Goal: Task Accomplishment & Management: Manage account settings

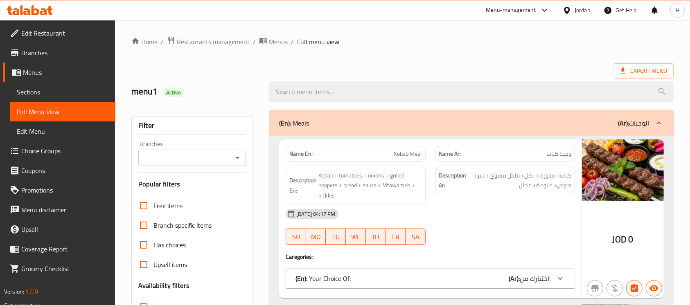
click at [571, 11] on div at bounding box center [569, 10] width 12 height 9
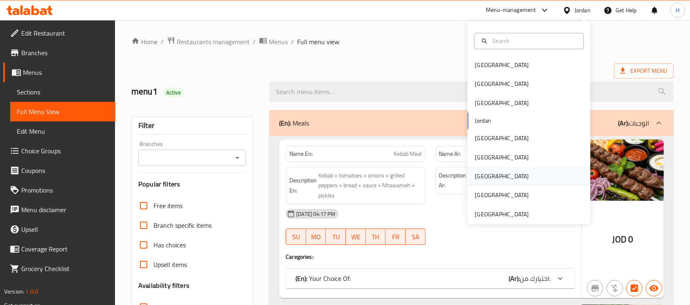
click at [490, 169] on div "[GEOGRAPHIC_DATA]" at bounding box center [529, 176] width 123 height 19
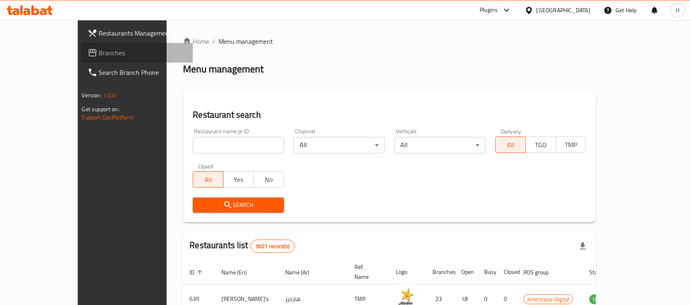
click at [99, 55] on span "Branches" at bounding box center [143, 53] width 88 height 10
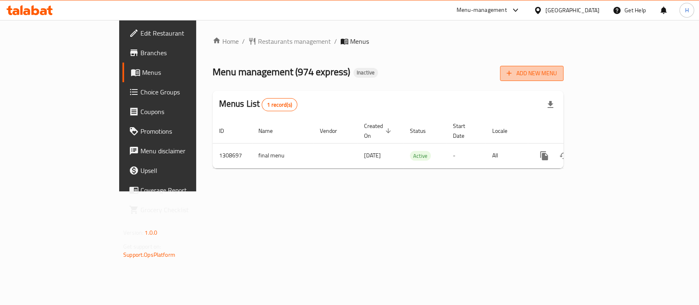
click at [557, 76] on span "Add New Menu" at bounding box center [531, 73] width 50 height 10
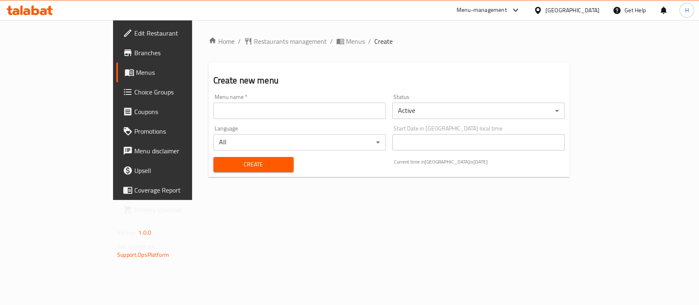
click at [260, 116] on input "text" at bounding box center [299, 111] width 172 height 16
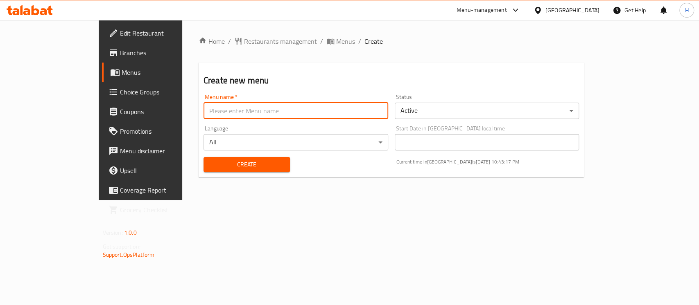
type input "hh"
click at [203, 158] on button "Create" at bounding box center [246, 164] width 86 height 15
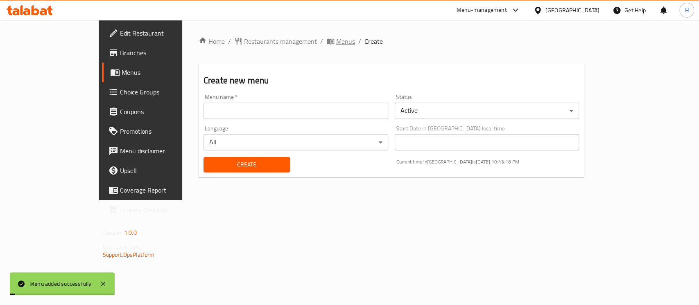
click at [336, 40] on span "Menus" at bounding box center [345, 41] width 19 height 10
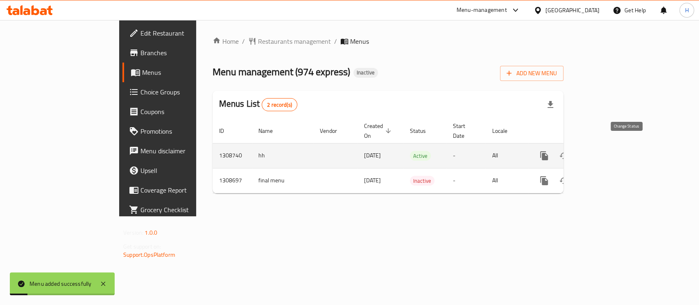
click at [574, 146] on button "enhanced table" at bounding box center [564, 156] width 20 height 20
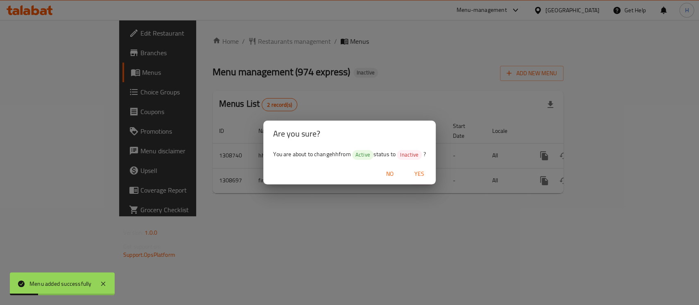
click at [414, 172] on span "Yes" at bounding box center [419, 174] width 20 height 10
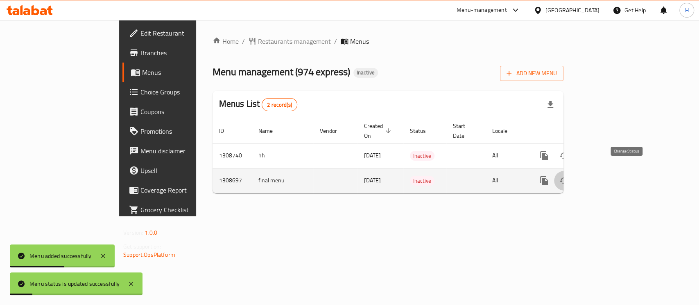
click at [568, 178] on icon "enhanced table" at bounding box center [563, 181] width 9 height 7
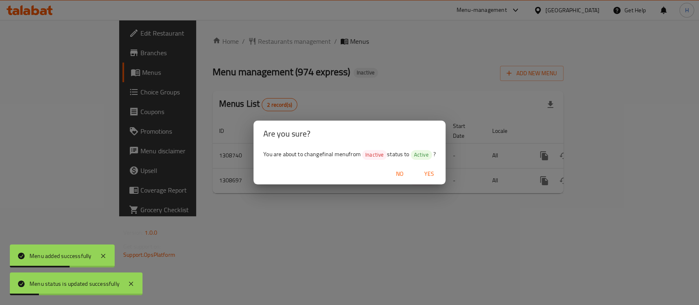
click at [427, 178] on span "Yes" at bounding box center [429, 174] width 20 height 10
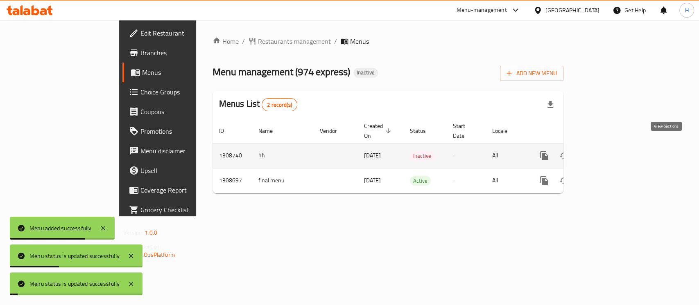
click at [613, 146] on link "enhanced table" at bounding box center [603, 156] width 20 height 20
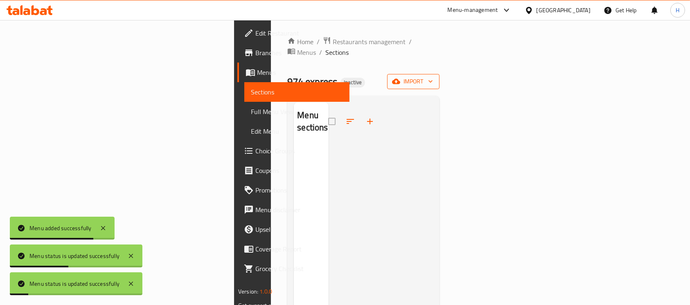
click at [433, 77] on span "import" at bounding box center [413, 82] width 39 height 10
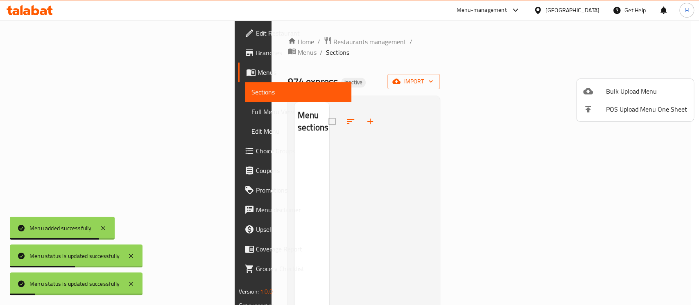
click at [594, 84] on li "Bulk Upload Menu" at bounding box center [635, 91] width 117 height 18
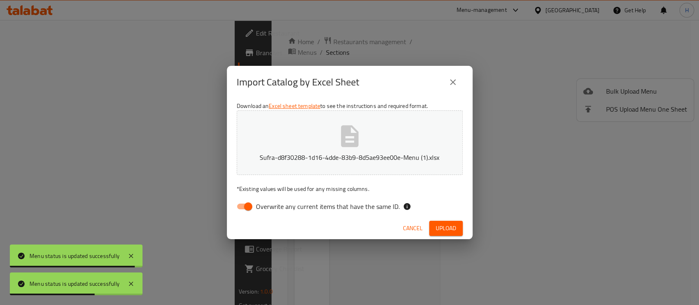
click at [335, 202] on span "Overwrite any current items that have the same ID." at bounding box center [328, 207] width 144 height 10
click at [271, 200] on input "Overwrite any current items that have the same ID." at bounding box center [248, 207] width 47 height 16
checkbox input "false"
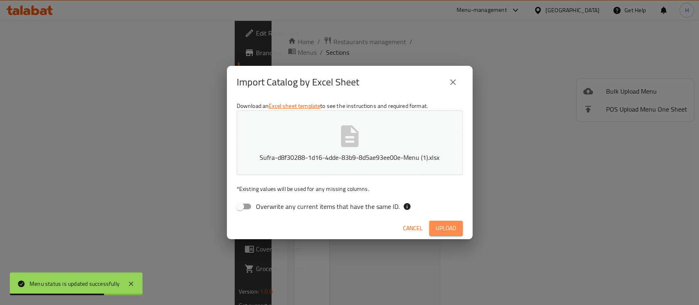
click at [449, 224] on span "Upload" at bounding box center [446, 229] width 20 height 10
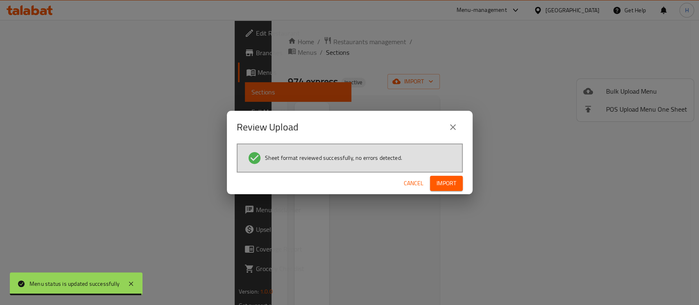
click at [466, 185] on div "Cancel Import" at bounding box center [350, 184] width 246 height 22
click at [442, 182] on span "Import" at bounding box center [446, 184] width 20 height 10
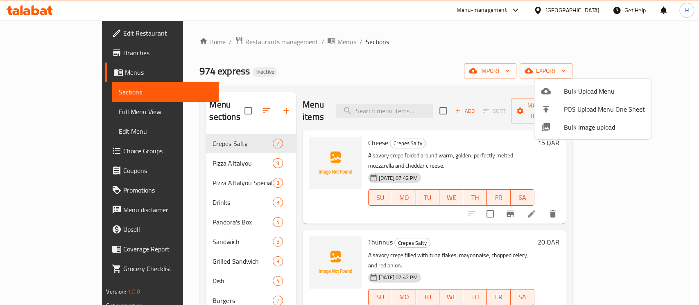
click at [314, 66] on div at bounding box center [349, 152] width 699 height 305
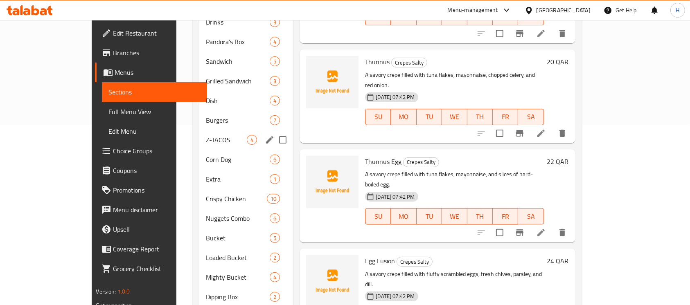
scroll to position [21, 0]
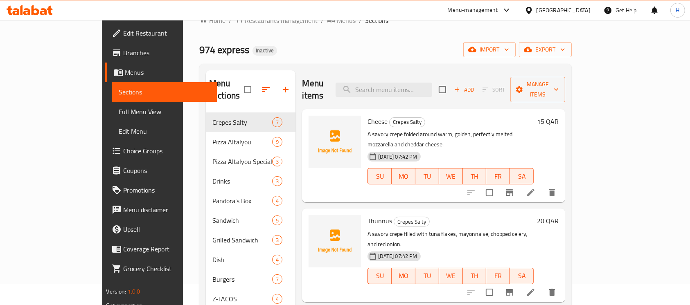
click at [119, 116] on span "Full Menu View" at bounding box center [165, 112] width 92 height 10
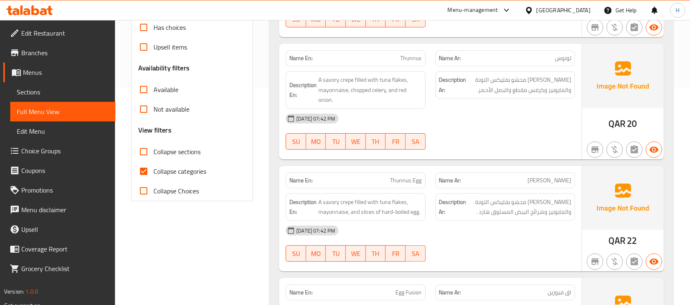
scroll to position [240, 0]
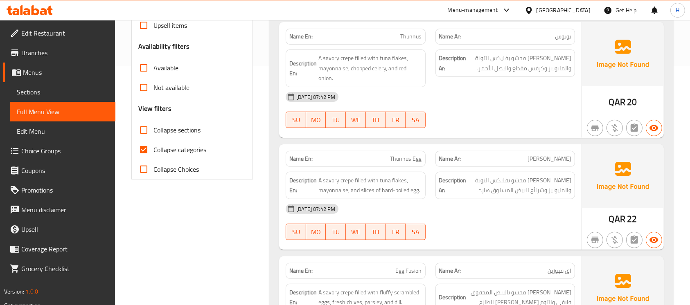
click at [189, 146] on span "Collapse categories" at bounding box center [180, 150] width 53 height 10
click at [154, 146] on input "Collapse categories" at bounding box center [144, 150] width 20 height 20
click at [64, 93] on span "Sections" at bounding box center [63, 92] width 92 height 10
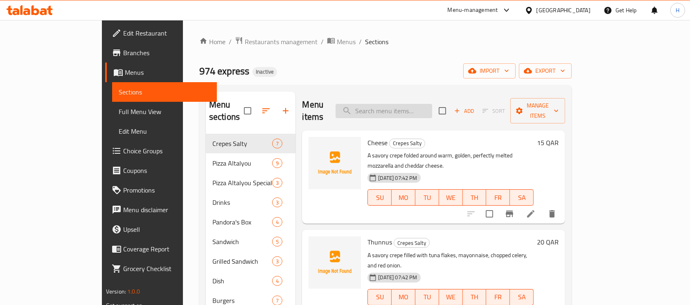
click at [432, 104] on input "search" at bounding box center [384, 111] width 97 height 14
paste input "Sun Rice"
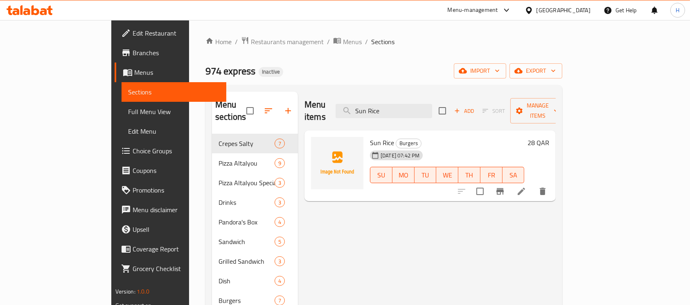
type input "Sun Rice"
click at [432, 104] on input "Sun Rice" at bounding box center [384, 111] width 97 height 14
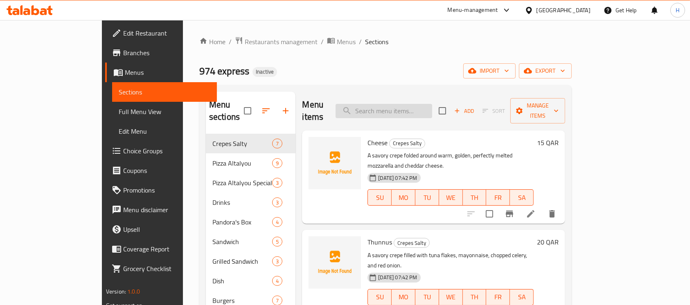
click at [415, 106] on input "search" at bounding box center [384, 111] width 97 height 14
paste input "Orange/Lemon/Dates/Rukhania"
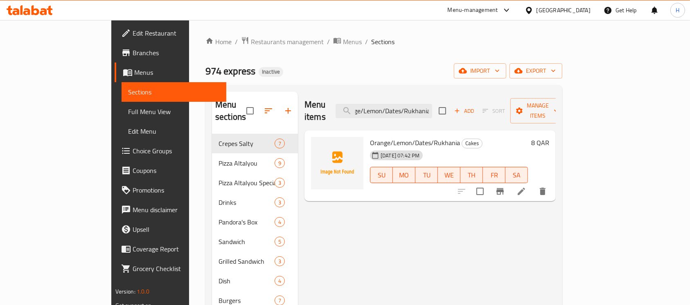
type input "Orange/Lemon/Dates/Rukhania"
click at [527, 187] on icon at bounding box center [522, 192] width 10 height 10
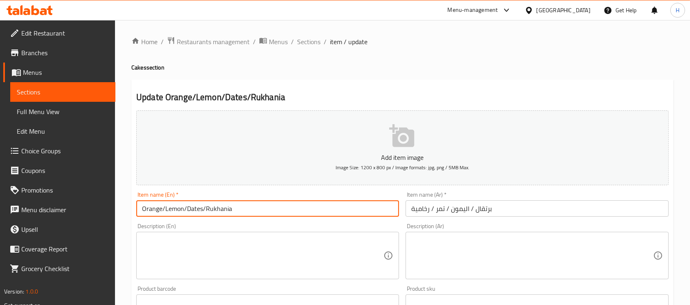
click at [170, 209] on input "Orange/Lemon/Dates/Rukhania" at bounding box center [267, 209] width 263 height 16
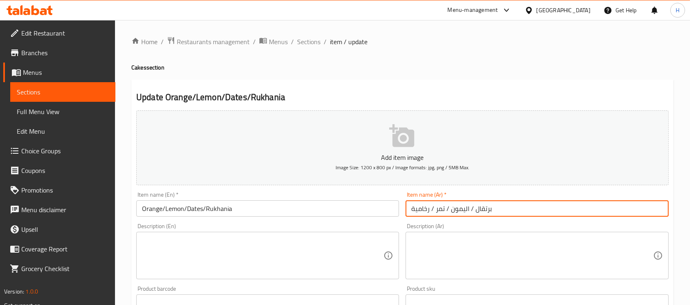
click at [458, 213] on input "برتقال / اليمون / تمر / رخامية" at bounding box center [537, 209] width 263 height 16
click at [192, 207] on input "Orange/Lemon/Dates/Rukhania" at bounding box center [267, 209] width 263 height 16
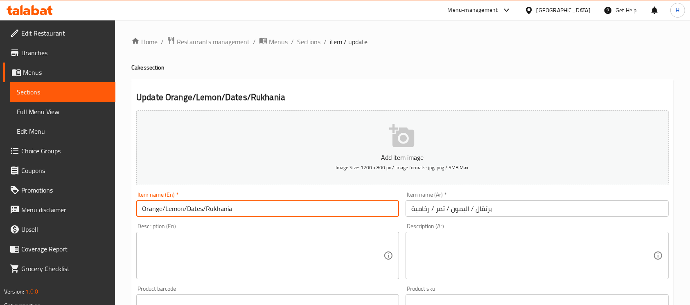
click at [192, 207] on input "Orange/Lemon/Dates/Rukhania" at bounding box center [267, 209] width 263 height 16
click at [441, 210] on input "برتقال / اليمون / تمر / رخامية" at bounding box center [537, 209] width 263 height 16
click at [211, 212] on input "Orange/Lemon/Dates/Rukhania" at bounding box center [267, 209] width 263 height 16
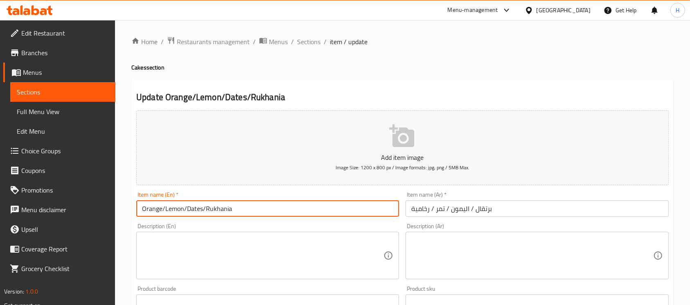
click at [432, 210] on input "برتقال / اليمون / تمر / رخامية" at bounding box center [537, 209] width 263 height 16
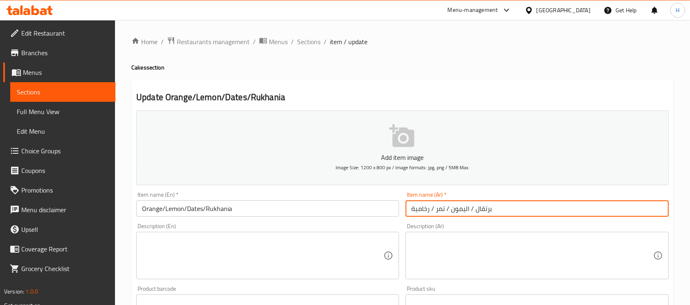
click at [421, 210] on input "برتقال / اليمون / تمر / رخامية" at bounding box center [537, 209] width 263 height 16
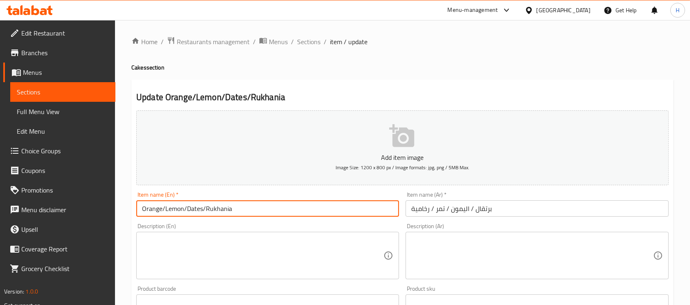
click at [265, 210] on input "Orange/Lemon/Dates/Rukhania" at bounding box center [267, 209] width 263 height 16
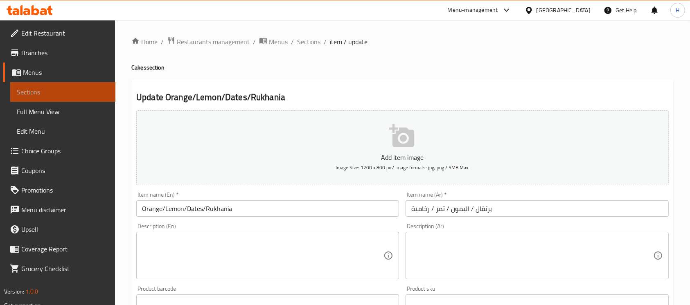
click at [67, 90] on span "Sections" at bounding box center [63, 92] width 92 height 10
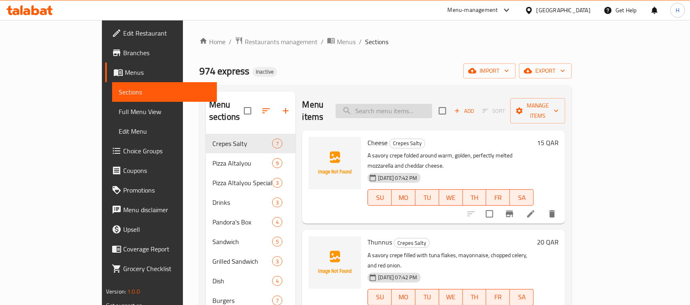
click at [425, 104] on input "search" at bounding box center [384, 111] width 97 height 14
paste input "Plain/Almand/Custard/Swiss"
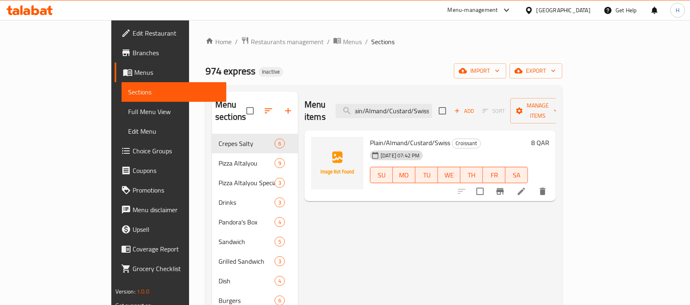
type input "Plain/Almand/Custard/Swiss"
click at [527, 187] on icon at bounding box center [522, 192] width 10 height 10
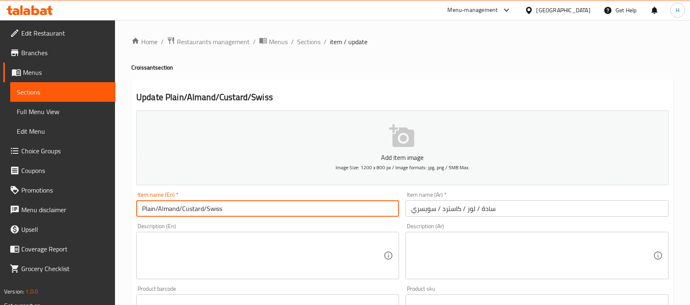
click at [148, 206] on input "Plain/Almand/Custard/Swiss" at bounding box center [267, 209] width 263 height 16
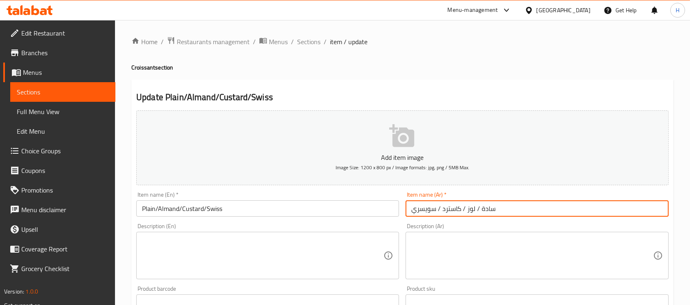
click at [486, 210] on input "سادة / لوز / کاسترد / سويسري" at bounding box center [537, 209] width 263 height 16
click at [176, 209] on input "Plain/Almand/Custard/Swiss" at bounding box center [267, 209] width 263 height 16
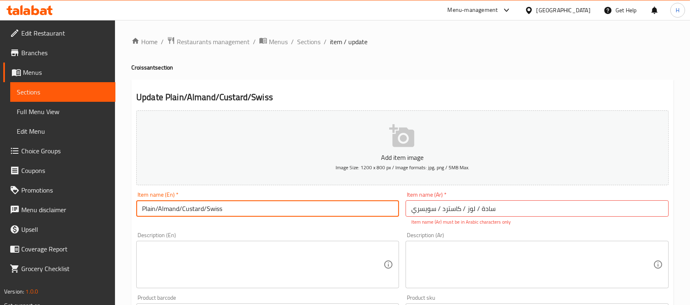
click at [176, 209] on input "Plain/Almand/Custard/Swiss" at bounding box center [267, 209] width 263 height 16
click at [473, 212] on input "سادة / لوز / کاسترد / سويسري" at bounding box center [537, 209] width 263 height 16
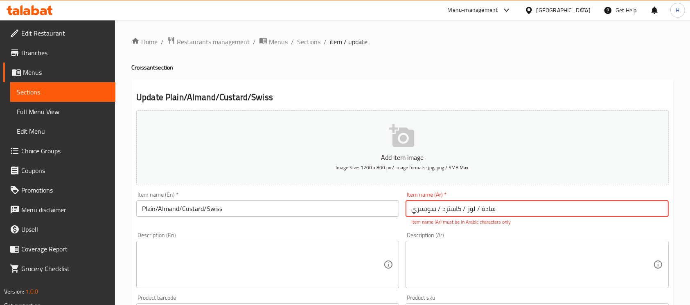
click at [473, 212] on input "سادة / لوز / کاسترد / سويسري" at bounding box center [537, 209] width 263 height 16
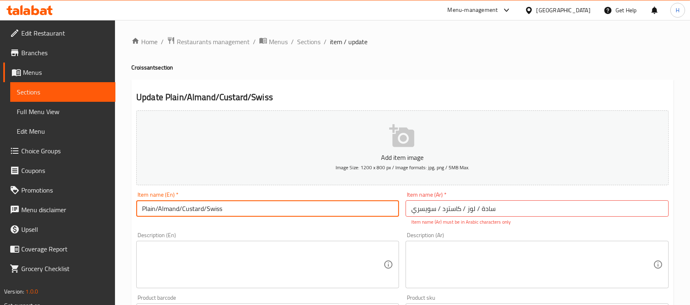
click at [194, 206] on input "Plain/Almand/Custard/Swiss" at bounding box center [267, 209] width 263 height 16
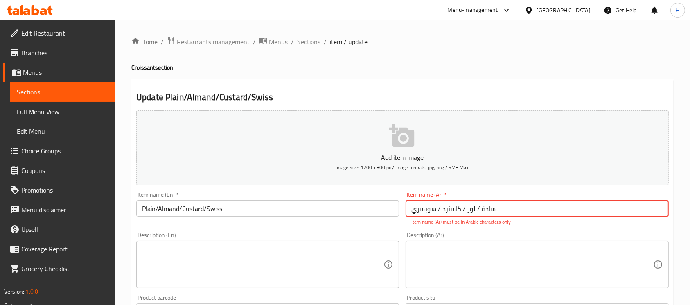
click at [450, 208] on input "سادة / لوز / کاسترد / سويسري" at bounding box center [537, 209] width 263 height 16
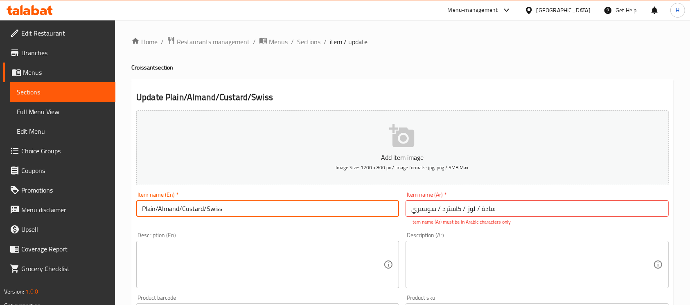
click at [216, 211] on input "Plain/Almand/Custard/Swiss" at bounding box center [267, 209] width 263 height 16
click at [427, 209] on input "سادة / لوز / کاسترد / سويسري" at bounding box center [537, 209] width 263 height 16
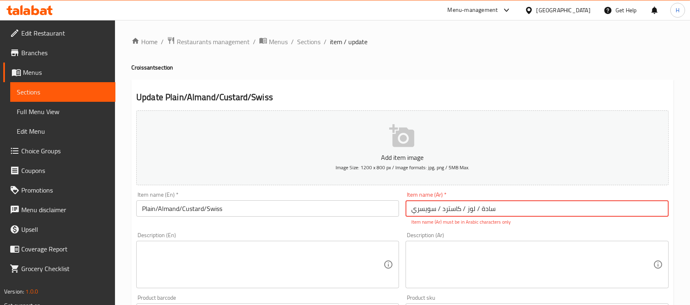
click at [427, 209] on input "سادة / لوز / کاسترد / سويسري" at bounding box center [537, 209] width 263 height 16
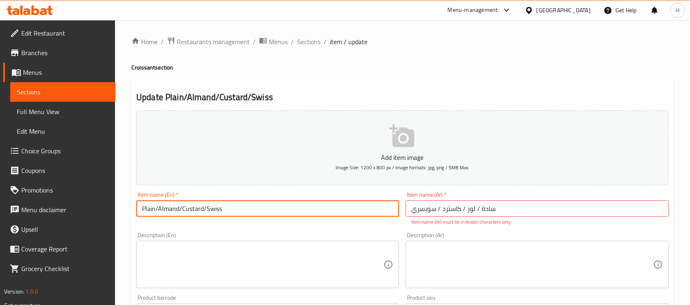
click at [296, 203] on input "Plain/Almand/Custard/Swiss" at bounding box center [267, 209] width 263 height 16
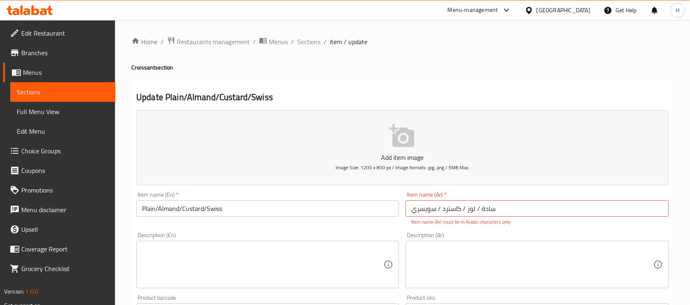
click at [94, 88] on span "Sections" at bounding box center [63, 92] width 92 height 10
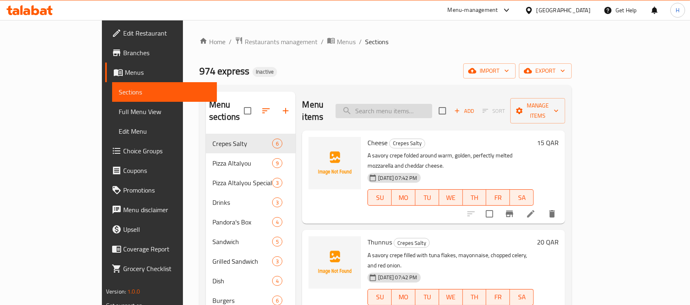
click at [432, 110] on input "search" at bounding box center [384, 111] width 97 height 14
paste input "Chocolate/Schneck with nuts"
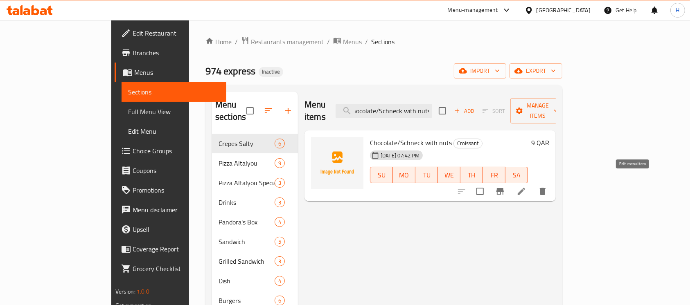
type input "Chocolate/Schneck with nuts"
click at [527, 187] on icon at bounding box center [522, 192] width 10 height 10
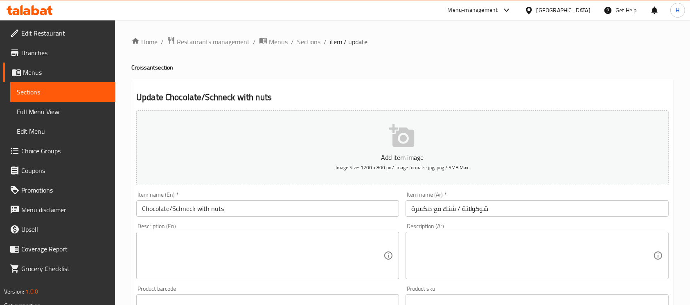
click at [156, 208] on input "Chocolate/Schneck with nuts" at bounding box center [267, 209] width 263 height 16
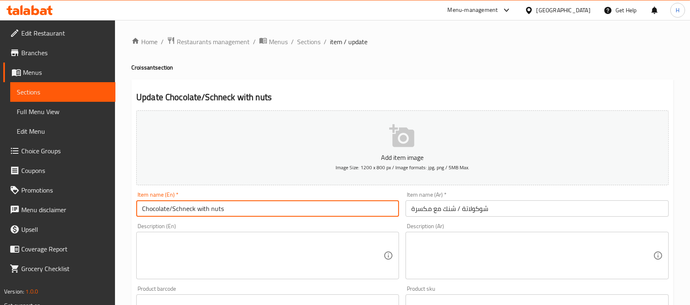
click at [156, 208] on input "Chocolate/Schneck with nuts" at bounding box center [267, 209] width 263 height 16
click at [475, 208] on input "شوكولاتة / شنك مع مكسرة" at bounding box center [537, 209] width 263 height 16
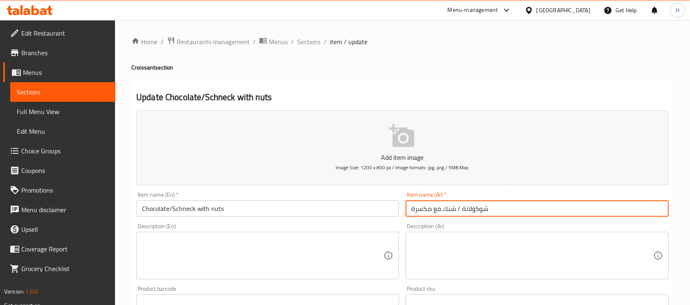
click at [475, 208] on input "شوكولاتة / شنك مع مكسرة" at bounding box center [537, 209] width 263 height 16
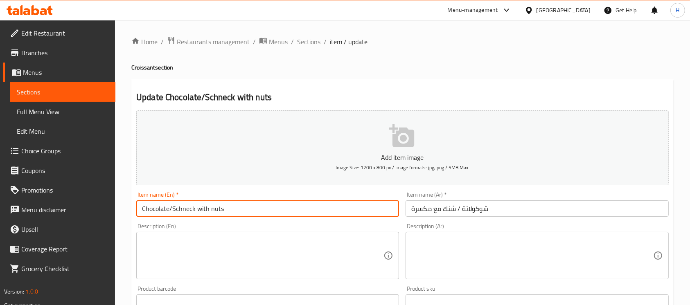
drag, startPoint x: 172, startPoint y: 209, endPoint x: 227, endPoint y: 215, distance: 55.5
click at [227, 215] on input "Chocolate/Schneck with nuts" at bounding box center [267, 209] width 263 height 16
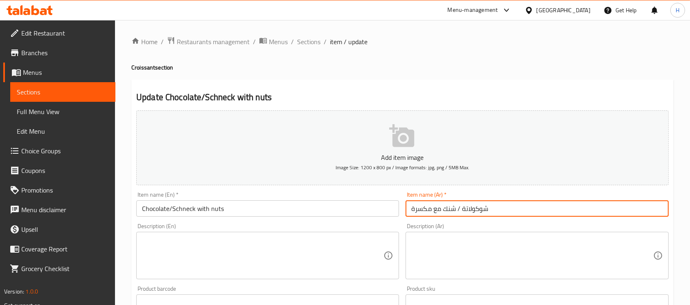
drag, startPoint x: 458, startPoint y: 210, endPoint x: 403, endPoint y: 212, distance: 54.9
click at [403, 212] on div "Item name (Ar)   * شوكولاتة / شنك مع مكسرة Item name (Ar) *" at bounding box center [536, 205] width 269 height 32
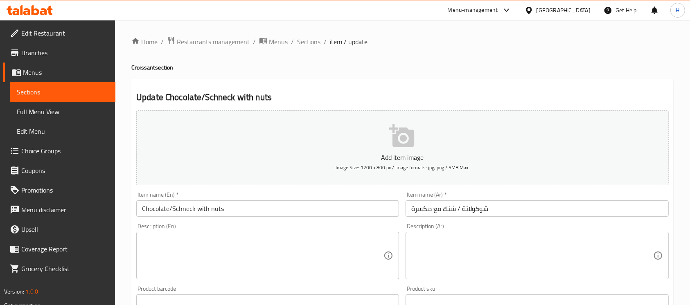
click at [181, 200] on div "Item name (En)   * Chocolate/Schneck with nuts Item name (En) *" at bounding box center [267, 204] width 263 height 25
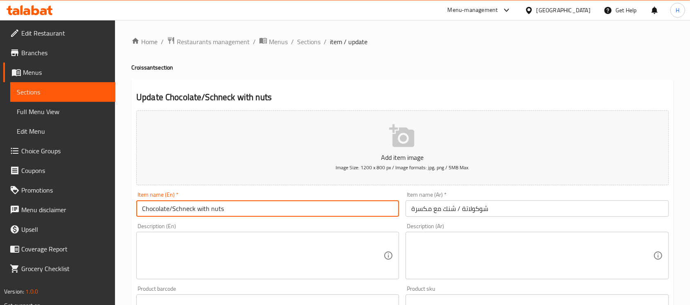
click at [188, 215] on input "Chocolate/Schneck with nuts" at bounding box center [267, 209] width 263 height 16
click at [95, 87] on span "Sections" at bounding box center [63, 92] width 92 height 10
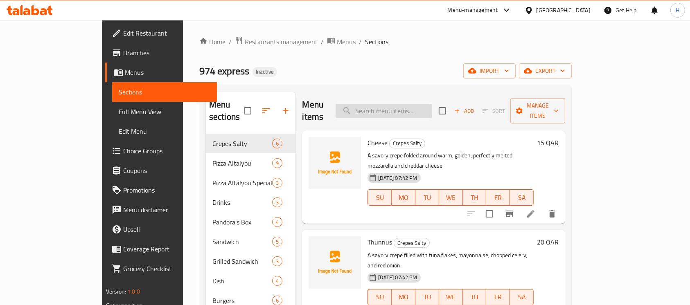
click at [406, 104] on input "search" at bounding box center [384, 111] width 97 height 14
paste input "Mamaleek (Chicken/Shrimp/Tuna)"
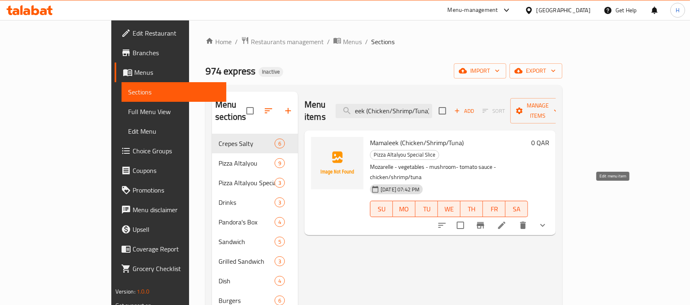
type input "Mamaleek (Chicken/Shrimp/Tuna)"
click at [506, 222] on icon at bounding box center [501, 225] width 7 height 7
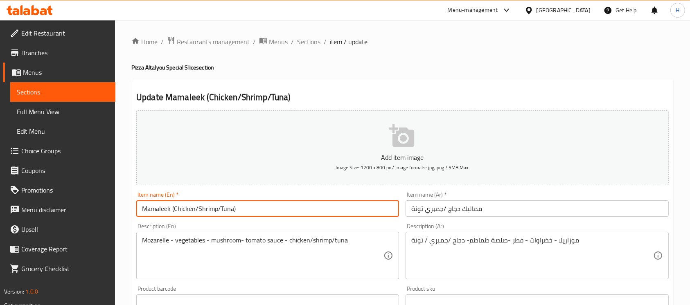
click at [175, 205] on input "Mamaleek (Chicken/Shrimp/Tuna)" at bounding box center [267, 209] width 263 height 16
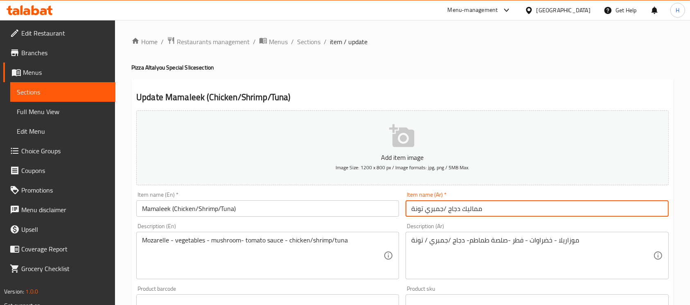
click at [454, 212] on input "مماليك دجاج /جمبري تونة" at bounding box center [537, 209] width 263 height 16
click at [205, 210] on input "Mamaleek (Chicken/Shrimp/Tuna)" at bounding box center [267, 209] width 263 height 16
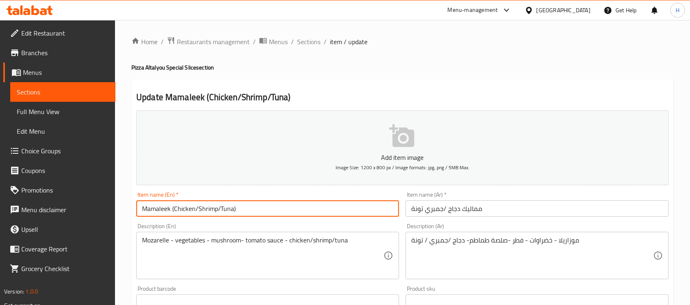
click at [205, 210] on input "Mamaleek (Chicken/Shrimp/Tuna)" at bounding box center [267, 209] width 263 height 16
click at [438, 210] on input "مماليك دجاج /جمبري تونة" at bounding box center [537, 209] width 263 height 16
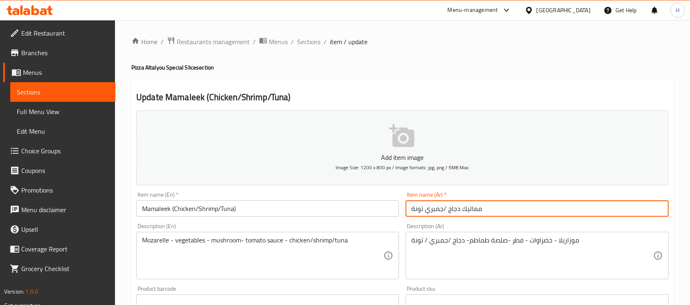
click at [437, 210] on input "مماليك دجاج /جمبري تونة" at bounding box center [537, 209] width 263 height 16
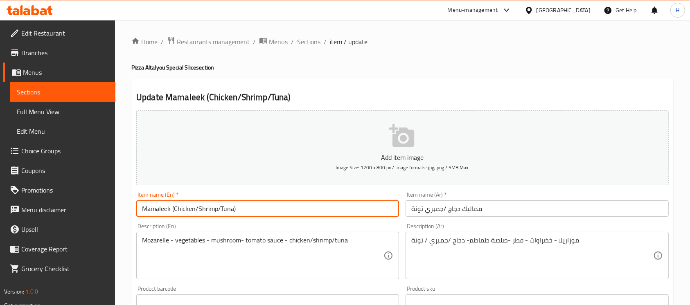
click at [233, 207] on input "Mamaleek (Chicken/Shrimp/Tuna)" at bounding box center [267, 209] width 263 height 16
click at [229, 205] on input "Mamaleek (Chicken/Shrimp/Tuna)" at bounding box center [267, 209] width 263 height 16
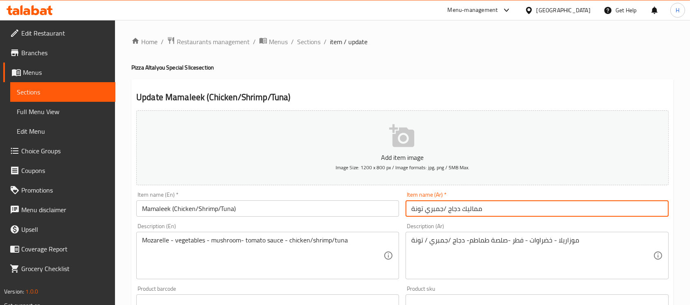
click at [412, 209] on input "مماليك دجاج /جمبري تونة" at bounding box center [537, 209] width 263 height 16
click at [416, 210] on input "مماليك دجاج /جمبري تونة" at bounding box center [537, 209] width 263 height 16
click at [287, 205] on input "Mamaleek (Chicken/Shrimp/Tuna)" at bounding box center [267, 209] width 263 height 16
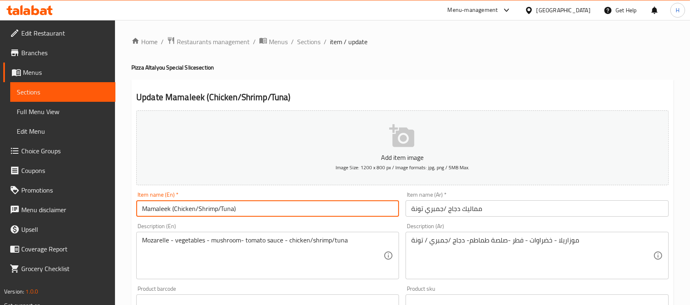
click at [287, 205] on input "Mamaleek (Chicken/Shrimp/Tuna)" at bounding box center [267, 209] width 263 height 16
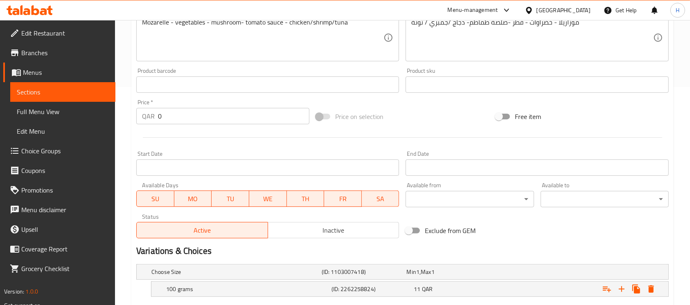
scroll to position [268, 0]
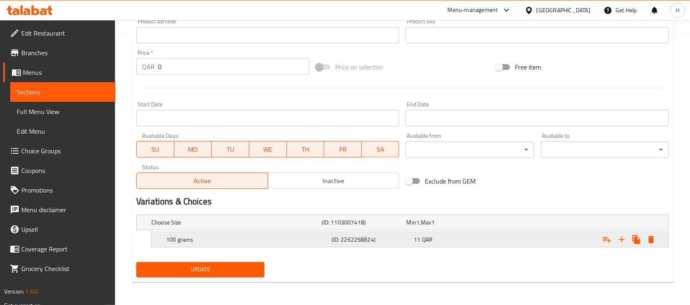
click at [459, 235] on div "11 QAR" at bounding box center [453, 239] width 83 height 11
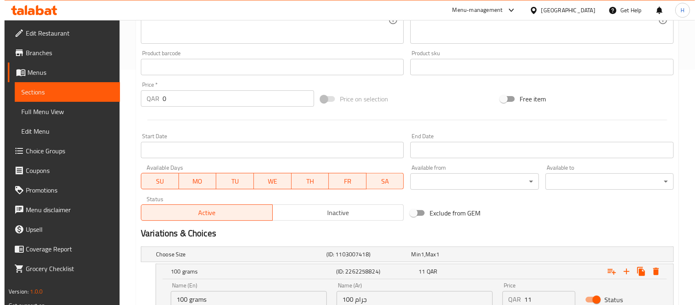
scroll to position [303, 0]
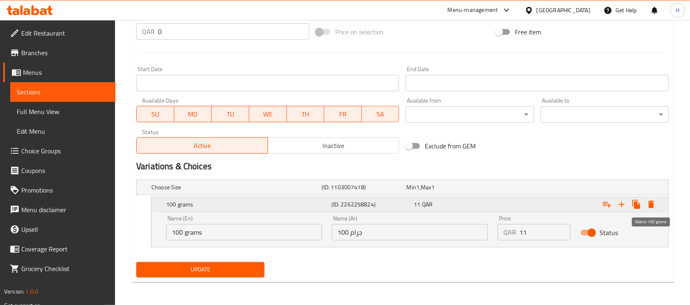
click at [654, 207] on icon "Expand" at bounding box center [652, 205] width 10 height 10
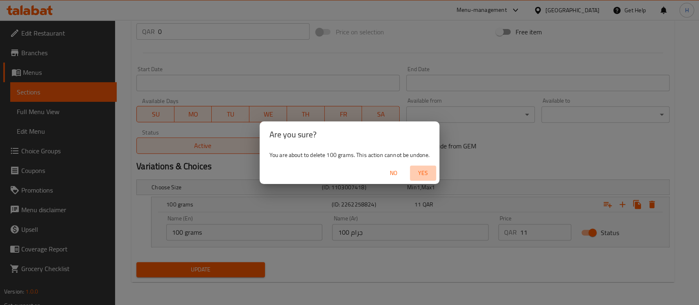
click at [415, 171] on span "Yes" at bounding box center [423, 173] width 20 height 10
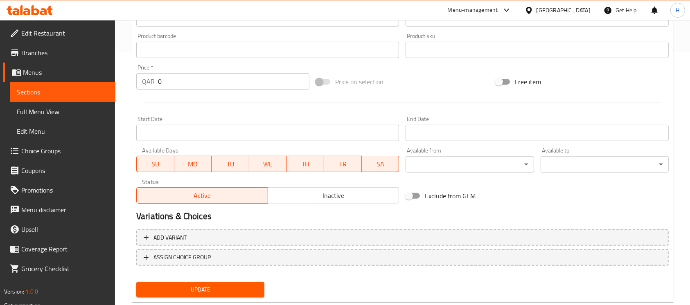
scroll to position [273, 0]
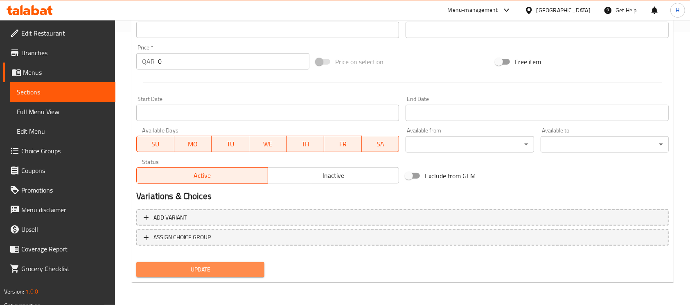
click at [233, 267] on span "Update" at bounding box center [200, 270] width 115 height 10
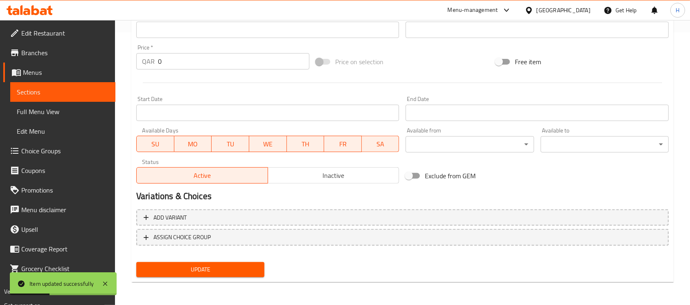
click at [72, 93] on span "Sections" at bounding box center [63, 92] width 92 height 10
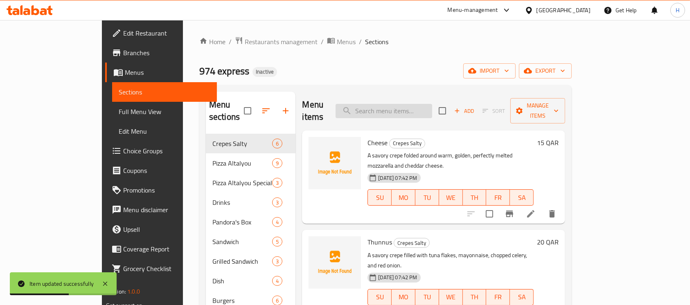
click at [413, 104] on input "search" at bounding box center [384, 111] width 97 height 14
paste input "Tajeen Chicken"
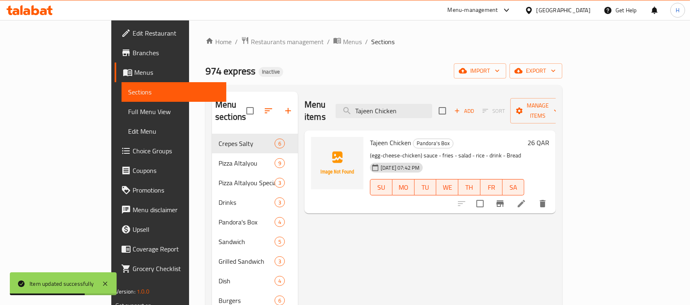
type input "Tajeen Chicken"
click at [527, 199] on icon at bounding box center [522, 204] width 10 height 10
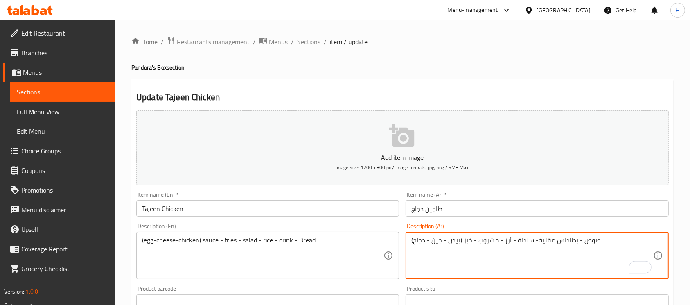
scroll to position [92, 0]
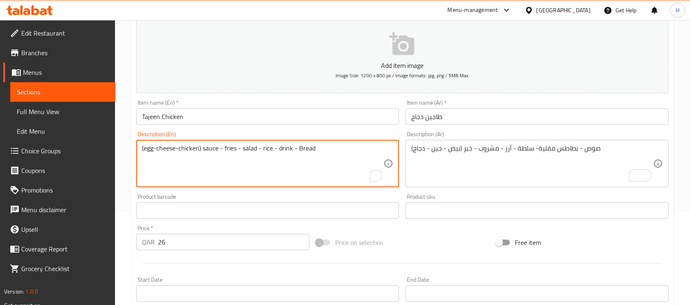
click at [142, 145] on textarea "(egg-cheese-chicken) sauce - fries - salad - rice - drink - Bread" at bounding box center [263, 164] width 242 height 39
click at [146, 148] on textarea "(egg-cheese-chicken) sauce - fries - salad - rice - drink - Bread" at bounding box center [263, 164] width 242 height 39
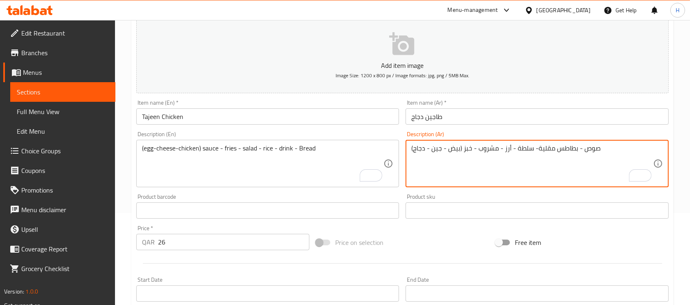
click at [459, 147] on textarea "(بيض - جين - دجاج) صوص - بطاطس مقلية- سلطة - أرز - مشروب - خبز" at bounding box center [533, 164] width 242 height 39
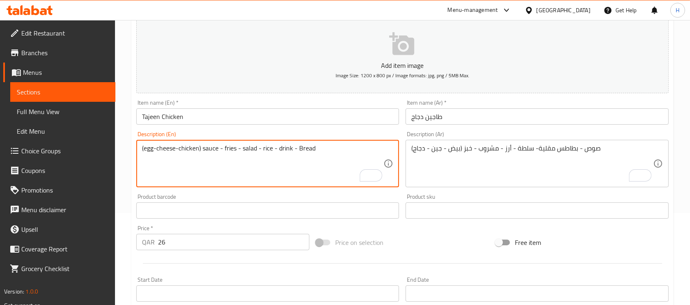
click at [168, 145] on textarea "(egg-cheese-chicken) sauce - fries - salad - rice - drink - Bread" at bounding box center [263, 164] width 242 height 39
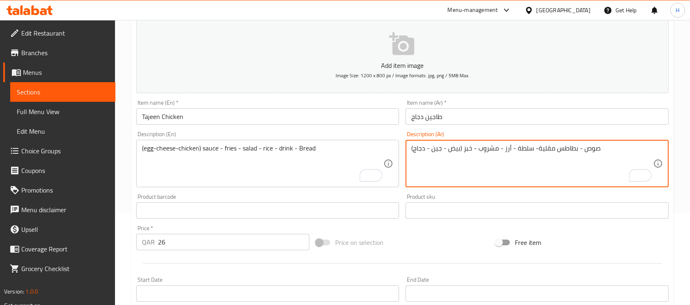
click at [439, 151] on textarea "(بيض - جين - دجاج) صوص - بطاطس مقلية- سلطة - أرز - مشروب - خبز" at bounding box center [533, 164] width 242 height 39
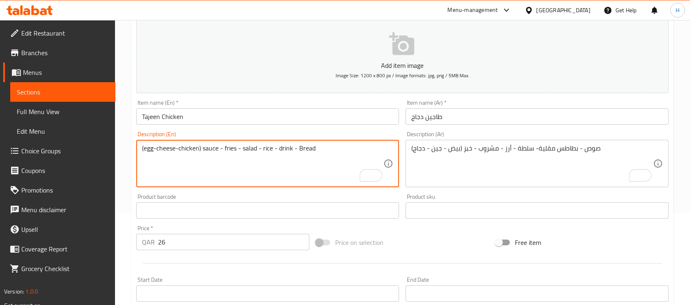
click at [193, 149] on textarea "(egg-cheese-chicken) sauce - fries - salad - rice - drink - Bread" at bounding box center [263, 164] width 242 height 39
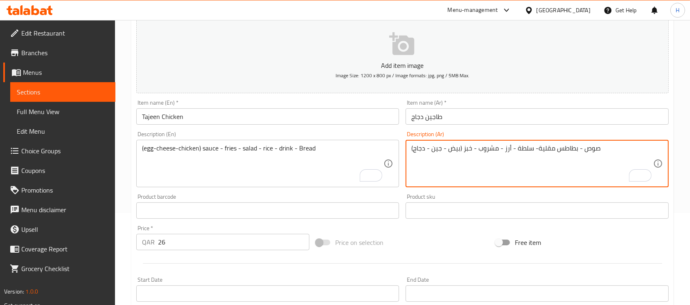
click at [419, 154] on textarea "(بيض - جين - دجاج) صوص - بطاطس مقلية- سلطة - أرز - مشروب - خبز" at bounding box center [533, 164] width 242 height 39
click at [151, 114] on input "Tajeen Chicken" at bounding box center [267, 117] width 263 height 16
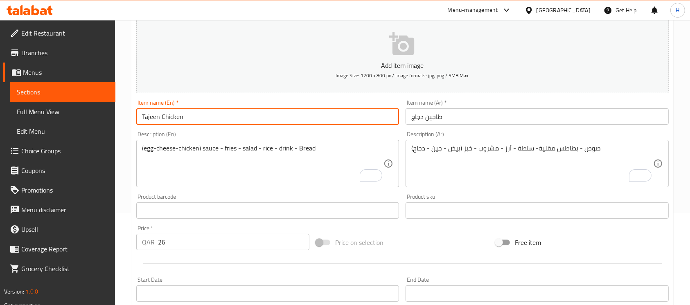
click at [151, 114] on input "Tajeen Chicken" at bounding box center [267, 117] width 263 height 16
click at [157, 113] on input "Tajeen Chicken" at bounding box center [267, 117] width 263 height 16
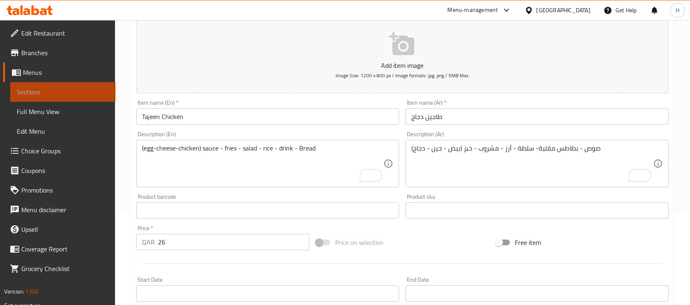
click at [80, 85] on link "Sections" at bounding box center [62, 92] width 105 height 20
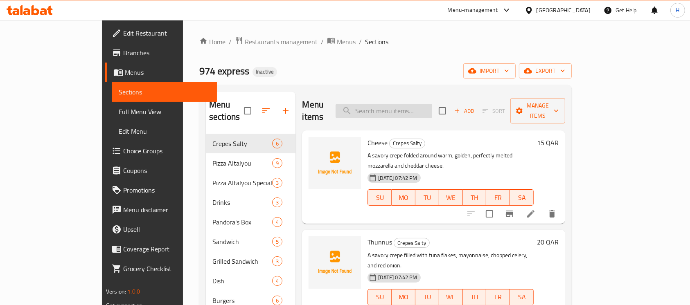
click at [428, 104] on input "search" at bounding box center [384, 111] width 97 height 14
paste input "Tajeen Chicken"
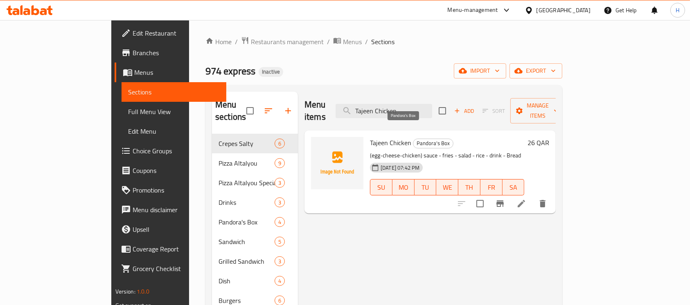
click at [414, 139] on span "Pandora's Box" at bounding box center [434, 143] width 40 height 9
click at [367, 136] on div "Tajeen Chicken Pandora's Box (egg-cheese-chicken) sauce - fries - salad - rice …" at bounding box center [447, 172] width 161 height 77
click at [370, 137] on span "Tajeen Chicken" at bounding box center [390, 143] width 41 height 12
copy h6 "Tajeen Chicken"
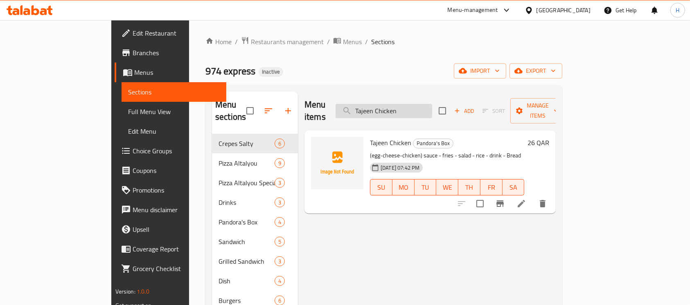
click at [405, 104] on input "Tajeen Chicken" at bounding box center [384, 111] width 97 height 14
paste input "chrimp"
type input "Tajeen chrimp"
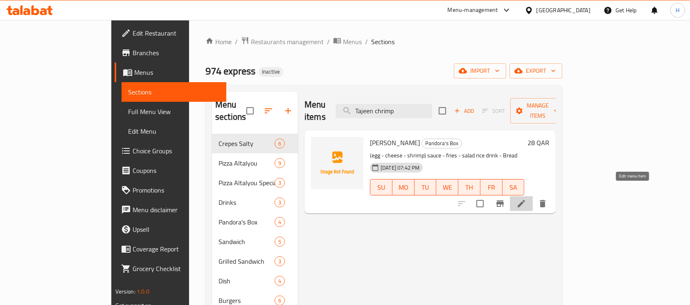
click at [527, 199] on icon at bounding box center [522, 204] width 10 height 10
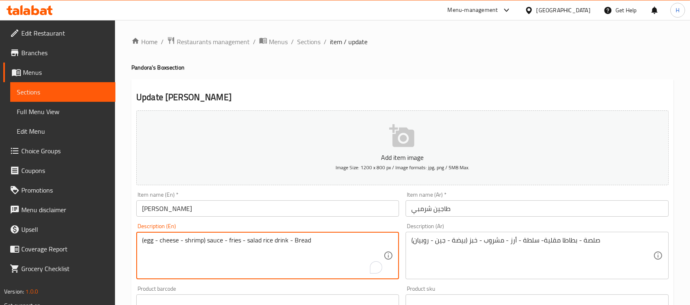
click at [147, 241] on textarea "(egg - cheese - shrimp) sauce - fries - salad rice drink - Bread" at bounding box center [263, 256] width 242 height 39
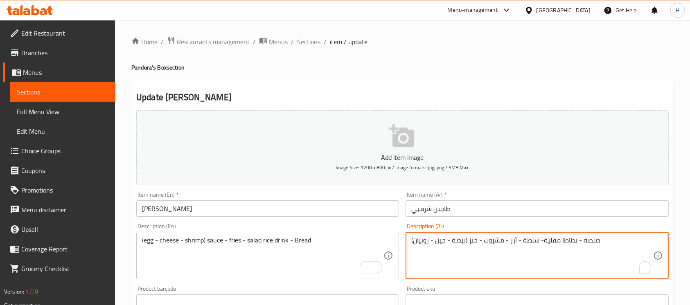
click at [454, 241] on textarea "(بيضة - جين - روبيان) صلصة - بطاطا مقلية- سلطة - أرز - مشروب - خبز" at bounding box center [533, 256] width 242 height 39
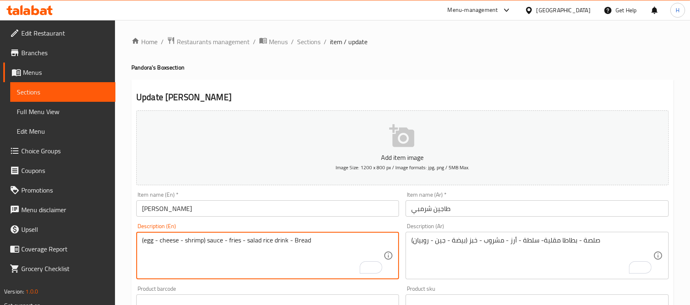
click at [174, 245] on textarea "(egg - cheese - shrimp) sauce - fries - salad rice drink - Bread" at bounding box center [263, 256] width 242 height 39
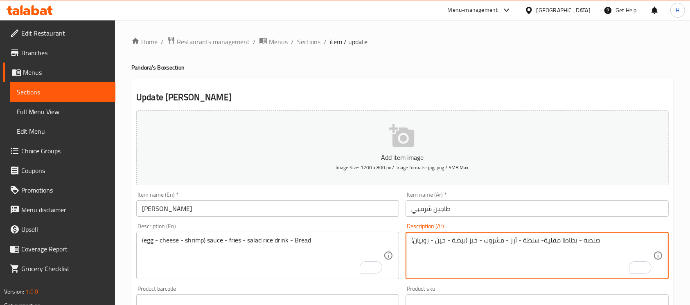
click at [440, 242] on textarea "(بيضة - جين - روبيان) صلصة - بطاطا مقلية- سلطة - أرز - مشروب - خبز" at bounding box center [533, 256] width 242 height 39
click at [438, 244] on textarea "(بيضة - جين - روبيان) صلصة - بطاطا مقلية- سلطة - أرز - مشروب - خبز" at bounding box center [533, 256] width 242 height 39
click at [442, 242] on textarea "(بيضة - جين - روبيان) صلصة - بطاطا مقلية- سلطة - أرز - مشروب - خبز" at bounding box center [533, 256] width 242 height 39
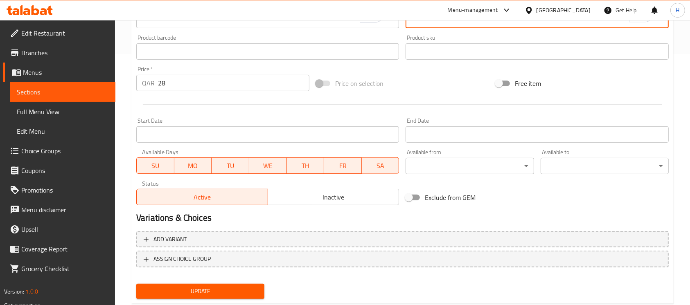
scroll to position [258, 0]
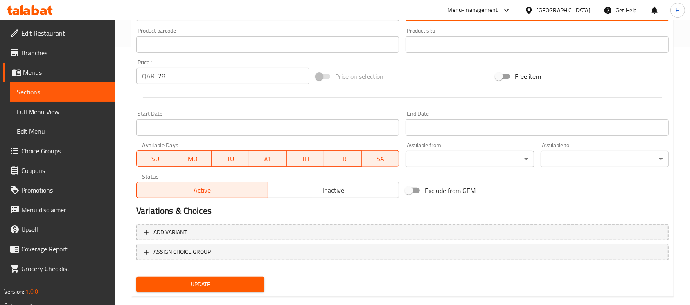
type textarea "(بيضة - جبن - روبيان) صلصة - بطاطا [GEOGRAPHIC_DATA]- سلطة - أرز - مشروب - خبز"
click at [262, 284] on button "Update" at bounding box center [200, 284] width 128 height 15
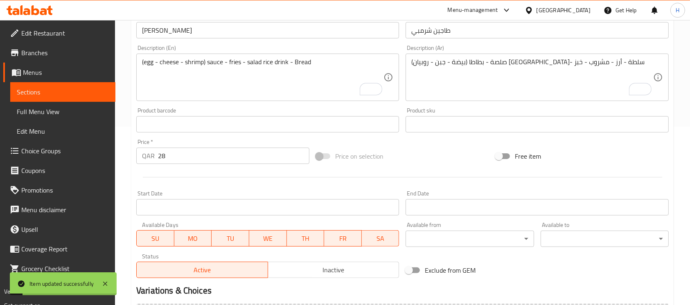
scroll to position [149, 0]
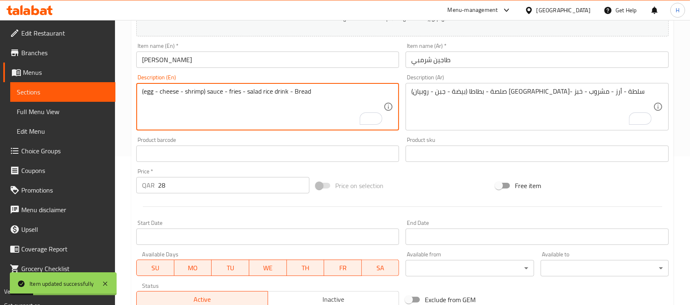
click at [192, 93] on textarea "(egg - cheese - shrimp) sauce - fries - salad rice drink - Bread" at bounding box center [263, 107] width 242 height 39
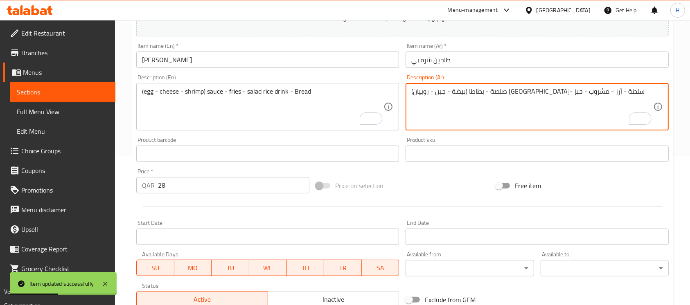
click at [420, 95] on textarea "(بيضة - جبن - روبيان) صلصة - بطاطا [GEOGRAPHIC_DATA]- سلطة - أرز - مشروب - خبز" at bounding box center [533, 107] width 242 height 39
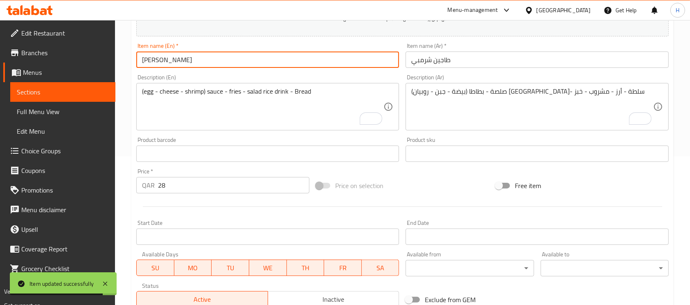
click at [303, 62] on input "[PERSON_NAME]" at bounding box center [267, 60] width 263 height 16
click at [302, 62] on input "[PERSON_NAME]" at bounding box center [267, 60] width 263 height 16
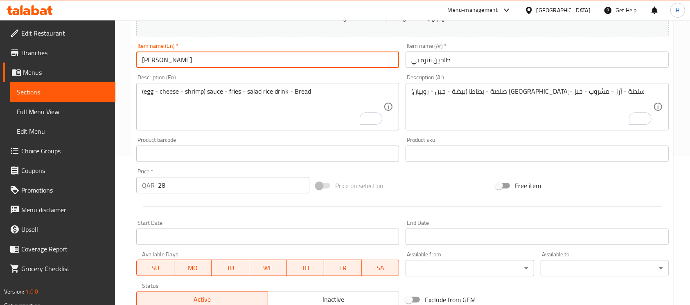
click at [68, 92] on span "Sections" at bounding box center [63, 92] width 92 height 10
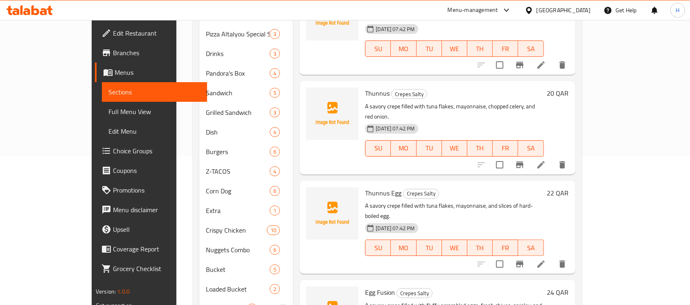
click at [223, 303] on div "Mighty Bucket 4" at bounding box center [246, 309] width 94 height 20
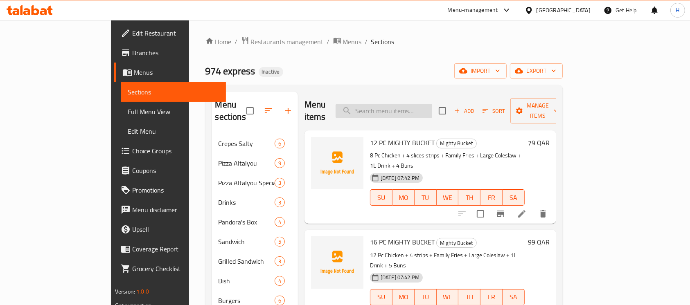
click at [429, 110] on input "search" at bounding box center [384, 111] width 97 height 14
paste input "Gratin chiken vegetable"
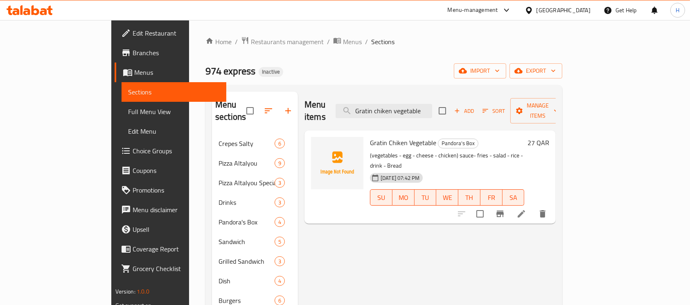
type input "Gratin chiken vegetable"
click at [527, 209] on icon at bounding box center [522, 214] width 10 height 10
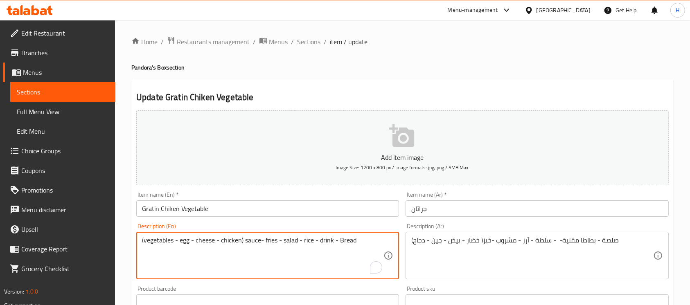
click at [159, 242] on textarea "(vegetables - egg - cheese - chicken) sauce- fries - salad - rice - drink - Bre…" at bounding box center [263, 256] width 242 height 39
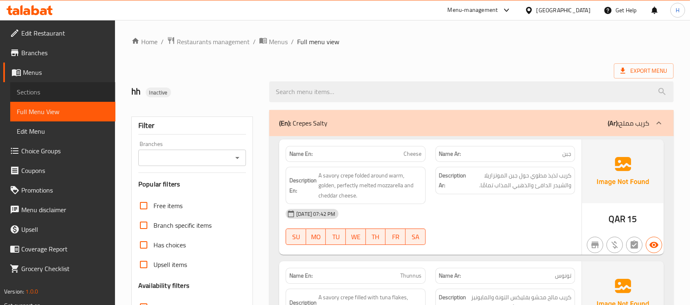
click at [63, 93] on span "Sections" at bounding box center [63, 92] width 92 height 10
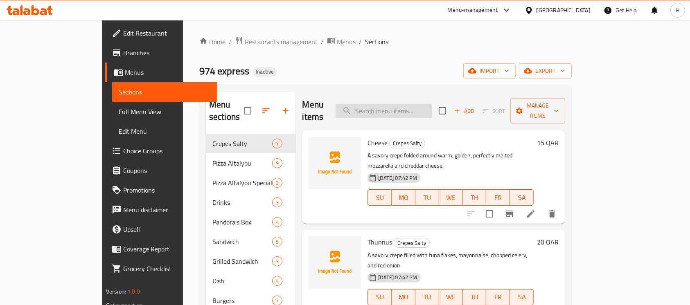
click at [430, 104] on input "search" at bounding box center [384, 111] width 97 height 14
paste input "Jambon"
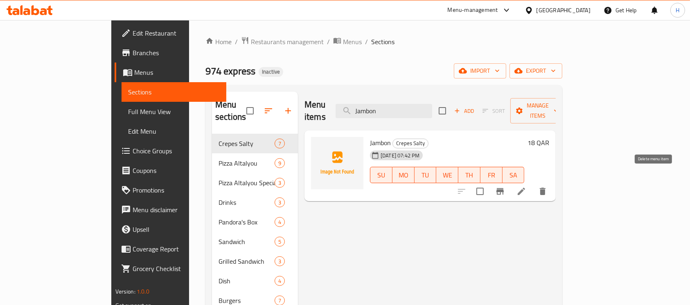
click at [553, 185] on button "delete" at bounding box center [543, 192] width 20 height 20
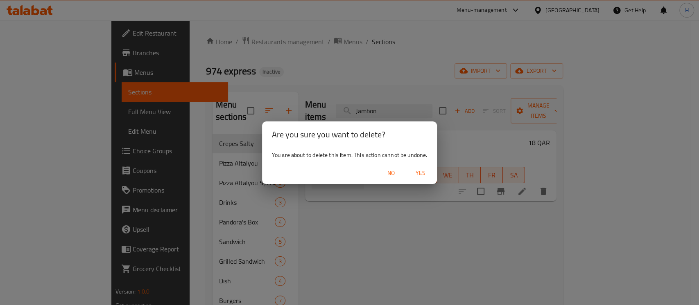
click at [429, 173] on span "Yes" at bounding box center [421, 173] width 20 height 10
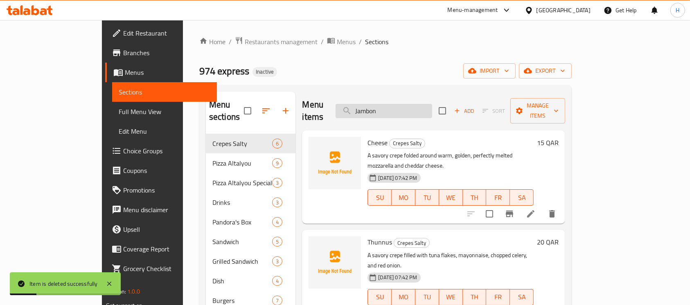
click at [411, 104] on input "Jambon" at bounding box center [384, 111] width 97 height 14
paste input "Bac"
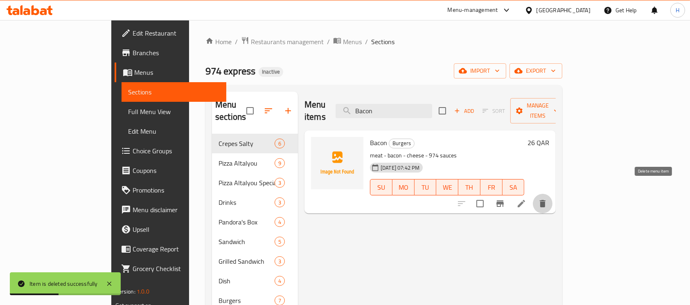
click at [553, 194] on button "delete" at bounding box center [543, 204] width 20 height 20
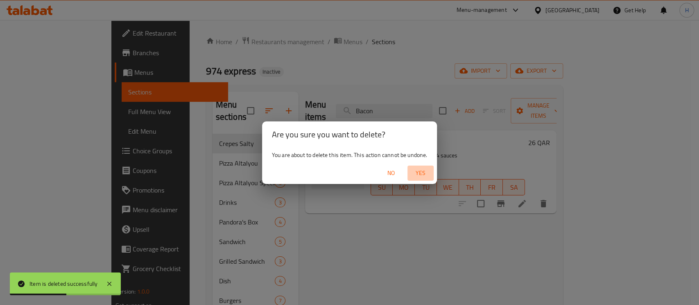
click at [430, 175] on span "Yes" at bounding box center [421, 173] width 20 height 10
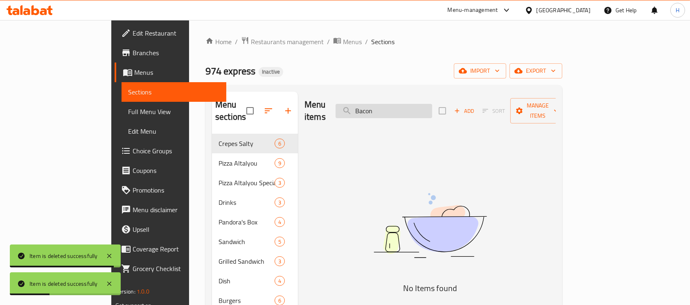
click at [432, 104] on input "Bacon" at bounding box center [384, 111] width 97 height 14
paste input "Regina"
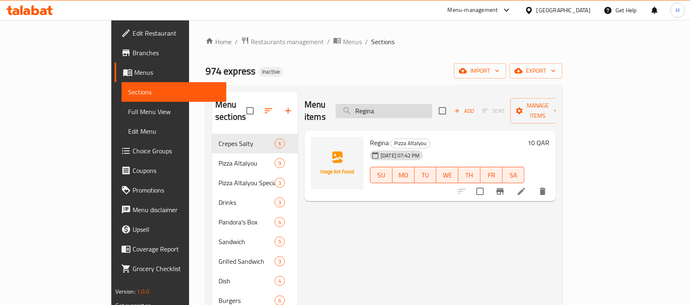
click at [432, 105] on input "Regina" at bounding box center [384, 111] width 97 height 14
paste input "Water"
type input "Water"
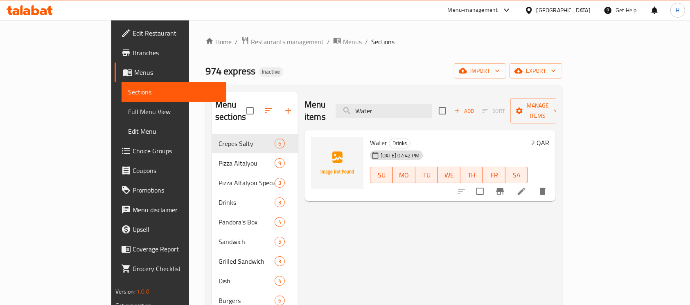
click at [133, 146] on span "Choice Groups" at bounding box center [177, 151] width 88 height 10
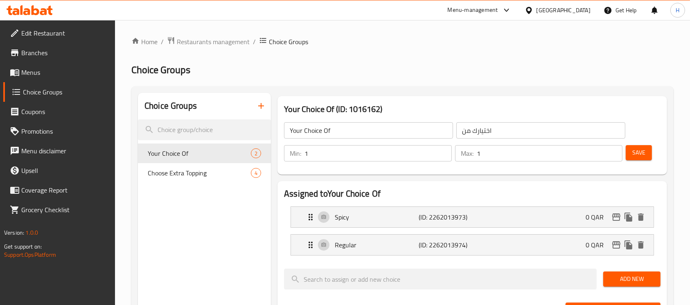
click at [169, 174] on span "Choose Extra Topping" at bounding box center [199, 173] width 103 height 10
type input "Choose Extra Topping"
type input "اختر إضافات إضافية"
type input "0"
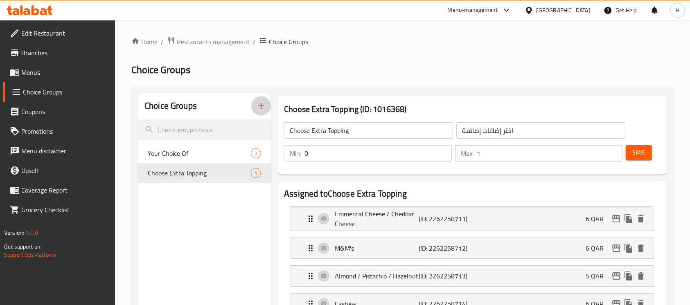
click at [257, 110] on icon "button" at bounding box center [261, 106] width 10 height 10
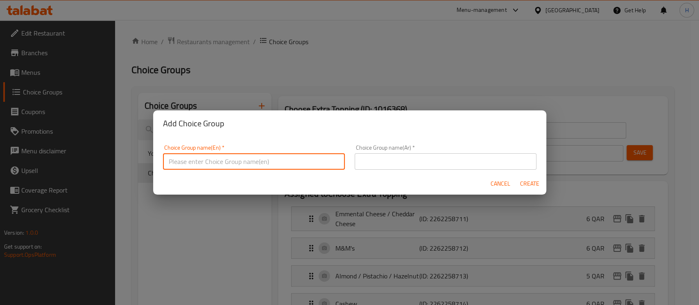
click at [280, 154] on input "text" at bounding box center [254, 162] width 182 height 16
paste input "Orange/Lemon/Dates/Rukhania"
type input "Orange/Lemon/Dates/Rukhania"
click at [252, 159] on input "Orange/Lemon/Dates/Rukhania" at bounding box center [254, 162] width 182 height 16
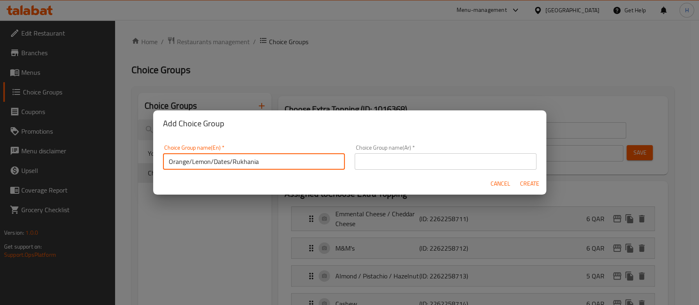
click at [252, 159] on input "Orange/Lemon/Dates/Rukhania" at bounding box center [254, 162] width 182 height 16
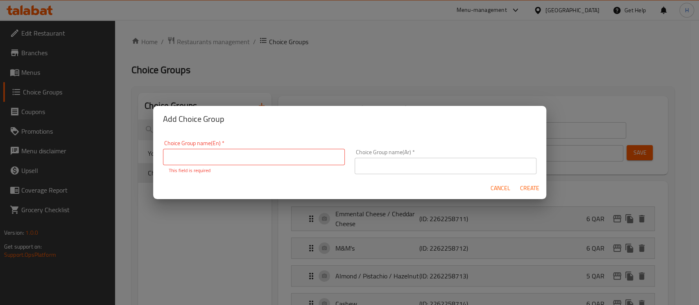
click at [191, 254] on div "Add Choice Group Choice Group name(En)   * Choice Group name(En) * This field i…" at bounding box center [349, 152] width 699 height 305
click at [206, 158] on input "text" at bounding box center [254, 157] width 182 height 16
type input "YOUR choice OF:"
click at [394, 158] on input "text" at bounding box center [446, 166] width 182 height 16
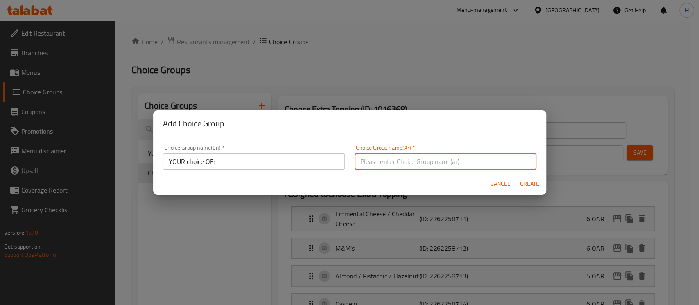
type input "اختيارك من :"
click at [521, 180] on span "Create" at bounding box center [530, 184] width 20 height 10
type input "YOUR choice OF:"
type input "اختيارك من :"
type input "0"
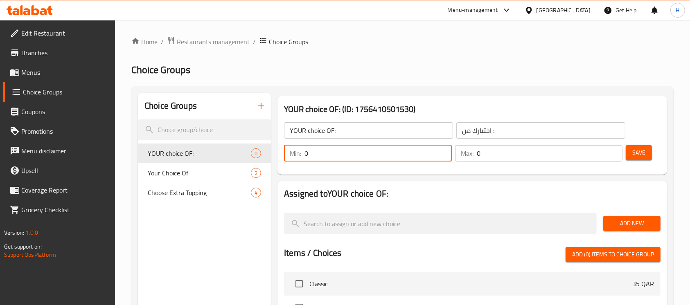
drag, startPoint x: 353, startPoint y: 154, endPoint x: 292, endPoint y: 158, distance: 60.8
click at [283, 158] on div "Min: 0 ​" at bounding box center [368, 154] width 171 height 20
type input "1"
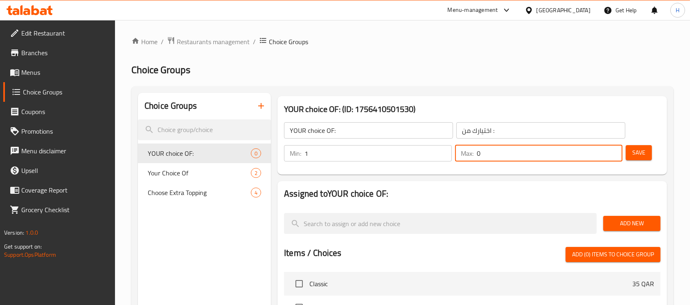
drag, startPoint x: 486, startPoint y: 151, endPoint x: 475, endPoint y: 163, distance: 15.9
click at [455, 158] on div "Max: 0 ​" at bounding box center [539, 153] width 168 height 16
type input "1"
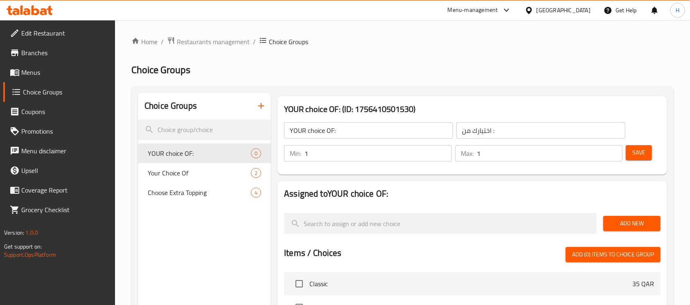
click at [620, 213] on div "Add New" at bounding box center [632, 223] width 64 height 27
drag, startPoint x: 622, startPoint y: 221, endPoint x: 580, endPoint y: 242, distance: 46.9
click at [622, 222] on span "Add New" at bounding box center [632, 224] width 44 height 10
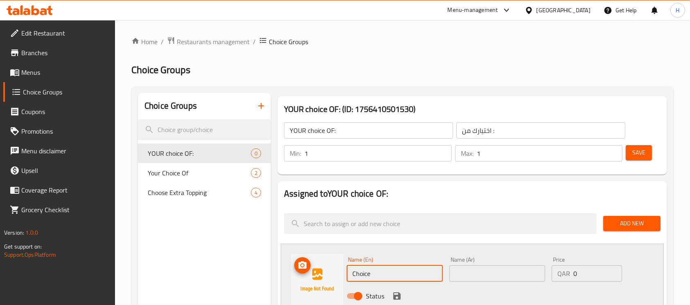
drag, startPoint x: 380, startPoint y: 272, endPoint x: 336, endPoint y: 272, distance: 44.2
click at [336, 272] on div "Name (En) Choice Name (En) Name (Ar) Name (Ar) Price QAR 0 Price Status" at bounding box center [472, 280] width 383 height 73
paste input "Orang"
type input "Orange"
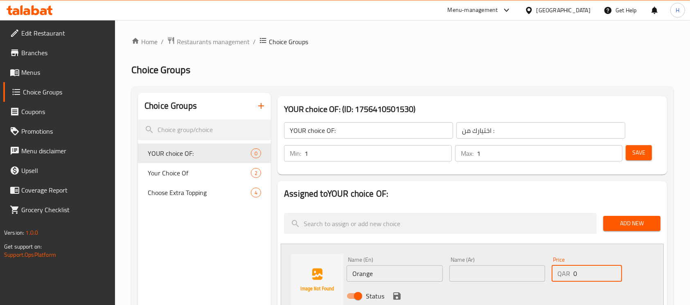
drag, startPoint x: 585, startPoint y: 274, endPoint x: 576, endPoint y: 276, distance: 9.3
click at [576, 276] on input "0" at bounding box center [598, 274] width 49 height 16
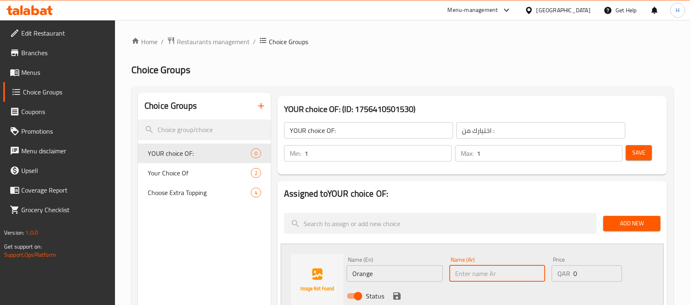
click at [491, 282] on input "text" at bounding box center [498, 274] width 96 height 16
paste input "البرتقال"
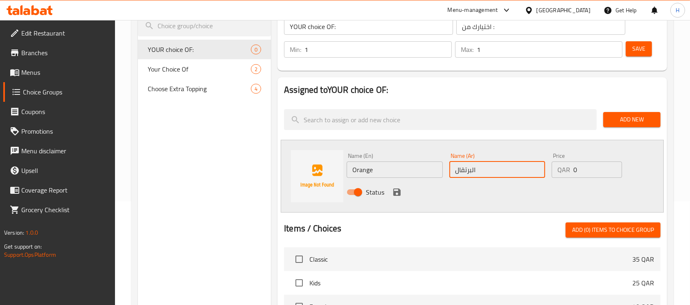
scroll to position [109, 0]
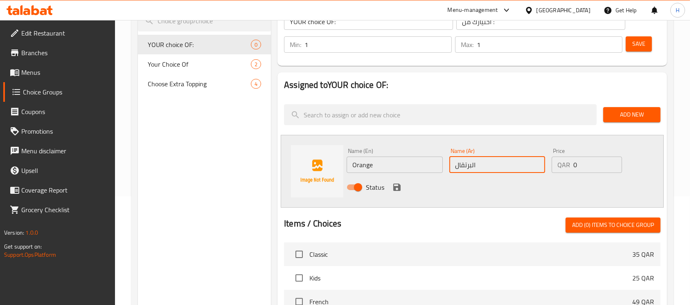
type input "البرتقال"
click at [399, 185] on icon "save" at bounding box center [396, 187] width 7 height 7
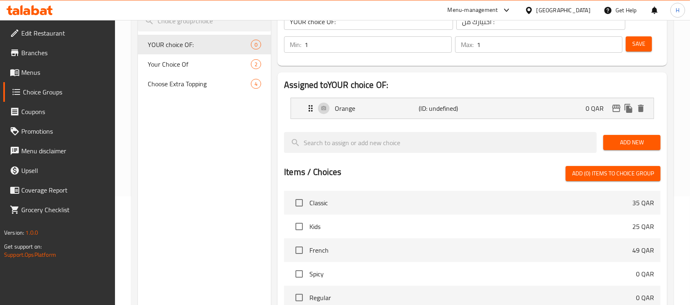
click at [610, 138] on span "Add New" at bounding box center [632, 143] width 44 height 10
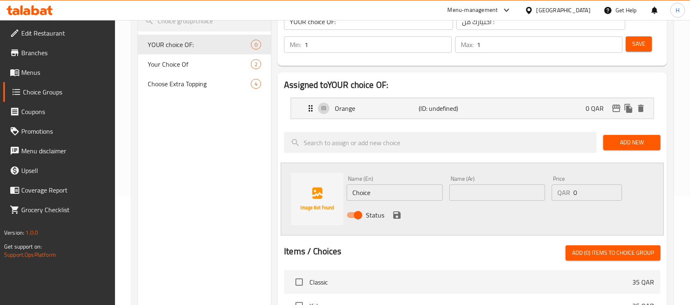
drag, startPoint x: 373, startPoint y: 202, endPoint x: 366, endPoint y: 203, distance: 7.1
click at [366, 203] on div "Name (En) Choice Name (En)" at bounding box center [395, 189] width 102 height 32
click at [374, 198] on input "Choice" at bounding box center [395, 193] width 96 height 16
paste input "Lemon"
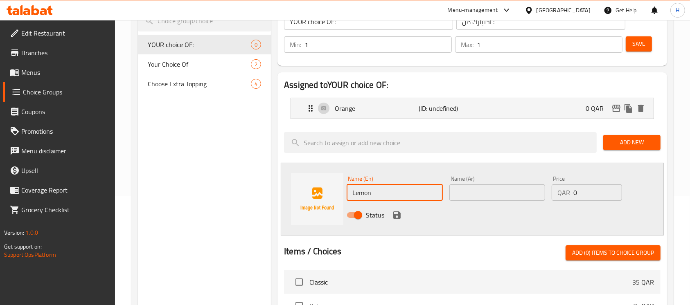
type input "Lemon"
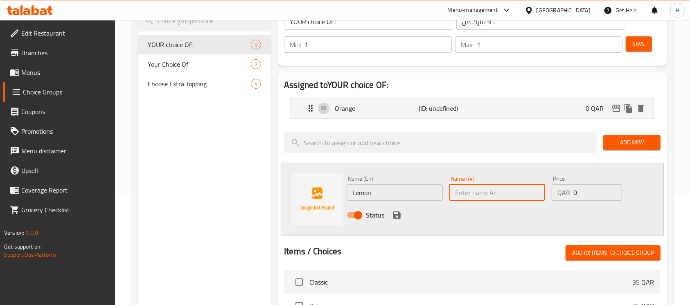
click at [490, 193] on input "text" at bounding box center [498, 193] width 96 height 16
paste input "اليمون"
click at [470, 194] on input "اليمون" at bounding box center [498, 193] width 96 height 16
type input "الليمون"
click at [396, 218] on icon "save" at bounding box center [397, 215] width 10 height 10
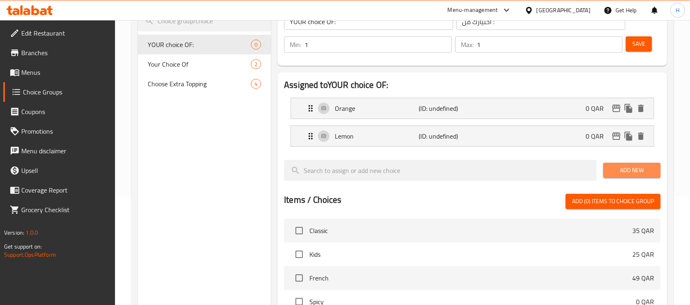
drag, startPoint x: 661, startPoint y: 174, endPoint x: 650, endPoint y: 169, distance: 12.5
click at [660, 174] on button "Add New" at bounding box center [632, 170] width 57 height 15
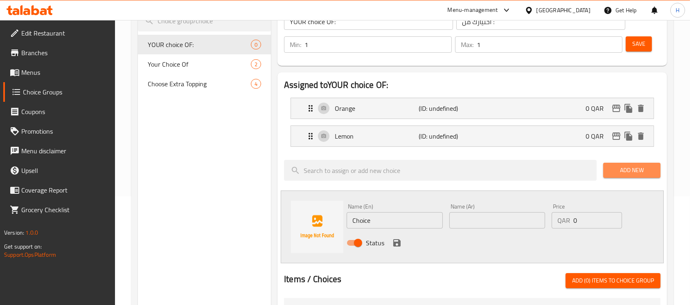
click at [649, 168] on span "Add New" at bounding box center [632, 170] width 44 height 10
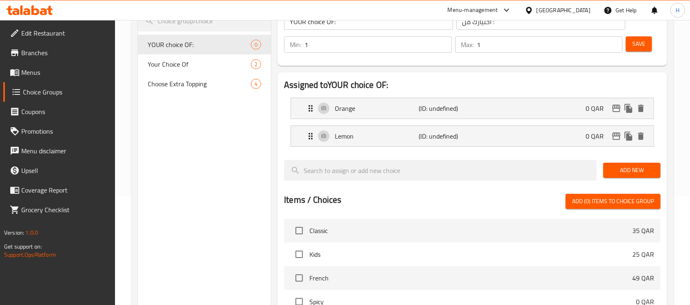
click at [649, 168] on span "Add New" at bounding box center [632, 170] width 44 height 10
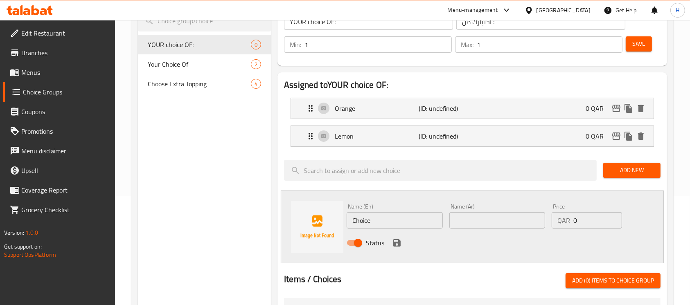
click at [407, 225] on input "Choice" at bounding box center [395, 221] width 96 height 16
paste input "Dates"
type input "Dates"
drag, startPoint x: 493, startPoint y: 214, endPoint x: 482, endPoint y: 221, distance: 13.1
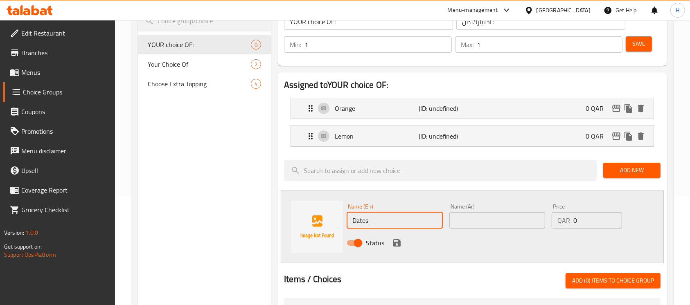
click at [493, 214] on input "text" at bounding box center [498, 221] width 96 height 16
paste input "تمر"
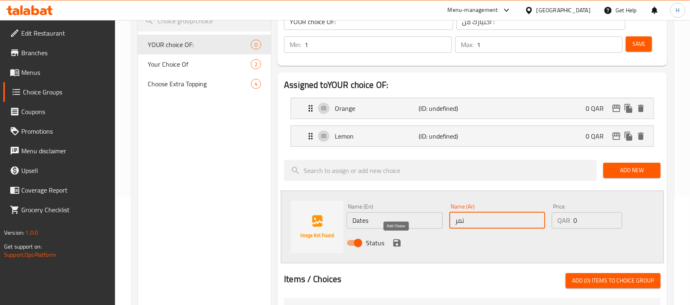
type input "تمر"
click at [400, 242] on icon "save" at bounding box center [397, 243] width 10 height 10
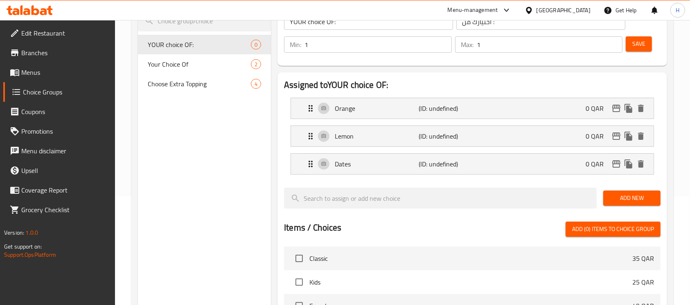
click at [636, 196] on span "Add New" at bounding box center [632, 198] width 44 height 10
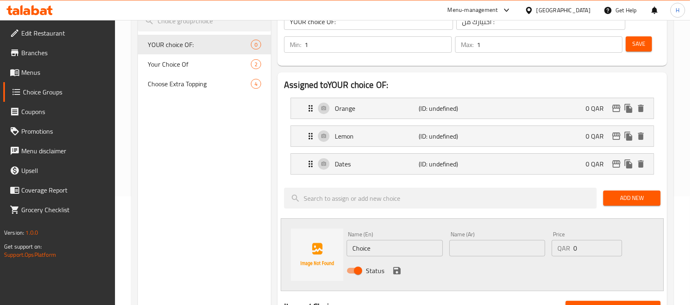
drag, startPoint x: 395, startPoint y: 245, endPoint x: 303, endPoint y: 247, distance: 91.7
click at [303, 247] on div "Name (En) Choice Name (En) Name (Ar) Name (Ar) Price QAR 0 Price Status" at bounding box center [472, 255] width 383 height 73
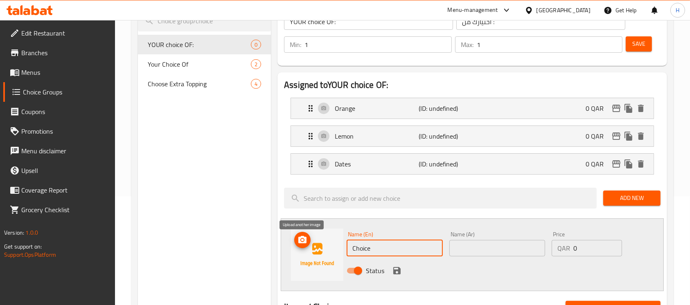
paste input "Rukhania"
type input "Rukhania"
drag, startPoint x: 489, startPoint y: 262, endPoint x: 491, endPoint y: 251, distance: 11.3
click at [489, 262] on div "Status" at bounding box center [498, 271] width 308 height 22
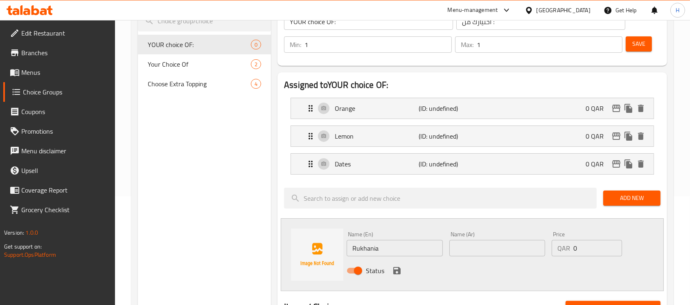
click at [493, 251] on input "text" at bounding box center [498, 248] width 96 height 16
paste input "رخامية"
type input "رخامية"
click at [397, 269] on icon "save" at bounding box center [397, 271] width 10 height 10
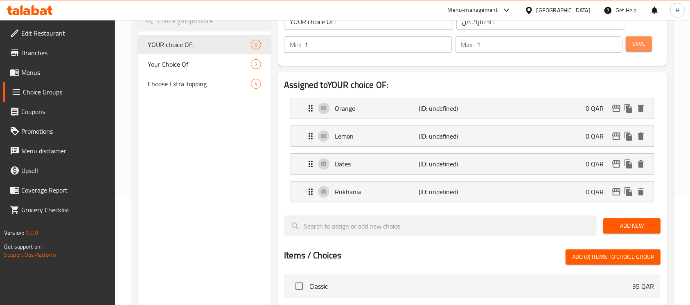
click at [640, 39] on span "Save" at bounding box center [639, 44] width 13 height 10
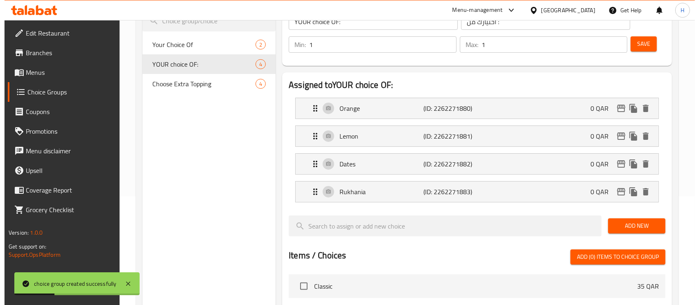
scroll to position [348, 0]
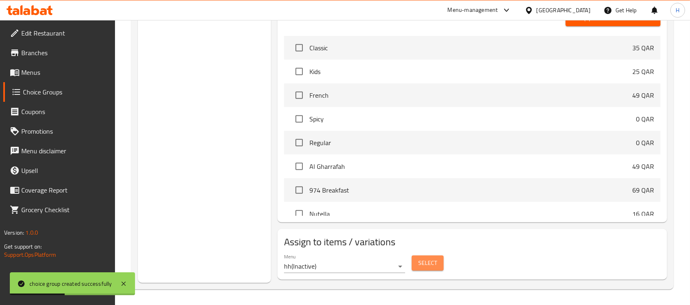
click at [424, 258] on span "Select" at bounding box center [427, 263] width 19 height 10
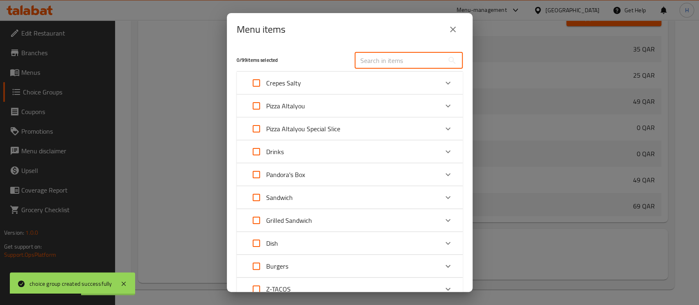
click at [421, 58] on input "text" at bounding box center [399, 60] width 89 height 16
paste input "Orange/Lemon/Dates/Rukhania"
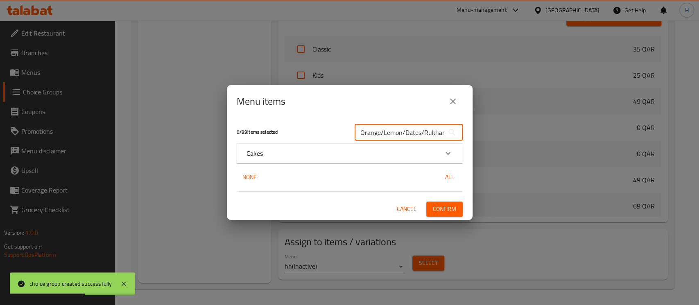
scroll to position [0, 5]
type input "Orange/Lemon/Dates/Rukhania"
click at [324, 152] on div "Cakes" at bounding box center [342, 154] width 192 height 10
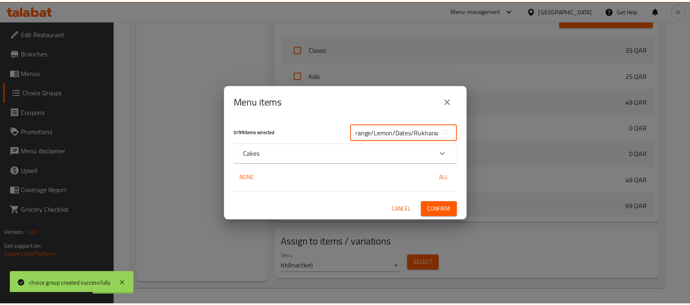
scroll to position [0, 0]
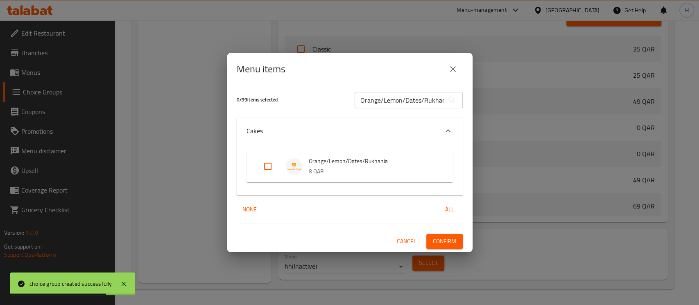
drag, startPoint x: 269, startPoint y: 163, endPoint x: 320, endPoint y: 186, distance: 55.9
click at [269, 163] on input "Expand" at bounding box center [268, 167] width 20 height 20
checkbox input "true"
click at [464, 237] on div "1 / 99 items selected Orange/Lemon/Dates/Rukhania ​ Cakes Orange/Lemon/Dates/Ru…" at bounding box center [350, 169] width 246 height 167
click at [450, 242] on span "Confirm" at bounding box center [444, 242] width 23 height 10
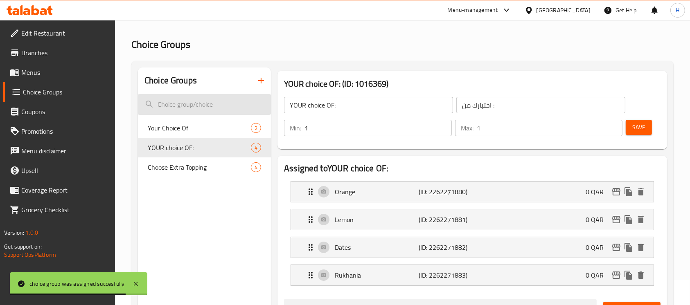
scroll to position [20, 0]
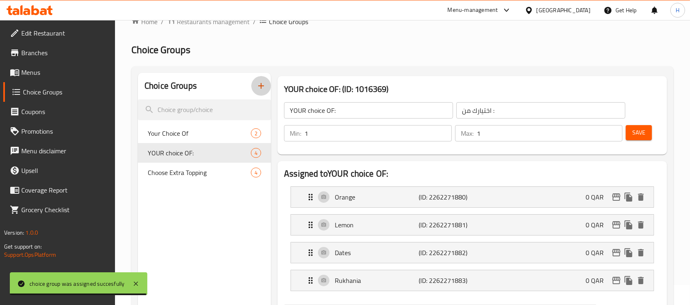
click at [262, 84] on icon "button" at bounding box center [261, 86] width 10 height 10
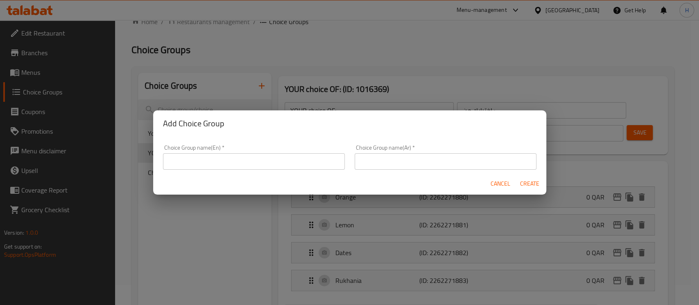
click at [272, 156] on input "text" at bounding box center [254, 162] width 182 height 16
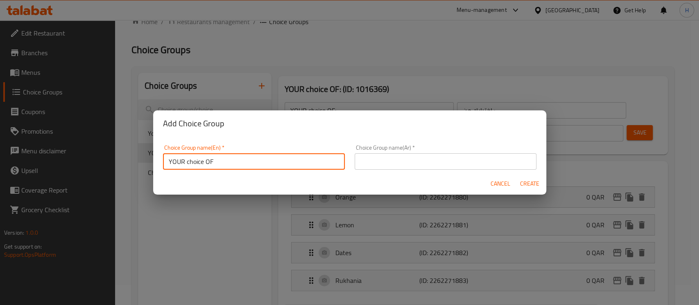
type input "YOUR choice OF"
click at [373, 168] on input "text" at bounding box center [446, 162] width 182 height 16
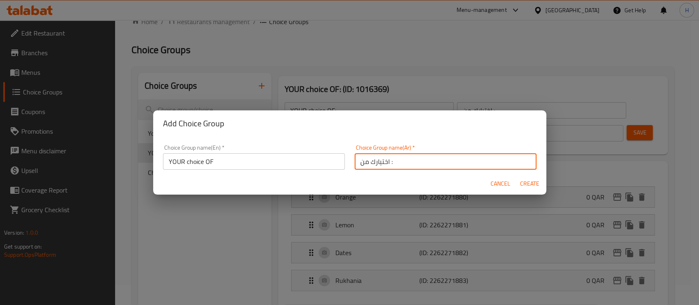
click at [430, 157] on input "اختيارك من :" at bounding box center [446, 162] width 182 height 16
type input "اختيارك من"
click at [534, 186] on span "Create" at bounding box center [530, 184] width 20 height 10
type input "YOUR choice OF"
type input "اختيارك من"
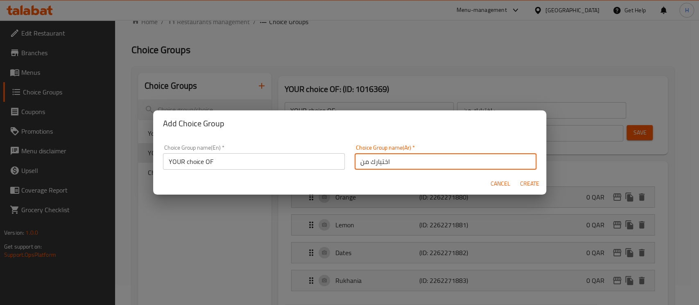
type input "0"
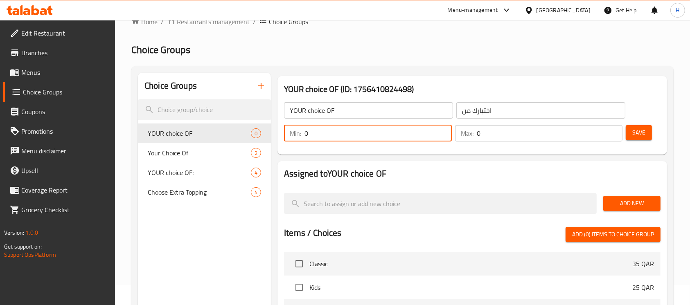
drag, startPoint x: 346, startPoint y: 138, endPoint x: 291, endPoint y: 140, distance: 55.7
click at [291, 140] on div "Min: 0 ​" at bounding box center [368, 133] width 168 height 16
type input "1"
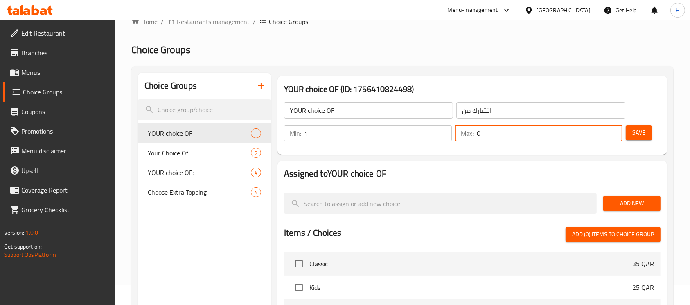
click at [462, 144] on div "Min: 1 ​ Max: 0 ​" at bounding box center [453, 133] width 345 height 23
type input "1"
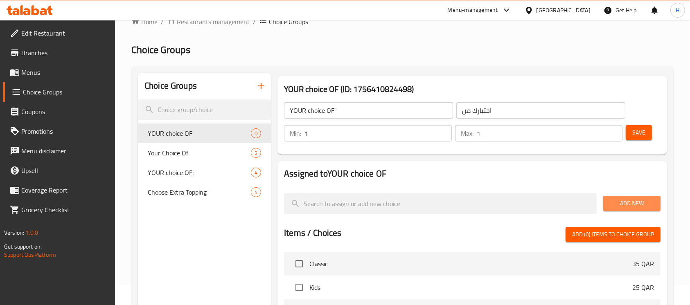
click at [616, 196] on button "Add New" at bounding box center [632, 203] width 57 height 15
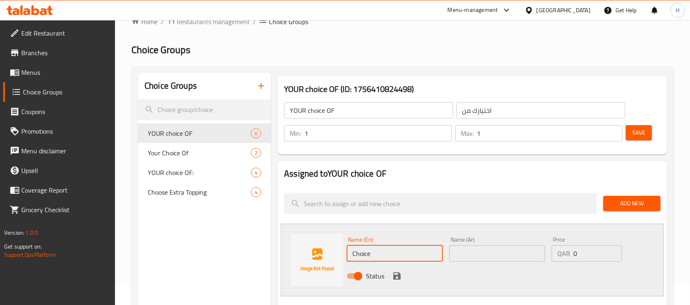
click at [368, 250] on input "Choice" at bounding box center [395, 254] width 96 height 16
click at [366, 252] on input "Choice" at bounding box center [395, 254] width 96 height 16
click at [373, 252] on input "Choice" at bounding box center [395, 254] width 96 height 16
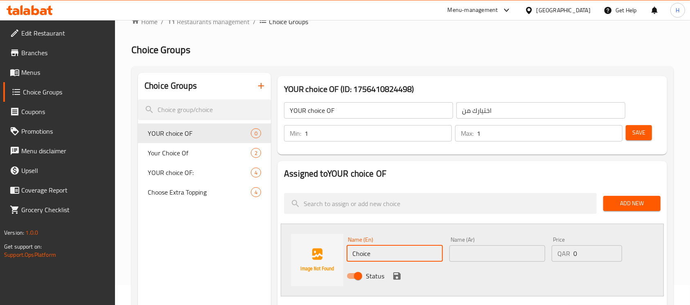
paste input "Plain"
type input "Plain"
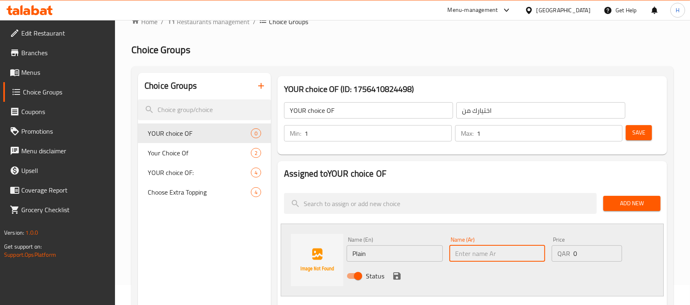
click at [491, 259] on input "text" at bounding box center [498, 254] width 96 height 16
paste input "سادة"
type input "سادة"
click at [391, 273] on button "save" at bounding box center [397, 276] width 12 height 12
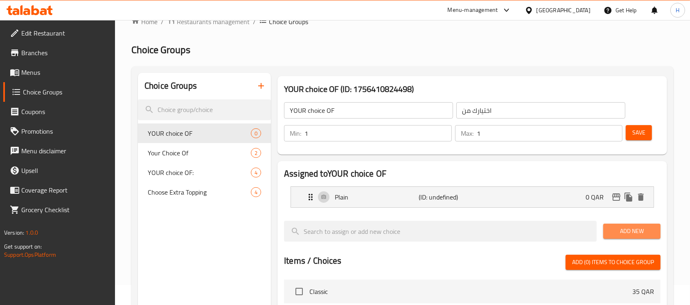
click at [619, 235] on span "Add New" at bounding box center [632, 231] width 44 height 10
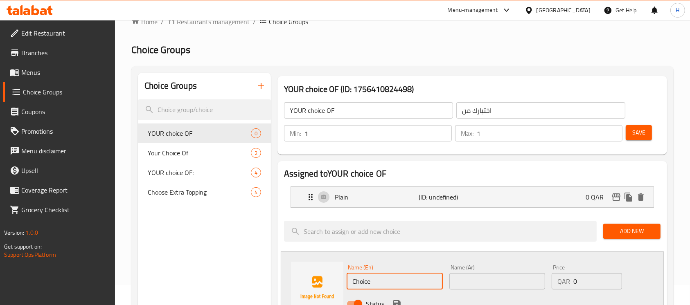
click at [365, 282] on input "Choice" at bounding box center [395, 282] width 96 height 16
paste input "Almand"
type input "Almand"
click at [497, 285] on input "text" at bounding box center [498, 282] width 96 height 16
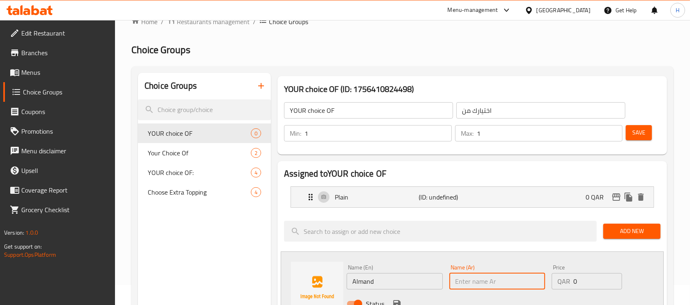
paste input "لوز"
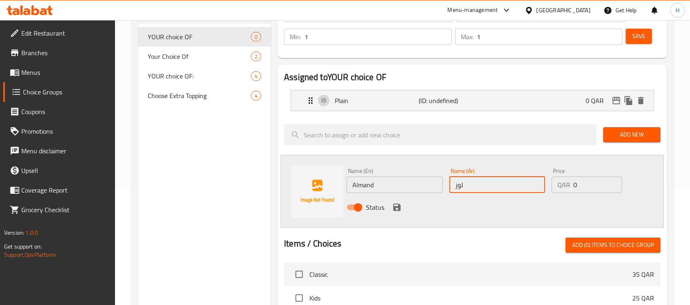
scroll to position [129, 0]
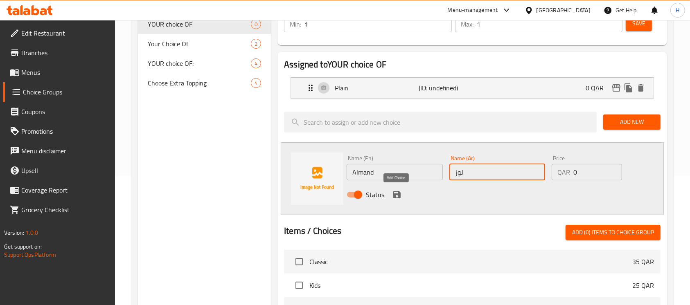
type input "لوز"
click at [396, 195] on icon "save" at bounding box center [396, 194] width 7 height 7
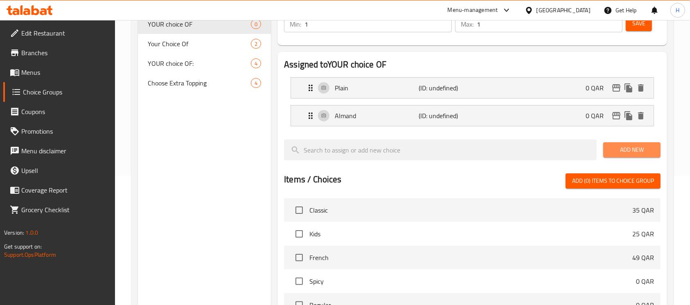
click at [633, 151] on span "Add New" at bounding box center [632, 150] width 44 height 10
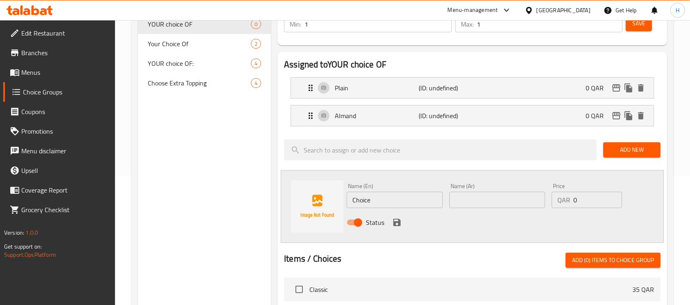
click at [382, 204] on input "Choice" at bounding box center [395, 200] width 96 height 16
paste input "ustard"
type input "Custard"
click at [482, 199] on input "text" at bounding box center [498, 200] width 96 height 16
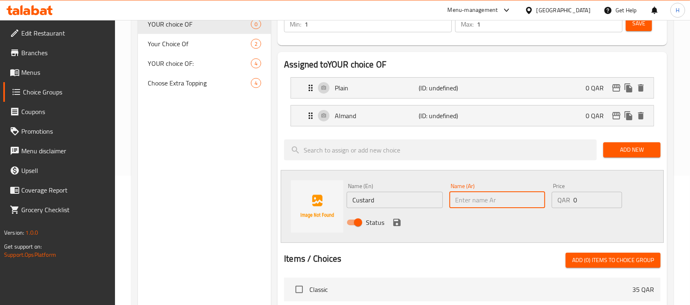
paste input "کاسترد"
type input "کاسترد"
click at [395, 222] on icon "save" at bounding box center [396, 222] width 7 height 7
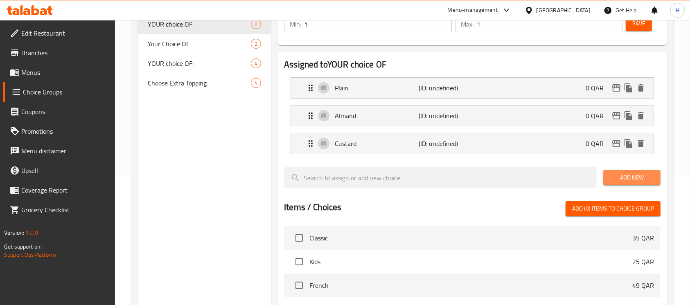
click at [628, 177] on span "Add New" at bounding box center [632, 178] width 44 height 10
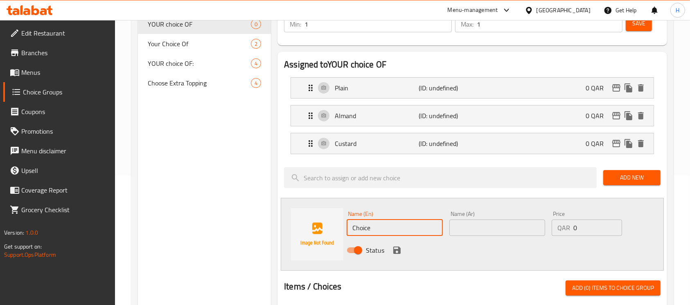
click at [375, 232] on input "Choice" at bounding box center [395, 228] width 96 height 16
paste input "Swiss"
type input "Swiss"
click at [513, 233] on input "text" at bounding box center [498, 228] width 96 height 16
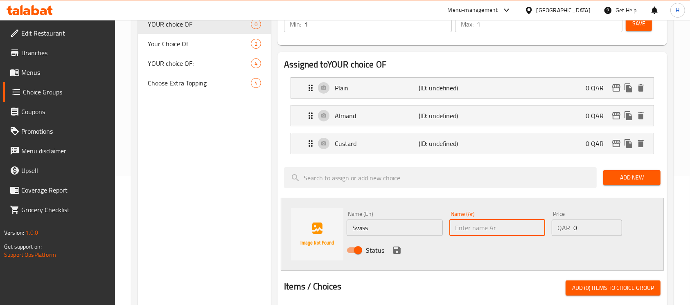
paste input "سويسري"
type input "سويسري"
click at [393, 251] on icon "save" at bounding box center [396, 250] width 7 height 7
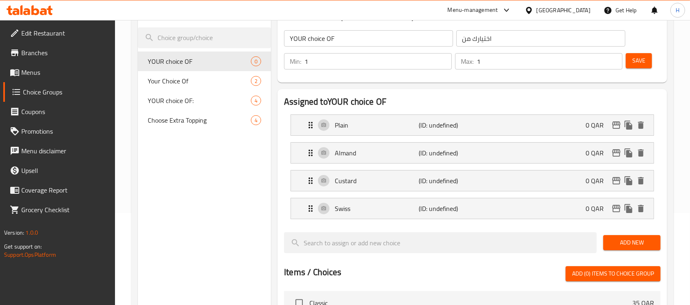
scroll to position [75, 0]
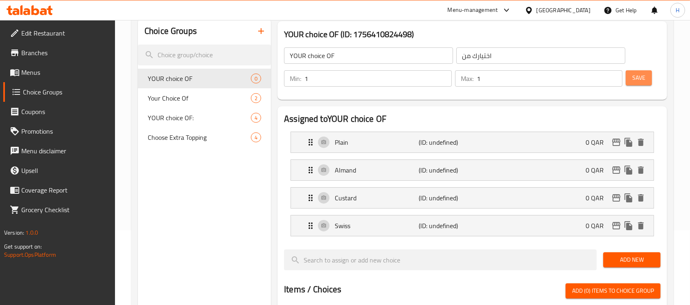
click at [642, 79] on span "Save" at bounding box center [639, 78] width 13 height 10
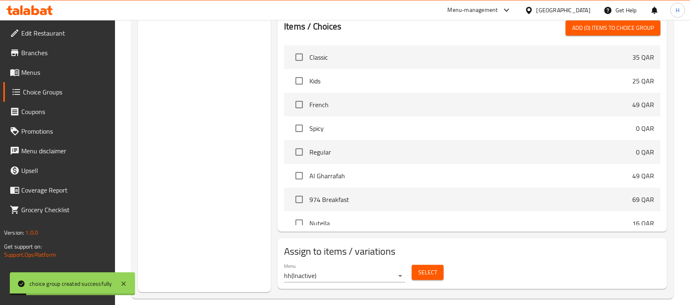
scroll to position [348, 0]
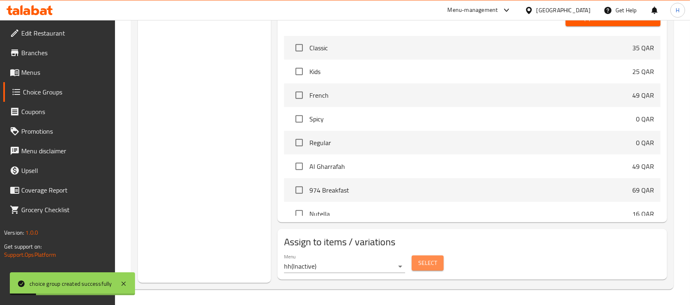
click at [423, 258] on span "Select" at bounding box center [427, 263] width 19 height 10
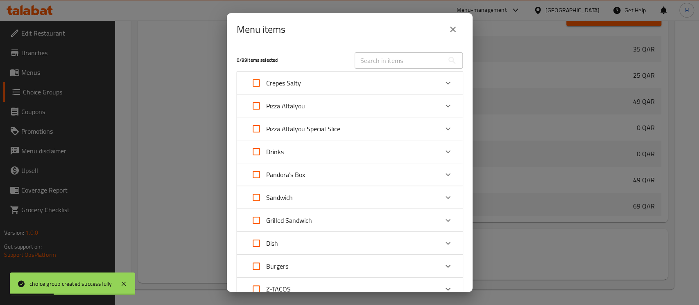
click at [407, 63] on input "text" at bounding box center [399, 60] width 89 height 16
paste input "Plain/Almand/Custard/Swiss"
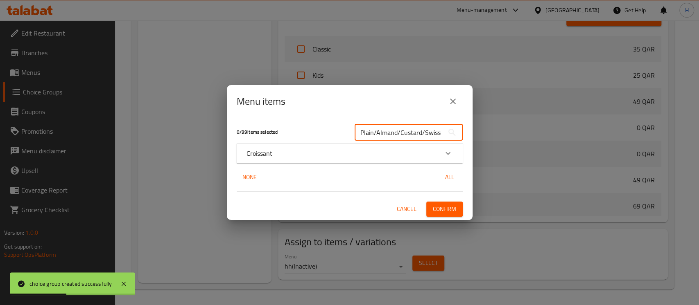
type input "Plain/Almand/Custard/Swiss"
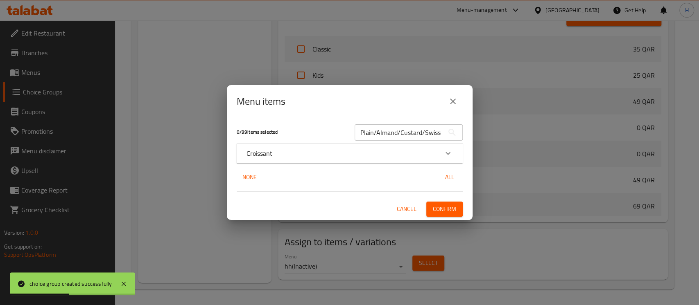
click at [351, 154] on div "Croissant" at bounding box center [342, 154] width 192 height 10
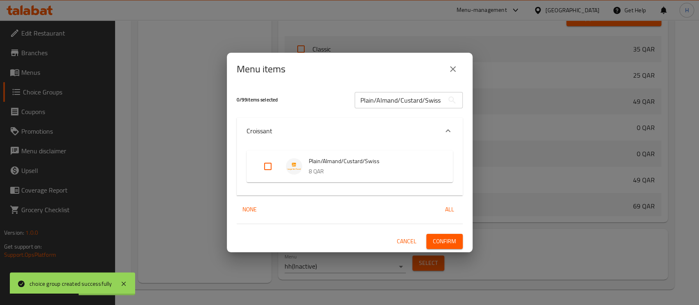
click at [259, 171] on input "Expand" at bounding box center [268, 167] width 20 height 20
checkbox input "true"
click at [457, 240] on button "Confirm" at bounding box center [444, 241] width 36 height 15
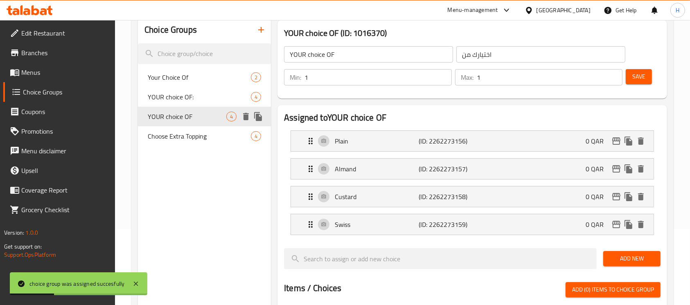
scroll to position [75, 0]
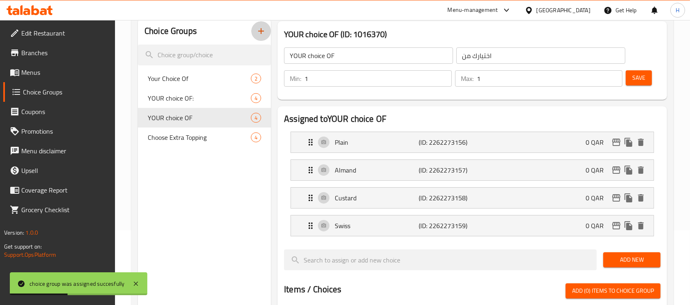
click at [265, 40] on button "button" at bounding box center [261, 31] width 20 height 20
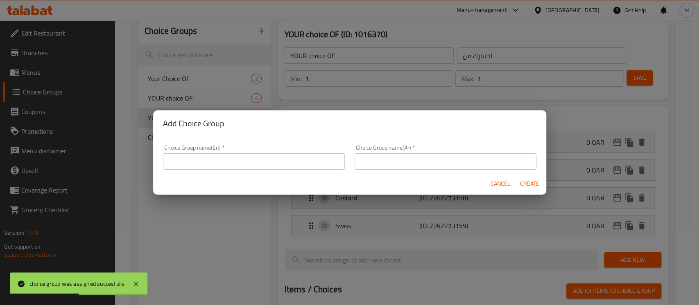
click at [272, 166] on input "text" at bounding box center [254, 162] width 182 height 16
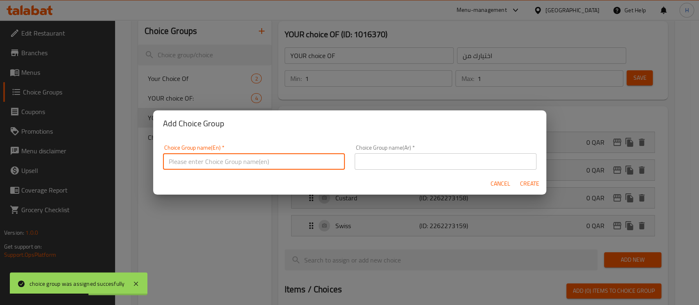
type input "YOUR CHOICE OF:"
click at [390, 156] on input "text" at bounding box center [446, 162] width 182 height 16
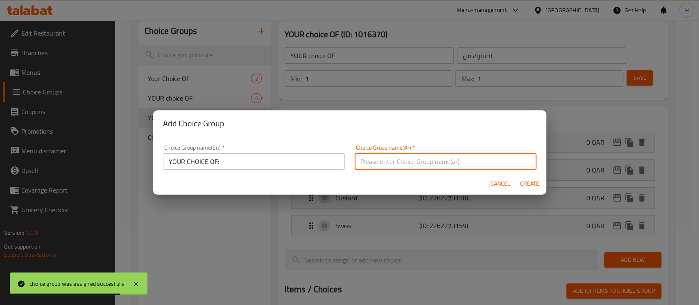
type input "اختيارك من :"
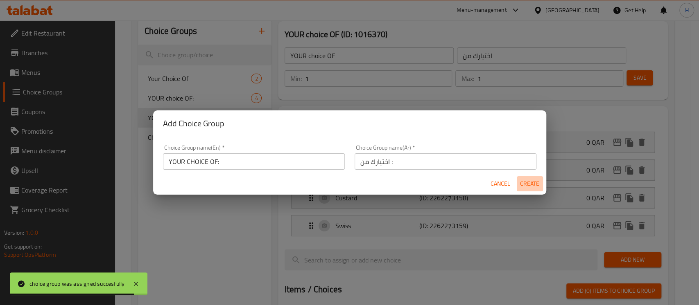
click at [521, 185] on span "Create" at bounding box center [530, 184] width 20 height 10
type input "YOUR CHOICE OF:"
type input "اختيارك من :"
type input "0"
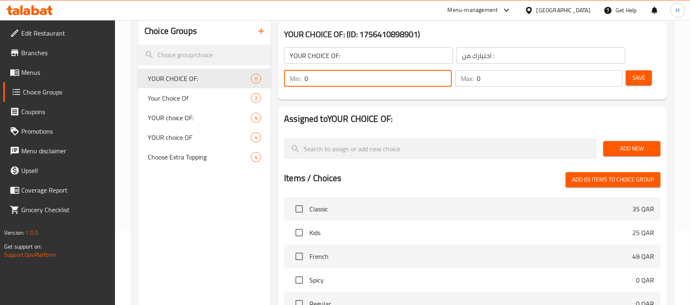
drag, startPoint x: 292, startPoint y: 81, endPoint x: 296, endPoint y: 86, distance: 6.4
click at [280, 82] on div "Min: 0 ​ Max: 0 ​ Save" at bounding box center [470, 79] width 383 height 26
type input "1"
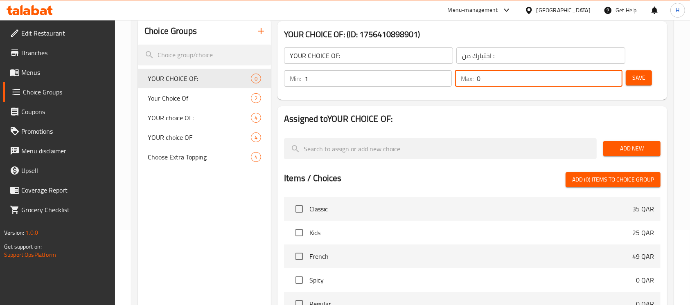
drag, startPoint x: 498, startPoint y: 81, endPoint x: 484, endPoint y: 87, distance: 14.8
click at [484, 87] on div "Max: 0 ​" at bounding box center [539, 79] width 171 height 20
drag, startPoint x: 497, startPoint y: 81, endPoint x: 467, endPoint y: 84, distance: 30.1
click at [467, 84] on div "Max: 01 ​" at bounding box center [539, 78] width 168 height 16
type input "1"
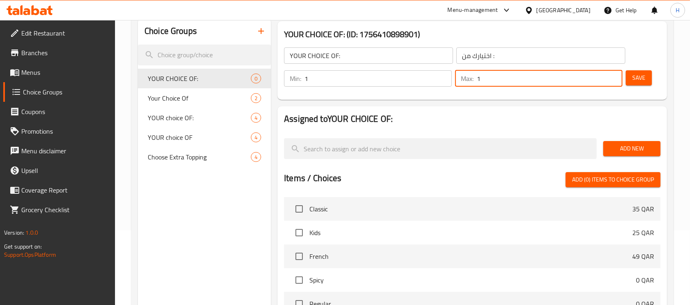
click at [628, 149] on span "Add New" at bounding box center [632, 149] width 44 height 10
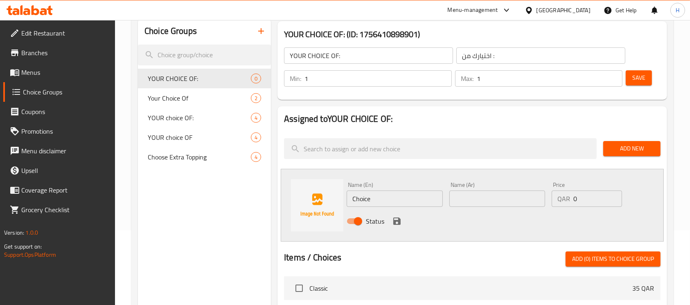
drag, startPoint x: 383, startPoint y: 187, endPoint x: 349, endPoint y: 196, distance: 35.2
click at [349, 196] on div "Name (En) Choice Name (En)" at bounding box center [395, 194] width 96 height 25
click at [357, 198] on input "Choice" at bounding box center [395, 199] width 96 height 16
drag, startPoint x: 357, startPoint y: 198, endPoint x: 358, endPoint y: 183, distance: 15.6
click at [357, 199] on input "Choice" at bounding box center [395, 199] width 96 height 16
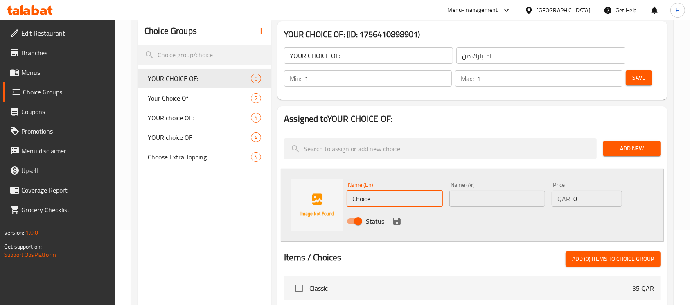
paste input "colat"
type input "Chocolate"
click at [488, 204] on input "text" at bounding box center [498, 199] width 96 height 16
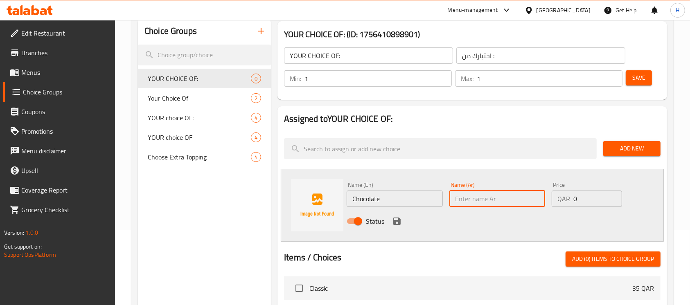
paste input "شوكولاتة"
type input "شوكولاتة"
click at [403, 217] on div "Status" at bounding box center [498, 221] width 308 height 22
click at [400, 218] on icon "save" at bounding box center [397, 222] width 10 height 10
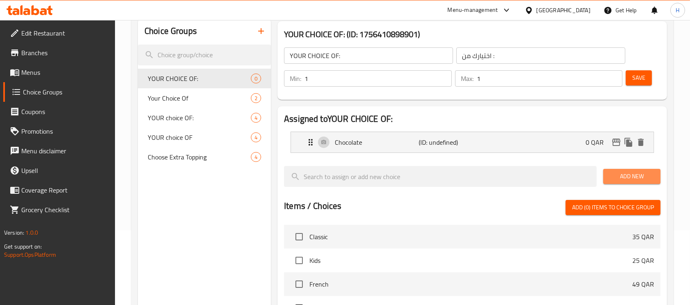
click at [606, 173] on button "Add New" at bounding box center [632, 176] width 57 height 15
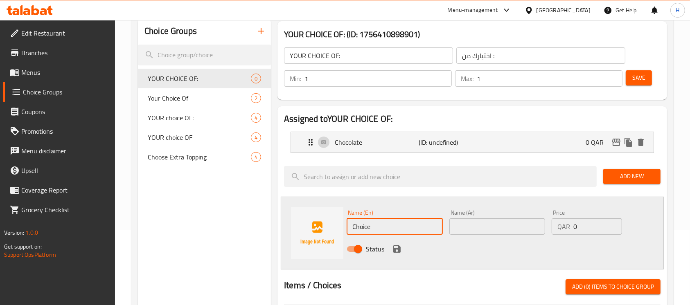
click at [360, 222] on input "Choice" at bounding box center [395, 227] width 96 height 16
paste input "Schneck with nuts"
type input "Schneck with nuts"
drag, startPoint x: 488, startPoint y: 226, endPoint x: 476, endPoint y: 229, distance: 12.4
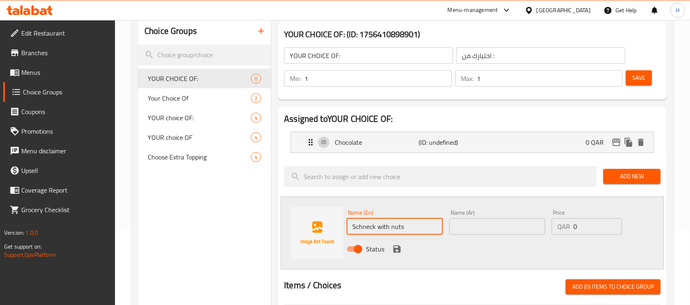
click at [488, 226] on input "text" at bounding box center [498, 227] width 96 height 16
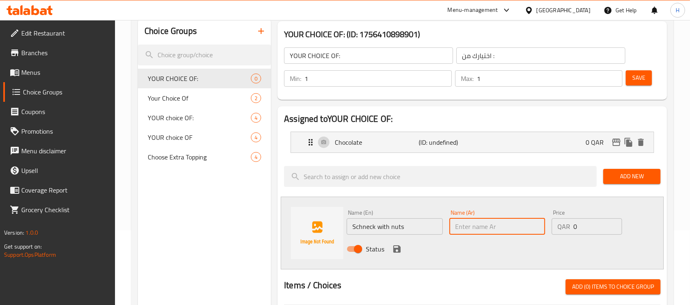
paste input "شنك مع مكسرة"
type input "شنك مع مكسرة"
click at [391, 249] on button "save" at bounding box center [397, 249] width 12 height 12
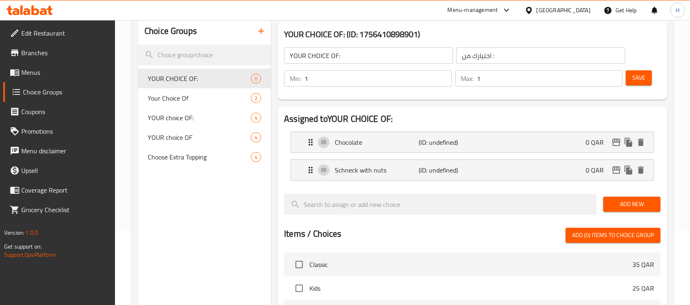
click at [639, 75] on span "Save" at bounding box center [639, 78] width 13 height 10
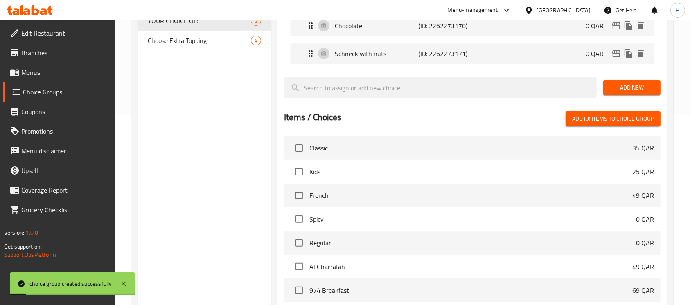
scroll to position [292, 0]
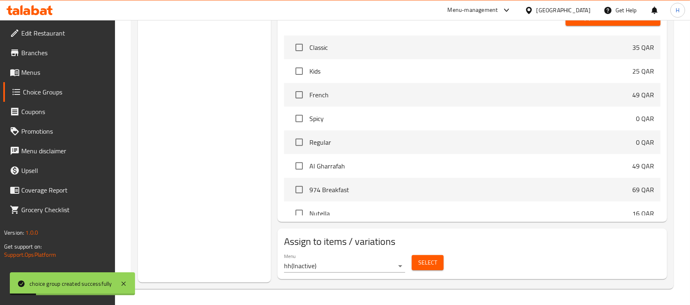
click at [425, 270] on button "Select" at bounding box center [428, 263] width 32 height 15
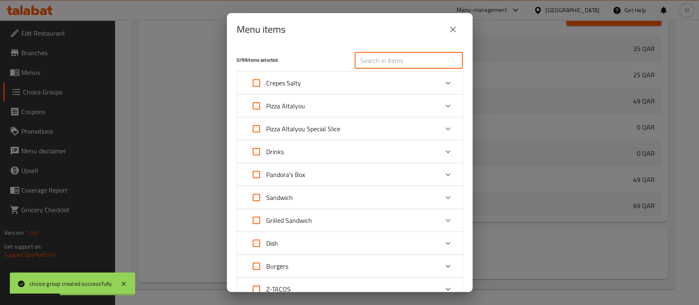
click at [434, 66] on input "text" at bounding box center [399, 60] width 89 height 16
paste input "Chocolate/Schneck with nuts"
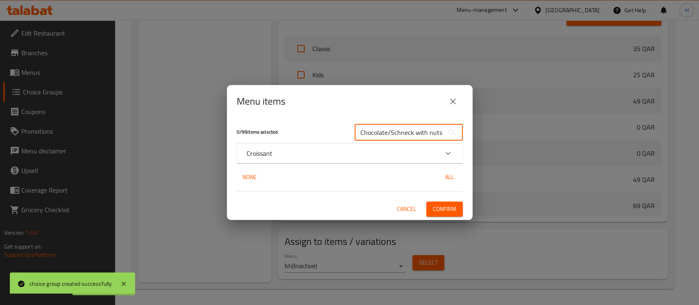
type input "Chocolate/Schneck with nuts"
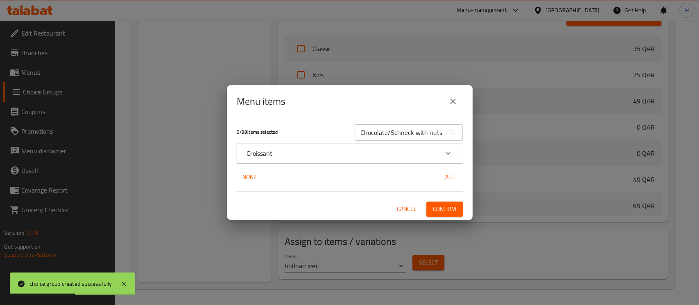
click at [369, 149] on div "Croissant" at bounding box center [342, 154] width 192 height 10
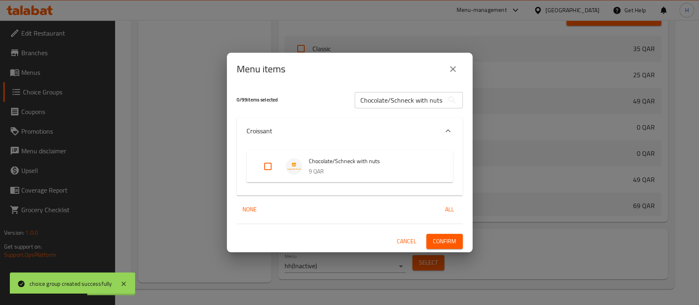
click at [265, 165] on input "Expand" at bounding box center [268, 167] width 20 height 20
checkbox input "true"
click at [439, 237] on span "Confirm" at bounding box center [444, 242] width 23 height 10
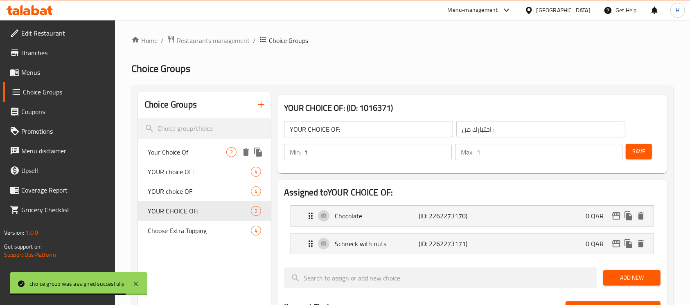
scroll to position [0, 0]
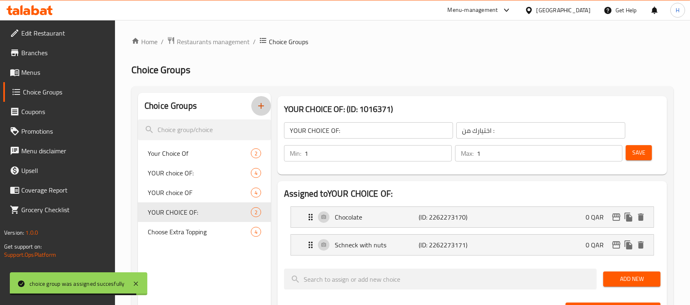
click at [263, 108] on icon "button" at bounding box center [261, 106] width 10 height 10
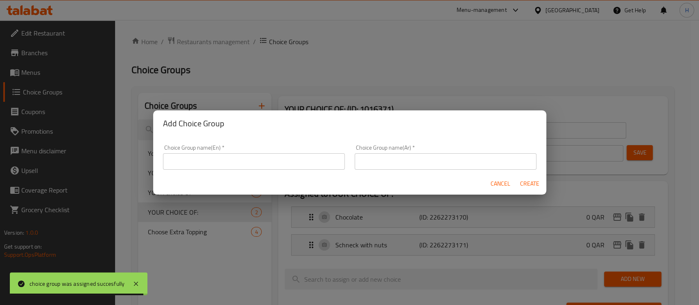
drag, startPoint x: 243, startPoint y: 151, endPoint x: 244, endPoint y: 166, distance: 14.8
click at [244, 151] on div "Choice Group name(En)   * Choice Group name(En) *" at bounding box center [254, 157] width 182 height 25
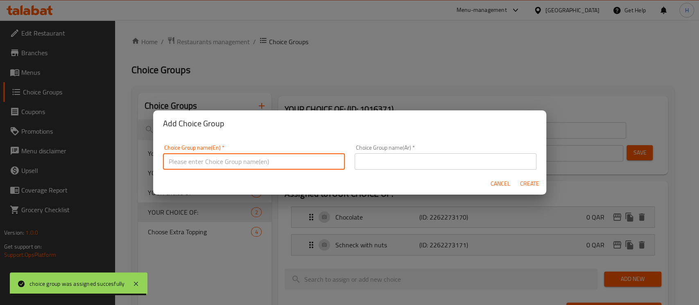
click at [244, 166] on input "text" at bounding box center [254, 162] width 182 height 16
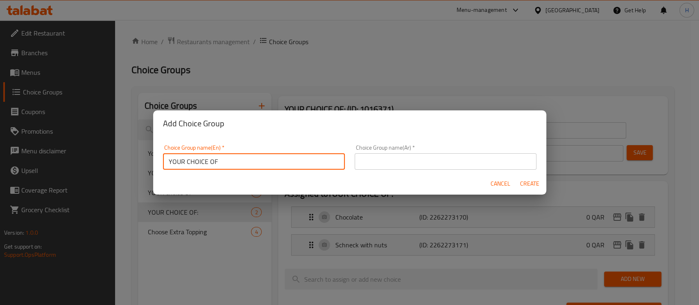
type input "YOUR CHOICE OF"
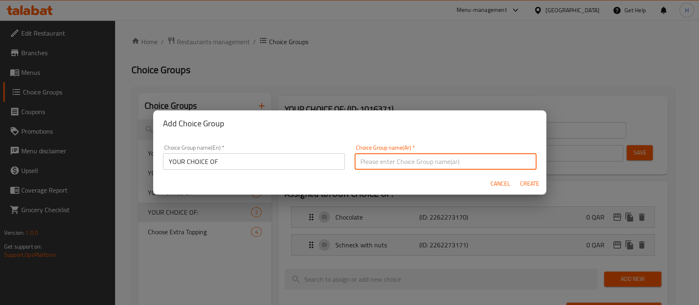
click at [391, 154] on input "text" at bounding box center [446, 162] width 182 height 16
type input "اختيارك من"
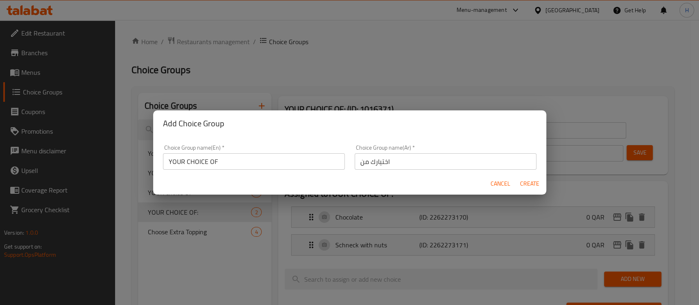
click at [537, 198] on div "Add Choice Group Choice Group name(En)   * YOUR CHOICE OF Choice Group name(En)…" at bounding box center [349, 152] width 699 height 305
click at [533, 189] on span "Create" at bounding box center [530, 184] width 20 height 10
type input "YOUR CHOICE OF"
type input "اختيارك من"
type input "0"
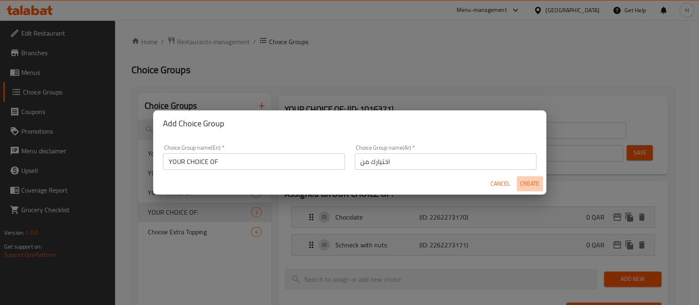
type input "0"
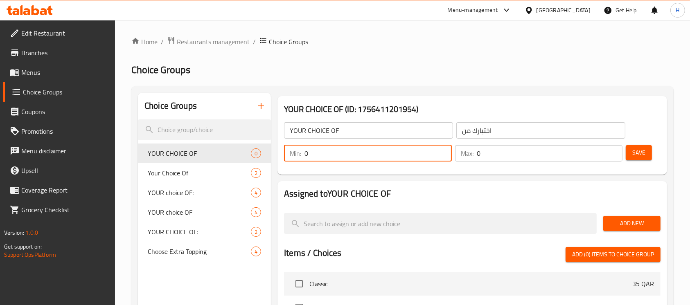
drag, startPoint x: 370, startPoint y: 158, endPoint x: 329, endPoint y: 157, distance: 41.0
click at [311, 159] on input "0" at bounding box center [378, 153] width 147 height 16
drag, startPoint x: 319, startPoint y: 154, endPoint x: 278, endPoint y: 163, distance: 41.5
click at [278, 163] on div "YOUR CHOICE OF (ID: 1756411201954) YOUR CHOICE OF ​ اختيارك من ​ Min: 0 ​ Max: …" at bounding box center [473, 135] width 390 height 79
type input "1"
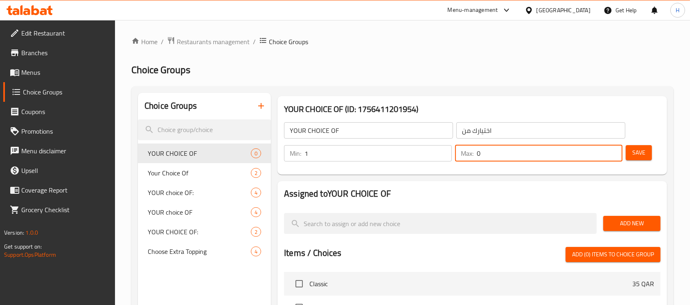
drag, startPoint x: 501, startPoint y: 154, endPoint x: 446, endPoint y: 160, distance: 55.2
click at [446, 160] on div "Min: 1 ​ Max: 0 ​" at bounding box center [453, 153] width 345 height 23
type input "1"
click at [656, 222] on button "Add New" at bounding box center [632, 223] width 57 height 15
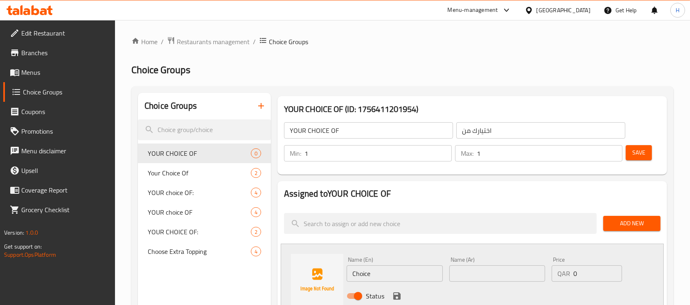
click at [368, 273] on input "Choice" at bounding box center [395, 274] width 96 height 16
paste input "icken"
type input "Chicken"
click at [493, 274] on input "text" at bounding box center [498, 274] width 96 height 16
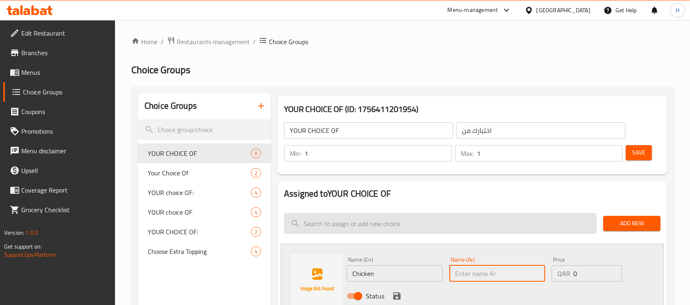
paste input "دجاج"
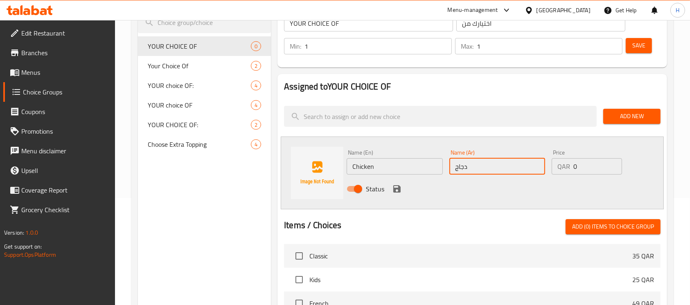
scroll to position [109, 0]
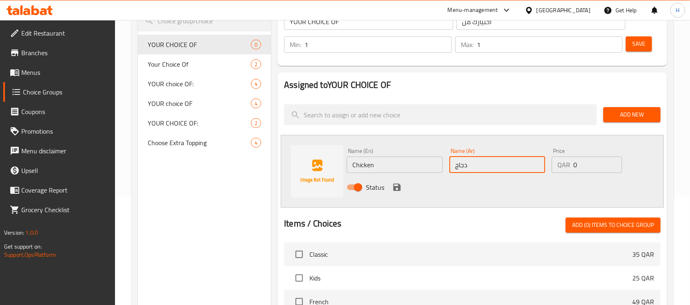
type input "دجاج"
click at [396, 185] on icon "save" at bounding box center [397, 188] width 10 height 10
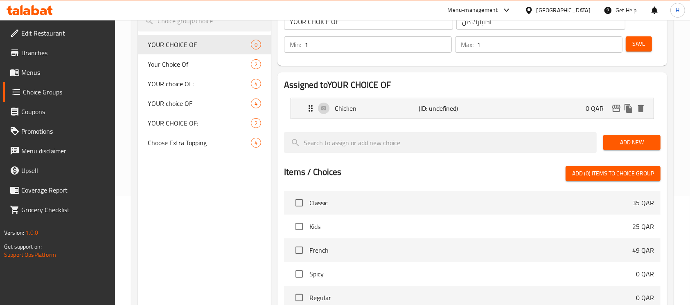
click at [617, 142] on span "Add New" at bounding box center [632, 143] width 44 height 10
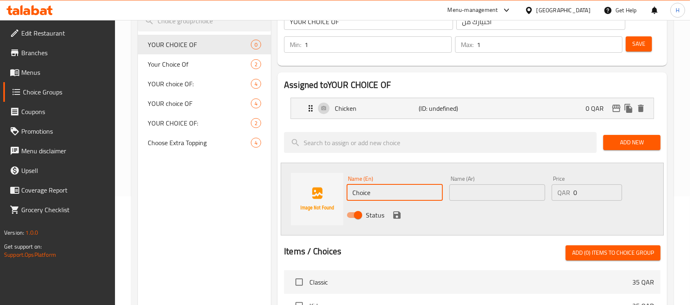
drag, startPoint x: 377, startPoint y: 188, endPoint x: 334, endPoint y: 185, distance: 43.5
click at [334, 186] on div "Name (En) Choice Name (En) Name (Ar) Name (Ar) Price QAR 0 Price Status" at bounding box center [472, 199] width 383 height 73
paste input "Shrimp"
type input "Shrimp"
drag, startPoint x: 485, startPoint y: 197, endPoint x: 466, endPoint y: 197, distance: 18.8
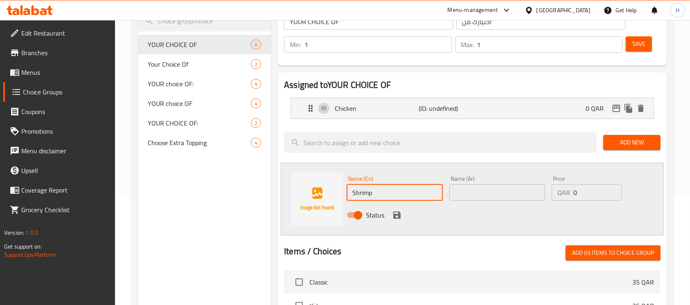
click at [485, 197] on input "text" at bounding box center [498, 193] width 96 height 16
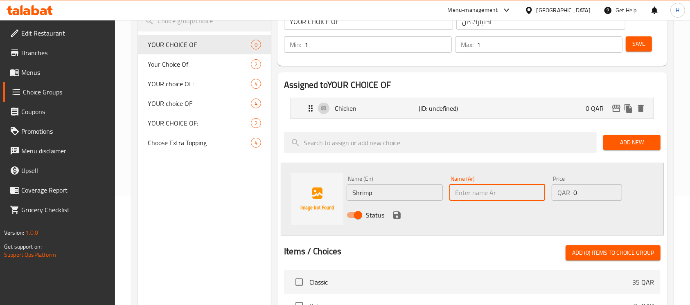
paste input "جمبري"
type input "جمبري"
click at [396, 220] on button "save" at bounding box center [397, 215] width 12 height 12
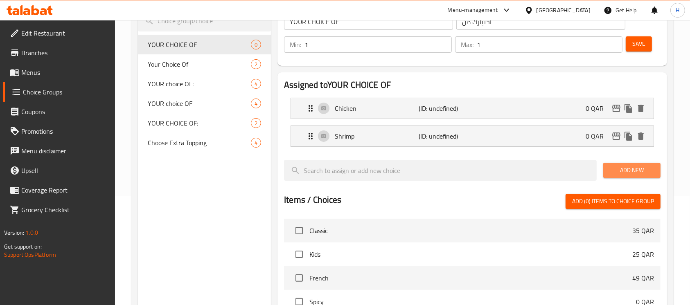
click at [629, 174] on span "Add New" at bounding box center [632, 170] width 44 height 10
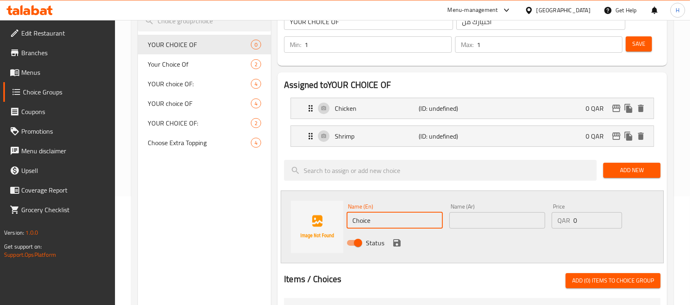
drag, startPoint x: 384, startPoint y: 217, endPoint x: 317, endPoint y: 22, distance: 206.9
click at [314, 203] on div "Name (En) Choice Name (En) Name (Ar) Name (Ar) Price QAR 0 Price Status" at bounding box center [472, 227] width 383 height 73
paste input "Tuna"
type input "Tuna"
click at [471, 226] on input "text" at bounding box center [498, 221] width 96 height 16
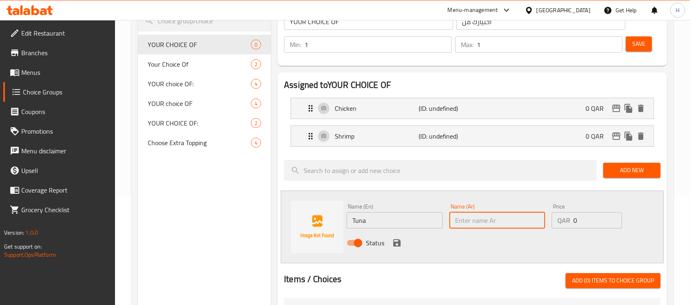
paste input "تونة"
type input "تونة"
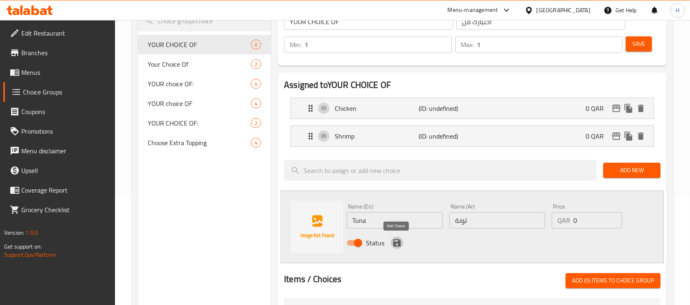
click at [398, 241] on icon "save" at bounding box center [396, 243] width 7 height 7
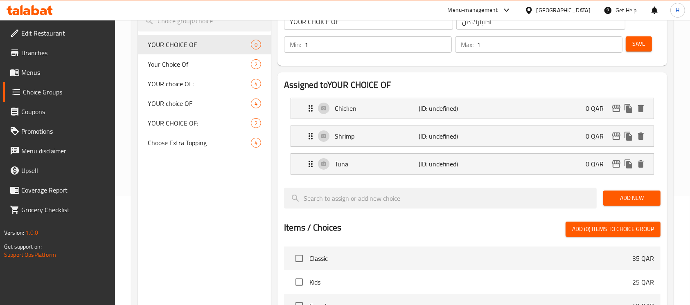
drag, startPoint x: 639, startPoint y: 30, endPoint x: 640, endPoint y: 38, distance: 7.4
click at [640, 36] on div "YOUR CHOICE OF ​ اختيارك من ​ Min: 1 ​ Max: 1 ​ Save" at bounding box center [472, 33] width 383 height 59
click at [640, 38] on button "Save" at bounding box center [639, 43] width 26 height 15
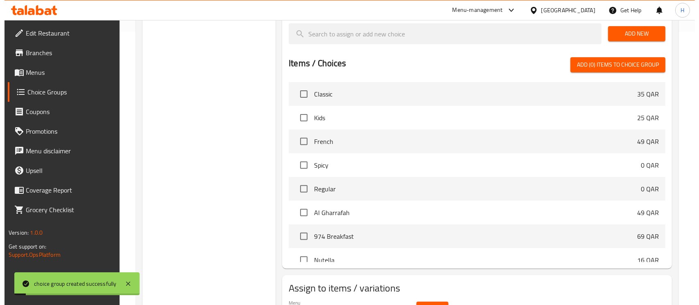
scroll to position [320, 0]
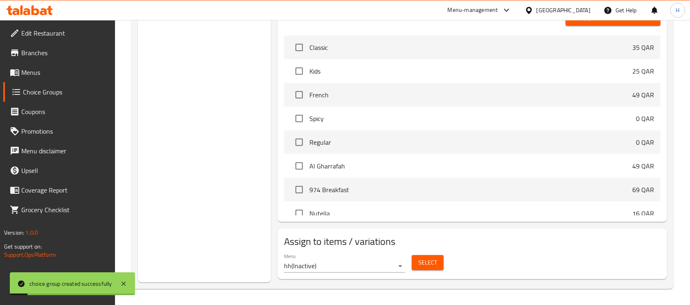
click at [425, 257] on button "Select" at bounding box center [428, 263] width 32 height 15
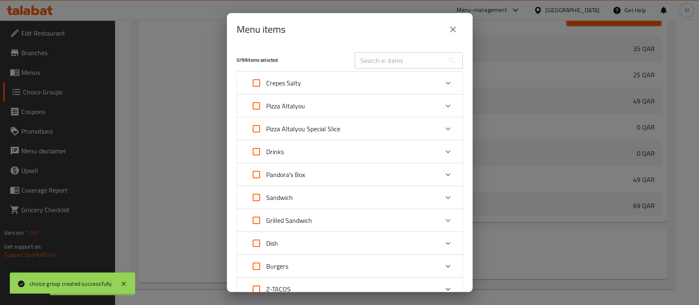
click at [412, 66] on input "text" at bounding box center [399, 60] width 89 height 16
paste input "Mamaleek (Chicken/Shrimp/Tuna)"
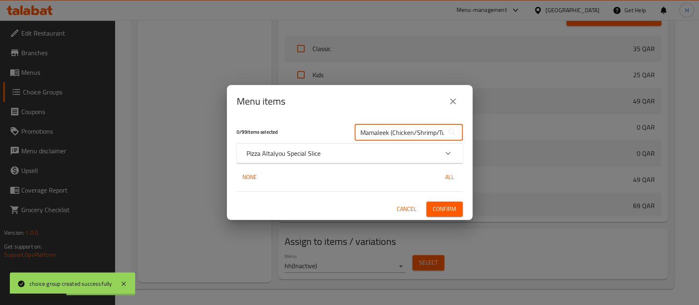
scroll to position [0, 9]
type input "Mamaleek (Chicken/Shrimp/Tuna)"
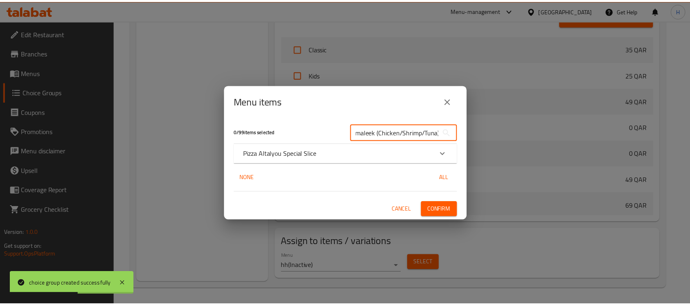
scroll to position [0, 0]
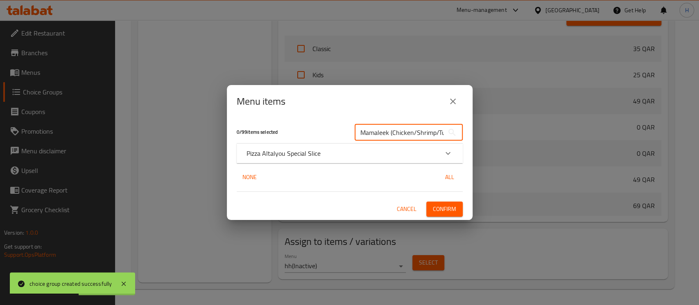
click at [293, 161] on div "Pizza Altalyou Special Slice" at bounding box center [350, 154] width 226 height 20
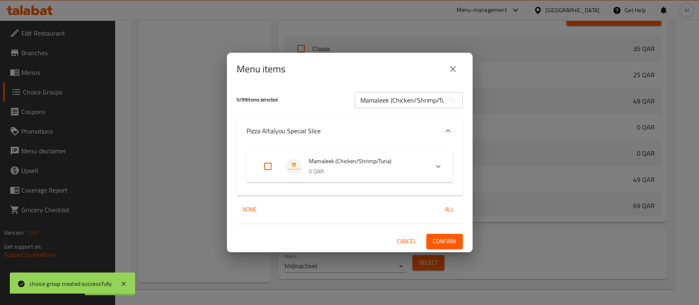
click at [260, 169] on input "Expand" at bounding box center [268, 167] width 20 height 20
checkbox input "true"
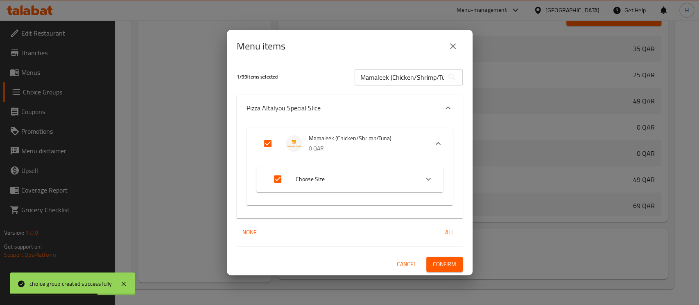
click at [439, 264] on span "Confirm" at bounding box center [444, 265] width 23 height 10
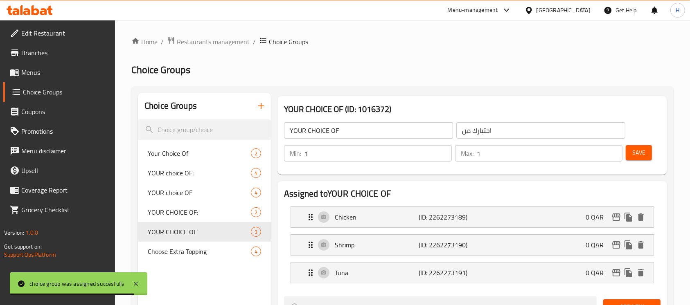
click at [253, 98] on div "Choice Groups" at bounding box center [204, 106] width 133 height 27
click at [256, 103] on icon "button" at bounding box center [261, 106] width 10 height 10
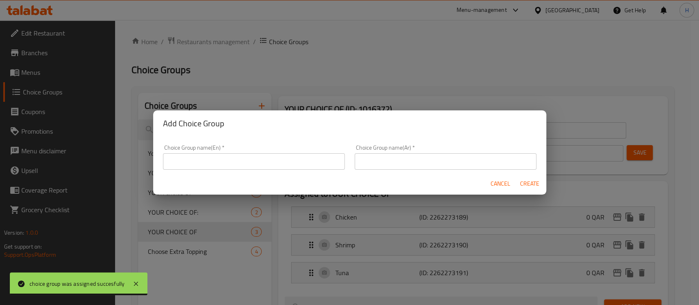
click at [242, 157] on input "text" at bounding box center [254, 162] width 182 height 16
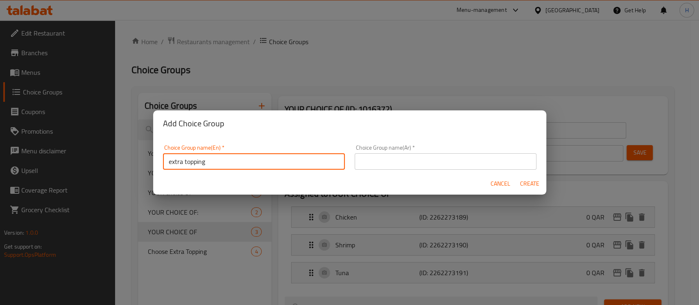
click at [201, 163] on input "extra topping" at bounding box center [254, 162] width 182 height 16
type input "Extra"
click at [176, 159] on input "Extra" at bounding box center [254, 162] width 182 height 16
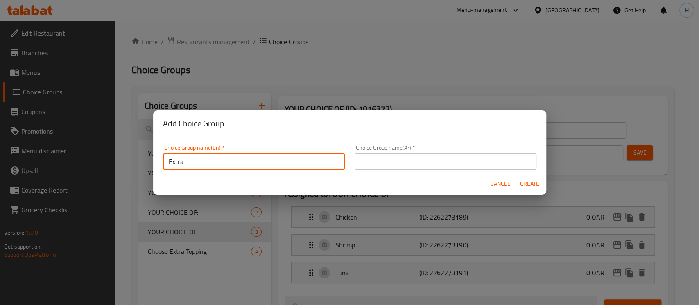
click at [430, 146] on div "Choice Group name(Ar)   * Choice Group name(Ar) *" at bounding box center [446, 157] width 182 height 25
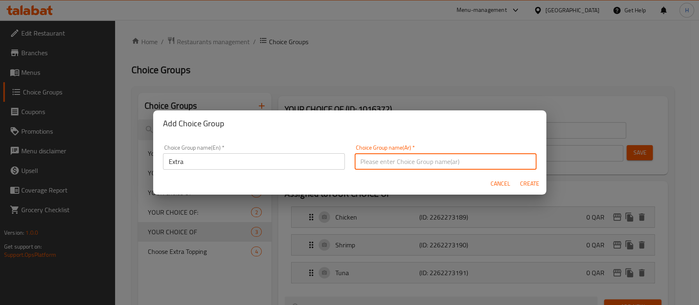
click at [436, 161] on input "text" at bounding box center [446, 162] width 182 height 16
paste input "إضافي"
type input "إضافي"
click at [531, 191] on button "Create" at bounding box center [530, 183] width 26 height 15
type input "Extra"
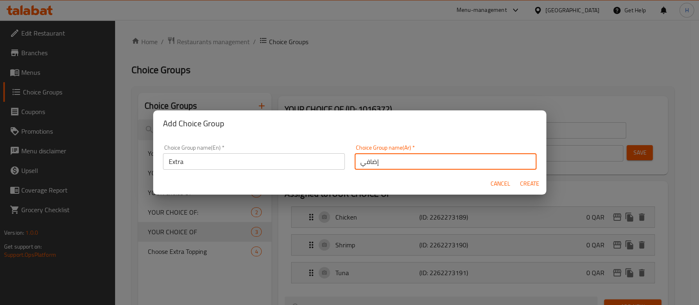
type input "إضافي"
type input "0"
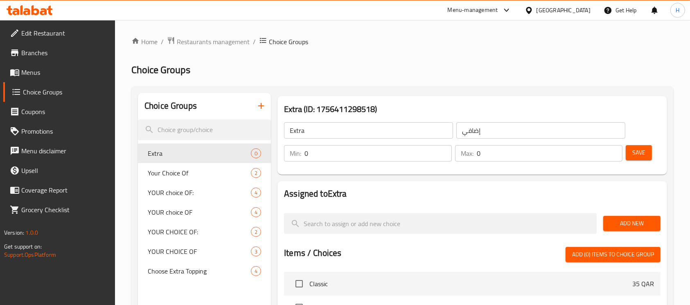
click at [607, 212] on div "Add New" at bounding box center [632, 223] width 64 height 27
click at [609, 218] on button "Add New" at bounding box center [632, 223] width 57 height 15
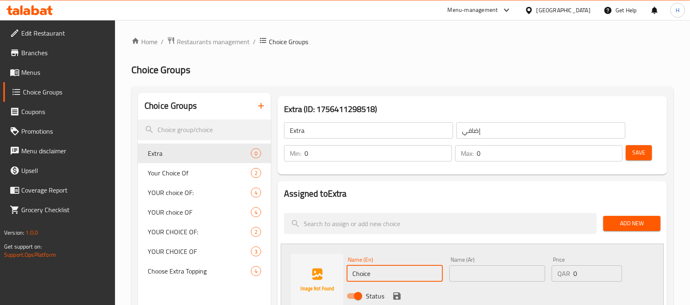
drag, startPoint x: 389, startPoint y: 270, endPoint x: 308, endPoint y: 264, distance: 80.9
click at [308, 268] on div "Name (En) Choice Name (En) Name (Ar) Name (Ar) Price QAR 0 Price Status" at bounding box center [472, 280] width 383 height 73
paste input "egg"
type input "egg"
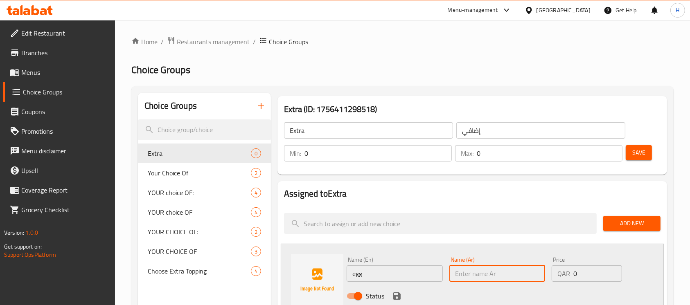
click at [485, 270] on input "text" at bounding box center [498, 274] width 96 height 16
paste input "بيض"
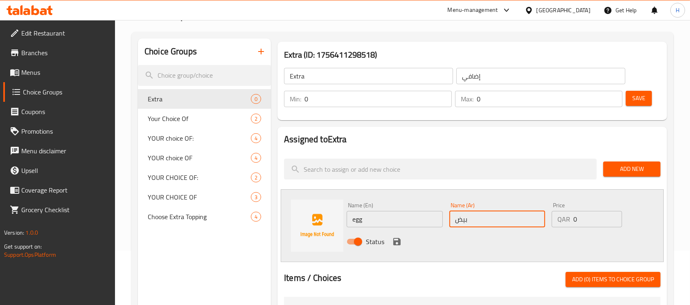
type input "بيض"
drag, startPoint x: 396, startPoint y: 246, endPoint x: 604, endPoint y: 209, distance: 211.6
click at [396, 246] on icon "save" at bounding box center [397, 242] width 10 height 10
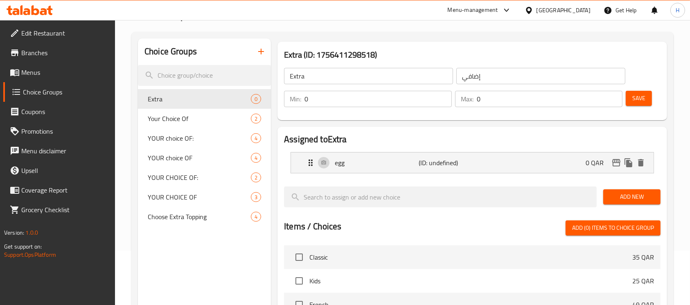
click at [619, 193] on span "Add New" at bounding box center [632, 197] width 44 height 10
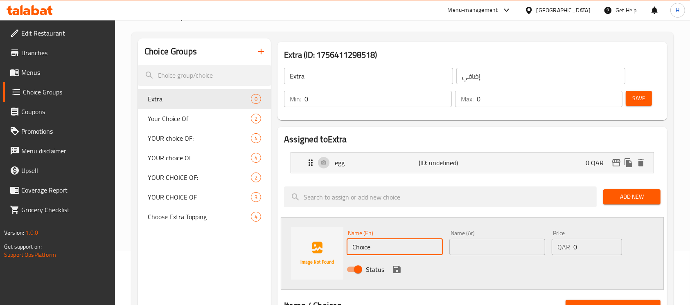
drag, startPoint x: 397, startPoint y: 242, endPoint x: 228, endPoint y: 233, distance: 168.9
click at [228, 235] on div "Choice Groups Extra 0 Your Choice Of 2 YOUR choice OF: 4 YOUR choice OF 4 YOUR …" at bounding box center [404, 305] width 533 height 534
paste input "chees"
type input "cheese"
drag, startPoint x: 497, startPoint y: 250, endPoint x: 495, endPoint y: 240, distance: 10.8
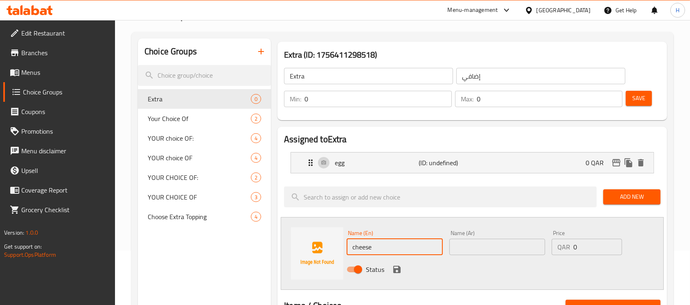
click at [497, 250] on input "text" at bounding box center [498, 247] width 96 height 16
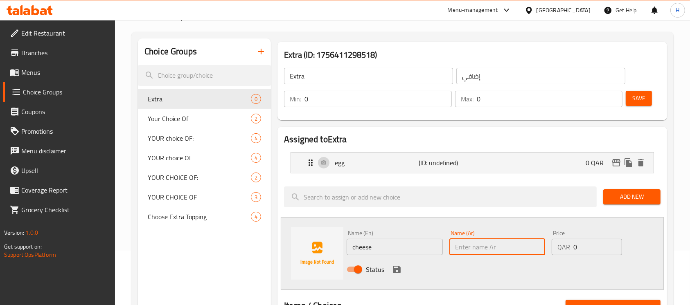
paste input "جين"
click at [475, 168] on div "egg (ID: undefined) 0 QAR" at bounding box center [475, 163] width 338 height 20
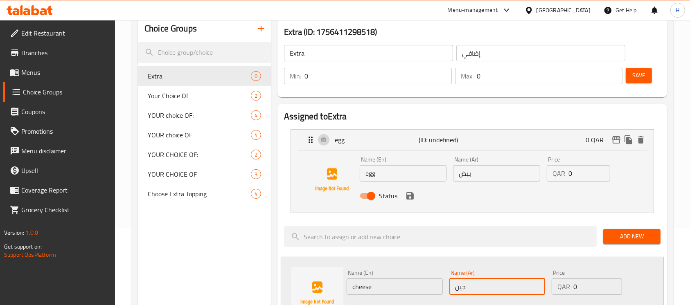
scroll to position [109, 0]
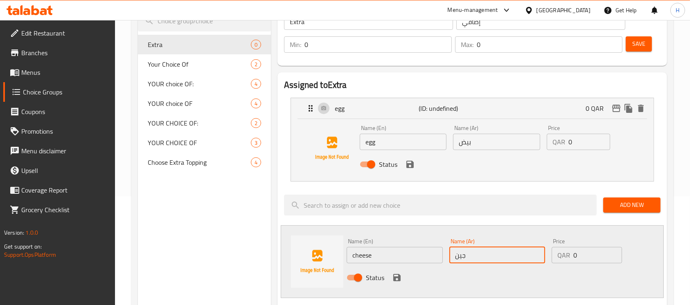
type input "جين"
click at [403, 279] on div "Status" at bounding box center [498, 278] width 308 height 22
click at [400, 274] on icon "save" at bounding box center [397, 278] width 10 height 10
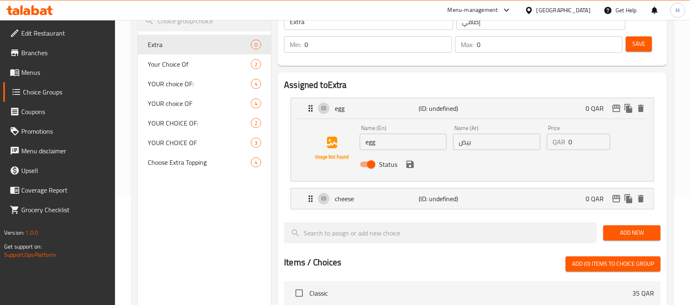
click at [615, 229] on span "Add New" at bounding box center [632, 233] width 44 height 10
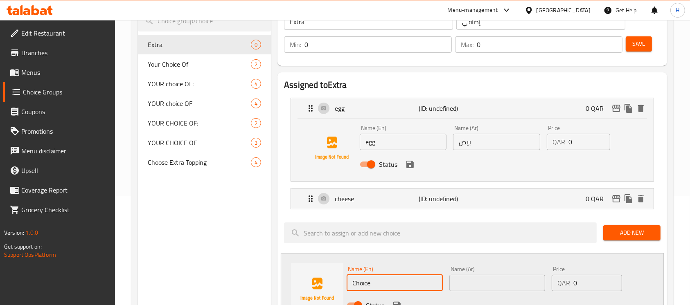
drag, startPoint x: 374, startPoint y: 276, endPoint x: 280, endPoint y: 2, distance: 289.5
click at [350, 278] on input "Choice" at bounding box center [395, 283] width 96 height 16
paste input "chicken"
type input "chicken"
click at [464, 282] on input "text" at bounding box center [498, 283] width 96 height 16
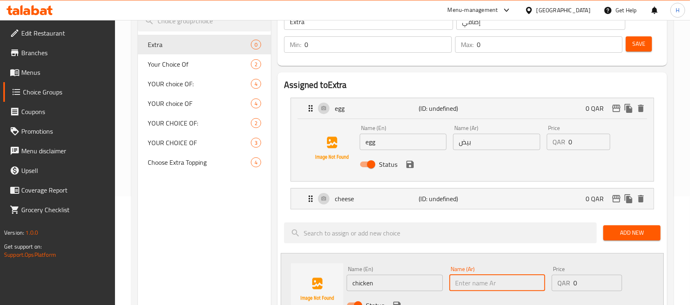
paste input "دجاج"
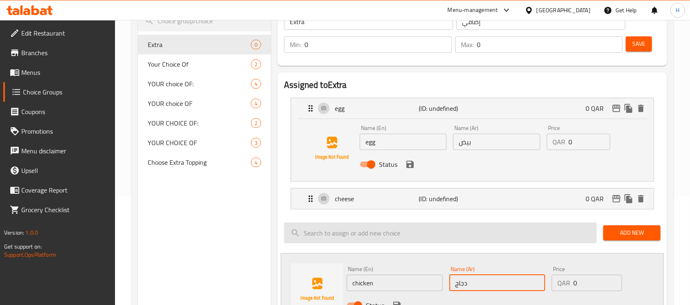
type input "دجاج"
click at [419, 237] on input "search" at bounding box center [440, 233] width 313 height 21
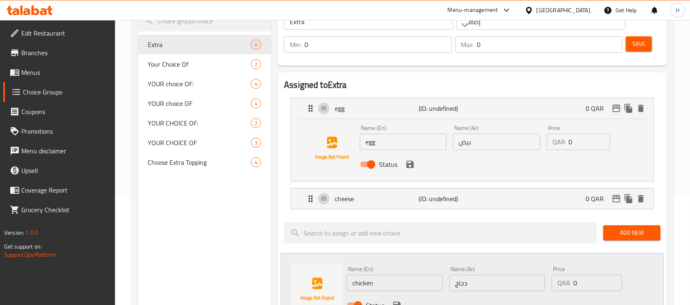
click at [407, 215] on nav "egg (ID: undefined) 0 QAR Name (En) egg Name (En) Name (Ar) بيض Name (Ar) Price…" at bounding box center [472, 153] width 377 height 125
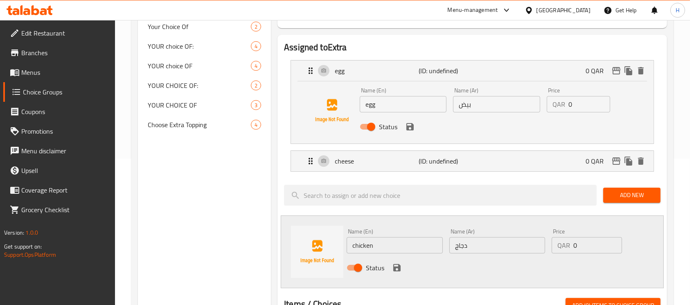
scroll to position [164, 0]
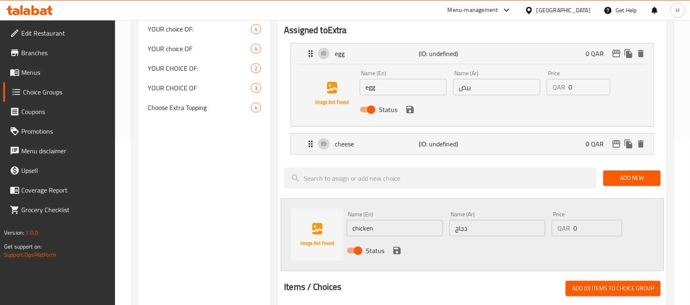
click at [399, 248] on icon "save" at bounding box center [396, 250] width 7 height 7
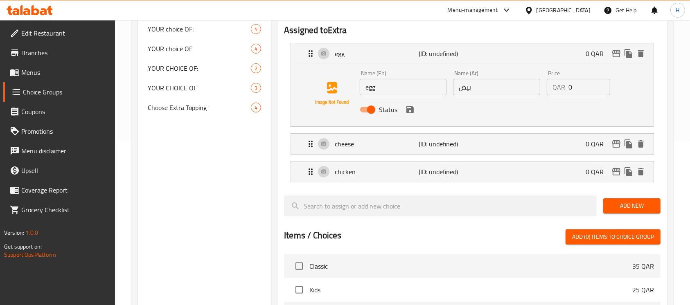
scroll to position [109, 0]
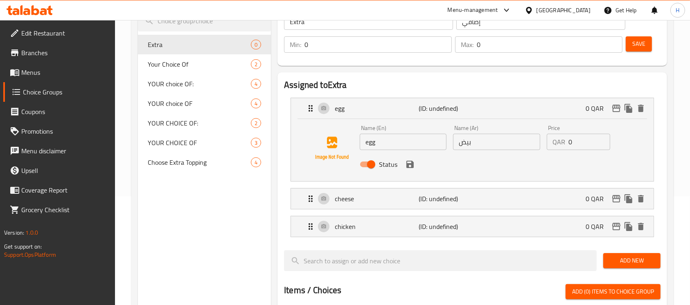
click at [640, 41] on span "Save" at bounding box center [639, 44] width 13 height 10
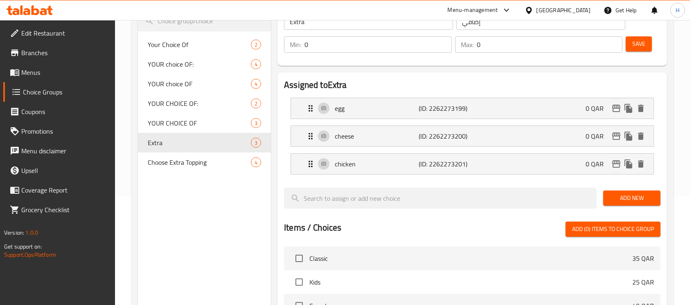
drag, startPoint x: 502, startPoint y: 43, endPoint x: 449, endPoint y: 46, distance: 52.5
click at [449, 46] on div "Min: 0 ​ Max: 0 ​" at bounding box center [453, 44] width 345 height 23
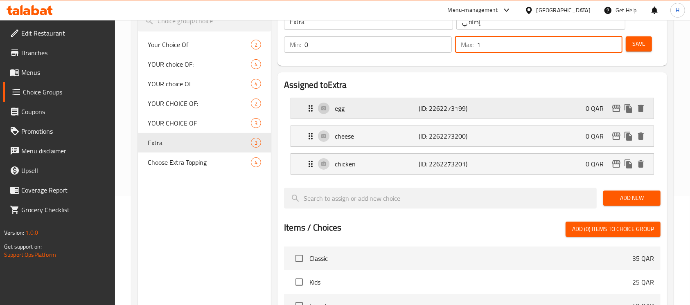
click at [560, 117] on div "egg (ID: 2262273199) 0 QAR" at bounding box center [475, 108] width 338 height 20
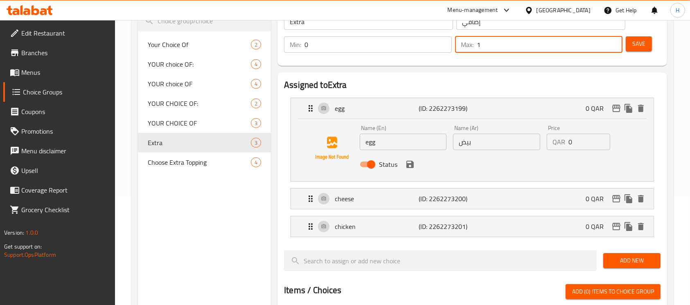
type input "1"
click at [563, 144] on div "QAR 0 Price" at bounding box center [578, 142] width 63 height 16
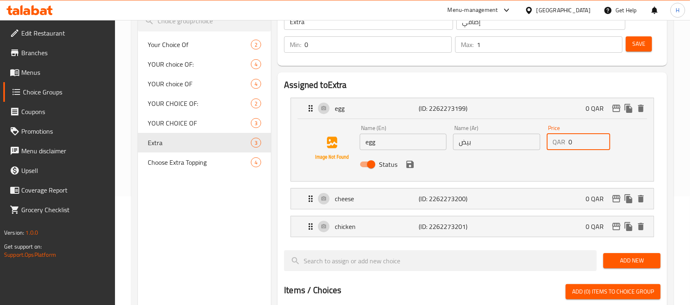
paste input "8"
click at [585, 193] on div "cheese (ID: 2262273200) 0 QAR" at bounding box center [475, 199] width 338 height 20
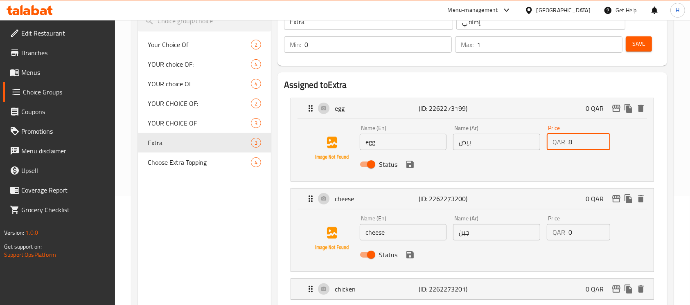
type input "8"
drag, startPoint x: 582, startPoint y: 233, endPoint x: 540, endPoint y: 237, distance: 41.9
click at [540, 239] on div "Name (En) cheese Name (En) Name (Ar) جين Name (Ar) Price QAR 0 Price Status" at bounding box center [497, 240] width 280 height 54
paste input "8"
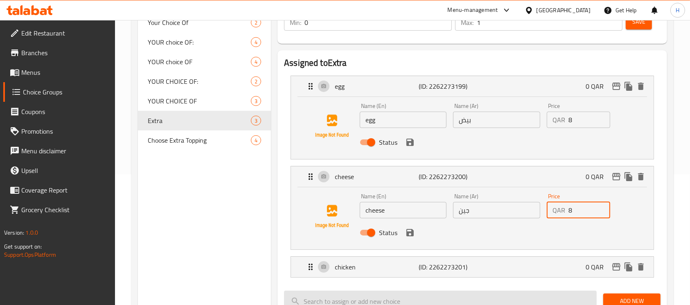
scroll to position [164, 0]
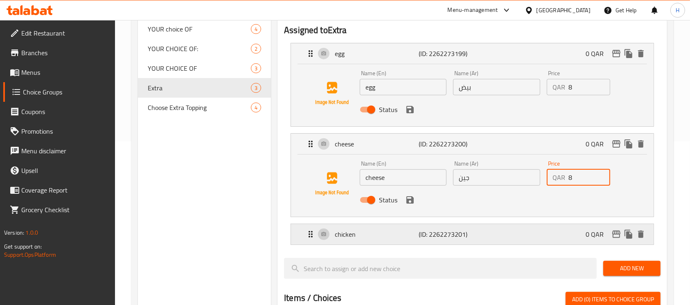
click at [558, 233] on div "chicken (ID: 2262273201) 0 QAR" at bounding box center [475, 234] width 338 height 20
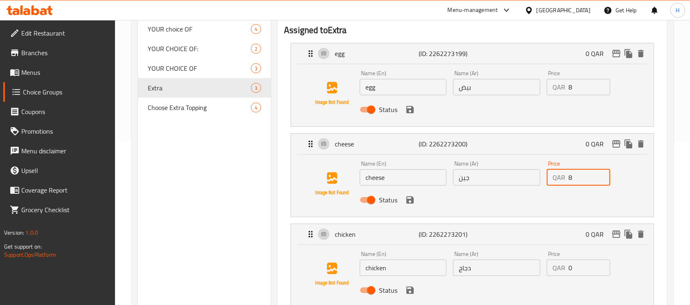
type input "8"
drag, startPoint x: 547, startPoint y: 269, endPoint x: 542, endPoint y: 269, distance: 5.3
click at [542, 269] on div "Name (En) chicken Name (En) Name (Ar) دجاج Name (Ar) Price QAR 0 Price Status" at bounding box center [497, 275] width 280 height 54
paste input "8"
type input "8"
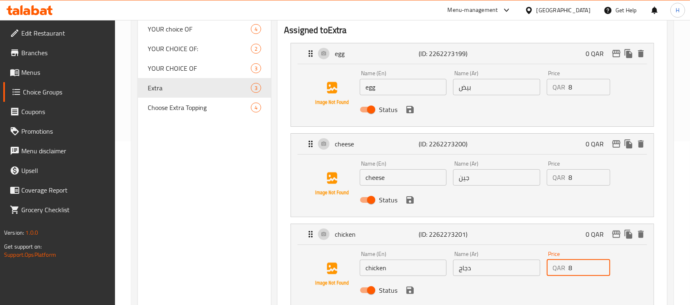
click at [404, 107] on button "save" at bounding box center [410, 110] width 12 height 12
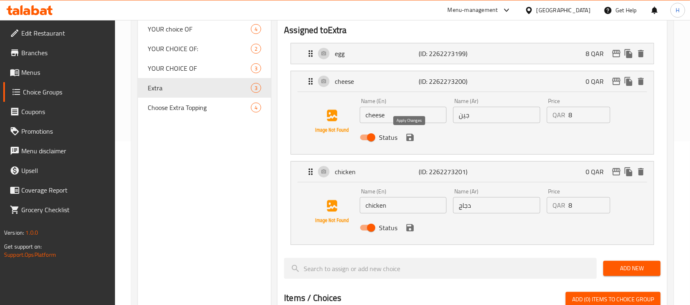
click at [413, 137] on icon "save" at bounding box center [410, 137] width 7 height 7
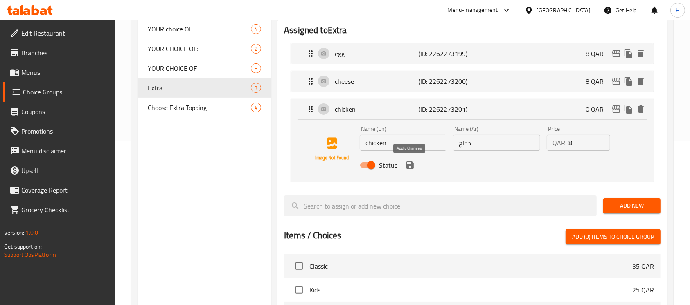
click at [409, 167] on icon "save" at bounding box center [410, 166] width 10 height 10
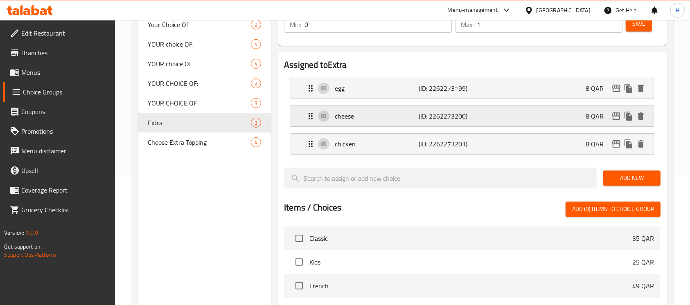
scroll to position [109, 0]
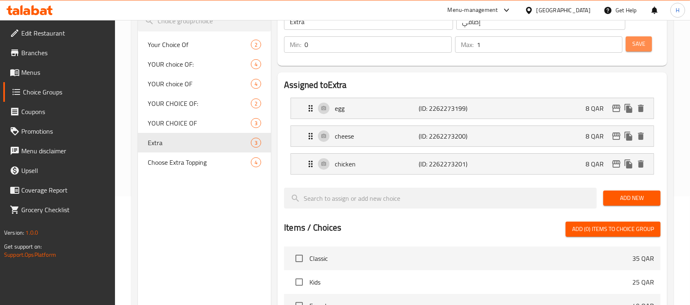
click at [635, 41] on span "Save" at bounding box center [639, 44] width 13 height 10
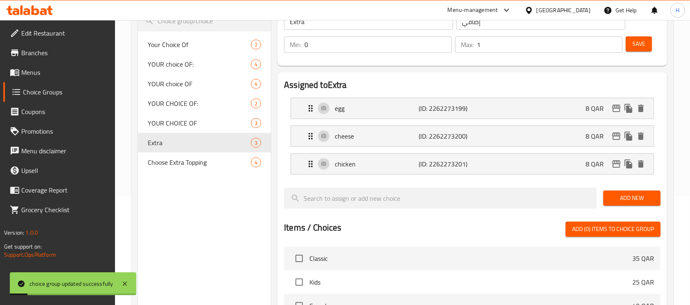
scroll to position [320, 0]
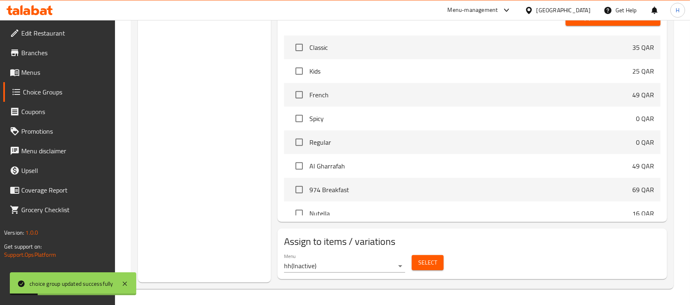
click at [436, 264] on span "Select" at bounding box center [427, 263] width 19 height 10
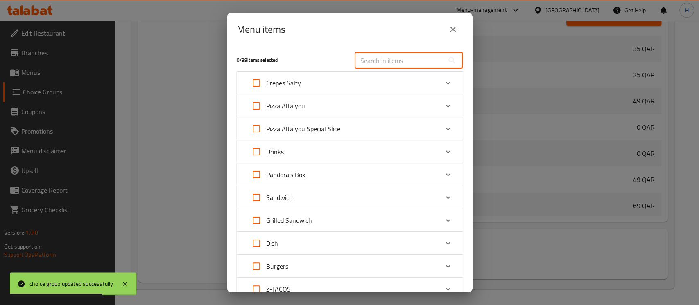
click at [382, 58] on input "text" at bounding box center [399, 60] width 89 height 16
paste input "Tajeen Chicken"
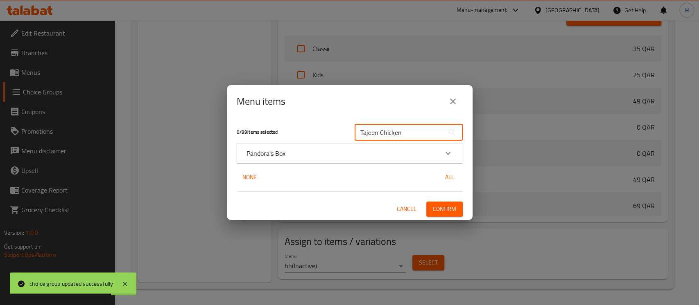
type input "Tajeen Chicken"
click at [305, 141] on div "0 / 99 items selected" at bounding box center [291, 132] width 118 height 32
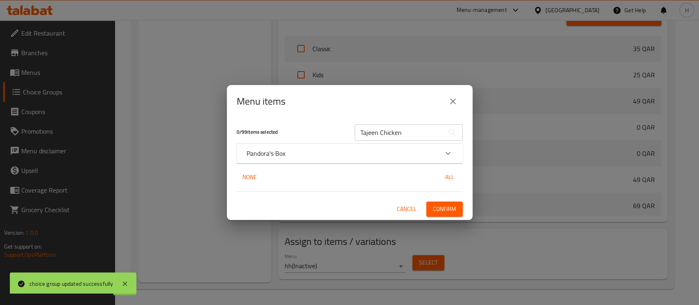
click at [305, 151] on div "Pandora's Box" at bounding box center [342, 154] width 192 height 10
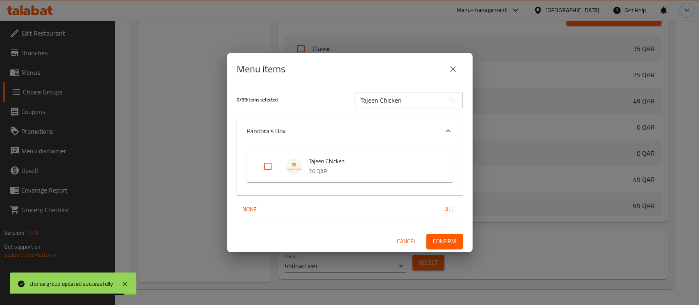
click at [275, 169] on input "Expand" at bounding box center [268, 167] width 20 height 20
checkbox input "true"
click at [442, 240] on span "Confirm" at bounding box center [444, 242] width 23 height 10
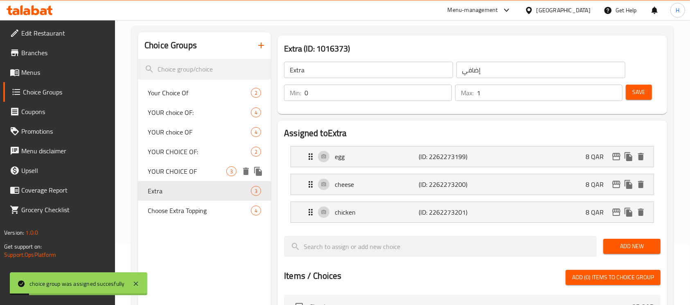
scroll to position [0, 0]
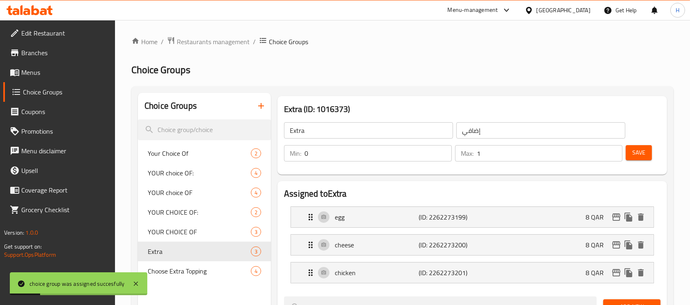
click at [259, 111] on icon "button" at bounding box center [261, 106] width 10 height 10
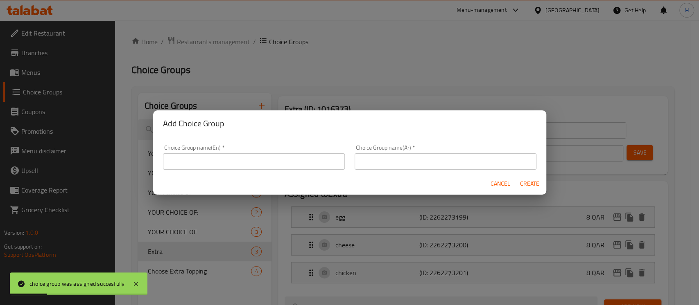
drag, startPoint x: 242, startPoint y: 173, endPoint x: 242, endPoint y: 162, distance: 10.6
click at [242, 172] on div "Choice Group name(En)   * Choice Group name(En) *" at bounding box center [254, 157] width 192 height 35
click at [242, 156] on input "text" at bounding box center [254, 162] width 182 height 16
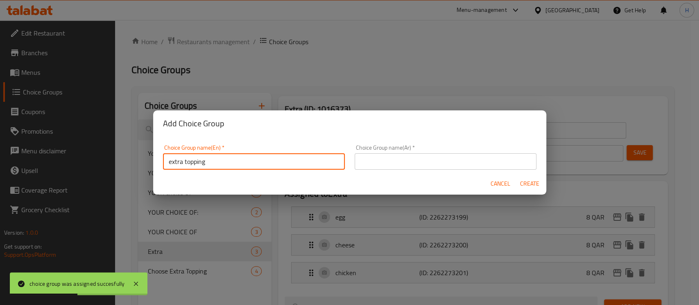
click at [192, 162] on input "extra topping" at bounding box center [254, 162] width 182 height 16
type input "extra"
click at [453, 160] on input "text" at bounding box center [446, 162] width 182 height 16
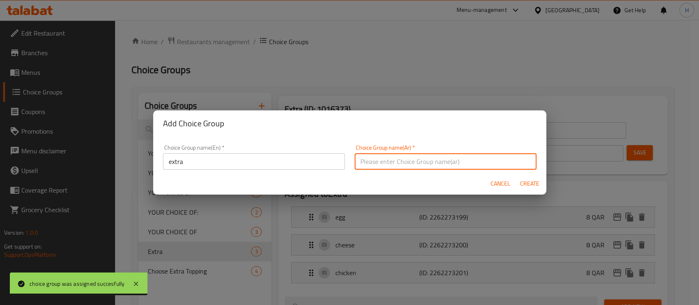
paste input "إضافي"
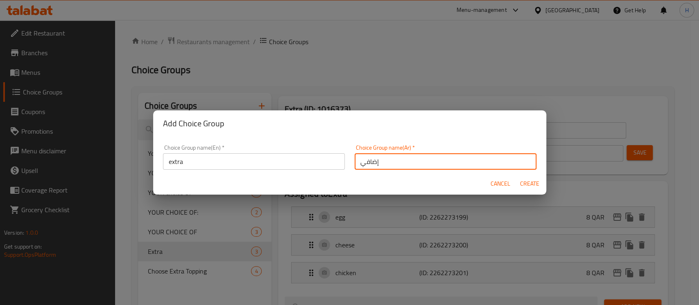
type input "إضافي"
click at [525, 185] on span "Create" at bounding box center [530, 184] width 20 height 10
type input "extra"
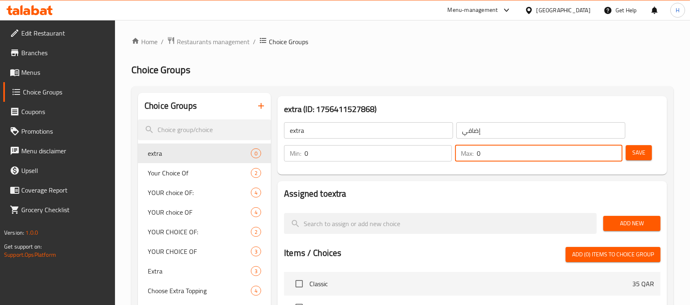
drag, startPoint x: 513, startPoint y: 161, endPoint x: 521, endPoint y: 174, distance: 15.7
click at [445, 161] on div "Min: 0 ​ Max: 0 ​" at bounding box center [453, 153] width 345 height 23
type input "1"
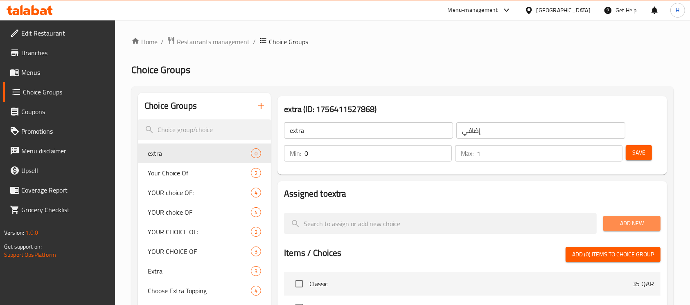
click at [626, 222] on span "Add New" at bounding box center [632, 224] width 44 height 10
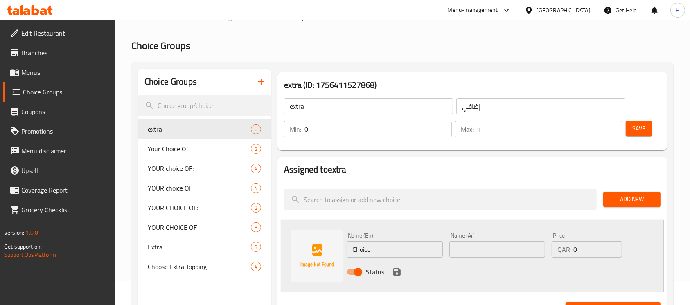
scroll to position [54, 0]
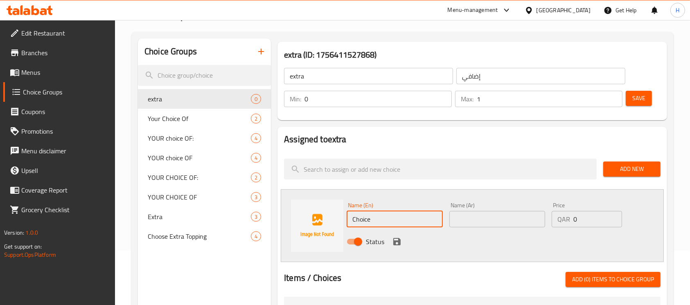
drag, startPoint x: 375, startPoint y: 222, endPoint x: 334, endPoint y: 228, distance: 42.3
click at [334, 228] on div "Name (En) Choice Name (En) Name (Ar) Name (Ar) Price QAR 0 Price Status" at bounding box center [472, 226] width 383 height 73
paste input "egg"
type input "egg"
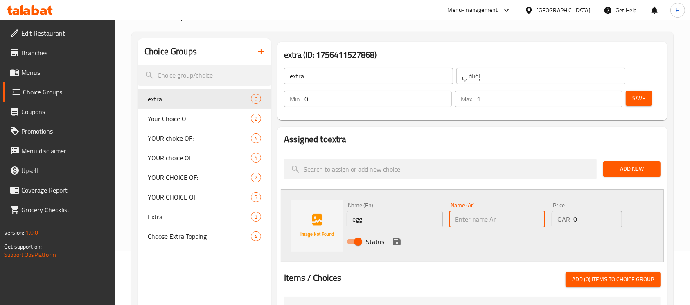
click at [491, 218] on input "text" at bounding box center [498, 219] width 96 height 16
paste input "بيضة"
type input "بيضة"
drag, startPoint x: 396, startPoint y: 242, endPoint x: 443, endPoint y: 231, distance: 48.1
click at [495, 228] on div "Name (En) egg Name (En) Name (Ar) بيضة Name (Ar) Price QAR 0 Price Status" at bounding box center [498, 226] width 308 height 54
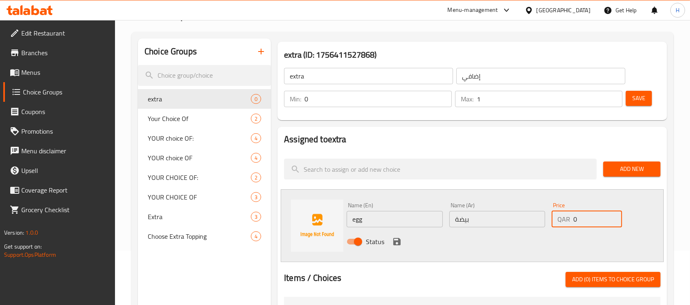
drag, startPoint x: 590, startPoint y: 221, endPoint x: 567, endPoint y: 221, distance: 22.9
click at [567, 221] on div "QAR 0 Price" at bounding box center [587, 219] width 70 height 16
type input "9"
click at [397, 245] on icon "save" at bounding box center [396, 241] width 7 height 7
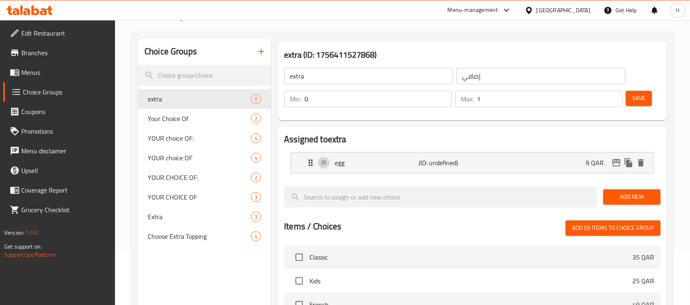
click at [617, 192] on span "Add New" at bounding box center [632, 197] width 44 height 10
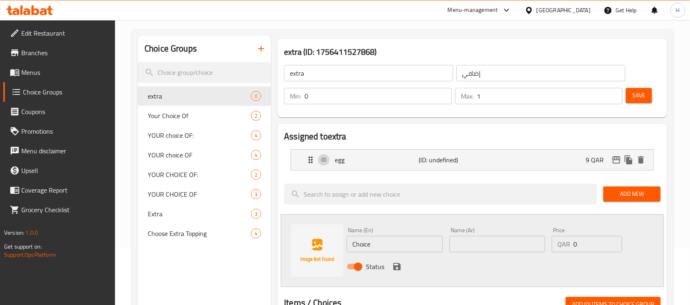
scroll to position [109, 0]
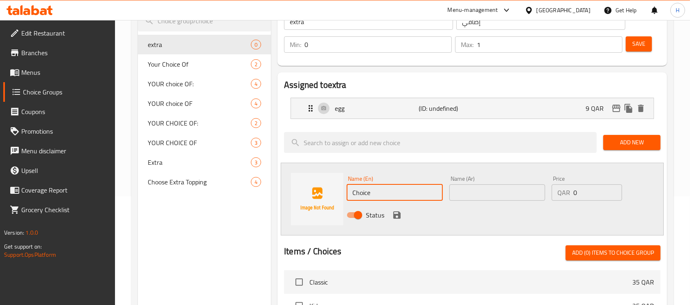
click at [366, 192] on input "Choice" at bounding box center [395, 193] width 96 height 16
drag, startPoint x: 366, startPoint y: 192, endPoint x: 367, endPoint y: 187, distance: 5.2
click at [366, 192] on input "Choice" at bounding box center [395, 193] width 96 height 16
paste input "cheese"
type input "cheese"
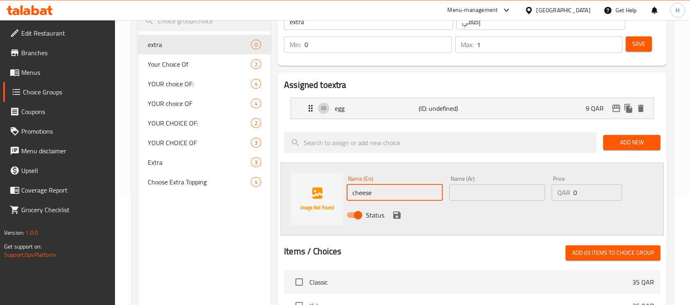
click at [493, 198] on input "text" at bounding box center [498, 193] width 96 height 16
paste input "جين"
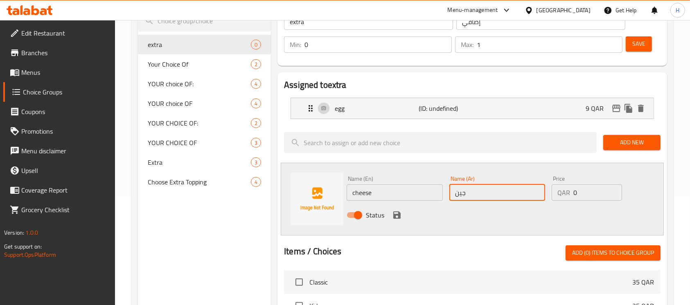
click at [461, 193] on input "جين" at bounding box center [498, 193] width 96 height 16
type input "جبن"
click at [578, 194] on input "0" at bounding box center [598, 193] width 49 height 16
type input "9"
click at [390, 216] on div "Status" at bounding box center [498, 215] width 308 height 22
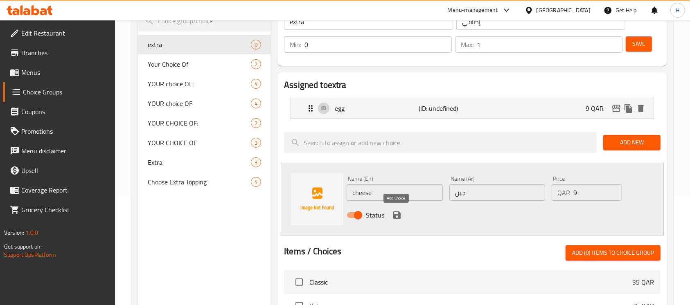
click at [394, 216] on icon "save" at bounding box center [396, 215] width 7 height 7
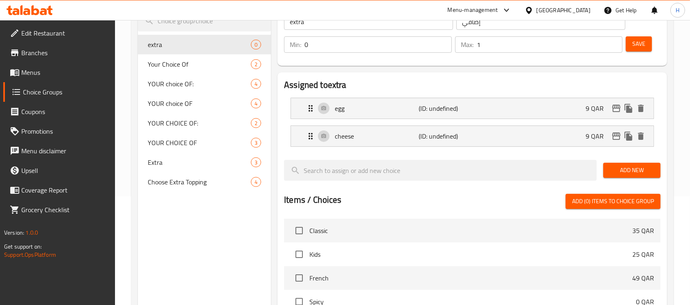
click at [615, 171] on span "Add New" at bounding box center [632, 170] width 44 height 10
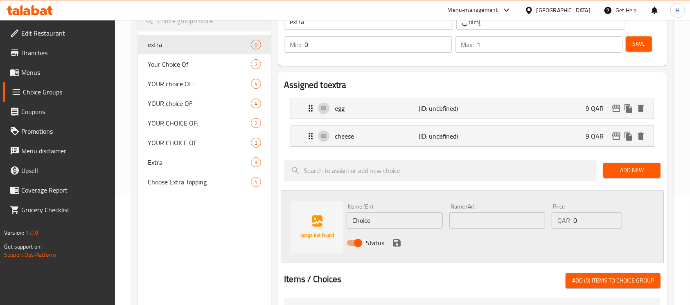
drag, startPoint x: 373, startPoint y: 221, endPoint x: 316, endPoint y: 215, distance: 57.2
click at [317, 220] on div "Name (En) Choice Name (En) Name (Ar) Name (Ar) Price QAR 0 Price Status" at bounding box center [472, 227] width 383 height 73
paste input "shrimp"
type input "shrimp"
click at [496, 232] on div "Name (En) shrimp Name (En) Name (Ar) Name (Ar) Price QAR 0 Price Status" at bounding box center [498, 228] width 308 height 54
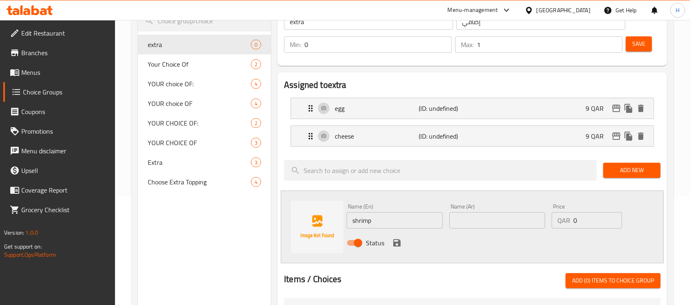
click at [486, 224] on input "text" at bounding box center [498, 221] width 96 height 16
paste input "روبيان"
type input "روبيان"
drag, startPoint x: 579, startPoint y: 219, endPoint x: 561, endPoint y: 227, distance: 19.1
click at [561, 227] on div "QAR 0 Price" at bounding box center [587, 221] width 70 height 16
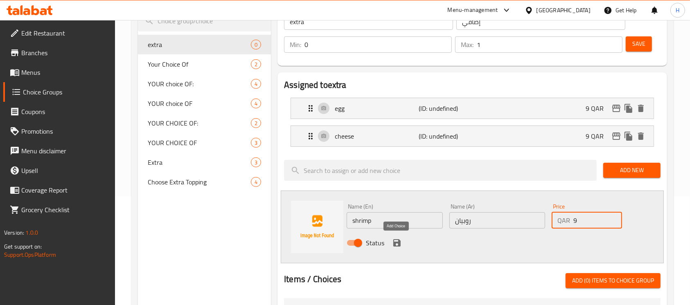
type input "9"
click at [394, 246] on icon "save" at bounding box center [396, 243] width 7 height 7
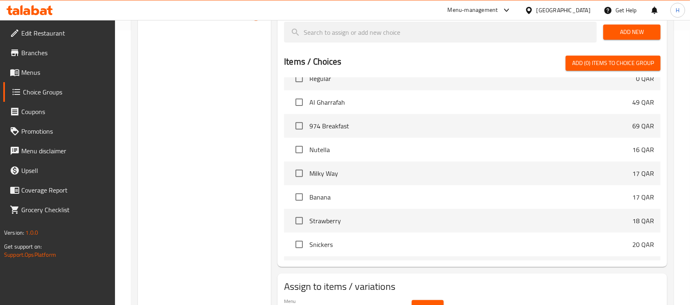
click at [425, 303] on span "Select" at bounding box center [427, 308] width 19 height 10
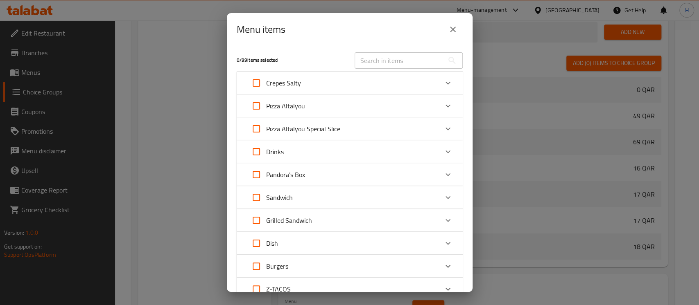
click at [450, 21] on button "close" at bounding box center [453, 30] width 20 height 20
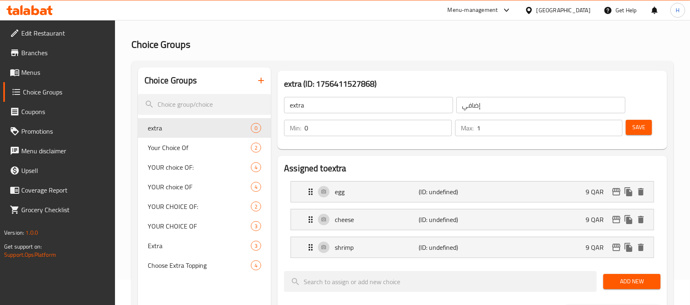
scroll to position [0, 0]
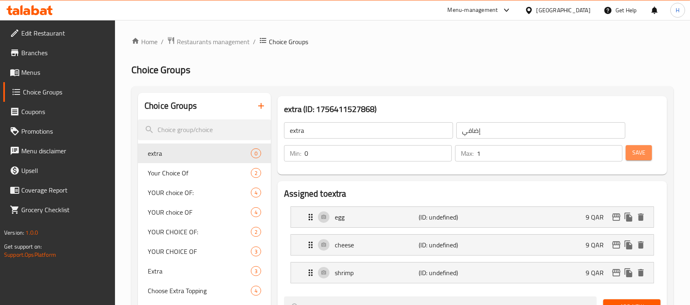
click at [632, 153] on button "Save" at bounding box center [639, 152] width 26 height 15
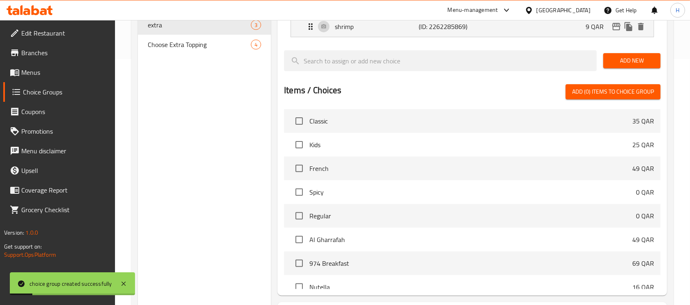
scroll to position [320, 0]
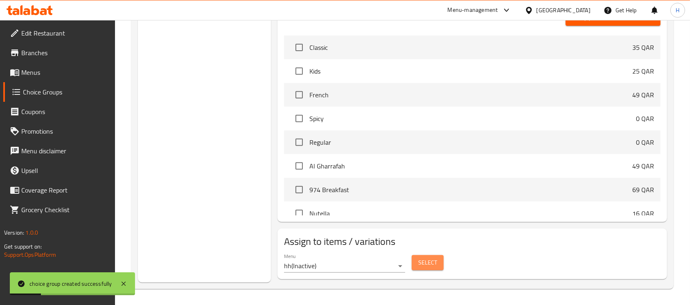
click at [424, 262] on span "Select" at bounding box center [427, 263] width 19 height 10
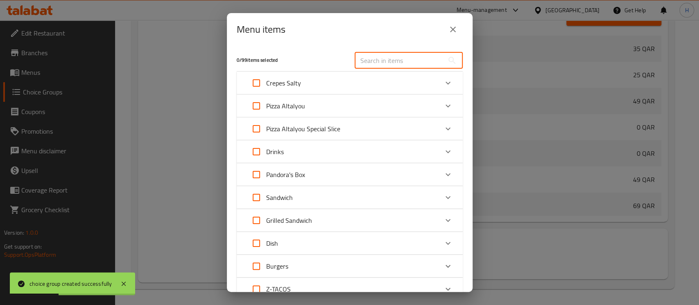
click at [406, 64] on input "text" at bounding box center [399, 60] width 89 height 16
paste input "[PERSON_NAME]"
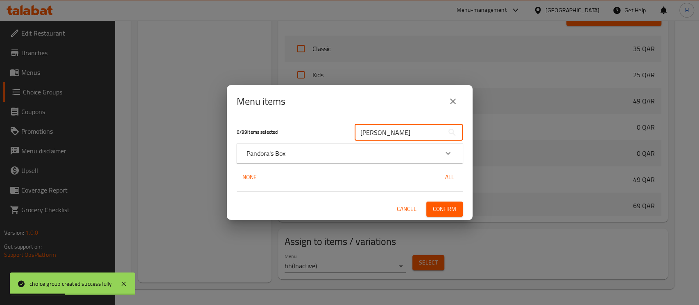
type input "[PERSON_NAME]"
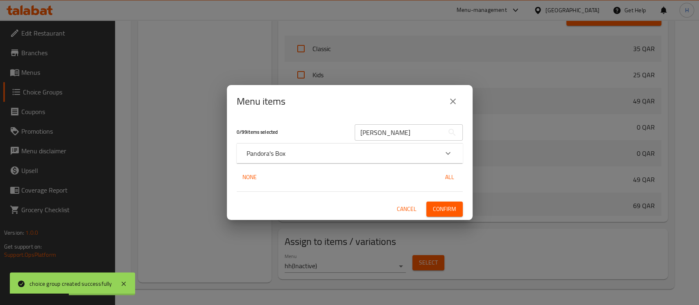
click at [317, 145] on div "Pandora's Box" at bounding box center [350, 154] width 226 height 20
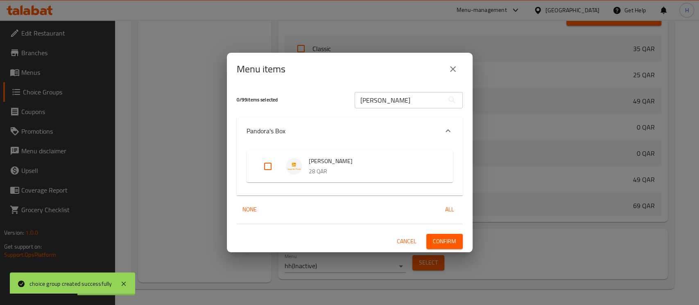
click at [273, 166] on input "Expand" at bounding box center [268, 167] width 20 height 20
checkbox input "true"
click at [440, 239] on span "Confirm" at bounding box center [444, 242] width 23 height 10
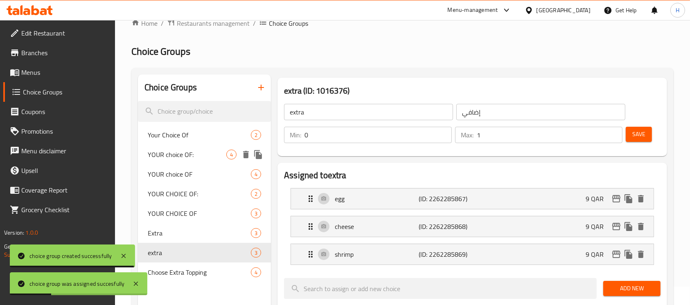
scroll to position [0, 0]
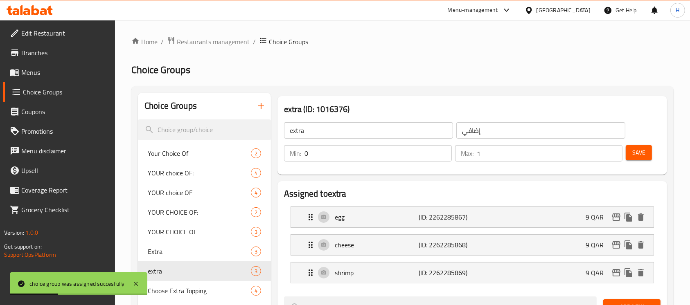
click at [258, 102] on icon "button" at bounding box center [261, 106] width 10 height 10
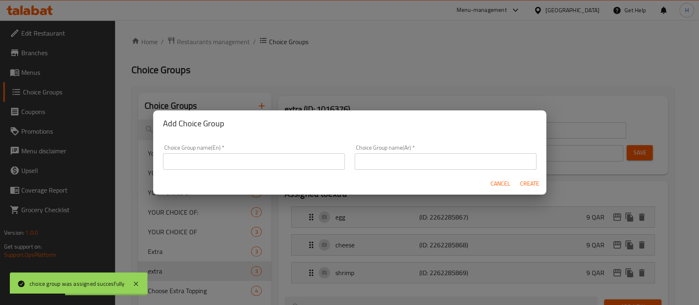
click at [248, 172] on div "Choice Group name(En)   * Choice Group name(En) *" at bounding box center [254, 157] width 192 height 35
click at [248, 163] on input "text" at bounding box center [254, 162] width 182 height 16
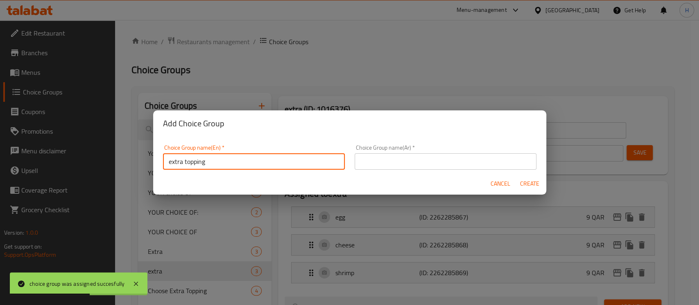
click at [192, 159] on input "extra topping" at bounding box center [254, 162] width 182 height 16
click at [191, 159] on input "extra topping" at bounding box center [254, 162] width 182 height 16
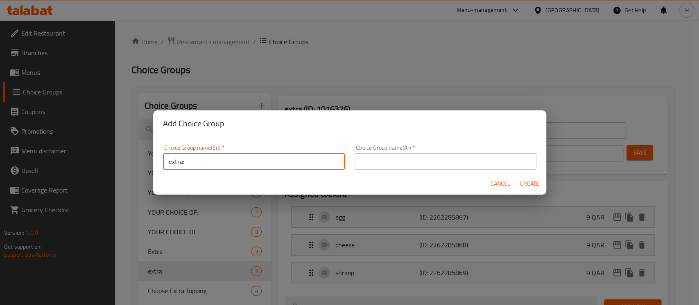
type input "extra:"
click at [393, 164] on input "text" at bounding box center [446, 162] width 182 height 16
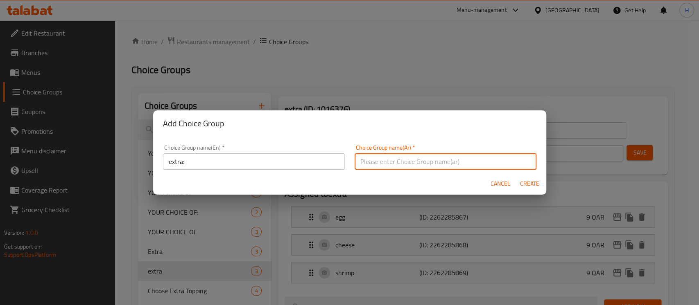
paste input "إضافي"
type input "إضافي:"
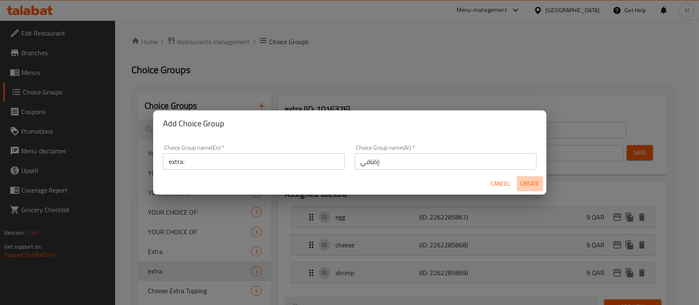
click at [539, 185] on span "Create" at bounding box center [530, 184] width 20 height 10
type input "extra:"
type input "إضافي:"
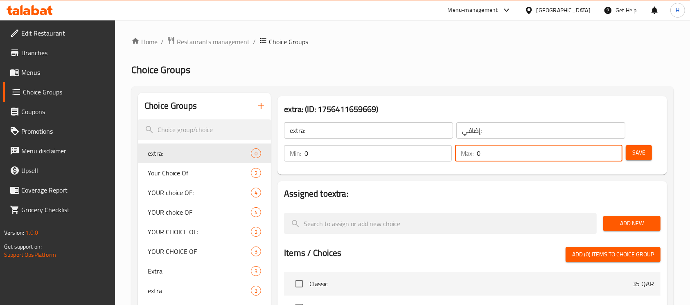
drag, startPoint x: 481, startPoint y: 159, endPoint x: 545, endPoint y: 180, distance: 67.2
click at [481, 159] on input "0" at bounding box center [550, 153] width 146 height 16
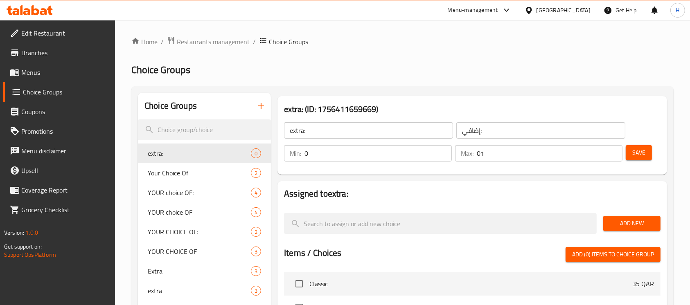
click at [498, 146] on div "Min: 0 ​ Max: 01 ​ Save" at bounding box center [470, 153] width 383 height 26
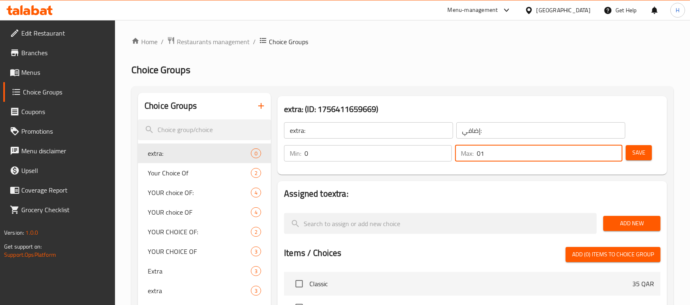
drag, startPoint x: 498, startPoint y: 154, endPoint x: 459, endPoint y: 154, distance: 39.3
click at [458, 154] on div "Max: 01 ​" at bounding box center [539, 153] width 168 height 16
type input "1"
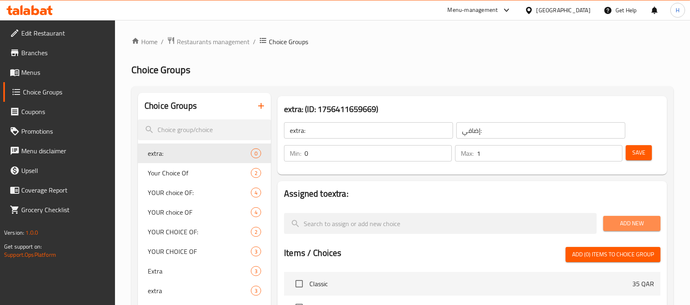
click at [631, 227] on span "Add New" at bounding box center [632, 224] width 44 height 10
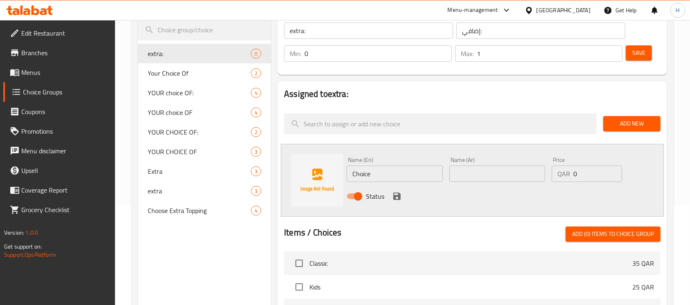
scroll to position [109, 0]
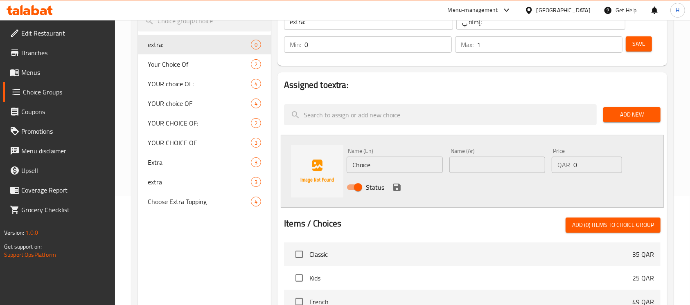
click at [360, 163] on input "Choice" at bounding box center [395, 165] width 96 height 16
paste input "vegetables"
type input "vegetables"
click at [502, 159] on input "text" at bounding box center [498, 165] width 96 height 16
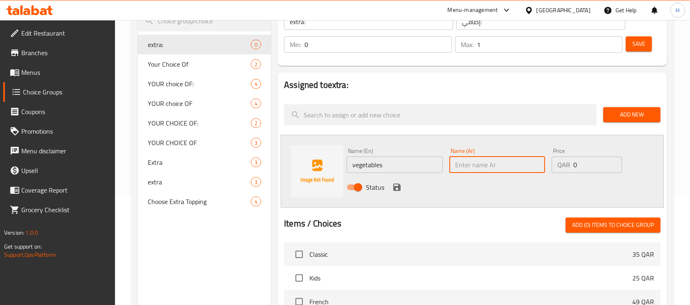
paste input "خضار"
type input "خضار"
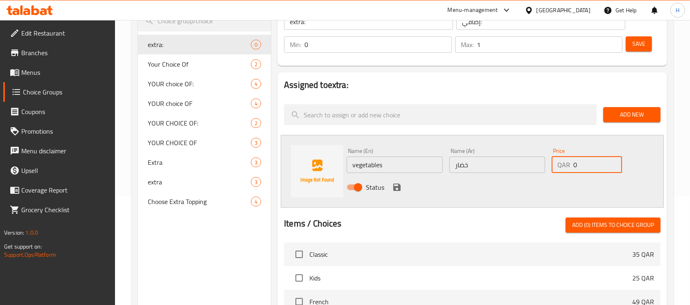
drag, startPoint x: 583, startPoint y: 165, endPoint x: 568, endPoint y: 165, distance: 14.7
click at [568, 165] on div "QAR 0 Price" at bounding box center [587, 165] width 70 height 16
type input "8"
click at [393, 186] on icon "save" at bounding box center [396, 187] width 7 height 7
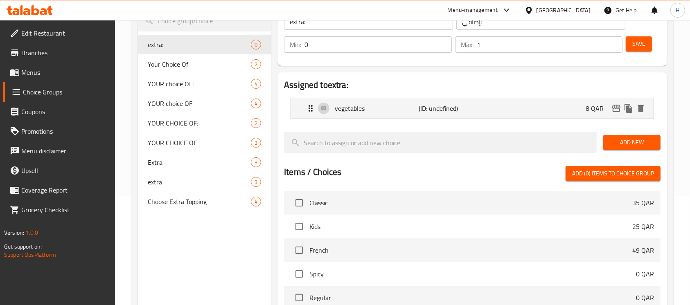
click at [624, 147] on span "Add New" at bounding box center [632, 143] width 44 height 10
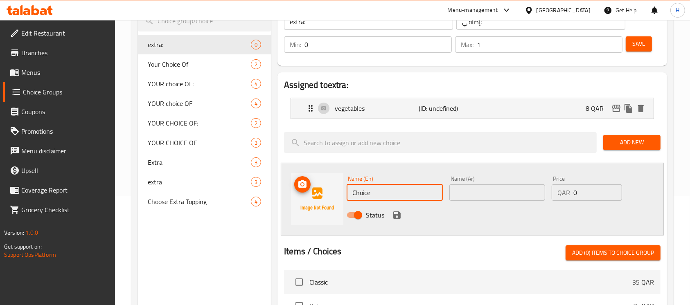
drag, startPoint x: 389, startPoint y: 194, endPoint x: 331, endPoint y: 197, distance: 57.8
click at [331, 197] on div "Name (En) Choice Name (En) Name (Ar) Name (Ar) Price QAR 0 Price Status" at bounding box center [472, 199] width 383 height 73
paste input "egg"
type input "egg"
click at [481, 185] on input "text" at bounding box center [498, 193] width 96 height 16
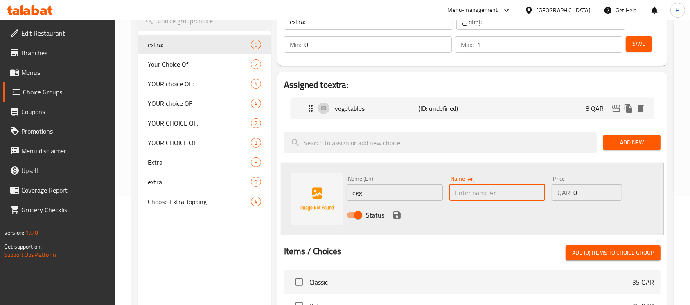
paste input "egg"
type input "egg"
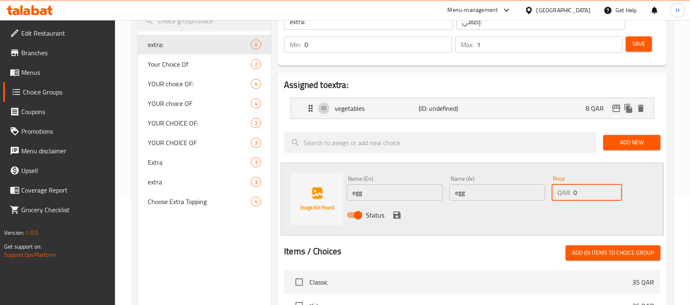
drag, startPoint x: 586, startPoint y: 190, endPoint x: 575, endPoint y: 190, distance: 11.5
click at [575, 190] on input "0" at bounding box center [598, 193] width 49 height 16
type input "8"
click at [396, 219] on icon "save" at bounding box center [397, 215] width 10 height 10
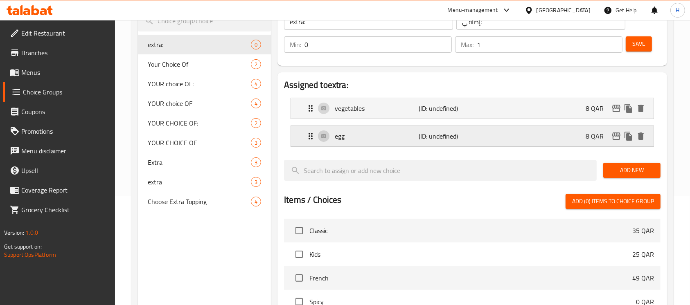
click at [467, 133] on p "(ID: undefined)" at bounding box center [447, 136] width 56 height 10
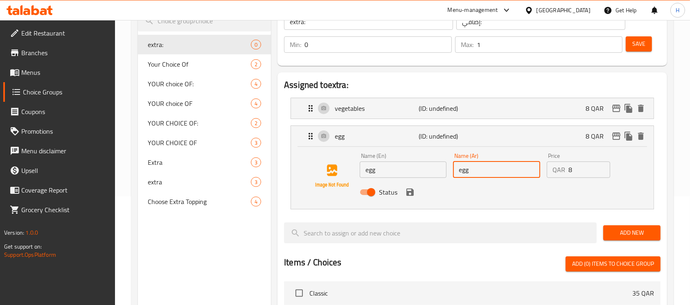
drag, startPoint x: 489, startPoint y: 172, endPoint x: 454, endPoint y: 170, distance: 35.3
click at [454, 170] on input "egg" at bounding box center [496, 170] width 87 height 16
click at [498, 171] on input "egg" at bounding box center [496, 170] width 87 height 16
click at [511, 162] on input "egg" at bounding box center [496, 170] width 87 height 16
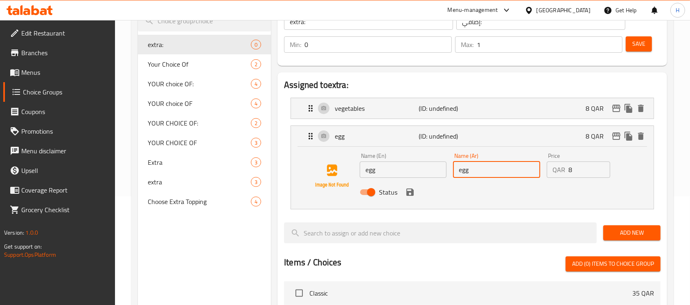
click at [511, 162] on input "egg" at bounding box center [496, 170] width 87 height 16
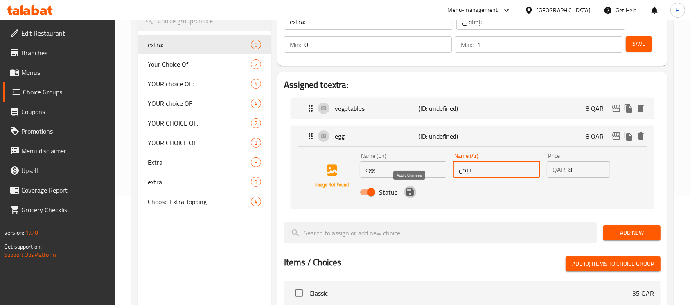
click at [407, 191] on icon "save" at bounding box center [410, 192] width 7 height 7
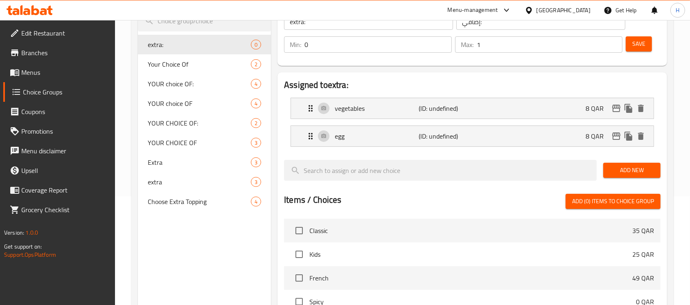
type input "بيض"
drag, startPoint x: 619, startPoint y: 167, endPoint x: 544, endPoint y: 185, distance: 77.2
click at [619, 166] on span "Add New" at bounding box center [632, 170] width 44 height 10
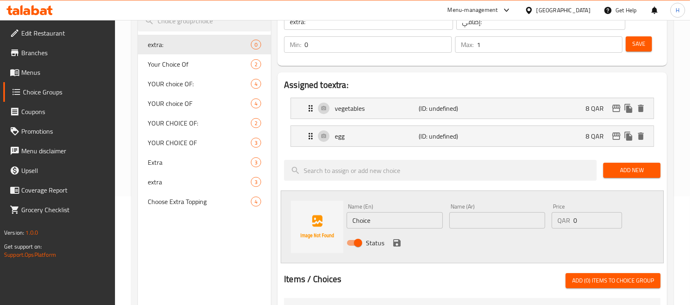
click at [382, 218] on input "Choice" at bounding box center [395, 221] width 96 height 16
paste input "cheese"
type input "cheese"
click at [470, 216] on input "text" at bounding box center [498, 221] width 96 height 16
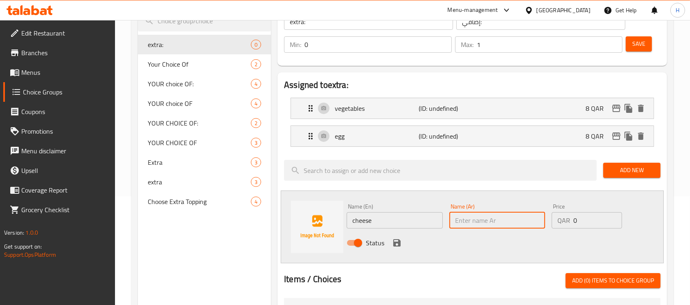
paste input "جبن"
type input "جبن"
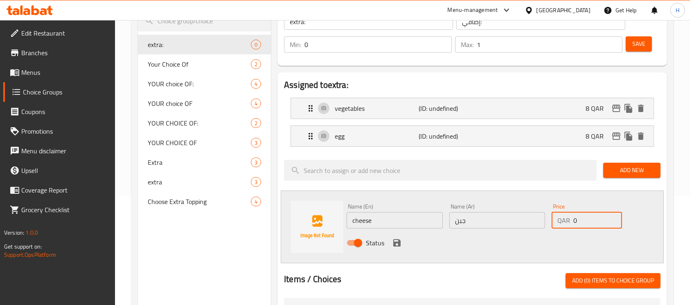
drag, startPoint x: 579, startPoint y: 222, endPoint x: 554, endPoint y: 226, distance: 24.6
click at [554, 226] on div "QAR 0 Price" at bounding box center [587, 221] width 70 height 16
type input "8"
click at [396, 243] on icon "save" at bounding box center [396, 243] width 7 height 7
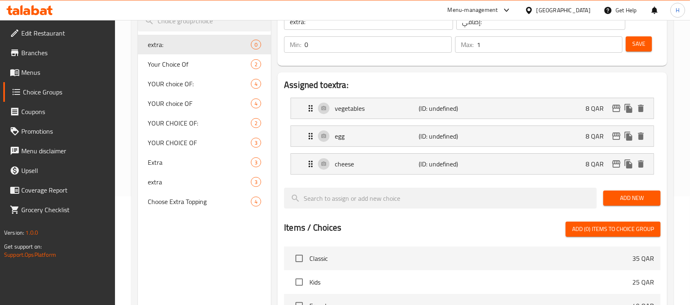
click at [659, 197] on button "Add New" at bounding box center [632, 198] width 57 height 15
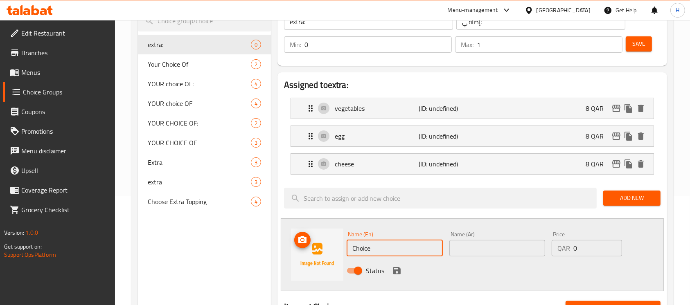
drag, startPoint x: 371, startPoint y: 245, endPoint x: 331, endPoint y: 6, distance: 242.1
click at [331, 240] on div "Name (En) Choice Name (En) Name (Ar) Name (Ar) Price QAR 0 Price Status" at bounding box center [472, 255] width 383 height 73
paste input "chicken"
type input "chicken"
click at [472, 242] on input "text" at bounding box center [498, 248] width 96 height 16
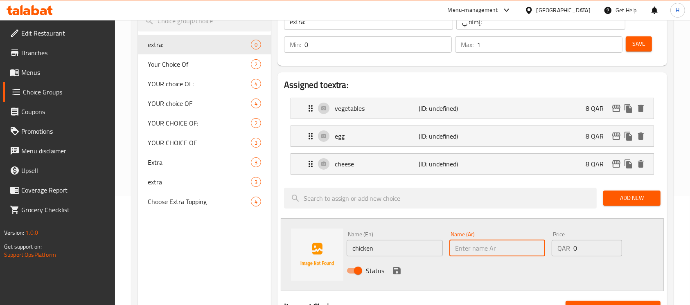
paste input "دجاج"
type input "دجاج"
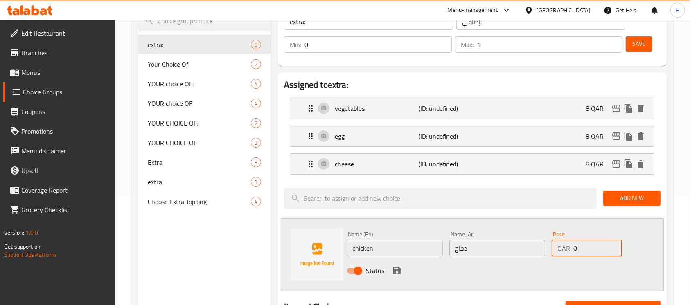
drag, startPoint x: 591, startPoint y: 249, endPoint x: 568, endPoint y: 252, distance: 23.2
click at [568, 252] on div "QAR 0 Price" at bounding box center [587, 248] width 70 height 16
type input "8"
click at [398, 270] on icon "save" at bounding box center [396, 270] width 7 height 7
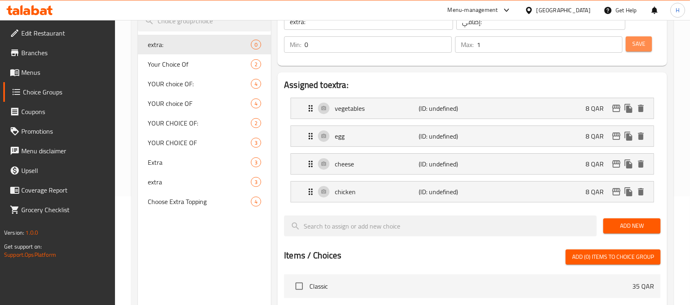
click at [633, 44] on span "Save" at bounding box center [639, 44] width 13 height 10
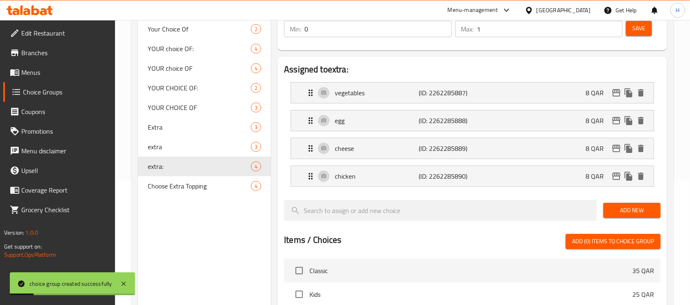
scroll to position [348, 0]
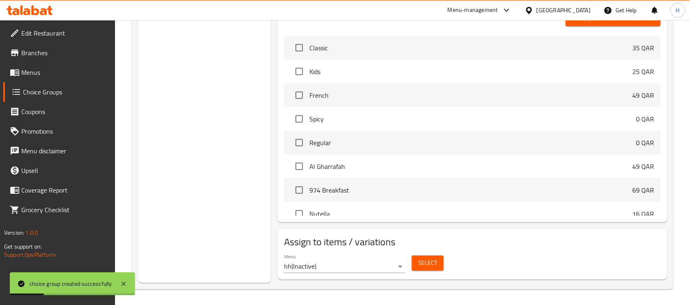
click at [413, 256] on button "Select" at bounding box center [428, 263] width 32 height 15
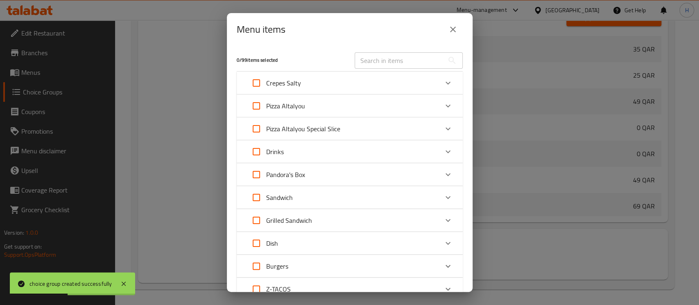
click at [412, 66] on input "text" at bounding box center [399, 60] width 89 height 16
paste input "Gratin Chiken Vegetable"
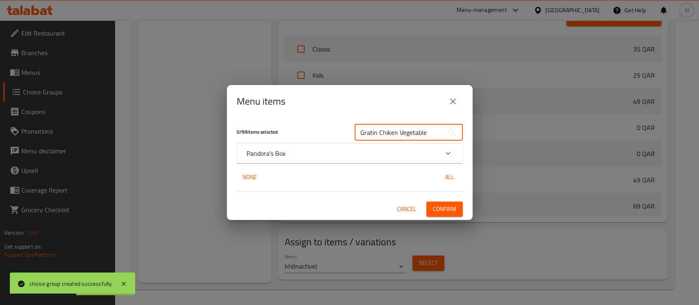
type input "Gratin Chiken Vegetable"
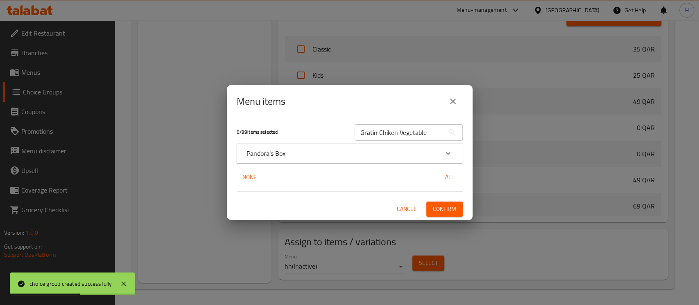
click at [346, 151] on div "Pandora's Box" at bounding box center [342, 154] width 192 height 10
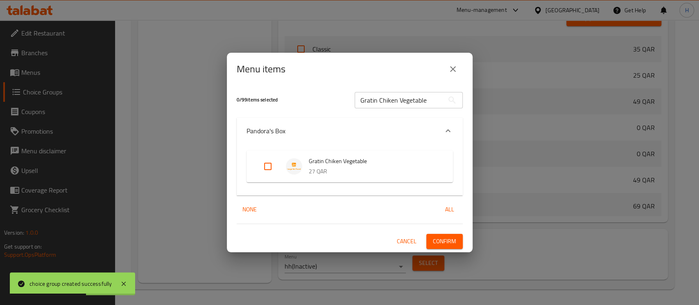
drag, startPoint x: 261, startPoint y: 172, endPoint x: 268, endPoint y: 170, distance: 7.2
click at [262, 172] on input "Expand" at bounding box center [268, 167] width 20 height 20
checkbox input "true"
click at [453, 238] on span "Confirm" at bounding box center [444, 242] width 23 height 10
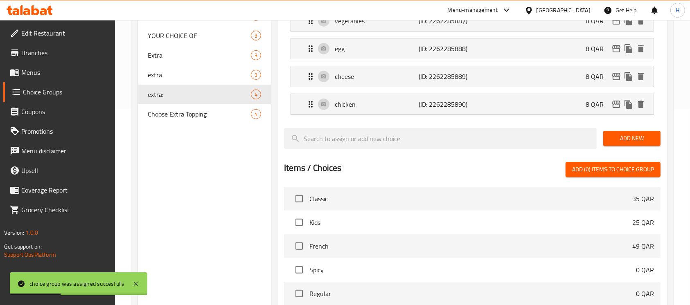
scroll to position [20, 0]
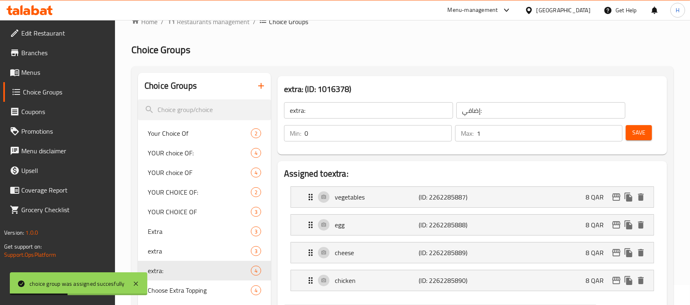
click at [259, 91] on button "button" at bounding box center [261, 86] width 20 height 20
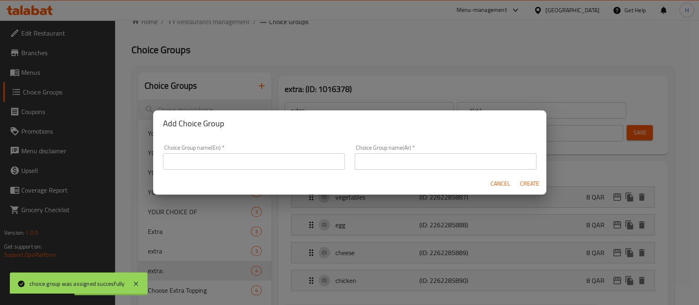
click at [250, 157] on input "text" at bounding box center [254, 162] width 182 height 16
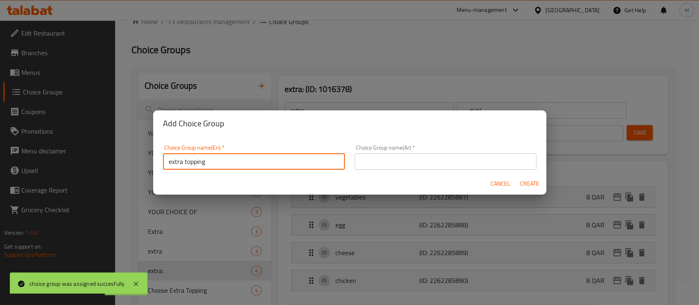
click at [197, 166] on input "extra topping" at bounding box center [254, 162] width 182 height 16
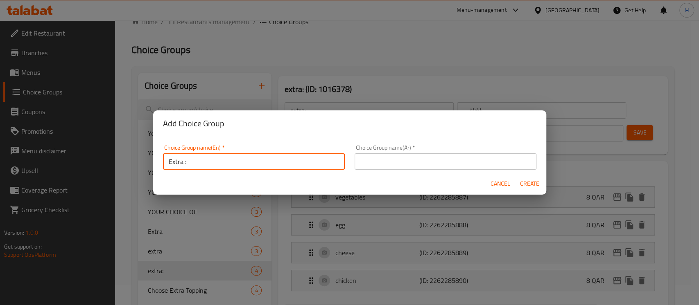
type input "Extra :"
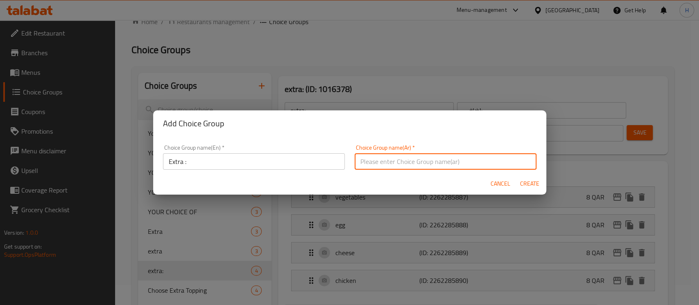
click at [394, 159] on input "text" at bounding box center [446, 162] width 182 height 16
paste input "إضافي"
type input "إضافي:"
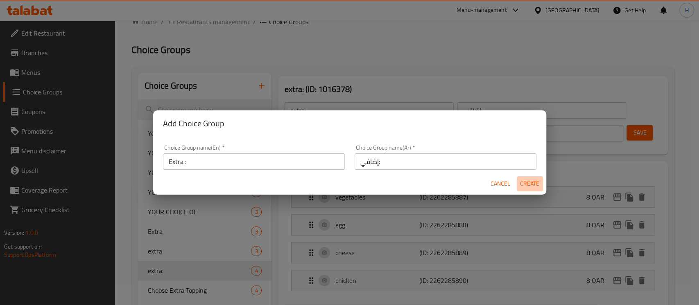
click at [536, 186] on span "Create" at bounding box center [530, 184] width 20 height 10
type input "Extra :"
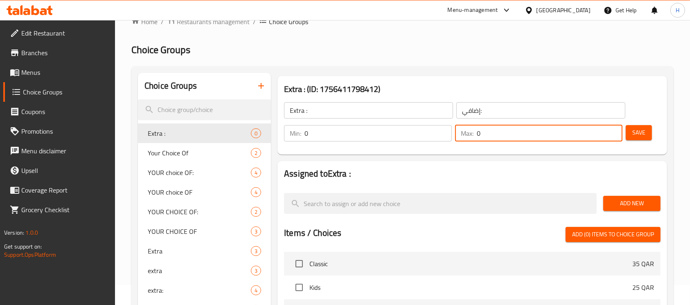
drag, startPoint x: 510, startPoint y: 140, endPoint x: 467, endPoint y: 144, distance: 43.6
click at [467, 144] on div "Min: 0 ​ Max: 0 ​" at bounding box center [453, 133] width 345 height 23
type input "1"
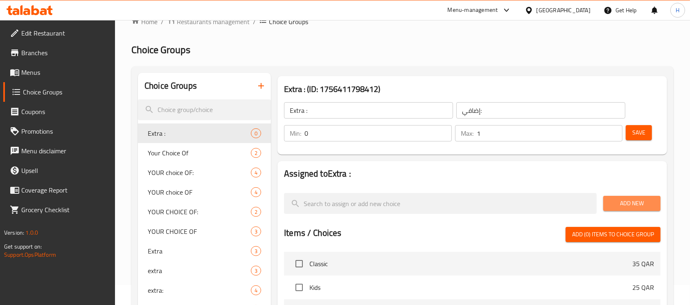
click at [642, 201] on span "Add New" at bounding box center [632, 204] width 44 height 10
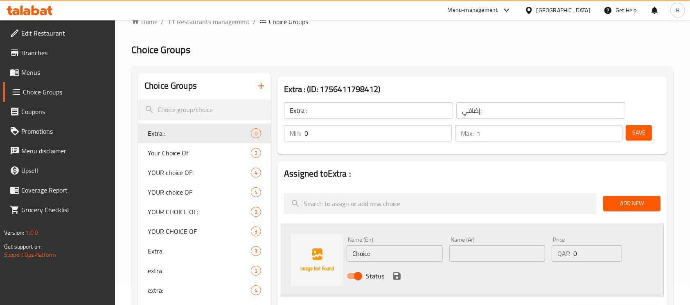
click at [377, 253] on input "Choice" at bounding box center [395, 254] width 96 height 16
paste input "vegetables"
type input "vegetables"
click at [479, 260] on input "text" at bounding box center [498, 254] width 96 height 16
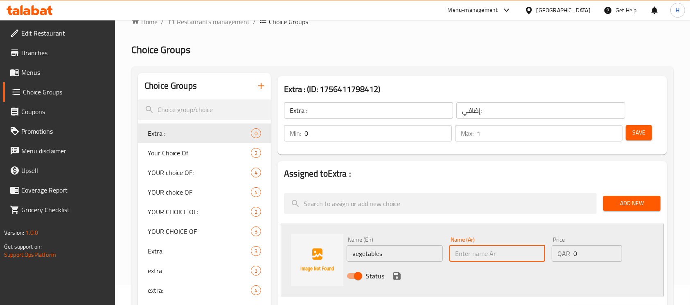
paste input "خضار"
type input "خضار"
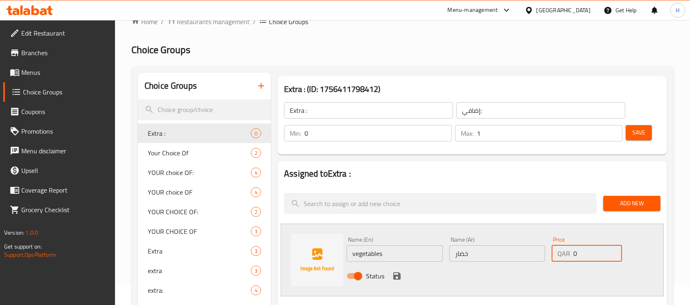
drag, startPoint x: 581, startPoint y: 252, endPoint x: 557, endPoint y: 258, distance: 24.8
click at [557, 258] on div "QAR 0 Price" at bounding box center [587, 254] width 70 height 16
type input "8"
click at [400, 274] on icon "save" at bounding box center [396, 276] width 7 height 7
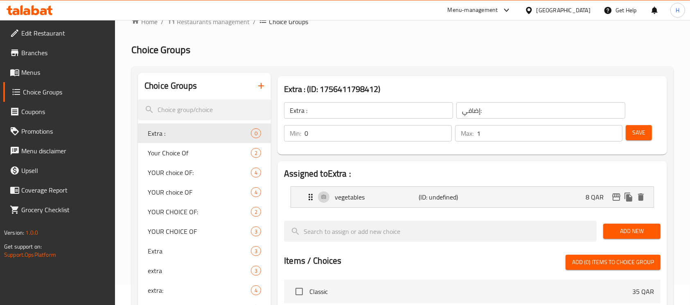
click at [601, 233] on div "Add New" at bounding box center [632, 231] width 64 height 27
click at [625, 231] on span "Add New" at bounding box center [632, 231] width 44 height 10
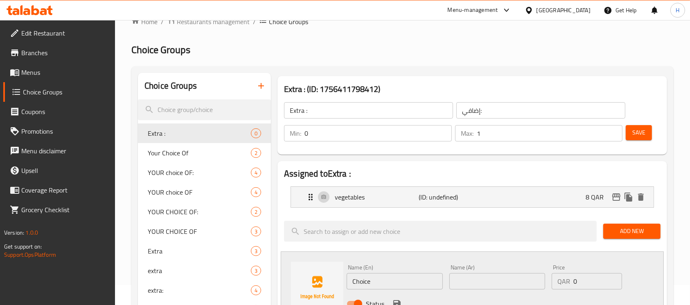
click at [367, 279] on input "Choice" at bounding box center [395, 282] width 96 height 16
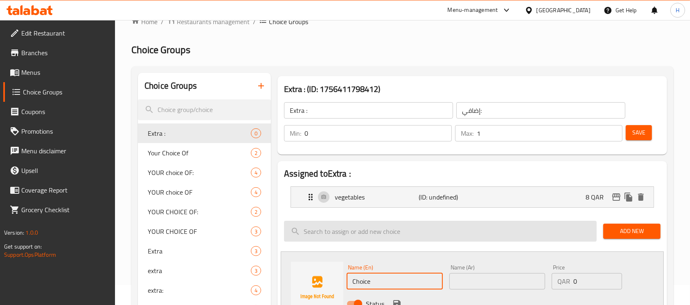
paste input "egg"
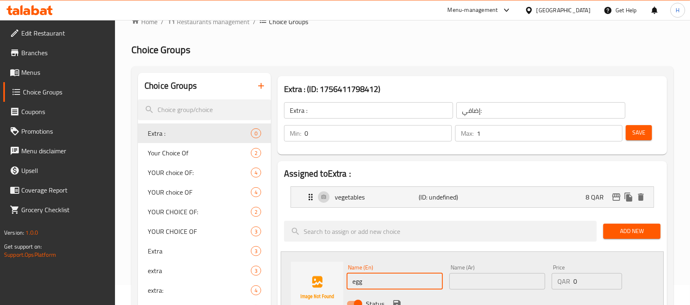
type input "egg"
click at [492, 277] on input "text" at bounding box center [498, 282] width 96 height 16
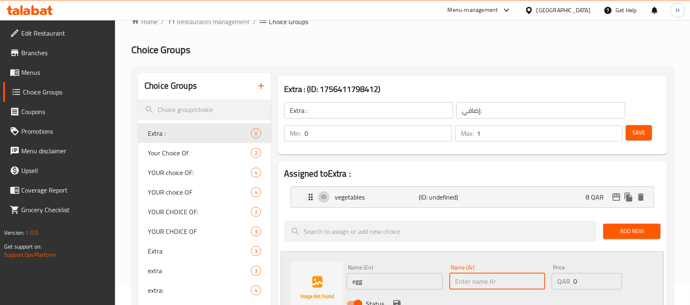
paste input "بيض"
type input "بيض"
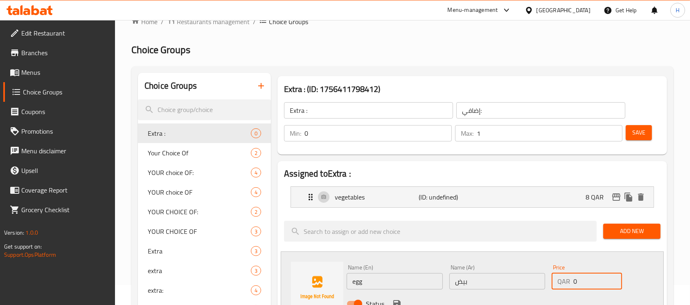
drag, startPoint x: 583, startPoint y: 285, endPoint x: 565, endPoint y: 285, distance: 17.6
click at [566, 285] on div "QAR 0 Price" at bounding box center [587, 282] width 70 height 16
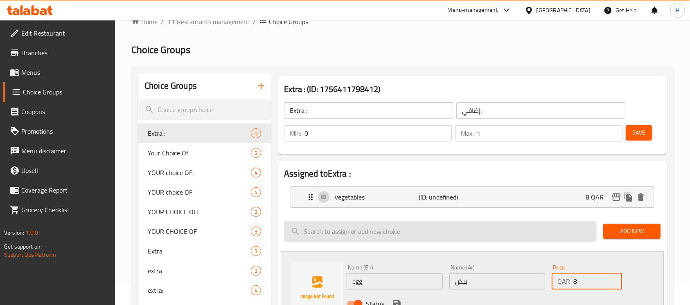
type input "8"
click at [551, 234] on input "search" at bounding box center [440, 231] width 313 height 21
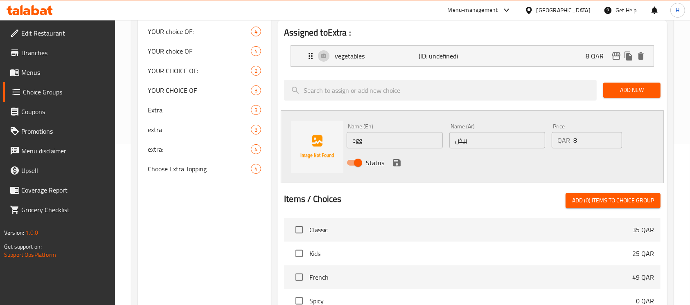
scroll to position [162, 0]
click at [396, 161] on icon "save" at bounding box center [396, 161] width 7 height 7
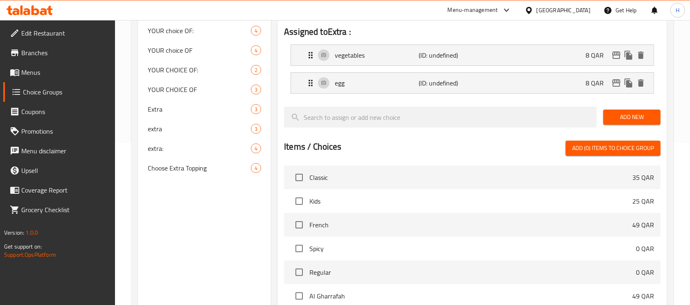
click at [630, 120] on span "Add New" at bounding box center [632, 117] width 44 height 10
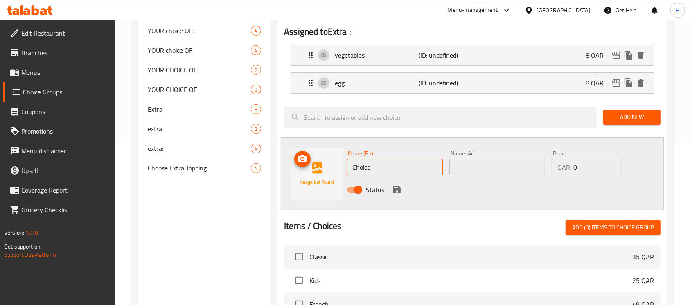
drag, startPoint x: 396, startPoint y: 164, endPoint x: 326, endPoint y: 160, distance: 70.2
click at [326, 161] on div "Name (En) Choice Name (En) Name (Ar) Name (Ar) Price QAR 0 Price Status" at bounding box center [472, 174] width 383 height 73
paste input "chees"
type input "cheese"
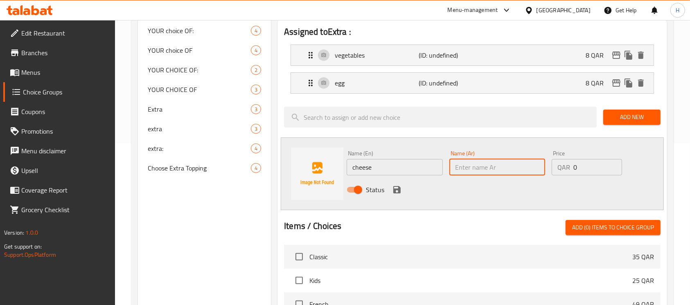
click at [505, 162] on input "text" at bounding box center [498, 167] width 96 height 16
paste input "جبن"
type input "جبن"
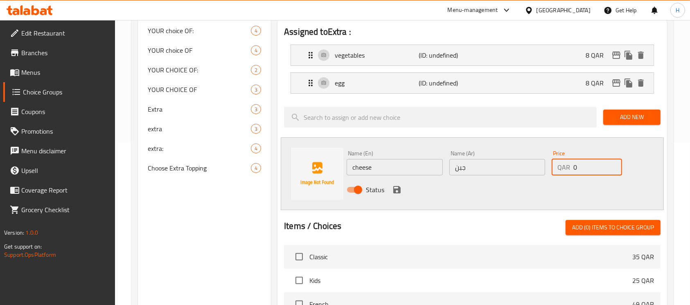
drag, startPoint x: 590, startPoint y: 166, endPoint x: 562, endPoint y: 169, distance: 28.4
click at [562, 169] on div "QAR 0 Price" at bounding box center [587, 167] width 70 height 16
type input "8"
click at [398, 188] on icon "save" at bounding box center [396, 189] width 7 height 7
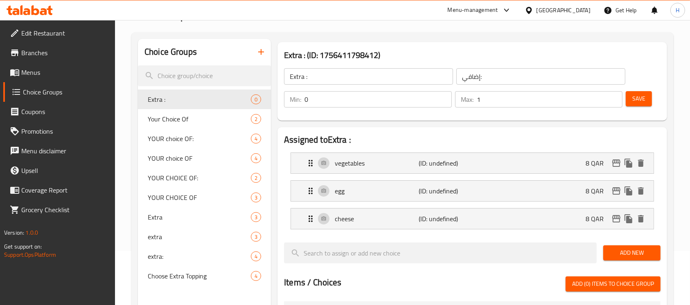
scroll to position [53, 0]
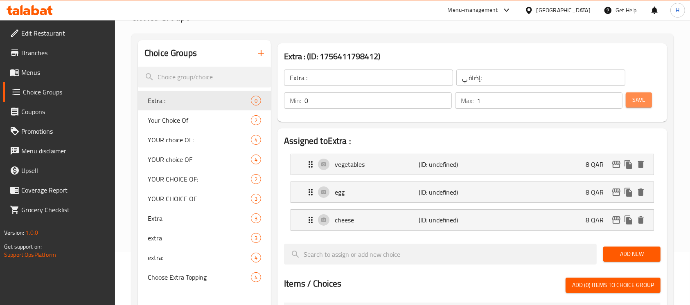
click at [645, 98] on span "Save" at bounding box center [639, 100] width 13 height 10
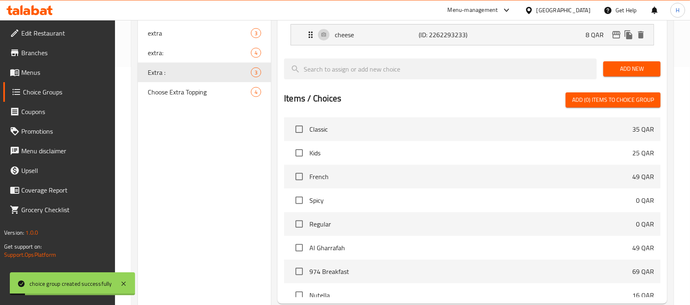
scroll to position [320, 0]
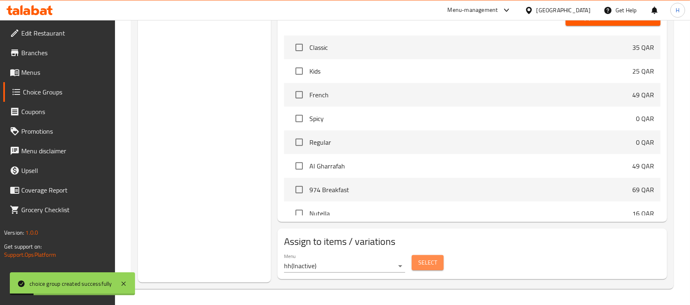
click at [429, 263] on span "Select" at bounding box center [427, 263] width 19 height 10
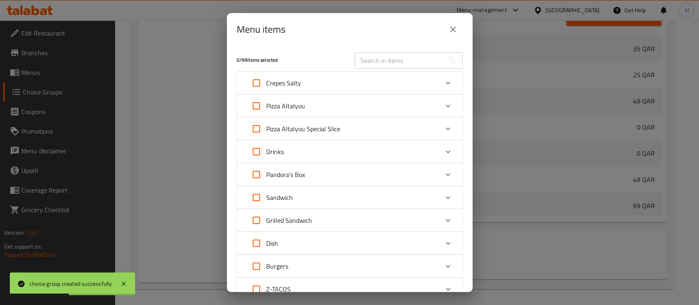
click at [372, 60] on input "text" at bounding box center [399, 60] width 89 height 16
paste input "Gratin 974"
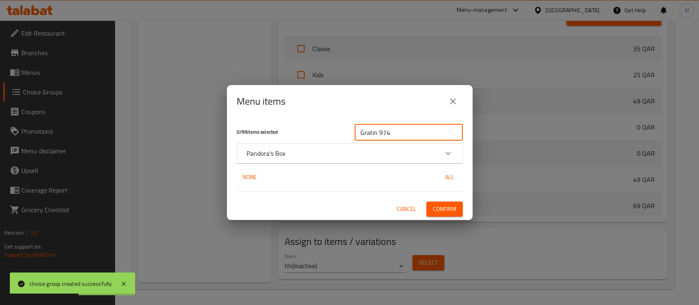
type input "Gratin 974"
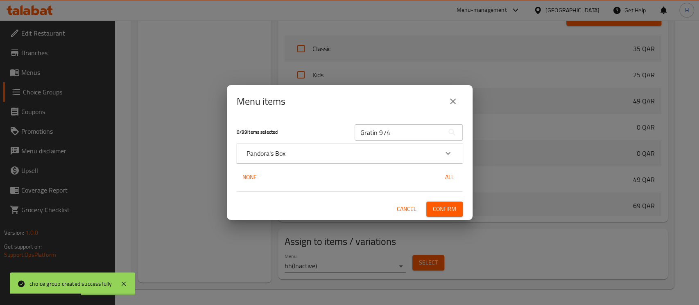
click at [292, 155] on div "Pandora's Box" at bounding box center [342, 154] width 192 height 10
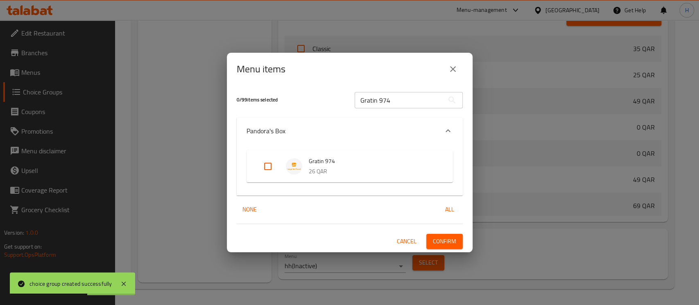
click at [265, 165] on input "Expand" at bounding box center [268, 167] width 20 height 20
checkbox input "true"
click at [436, 237] on span "Confirm" at bounding box center [444, 242] width 23 height 10
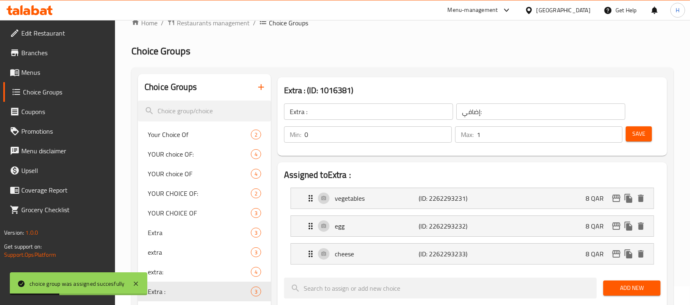
scroll to position [0, 0]
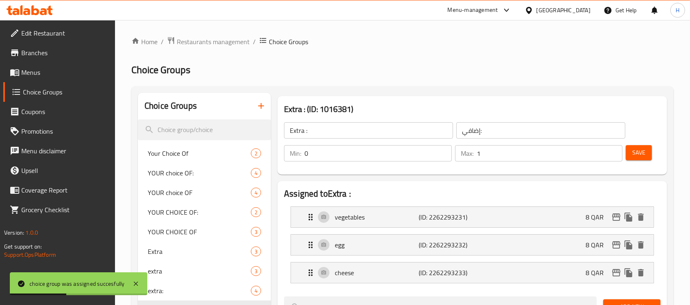
click at [260, 106] on icon "button" at bounding box center [261, 106] width 10 height 10
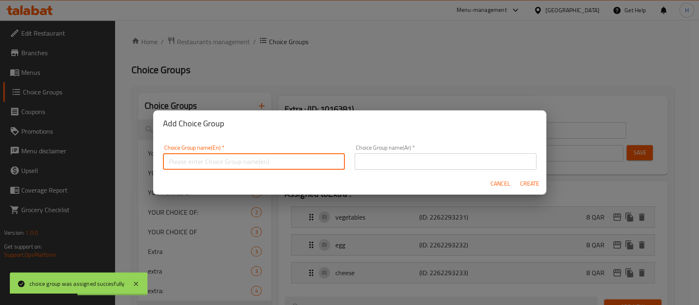
click at [285, 167] on input "text" at bounding box center [254, 162] width 182 height 16
type input "your choice OF"
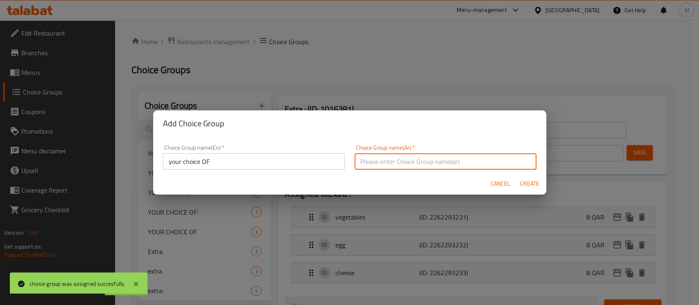
click at [372, 156] on input "text" at bounding box center [446, 162] width 182 height 16
type input "اختيارك من :"
click at [528, 186] on span "Create" at bounding box center [530, 184] width 20 height 10
type input "your choice OF"
type input "اختيارك من :"
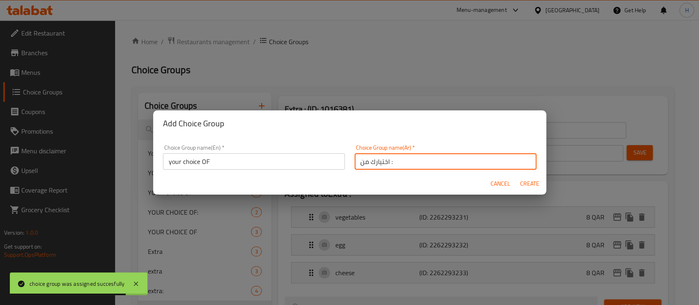
type input "0"
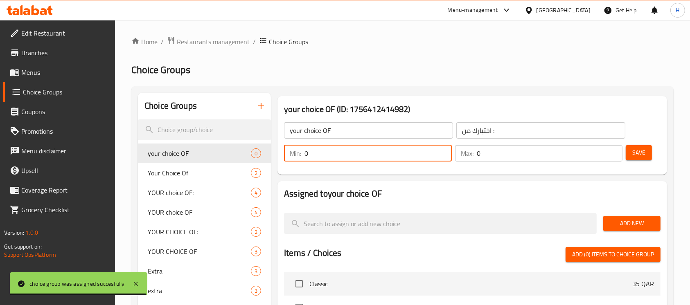
drag, startPoint x: 352, startPoint y: 152, endPoint x: 303, endPoint y: 158, distance: 49.9
click at [303, 158] on div "Min: 0 ​" at bounding box center [368, 153] width 168 height 16
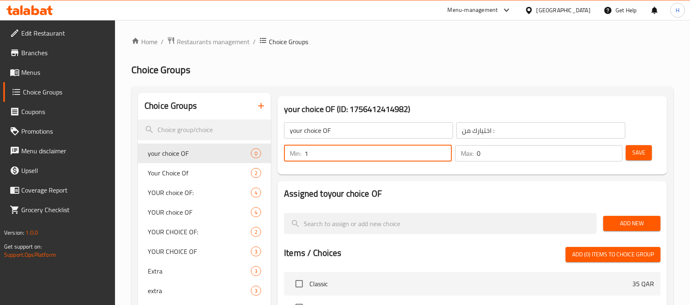
type input "1"
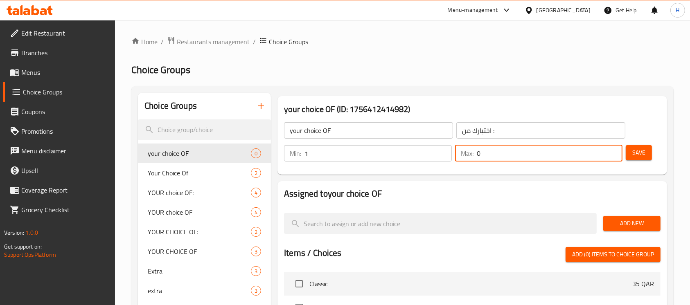
drag, startPoint x: 502, startPoint y: 155, endPoint x: 466, endPoint y: 161, distance: 37.0
click at [466, 161] on div "Max: 0 ​" at bounding box center [539, 153] width 168 height 16
type input "1"
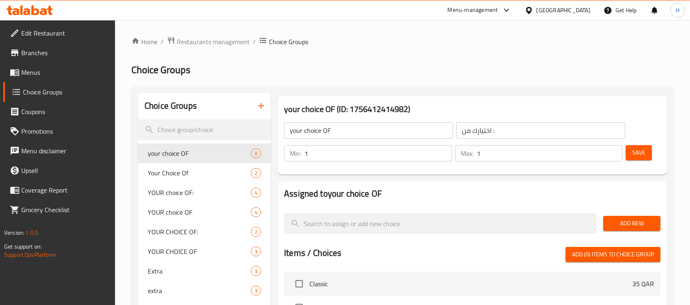
click at [619, 233] on div "Add New" at bounding box center [632, 223] width 64 height 27
click at [619, 229] on button "Add New" at bounding box center [632, 223] width 57 height 15
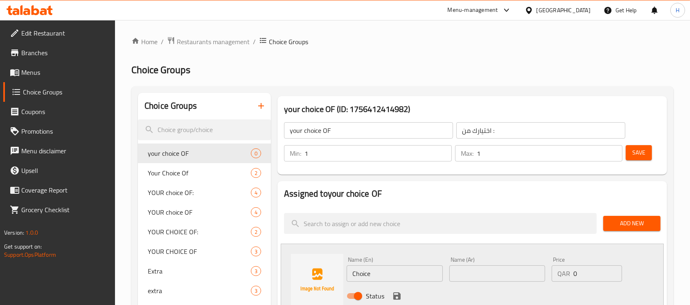
scroll to position [54, 0]
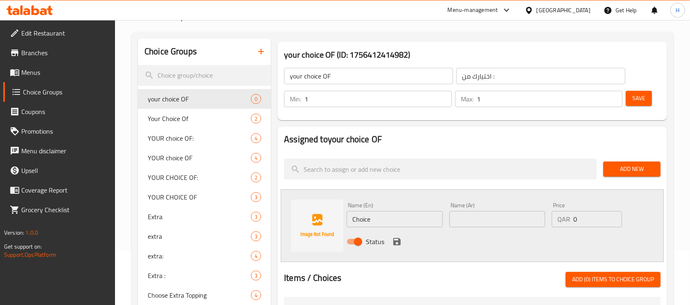
click at [363, 206] on div "Name (En) Choice Name (En)" at bounding box center [395, 215] width 96 height 25
click at [364, 217] on input "Choice" at bounding box center [395, 219] width 96 height 16
paste input "minced meat or crispy chicken"
click at [393, 221] on input "minced meat or crispy chicken" at bounding box center [395, 219] width 96 height 16
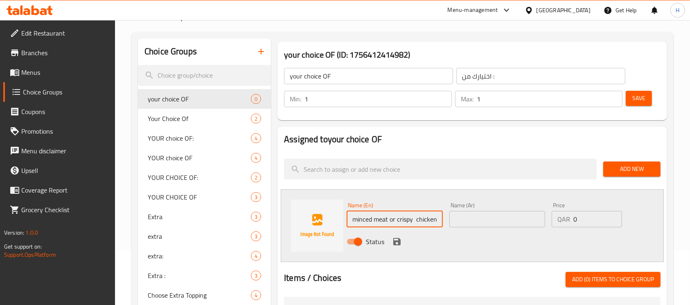
drag, startPoint x: 389, startPoint y: 221, endPoint x: 478, endPoint y: 221, distance: 89.3
click at [478, 221] on div "Name (En) minced meat or crispy chicken Name (En) Name (Ar) Name (Ar) Price QAR…" at bounding box center [498, 226] width 308 height 54
type input "minced meat"
click at [481, 216] on input "text" at bounding box center [498, 219] width 96 height 16
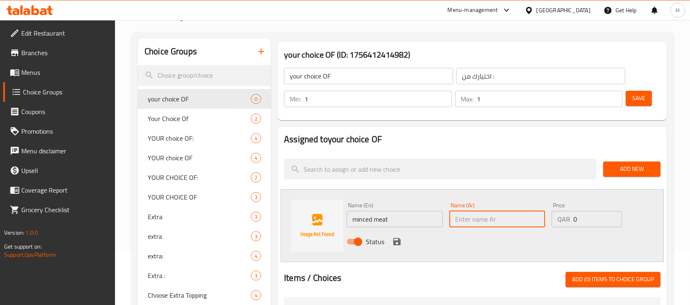
click at [491, 217] on input "text" at bounding box center [498, 219] width 96 height 16
paste input "لحم مفروم"
type input "لحم مفروم"
click at [389, 241] on div "Status" at bounding box center [498, 242] width 308 height 22
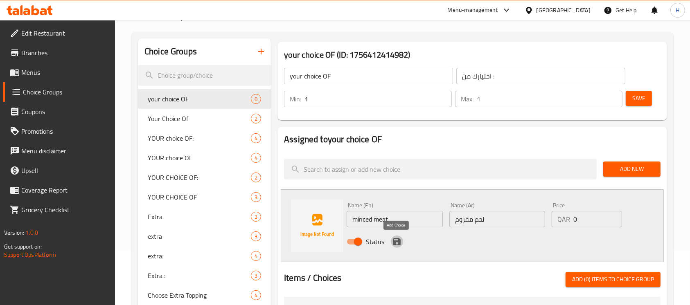
click at [394, 241] on icon "save" at bounding box center [396, 241] width 7 height 7
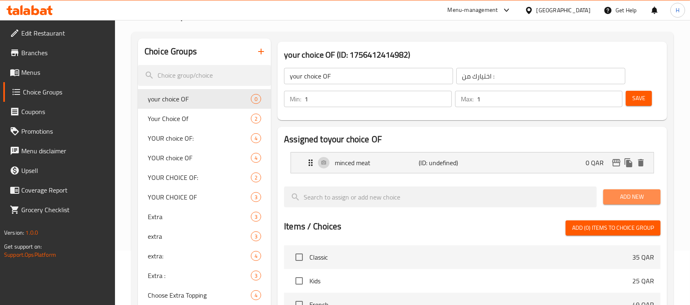
click at [608, 192] on button "Add New" at bounding box center [632, 197] width 57 height 15
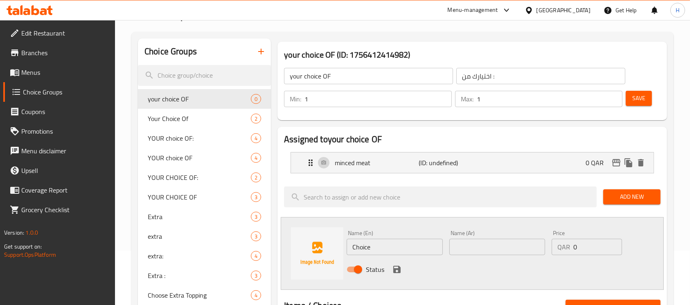
click at [376, 249] on input "Choice" at bounding box center [395, 247] width 96 height 16
paste input "minced meat or crispy chicken"
click at [396, 248] on input "minced meat or crispy chicken" at bounding box center [395, 247] width 96 height 16
type input "crispy chicken"
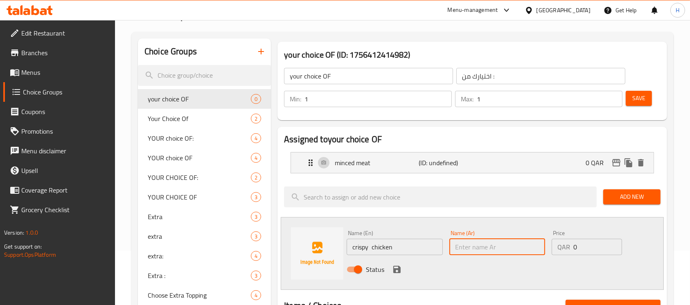
click at [473, 252] on input "text" at bounding box center [498, 247] width 96 height 16
paste input "دجاج مقرمش"
type input "دجاج مقرمش"
click at [400, 270] on icon "save" at bounding box center [396, 269] width 7 height 7
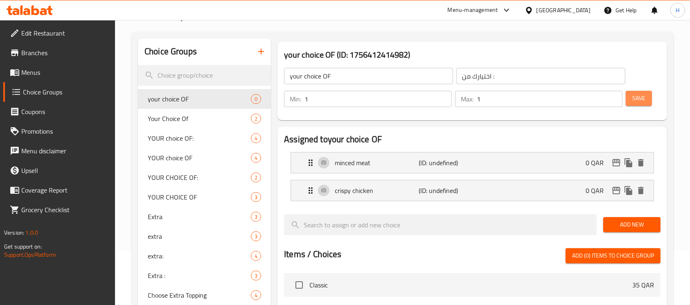
click at [633, 99] on span "Save" at bounding box center [639, 98] width 13 height 10
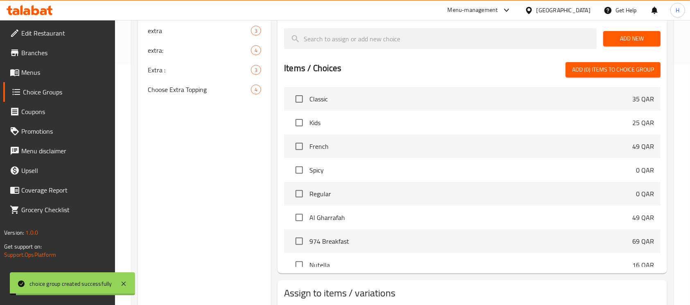
scroll to position [292, 0]
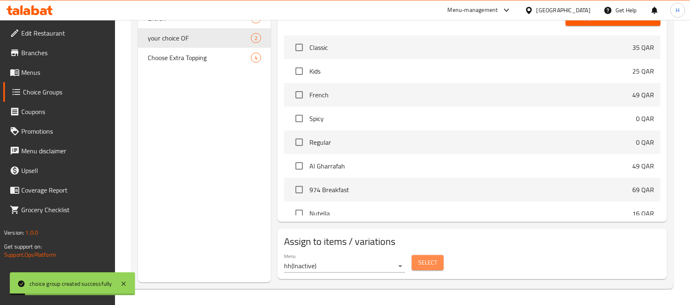
click at [443, 269] on button "Select" at bounding box center [428, 263] width 32 height 15
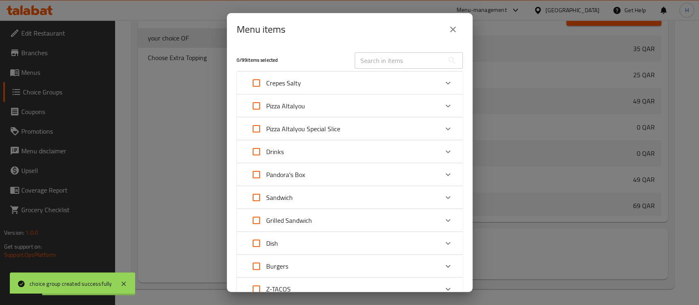
drag, startPoint x: 402, startPoint y: 64, endPoint x: 366, endPoint y: 108, distance: 57.3
click at [402, 64] on input "text" at bounding box center [399, 60] width 89 height 16
paste input "SRIRACHA"
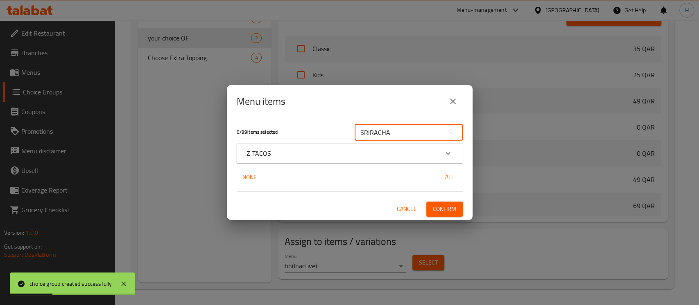
type input "SRIRACHA"
drag, startPoint x: 311, startPoint y: 159, endPoint x: 306, endPoint y: 165, distance: 7.9
click at [311, 159] on div "Z-TACOS" at bounding box center [350, 154] width 226 height 20
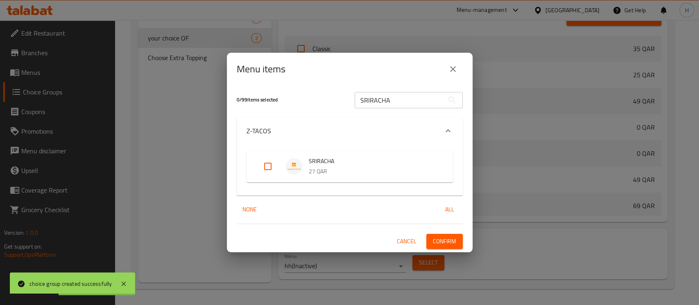
click at [274, 171] on input "Expand" at bounding box center [268, 167] width 20 height 20
checkbox input "true"
click at [433, 239] on span "Confirm" at bounding box center [444, 242] width 23 height 10
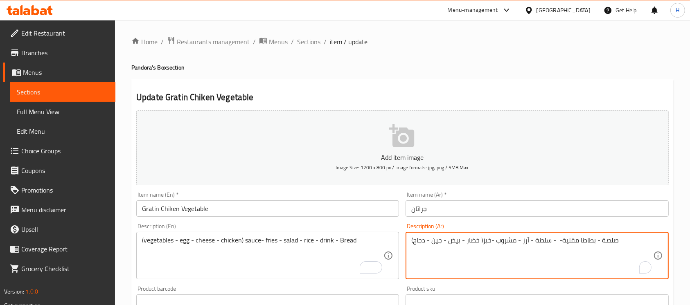
click at [468, 240] on textarea "(خضار - بيض - جين - دجاج )صلصة - بطاطا مقلية- - سلطة - آرز - مشروب -خبز" at bounding box center [533, 256] width 242 height 39
click at [474, 242] on textarea "(خضار - بيض - جين - دجاج )صلصة - بطاطا مقلية- - سلطة - آرز - مشروب -خبز" at bounding box center [533, 256] width 242 height 39
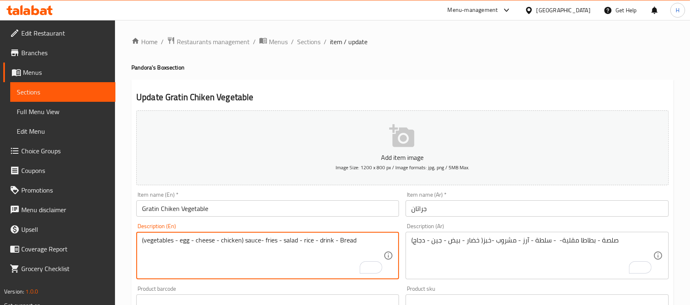
click at [181, 243] on textarea "(vegetables - egg - cheese - chicken) sauce- fries - salad - rice - drink - Bre…" at bounding box center [263, 256] width 242 height 39
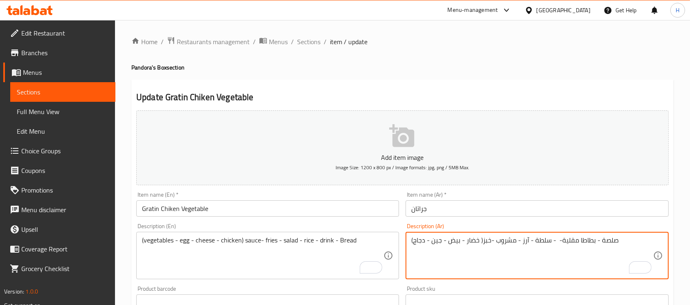
click at [454, 239] on textarea "(خضار - بيض - جين - دجاج )صلصة - بطاطا مقلية- - سلطة - آرز - مشروب -خبز" at bounding box center [533, 256] width 242 height 39
paste textarea "egg"
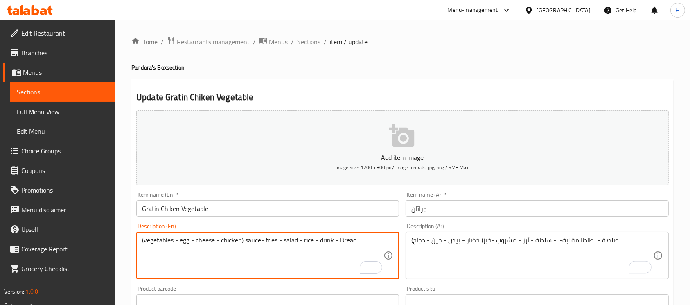
click at [229, 245] on textarea "(vegetables - egg - cheese - chicken) sauce- fries - salad - rice - drink - Bre…" at bounding box center [263, 256] width 242 height 39
click at [205, 235] on div "(vegetables - egg - cheese - chicken) sauce- fries - salad - rice - drink - Bre…" at bounding box center [267, 255] width 263 height 47
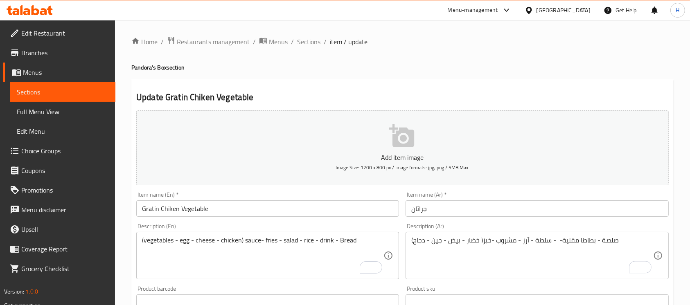
click at [205, 235] on div "(vegetables - egg - cheese - chicken) sauce- fries - salad - rice - drink - Bre…" at bounding box center [267, 255] width 263 height 47
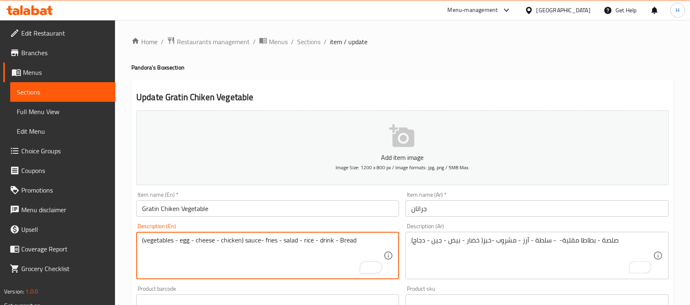
click at [201, 247] on textarea "(vegetables - egg - cheese - chicken) sauce- fries - salad - rice - drink - Bre…" at bounding box center [263, 256] width 242 height 39
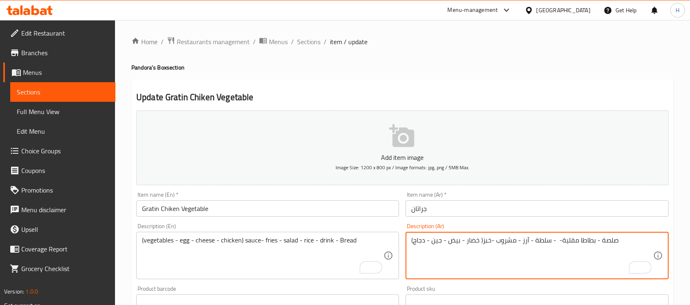
click at [437, 240] on textarea "(خضار - بيض - جين - دجاج )صلصة - بطاطا مقلية- - سلطة - آرز - مشروب -خبز" at bounding box center [533, 256] width 242 height 39
click at [437, 241] on textarea "(خضار - بيض - جين - دجاج )صلصة - بطاطا مقلية- - سلطة - آرز - مشروب -خبز" at bounding box center [533, 256] width 242 height 39
click at [436, 240] on textarea "(خضار - بيض - جبن- دجاج )صلصة - بطاطا مقلية- - سلطة - آرز - مشروب -خبز" at bounding box center [533, 256] width 242 height 39
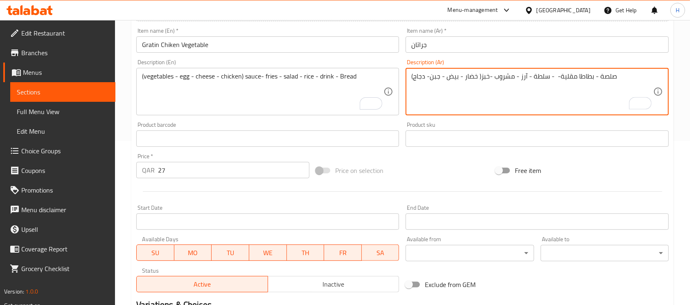
scroll to position [273, 0]
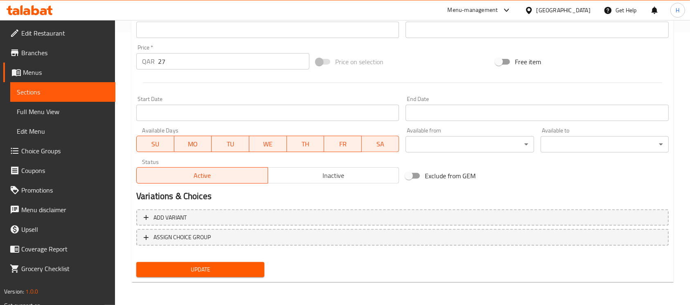
type textarea "(خضار - بيض - جبن- دجاج )صلصة - بطاطا مقلية- - سلطة - آرز - مشروب -خبز"
click at [257, 269] on span "Update" at bounding box center [200, 270] width 115 height 10
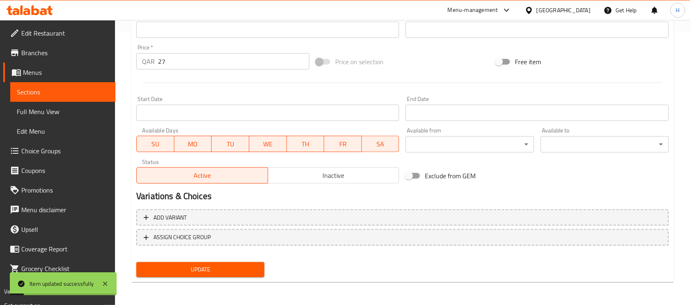
scroll to position [164, 0]
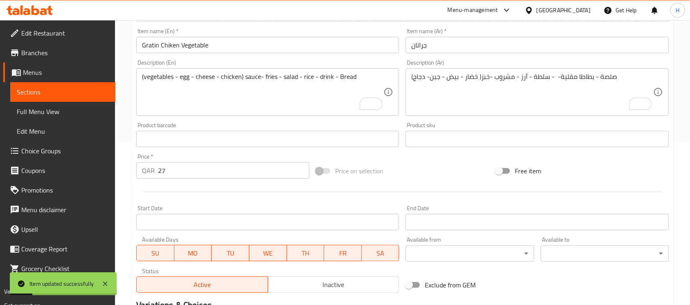
click at [229, 78] on textarea "(vegetables - egg - cheese - chicken) sauce- fries - salad - rice - drink - Bre…" at bounding box center [263, 92] width 242 height 39
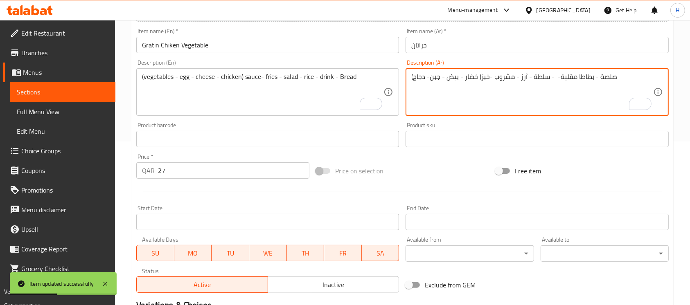
click at [415, 75] on textarea "(خضار - بيض - جبن- دجاج )صلصة - بطاطا مقلية- - سلطة - آرز - مشروب -خبز" at bounding box center [533, 92] width 242 height 39
click at [423, 76] on textarea "(خضار - بيض - جبن- دجاج )صلصة - بطاطا مقلية- - سلطة - آرز - مشروب -خبز" at bounding box center [533, 92] width 242 height 39
click at [310, 45] on input "Gratin Chiken Vegetable" at bounding box center [267, 45] width 263 height 16
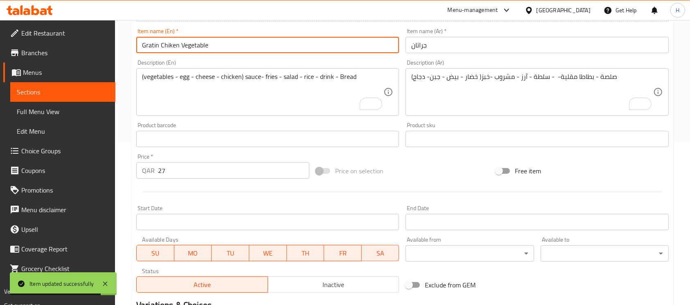
click at [310, 45] on input "Gratin Chiken Vegetable" at bounding box center [267, 45] width 263 height 16
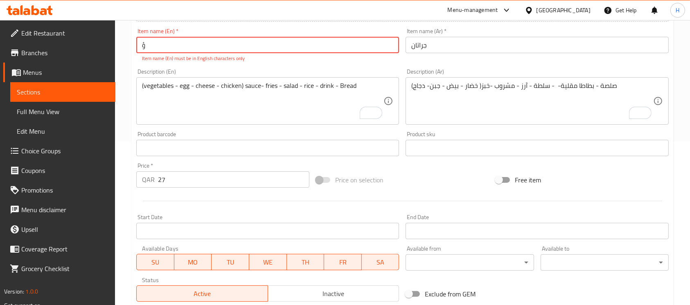
type input "Gratin Chiken Vegetable"
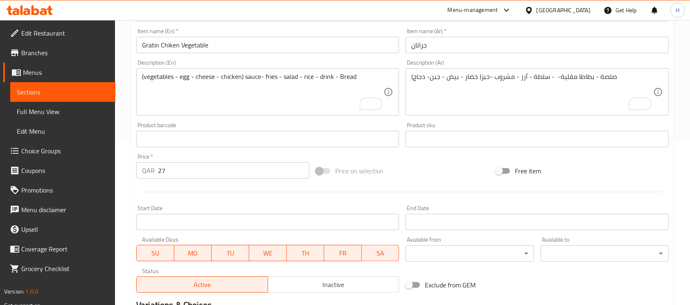
drag, startPoint x: 595, startPoint y: 165, endPoint x: 591, endPoint y: 163, distance: 4.6
click at [596, 166] on div "Free item" at bounding box center [583, 171] width 180 height 22
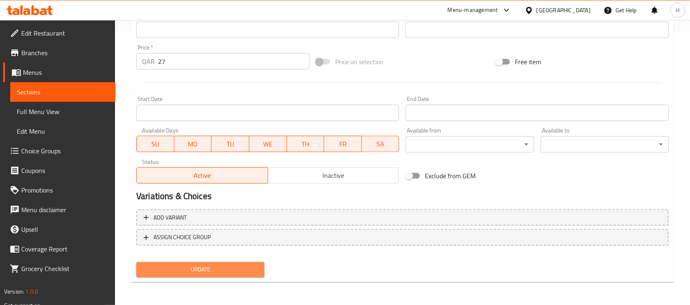
click at [220, 274] on span "Update" at bounding box center [200, 270] width 115 height 10
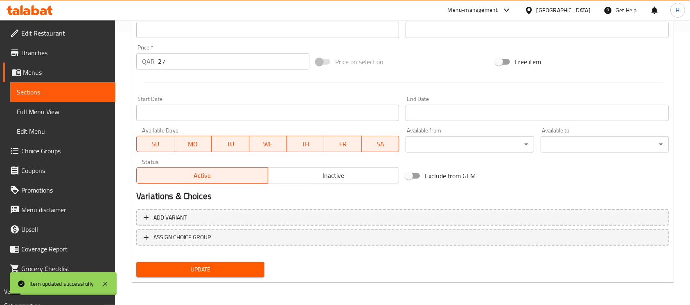
click at [93, 90] on span "Sections" at bounding box center [63, 92] width 92 height 10
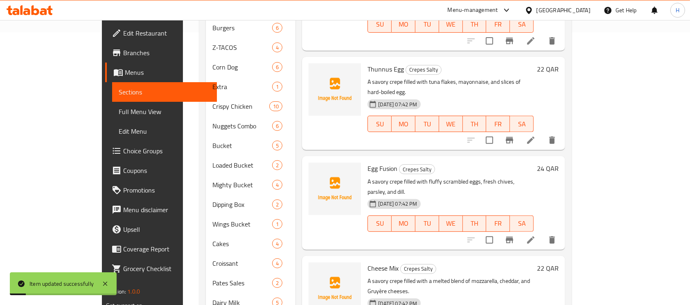
scroll to position [55, 0]
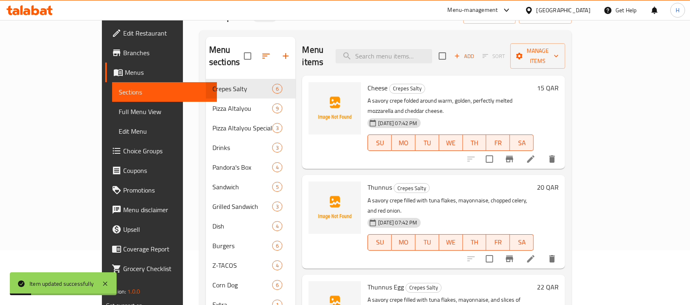
click at [441, 40] on div "Menu items Add Sort Manage items" at bounding box center [433, 56] width 263 height 39
click at [432, 49] on input "search" at bounding box center [384, 56] width 97 height 14
paste input "Gratin 974"
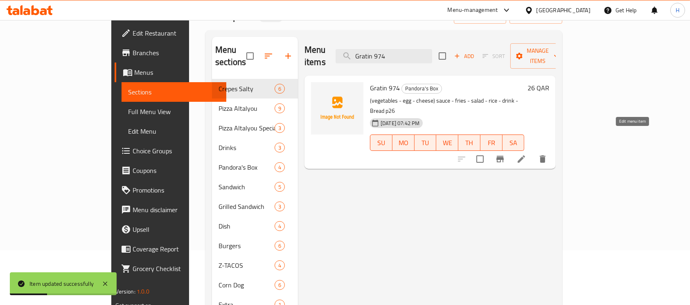
type input "Gratin 974"
click at [525, 156] on icon at bounding box center [521, 159] width 7 height 7
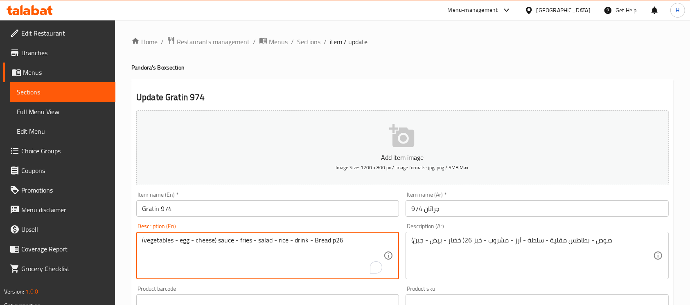
click at [168, 243] on textarea "(vegetables - egg - cheese) sauce - fries - salad - rice - drink - Bread p26" at bounding box center [263, 256] width 242 height 39
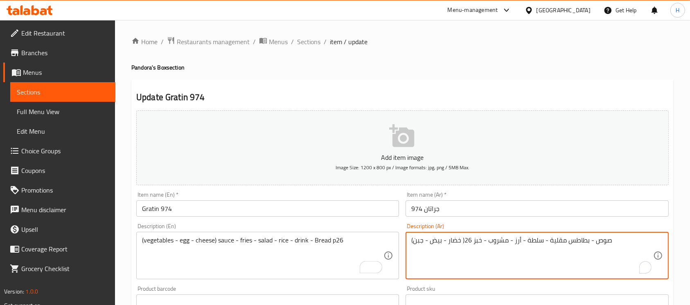
click at [457, 241] on textarea "(خضار - بيض - جبن )صوص - بطاطس مقلية - سلطة - أرز - مشروب - خبز 26" at bounding box center [533, 256] width 242 height 39
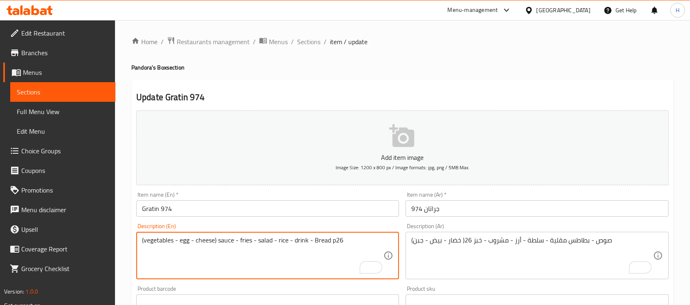
click at [183, 242] on textarea "(vegetables - egg - cheese) sauce - fries - salad - rice - drink - Bread p26" at bounding box center [263, 256] width 242 height 39
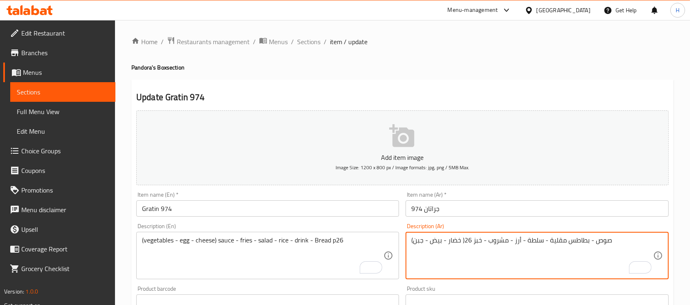
click at [436, 244] on textarea "(خضار - بيض - جبن )صوص - بطاطس مقلية - سلطة - أرز - مشروب - خبز 26" at bounding box center [533, 256] width 242 height 39
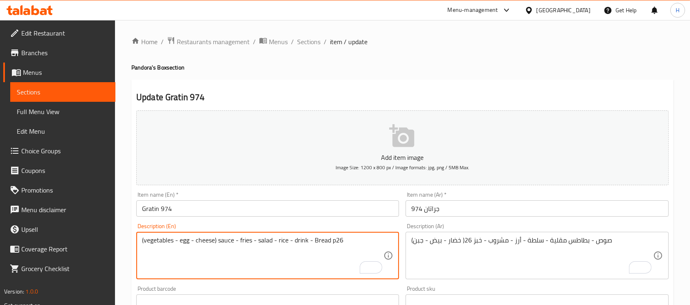
click at [214, 237] on textarea "(vegetables - egg - cheese) sauce - fries - salad - rice - drink - Bread p26" at bounding box center [263, 256] width 242 height 39
click at [203, 244] on textarea "(vegetables - egg - cheese) sauce - fries - salad - rice - drink - Bread p26" at bounding box center [263, 256] width 242 height 39
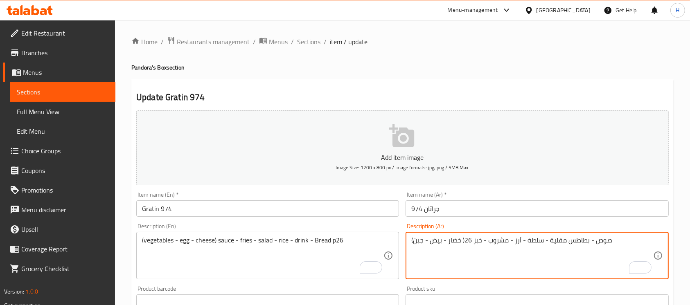
click at [421, 241] on textarea "(خضار - بيض - جبن )صوص - بطاطس مقلية - سلطة - أرز - مشروب - خبز 26" at bounding box center [533, 256] width 242 height 39
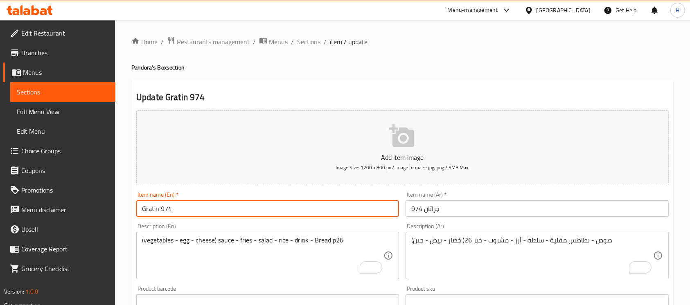
click at [296, 209] on input "Gratin 974" at bounding box center [267, 209] width 263 height 16
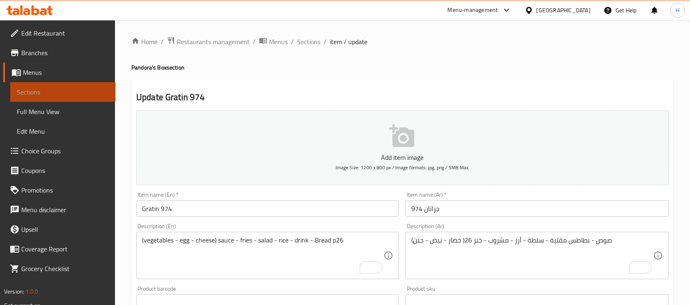
click at [89, 92] on span "Sections" at bounding box center [63, 92] width 92 height 10
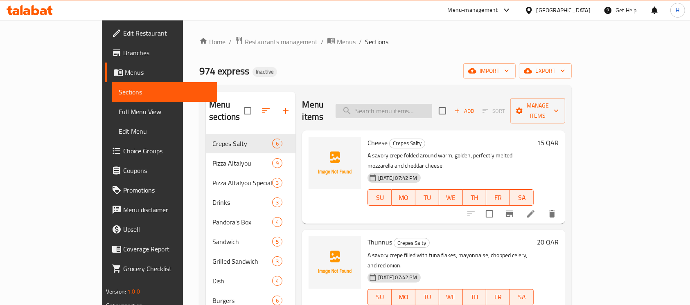
click at [432, 104] on input "search" at bounding box center [384, 111] width 97 height 14
paste input "[PERSON_NAME]"
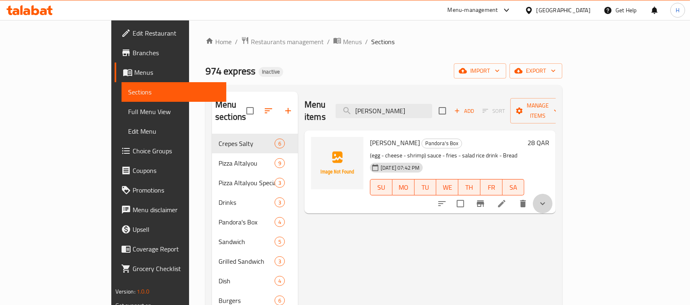
click at [553, 194] on button "show more" at bounding box center [543, 204] width 20 height 20
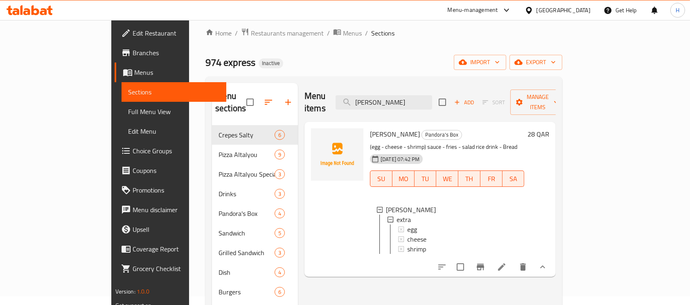
scroll to position [54, 0]
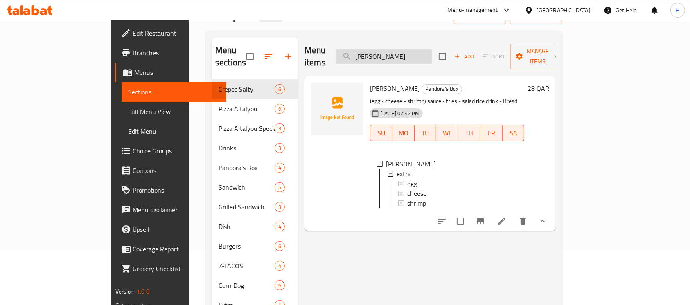
click at [432, 51] on input "[PERSON_NAME]" at bounding box center [384, 57] width 97 height 14
paste input "SRIRACHA"
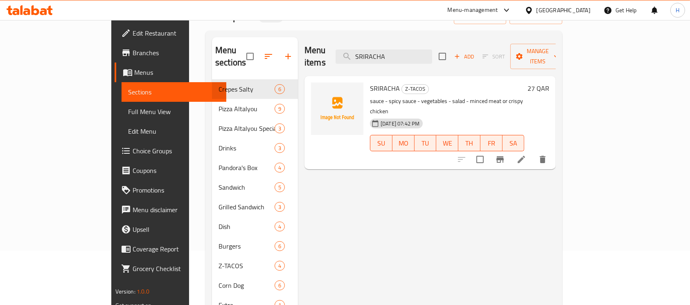
type input "SRIRACHA"
click at [533, 152] on li at bounding box center [521, 159] width 23 height 15
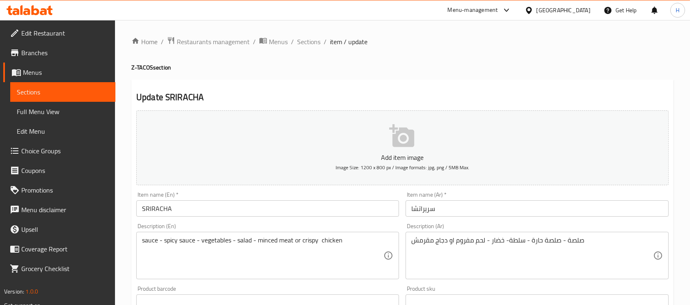
scroll to position [54, 0]
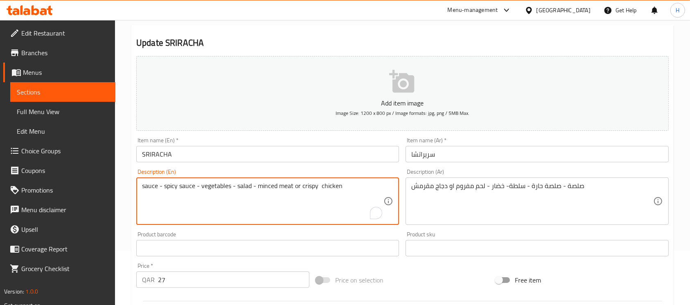
drag, startPoint x: 257, startPoint y: 185, endPoint x: 353, endPoint y: 186, distance: 96.2
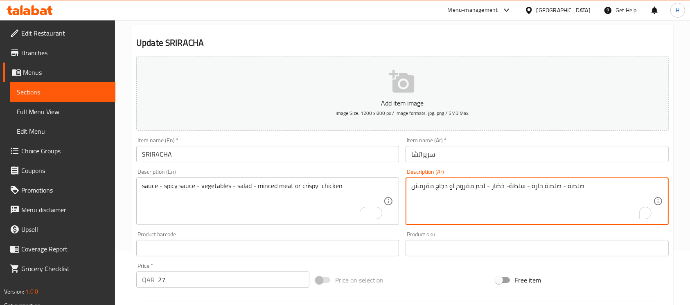
drag, startPoint x: 486, startPoint y: 185, endPoint x: 455, endPoint y: 188, distance: 31.7
drag, startPoint x: 446, startPoint y: 187, endPoint x: 404, endPoint y: 193, distance: 42.2
click at [404, 193] on div "Description (Ar) صلصة - صلصة حارة - سلطة- خضار - لحم مفروم او دجاج مقرمش Descri…" at bounding box center [536, 197] width 269 height 63
click at [441, 199] on textarea "صلصة - صلصة حارة - سلطة- خضار - لحم مفروم او دجاج مقرمش" at bounding box center [533, 201] width 242 height 39
drag, startPoint x: 441, startPoint y: 187, endPoint x: 396, endPoint y: 188, distance: 45.9
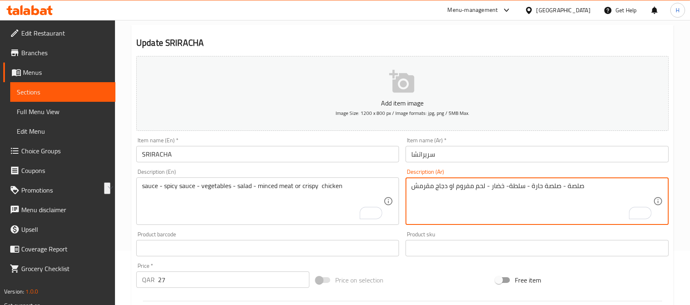
click at [396, 188] on div "Add item image Image Size: 1200 x 800 px / Image formats: jpg, png / 5MB Max. I…" at bounding box center [402, 229] width 539 height 353
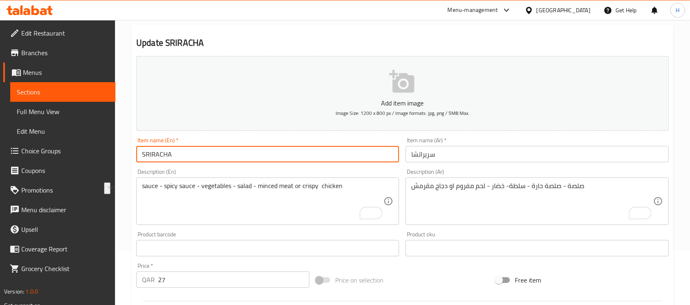
click at [315, 152] on input "SRIRACHA" at bounding box center [267, 154] width 263 height 16
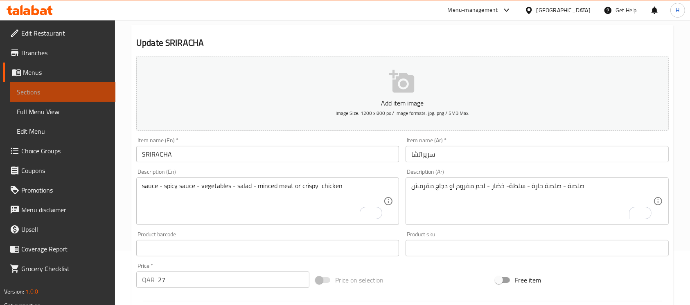
click at [93, 94] on span "Sections" at bounding box center [63, 92] width 92 height 10
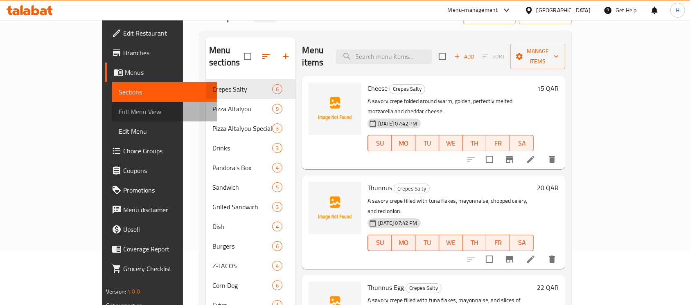
click at [119, 108] on span "Full Menu View" at bounding box center [165, 112] width 92 height 10
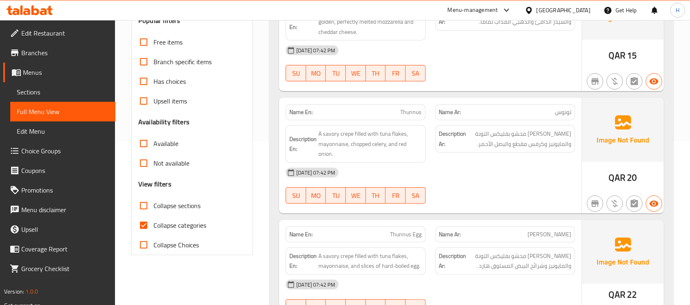
click at [100, 95] on span "Sections" at bounding box center [63, 92] width 92 height 10
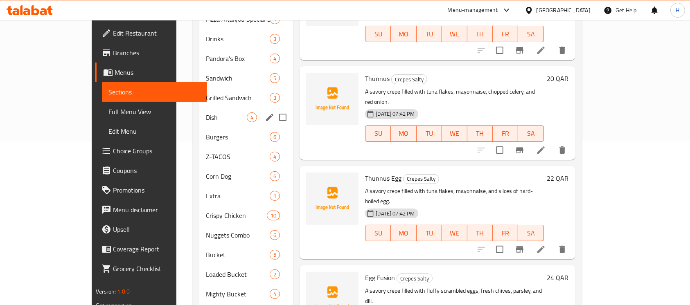
scroll to position [115, 0]
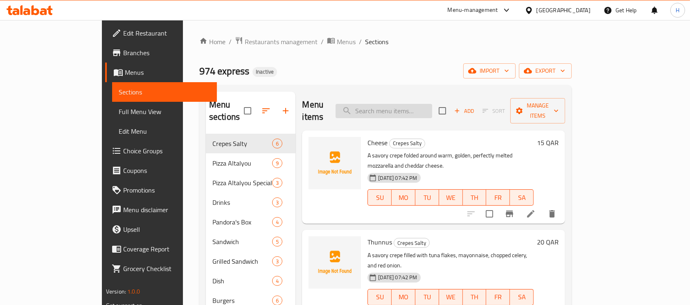
click at [430, 104] on input "search" at bounding box center [384, 111] width 97 height 14
paste input "8 PC LOADED BUCKET"
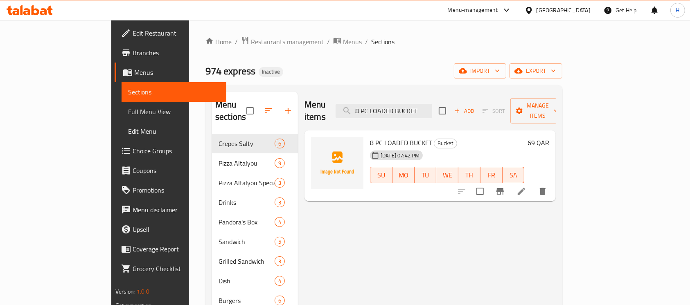
type input "8 PC LOADED BUCKET"
click at [548, 187] on icon "delete" at bounding box center [543, 192] width 10 height 10
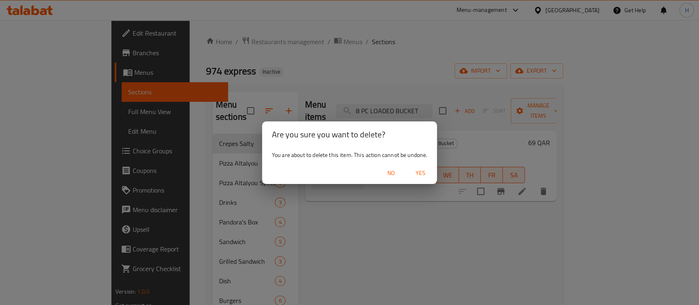
click at [412, 170] on span "Yes" at bounding box center [421, 173] width 20 height 10
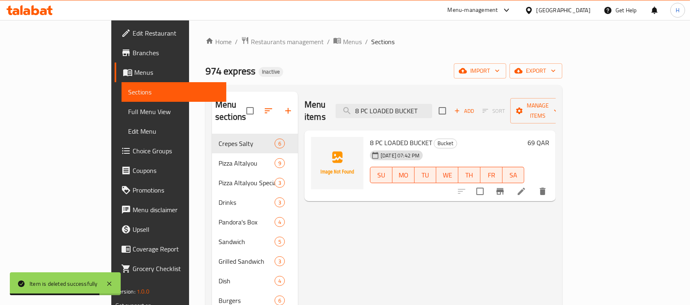
click at [128, 108] on span "Full Menu View" at bounding box center [174, 112] width 92 height 10
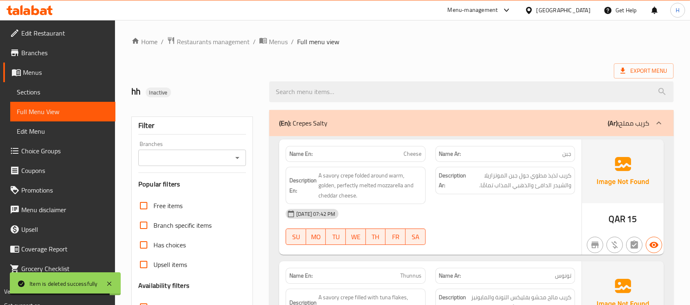
scroll to position [164, 0]
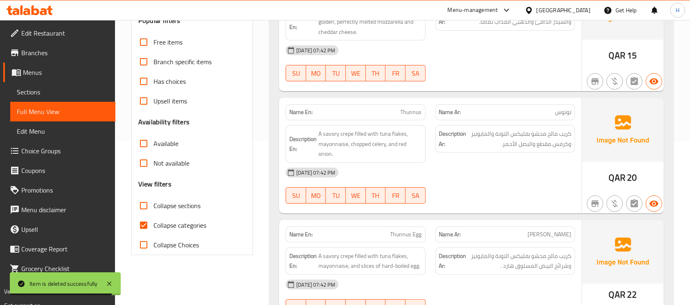
click at [187, 228] on span "Collapse categories" at bounding box center [180, 226] width 53 height 10
click at [154, 228] on input "Collapse categories" at bounding box center [144, 226] width 20 height 20
checkbox input "false"
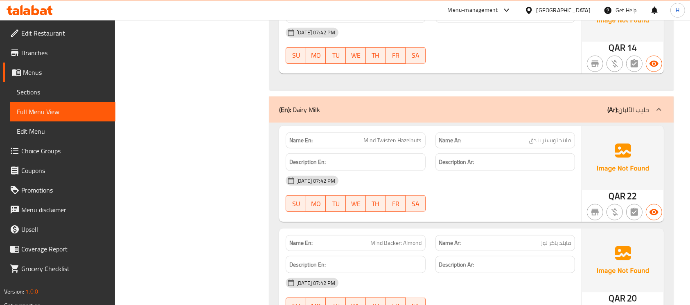
scroll to position [13539, 0]
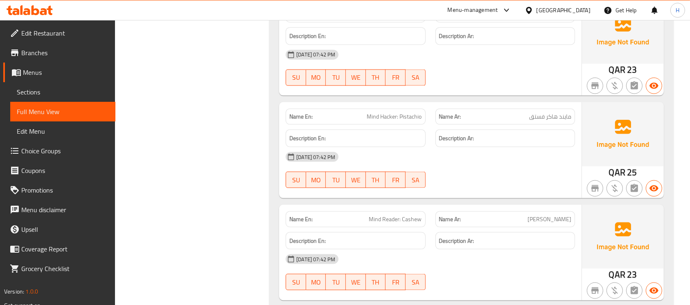
click at [393, 215] on span "Mind Reader: Cashew" at bounding box center [395, 219] width 53 height 9
copy span "Mind Reader: Cashew"
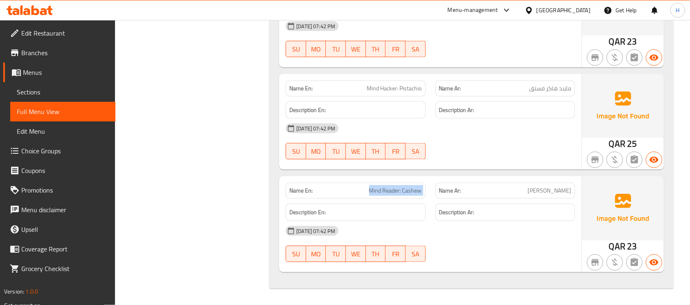
scroll to position [13438, 0]
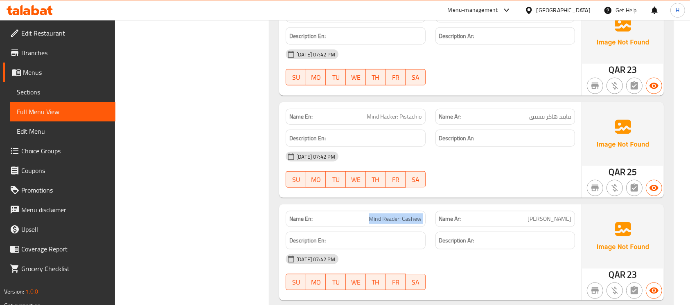
click at [77, 94] on span "Sections" at bounding box center [63, 92] width 92 height 10
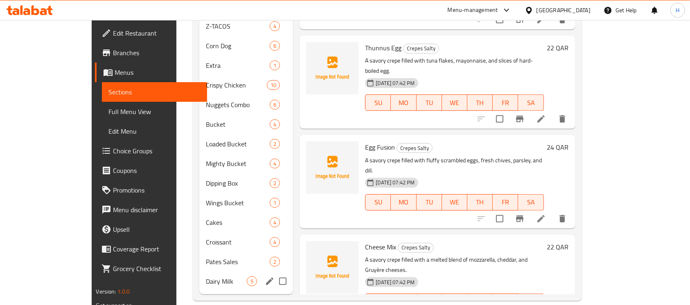
click at [199, 272] on div "Dairy Milk 5" at bounding box center [246, 282] width 94 height 20
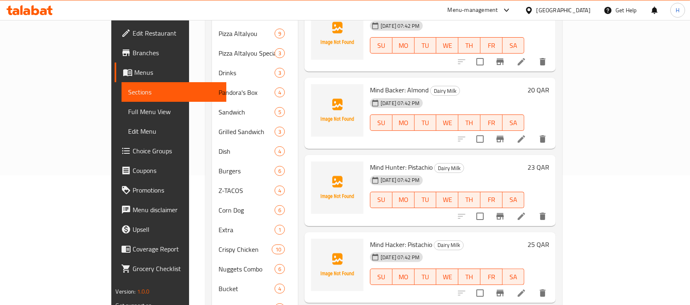
scroll to position [21, 0]
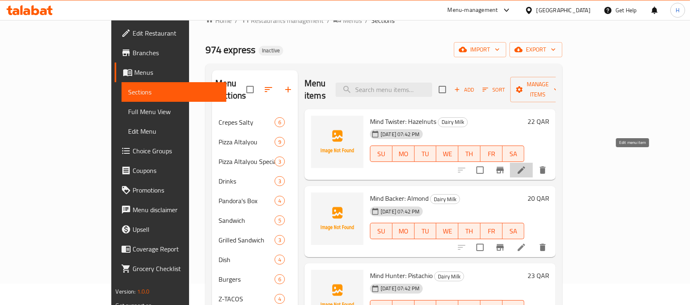
click at [527, 165] on icon at bounding box center [522, 170] width 10 height 10
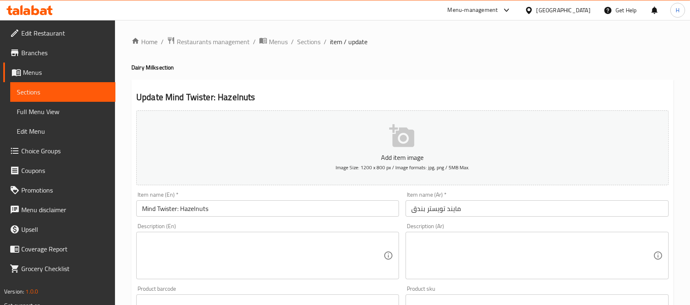
click at [222, 218] on div "Item name (En)   * Mind Twister: Hazelnuts Item name (En) *" at bounding box center [267, 205] width 269 height 32
click at [223, 208] on input "Mind Twister: Hazelnuts" at bounding box center [267, 209] width 263 height 16
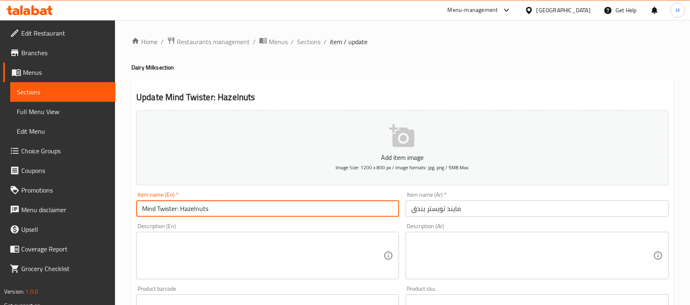
click at [223, 208] on input "Mind Twister: Hazelnuts" at bounding box center [267, 209] width 263 height 16
click at [237, 249] on textarea at bounding box center [263, 256] width 242 height 39
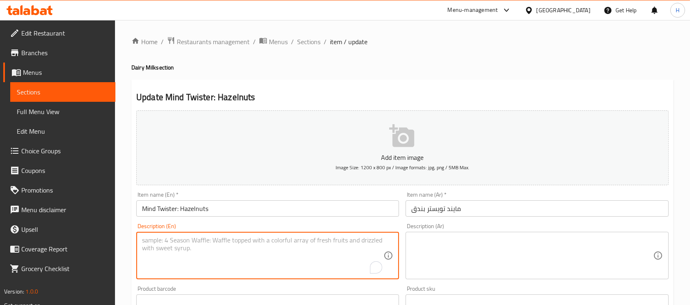
paste textarea "Creamy milk chocolate bar revealing a filling of whole, roasted hazelnuts."
type textarea "Creamy milk chocolate bar revealing a filling of whole, roasted hazelnuts."
click at [454, 253] on textarea at bounding box center [533, 256] width 242 height 39
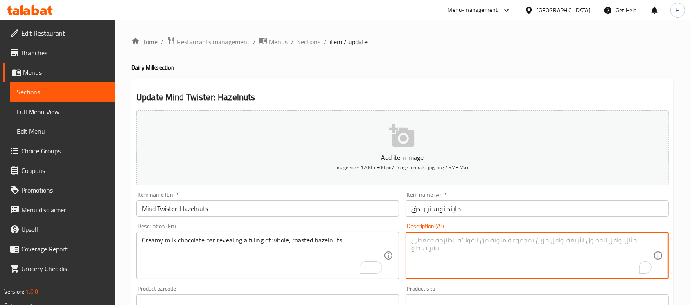
paste textarea "بار شوكولاتة بالحليب الكريمية تحتوي على حشوة من البندق المحمص الكامل."
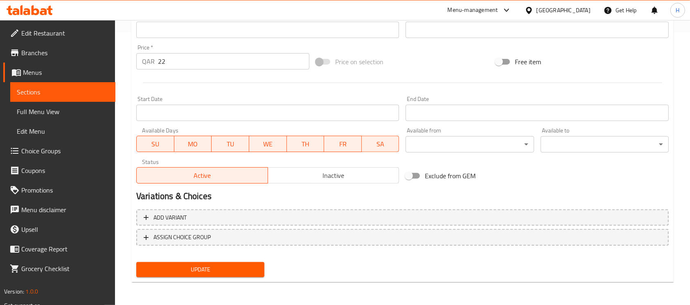
type textarea "بار شوكولاتة بالحليب الكريمية تحتوي على حشوة من البندق المحمص الكامل."
click at [218, 270] on span "Update" at bounding box center [200, 270] width 115 height 10
click at [227, 264] on button "Update" at bounding box center [200, 269] width 128 height 15
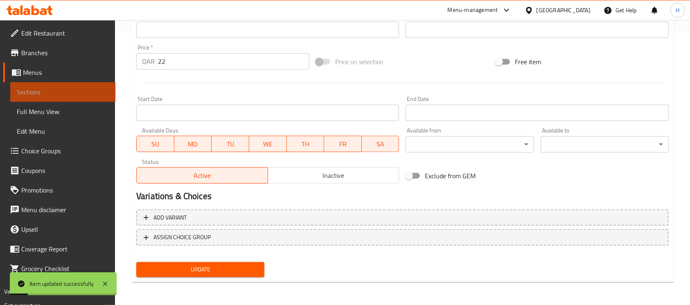
click at [86, 93] on span "Sections" at bounding box center [63, 92] width 92 height 10
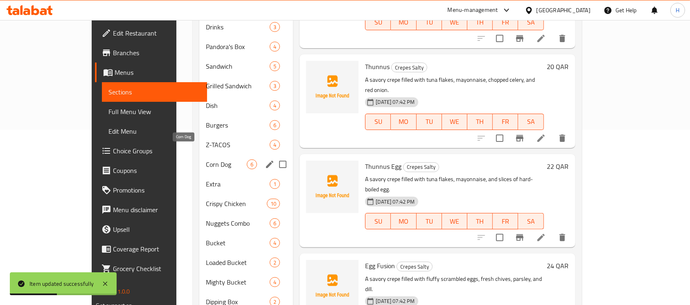
scroll to position [273, 0]
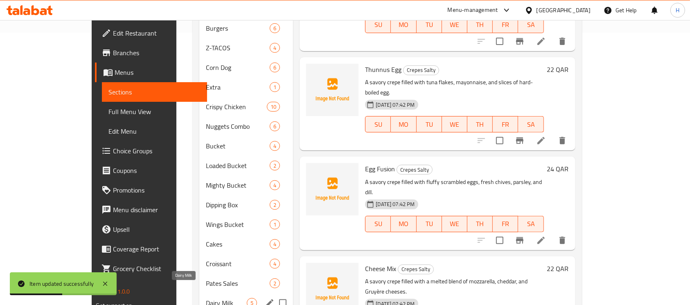
click at [206, 298] on span "Dairy Milk" at bounding box center [226, 303] width 41 height 10
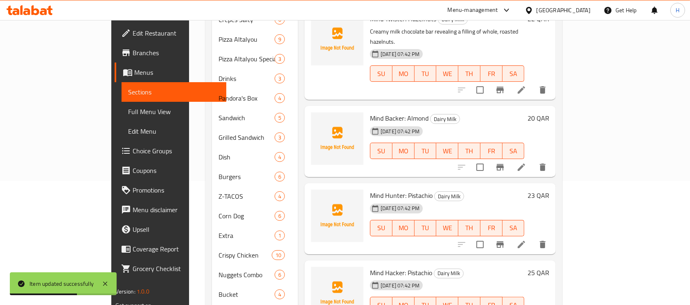
scroll to position [54, 0]
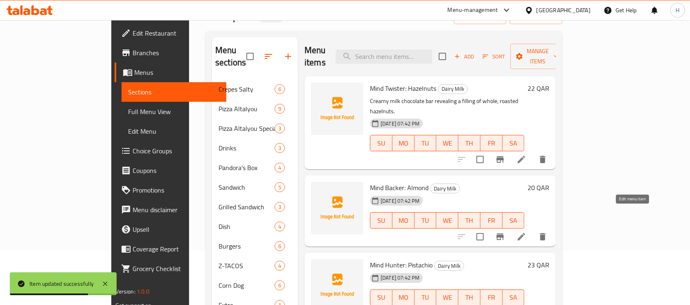
click at [527, 232] on icon at bounding box center [522, 237] width 10 height 10
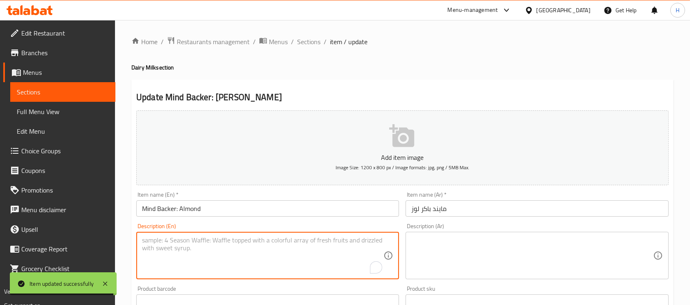
click at [239, 257] on textarea "To enrich screen reader interactions, please activate Accessibility in Grammarl…" at bounding box center [263, 256] width 242 height 39
paste textarea "Smooth milk chocolate bar with whole, crunchy almonds embedded throughout each …"
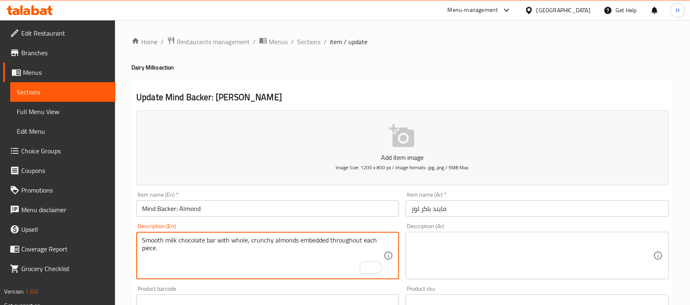
type textarea "Smooth milk chocolate bar with whole, crunchy almonds embedded throughout each …"
click at [471, 252] on textarea at bounding box center [533, 256] width 242 height 39
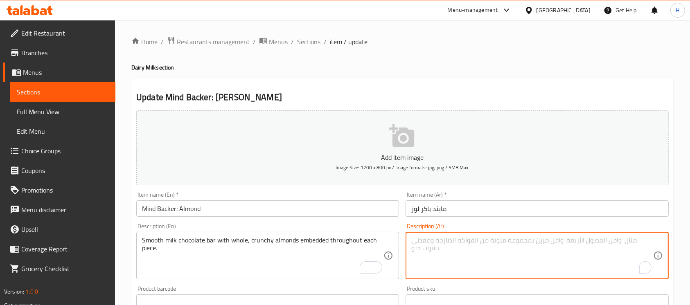
paste textarea "بار شوكولاتة حليب ناعمة مع لوز كامل كرانشي مغروس في كل قطعة."
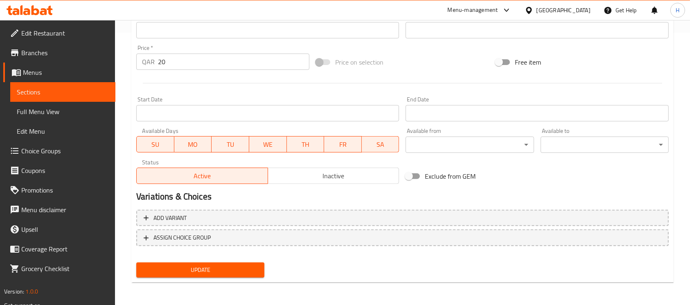
scroll to position [273, 0]
type textarea "بار شوكولاتة حليب ناعمة مع لوز كامل كرانشي مغروس في كل قطعة."
click at [214, 260] on div "Update" at bounding box center [200, 270] width 135 height 22
click at [215, 263] on button "Update" at bounding box center [200, 269] width 128 height 15
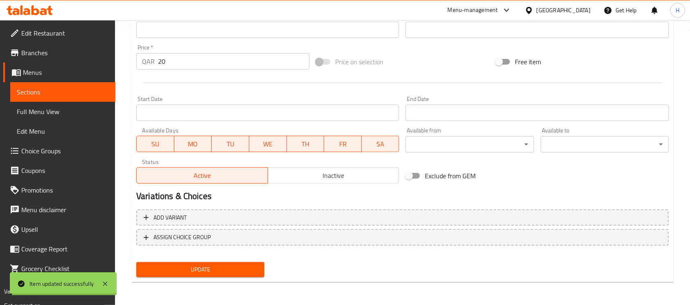
click at [88, 90] on span "Sections" at bounding box center [63, 92] width 92 height 10
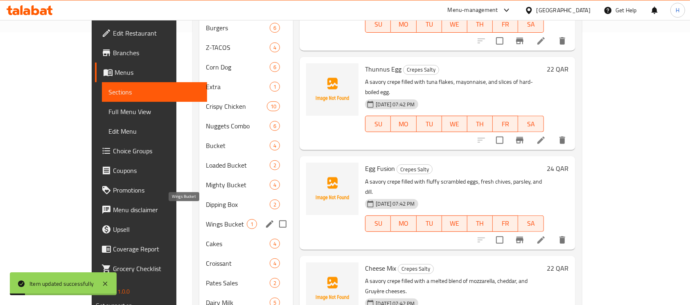
scroll to position [294, 0]
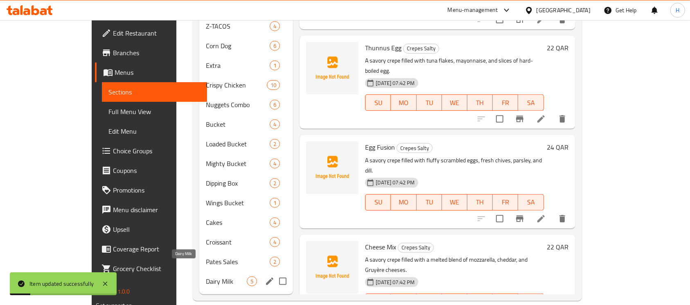
click at [206, 277] on span "Dairy Milk" at bounding box center [226, 282] width 41 height 10
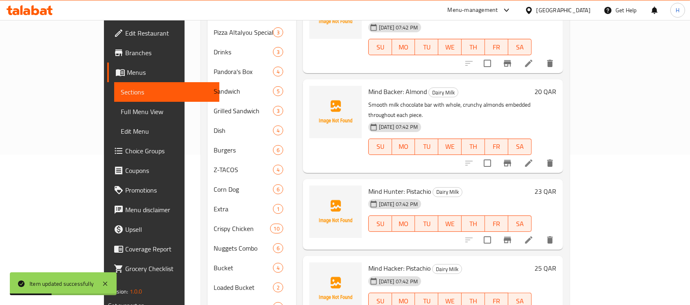
scroll to position [131, 0]
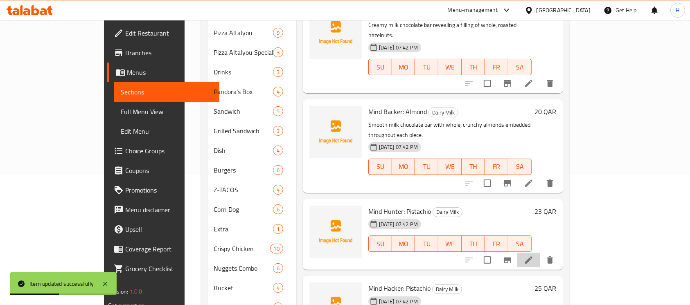
click at [540, 253] on li at bounding box center [529, 260] width 23 height 15
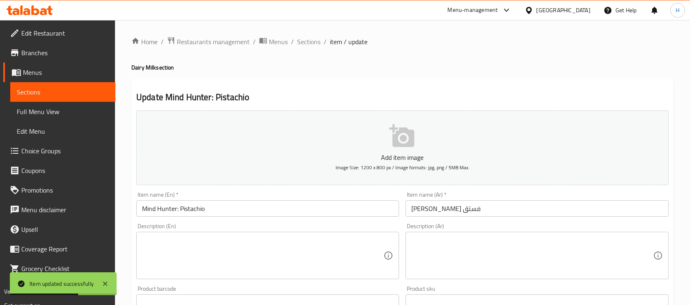
click at [297, 250] on textarea at bounding box center [263, 256] width 242 height 39
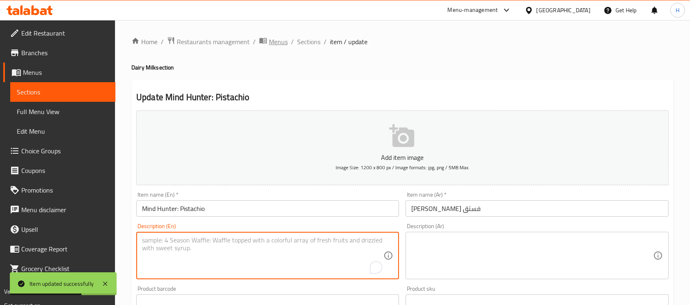
paste textarea "Milk chocolate bar filled with a generous amount of chopped, vibrant green pist…"
type textarea "Milk chocolate bar filled with a generous amount of chopped, vibrant green pist…"
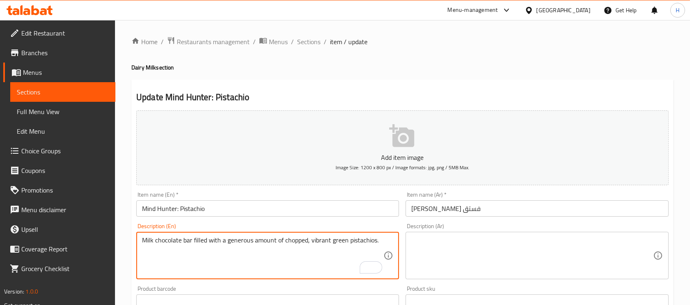
click at [486, 233] on div "Description (Ar)" at bounding box center [537, 255] width 263 height 47
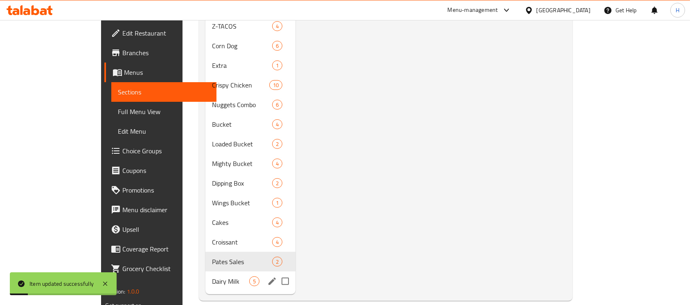
click at [212, 277] on span "Dairy Milk" at bounding box center [230, 282] width 37 height 10
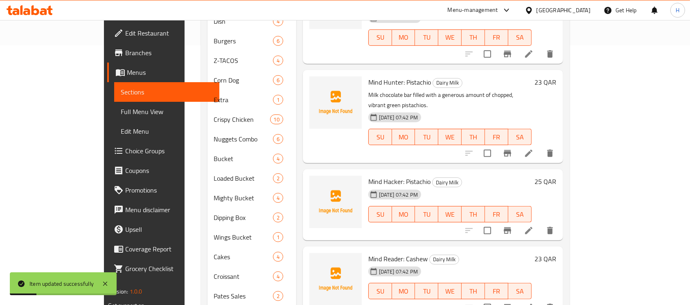
scroll to position [240, 0]
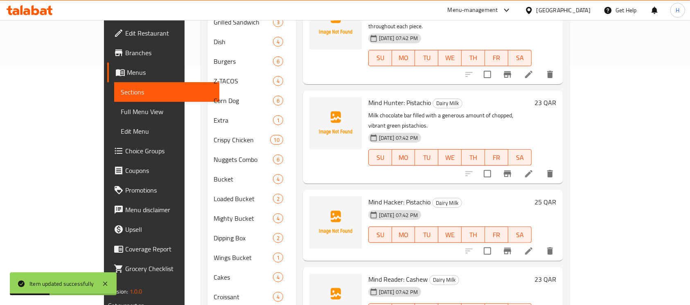
click at [540, 244] on li at bounding box center [529, 251] width 23 height 15
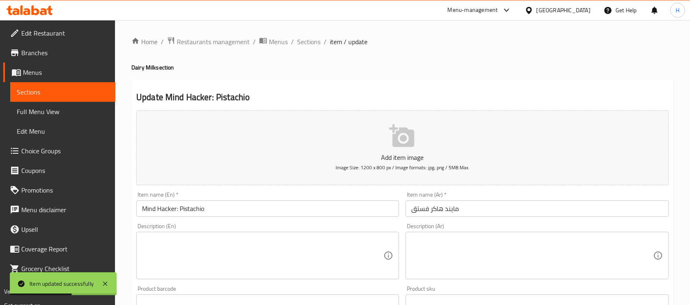
click at [231, 249] on textarea at bounding box center [263, 256] width 242 height 39
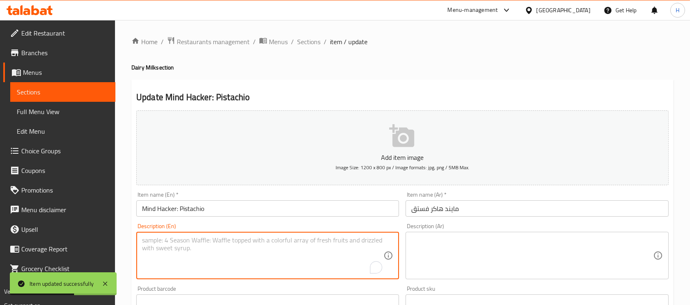
paste textarea "A smooth milk chocolate bar with a creamy, bright green pistachio-flavored fill…"
type textarea "A smooth milk chocolate bar with a creamy, bright green pistachio-flavored fill…"
click at [538, 253] on textarea at bounding box center [533, 256] width 242 height 39
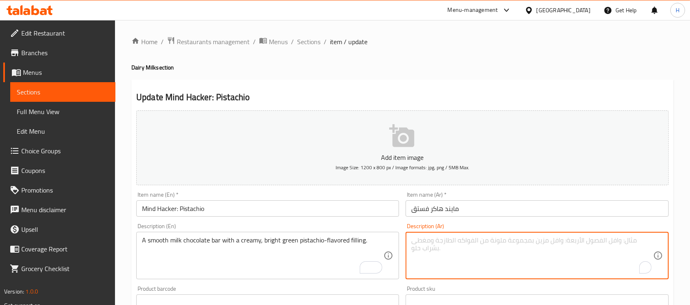
paste textarea "بار شوكولاتة حليب ناعمة مع حشوة كريمية بنكهة الفستق الأخضر الفاتح."
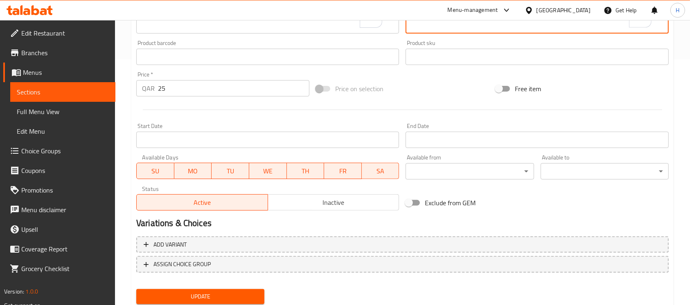
scroll to position [253, 0]
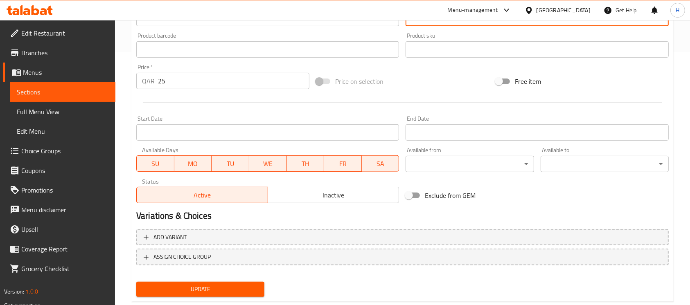
type textarea "بار شوكولاتة حليب ناعمة مع حشوة كريمية بنكهة الفستق الأخضر الفاتح."
click at [241, 292] on span "Update" at bounding box center [200, 290] width 115 height 10
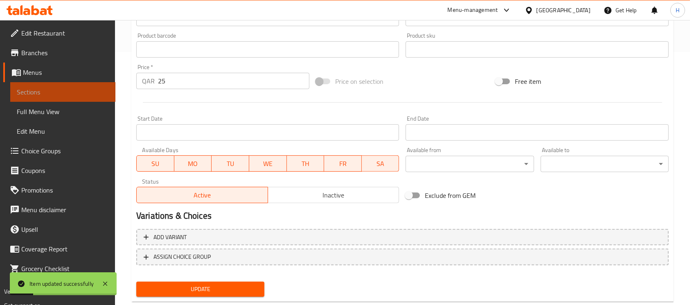
click at [88, 94] on span "Sections" at bounding box center [63, 92] width 92 height 10
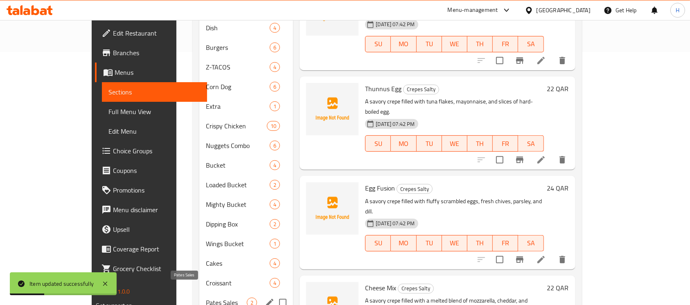
click at [206, 298] on span "Pates Sales" at bounding box center [226, 303] width 41 height 10
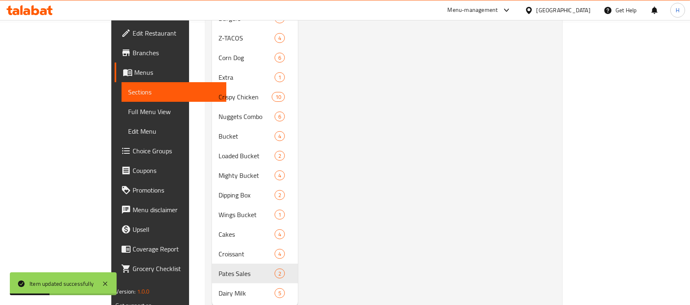
scroll to position [294, 0]
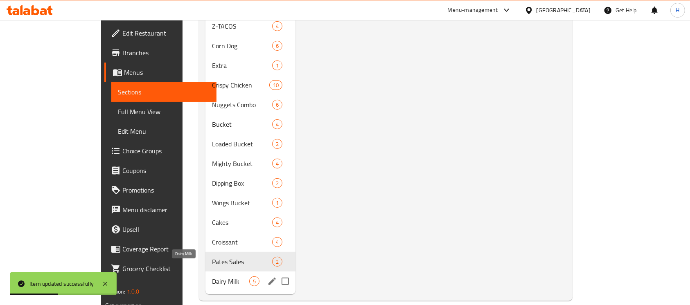
click at [212, 277] on span "Dairy Milk" at bounding box center [230, 282] width 37 height 10
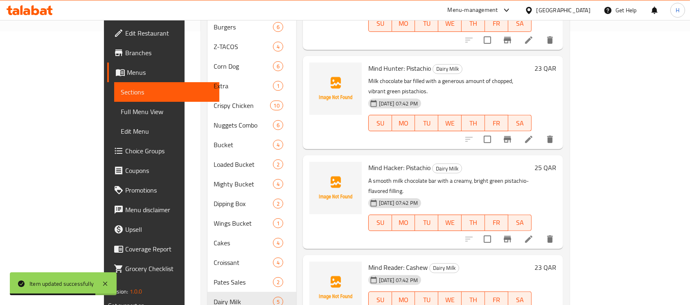
scroll to position [294, 0]
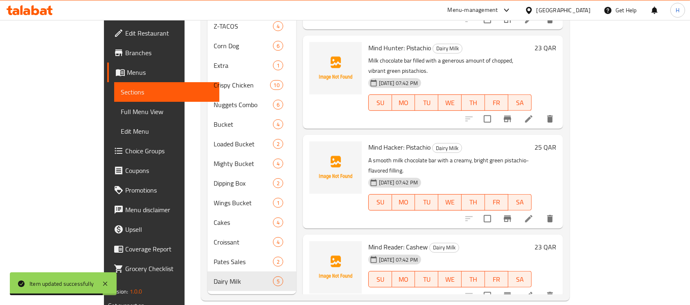
click at [540, 289] on li at bounding box center [529, 296] width 23 height 15
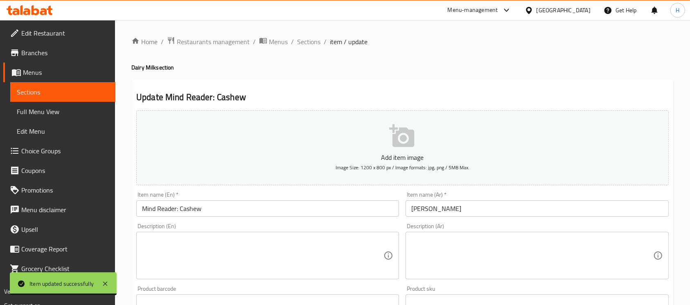
click at [228, 231] on div "Description (En) Description (En)" at bounding box center [267, 252] width 263 height 56
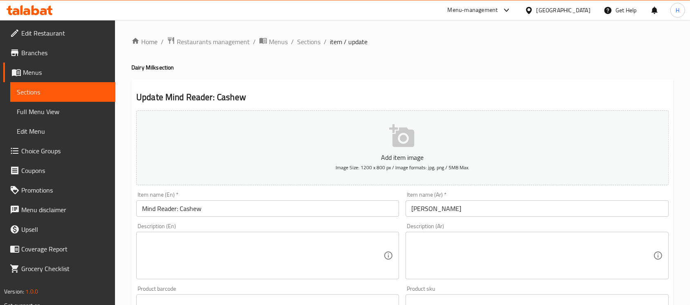
click at [226, 240] on textarea at bounding box center [263, 256] width 242 height 39
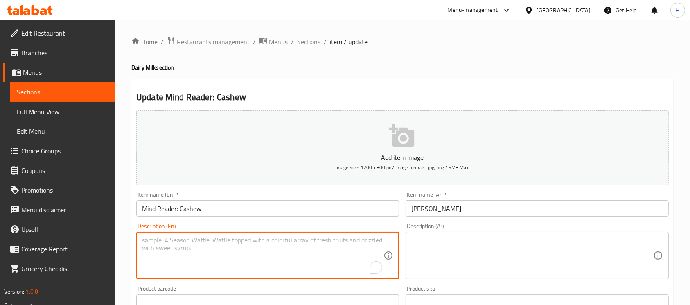
paste textarea "A rich milk chocolate bar filled with whole, creamy cashew nuts."
type textarea "A rich milk chocolate bar filled with whole, creamy cashew nuts."
click at [467, 243] on textarea at bounding box center [533, 256] width 242 height 39
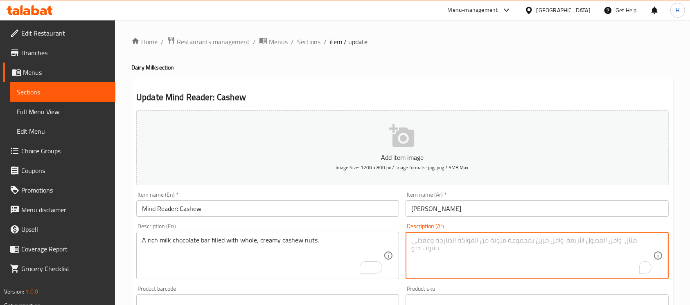
paste textarea "بار شوكولاتة حليب غنية مملوءة بمكسرات الكاجو الكاملة والكريمية."
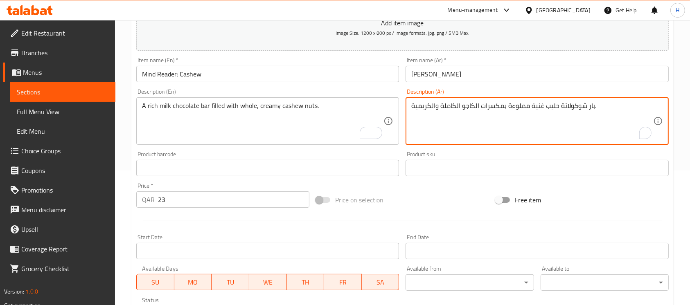
scroll to position [273, 0]
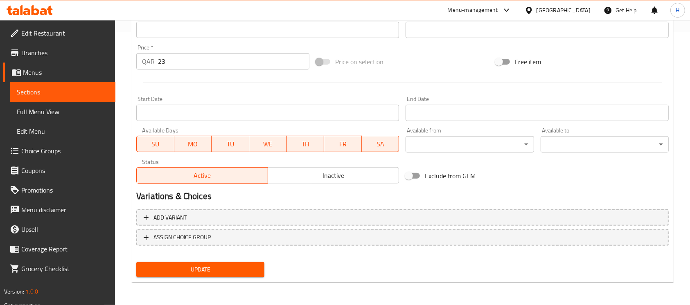
type textarea "بار شوكولاتة حليب غنية مملوءة بمكسرات الكاجو الكاملة والكريمية."
click at [251, 263] on button "Update" at bounding box center [200, 269] width 128 height 15
click at [161, 267] on span "Update" at bounding box center [200, 270] width 115 height 10
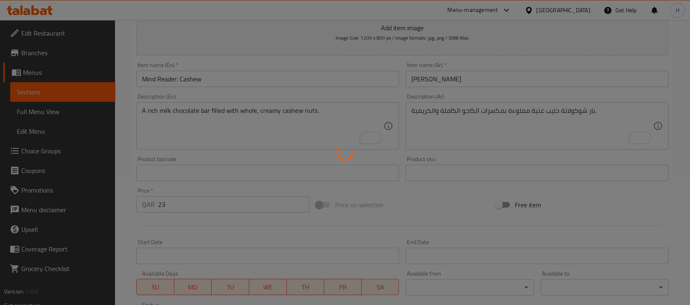
scroll to position [109, 0]
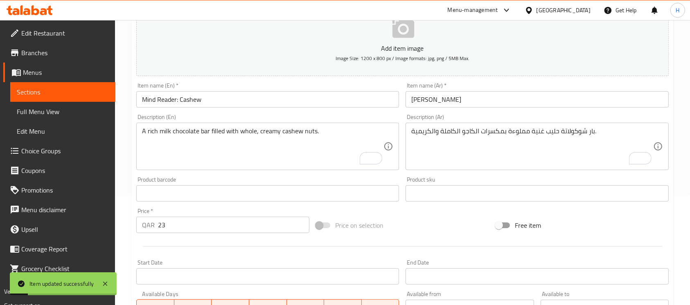
click at [86, 105] on link "Full Menu View" at bounding box center [62, 112] width 105 height 20
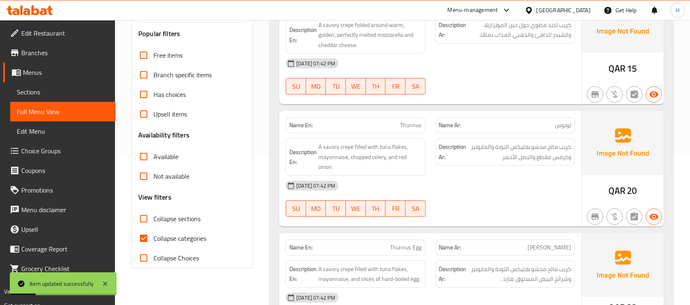
scroll to position [164, 0]
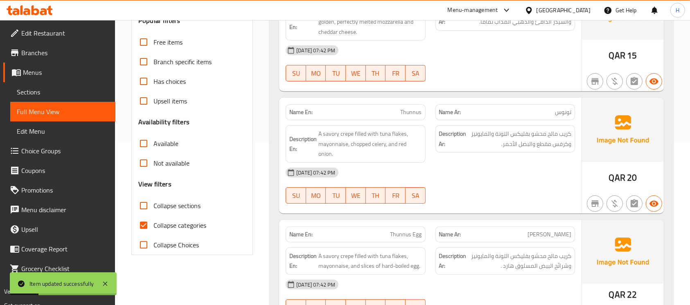
drag, startPoint x: 199, startPoint y: 228, endPoint x: 432, endPoint y: 162, distance: 242.9
click at [199, 228] on span "Collapse categories" at bounding box center [180, 226] width 53 height 10
click at [154, 228] on input "Collapse categories" at bounding box center [144, 226] width 20 height 20
checkbox input "false"
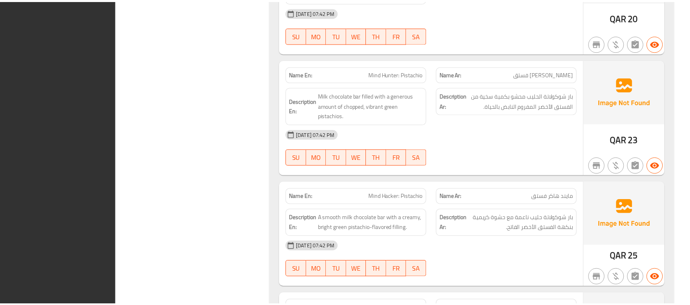
scroll to position [13457, 0]
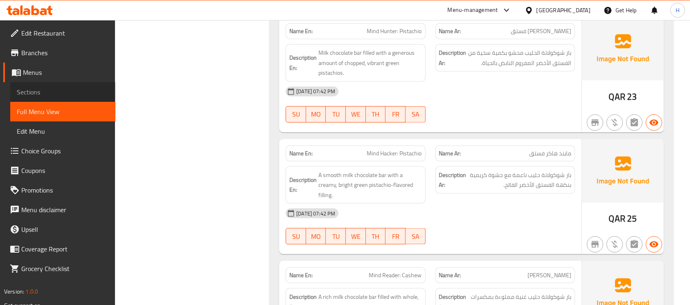
click at [56, 93] on span "Sections" at bounding box center [63, 92] width 92 height 10
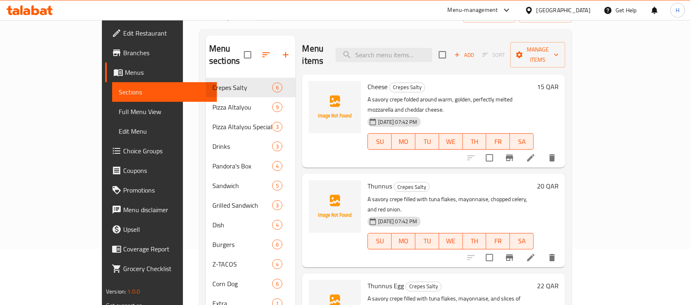
scroll to position [5, 0]
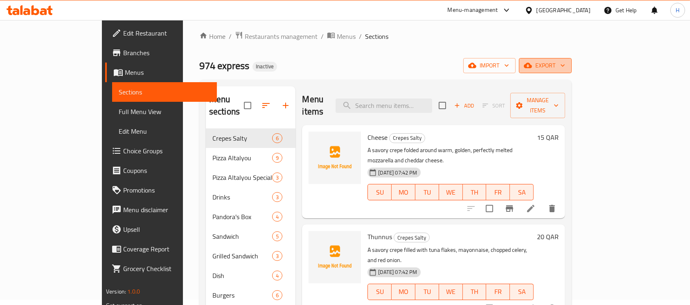
click at [565, 66] on span "export" at bounding box center [546, 66] width 40 height 10
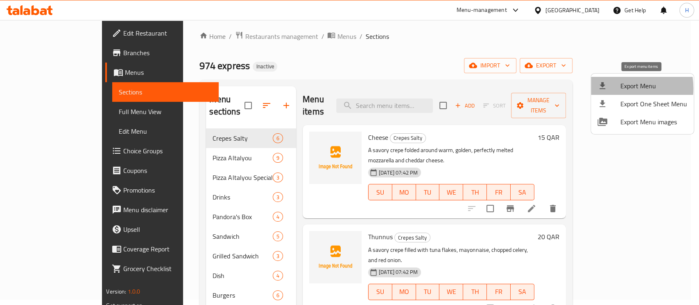
click at [609, 88] on div at bounding box center [608, 86] width 23 height 10
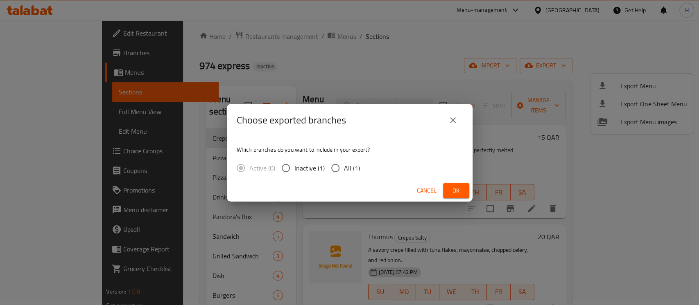
click at [331, 169] on input "All (1)" at bounding box center [335, 168] width 17 height 17
radio input "true"
click at [459, 188] on span "Ok" at bounding box center [456, 191] width 13 height 10
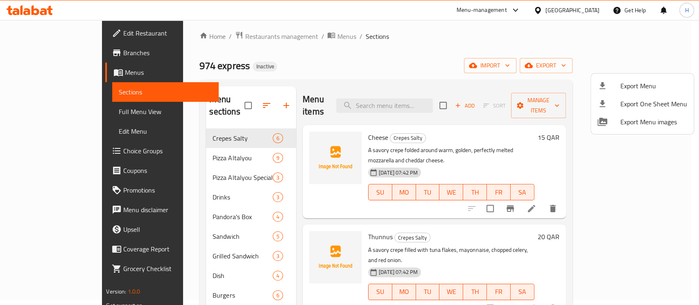
click at [437, 98] on div at bounding box center [349, 152] width 699 height 305
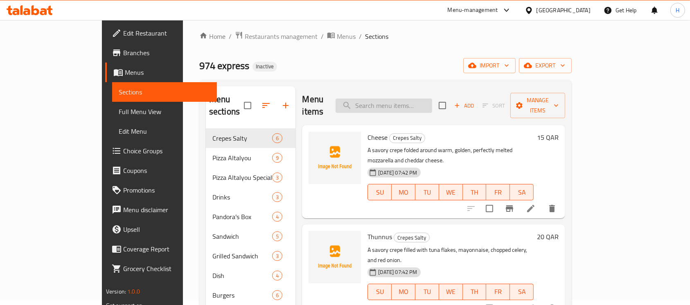
click at [432, 99] on input "search" at bounding box center [384, 106] width 97 height 14
paste input "1 pc"
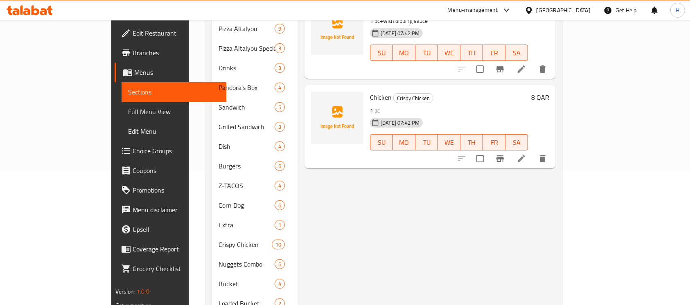
scroll to position [115, 0]
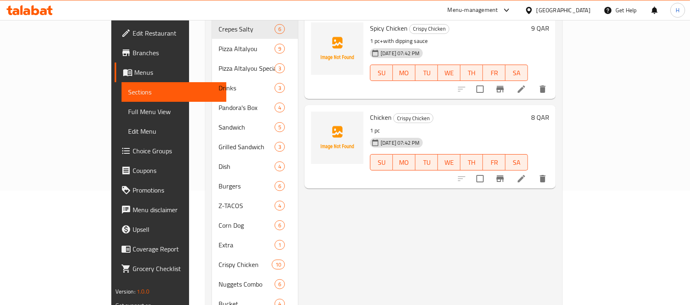
type input "1 pc"
click at [394, 114] on span "Crispy Chicken" at bounding box center [413, 118] width 39 height 9
copy span "Crispy Chicken"
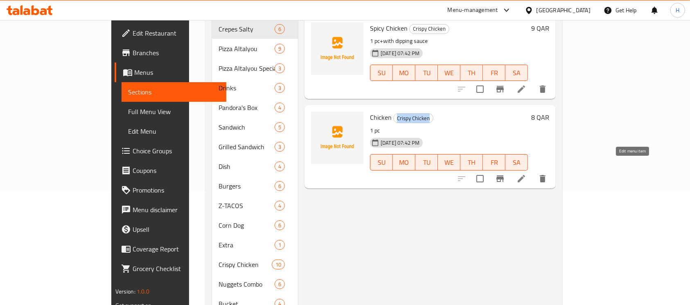
click at [525, 175] on icon at bounding box center [521, 178] width 7 height 7
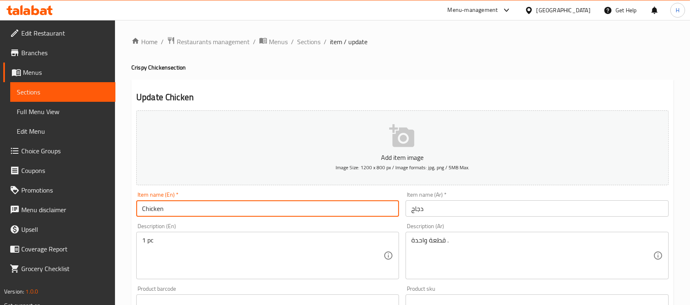
click at [219, 208] on input "Chicken" at bounding box center [267, 209] width 263 height 16
paste input "Crispy Chicken"
type input "Chicken Crispy Chicken"
click at [79, 90] on span "Sections" at bounding box center [63, 92] width 92 height 10
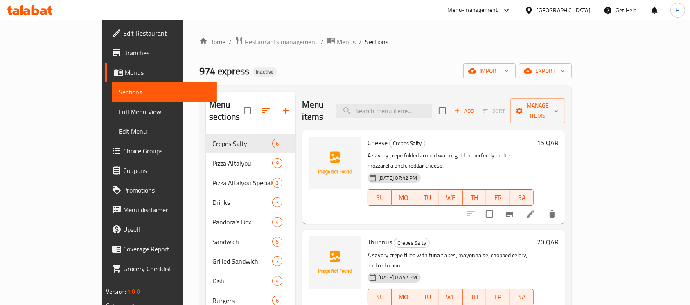
click at [422, 95] on div "Menu items Add Sort Manage items" at bounding box center [433, 111] width 263 height 39
click at [423, 104] on input "search" at bounding box center [384, 111] width 97 height 14
paste input "Extra Toppings"
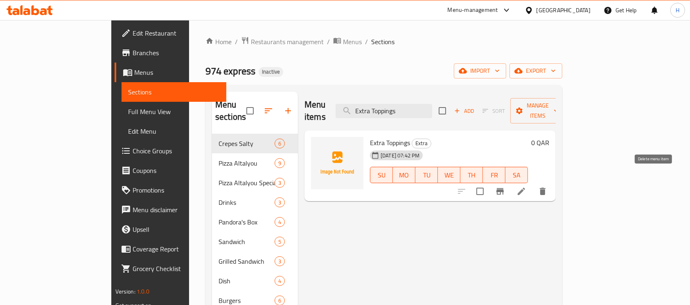
type input "Extra Toppings"
click at [553, 182] on button "delete" at bounding box center [543, 192] width 20 height 20
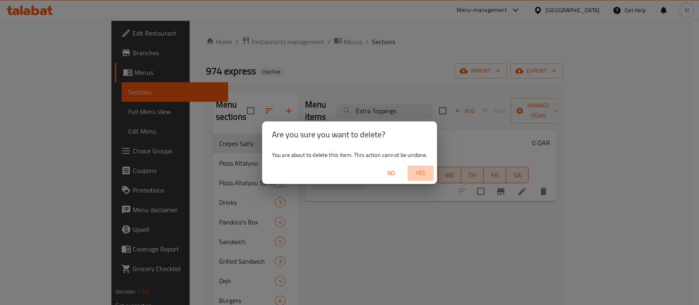
click at [426, 173] on span "Yes" at bounding box center [421, 173] width 20 height 10
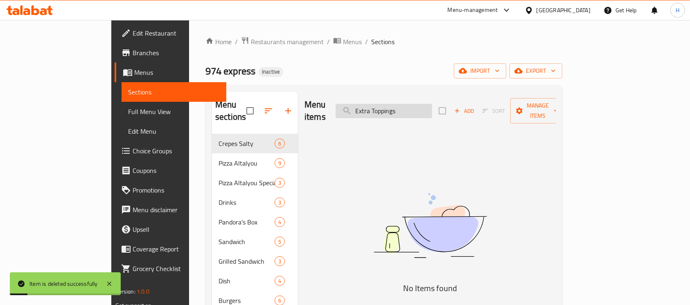
click at [425, 104] on input "Extra Toppings" at bounding box center [384, 111] width 97 height 14
click at [423, 104] on input "Extra Toppings" at bounding box center [384, 111] width 97 height 14
click at [432, 108] on input "Extra Toppings" at bounding box center [384, 111] width 97 height 14
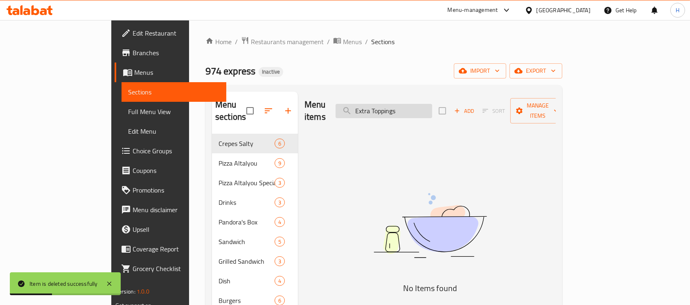
click at [432, 108] on input "Extra Toppings" at bounding box center [384, 111] width 97 height 14
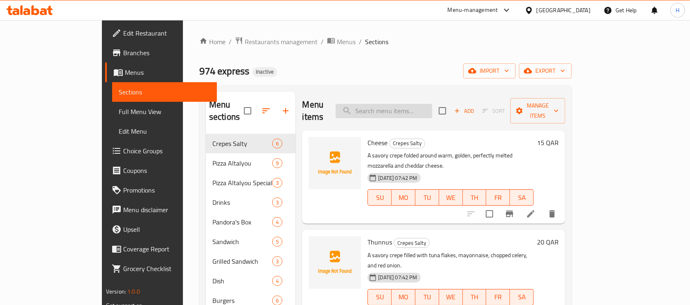
paste input "sauce - mexican sauce - vegetables -- Salad - Olives - chicken - cheese - olive…"
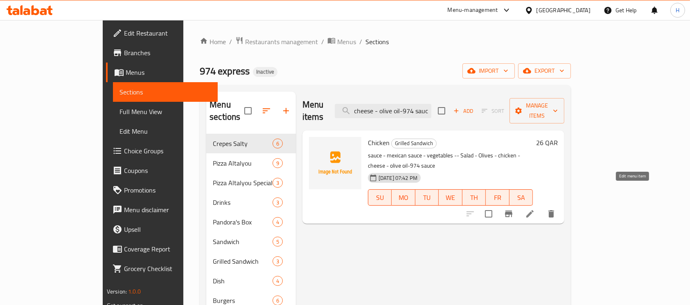
type input "sauce - mexican sauce - vegetables -- Salad - Olives - chicken - cheese - olive…"
click at [535, 209] on icon at bounding box center [530, 214] width 10 height 10
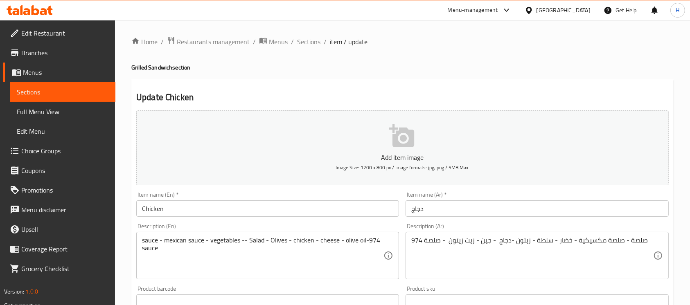
click at [292, 217] on input "Chicken" at bounding box center [267, 209] width 263 height 16
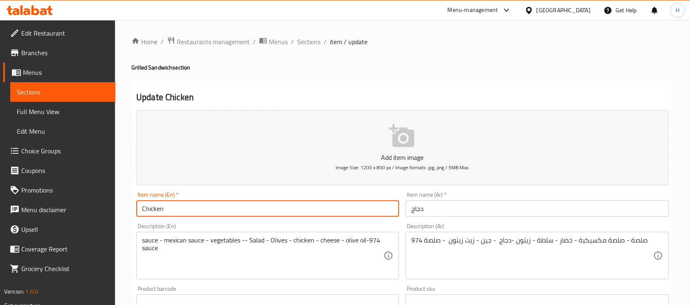
paste input "Grilled Sandwich"
type input "Chicken Grilled Sandwich"
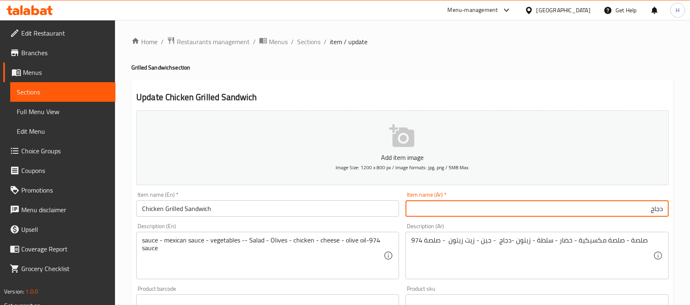
click at [613, 209] on input "دجاج" at bounding box center [537, 209] width 263 height 16
click at [613, 213] on input "دجاج" at bounding box center [537, 209] width 263 height 16
paste input "ساندويتش مشوي"
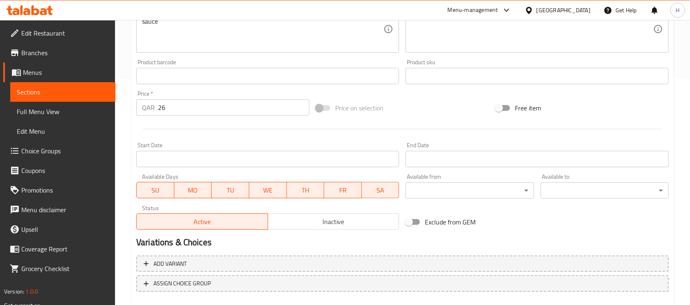
scroll to position [273, 0]
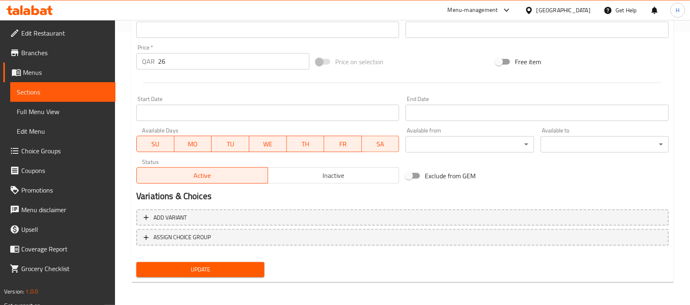
type input "دجاج ساندويتش مشوي"
click at [246, 277] on button "Update" at bounding box center [200, 269] width 128 height 15
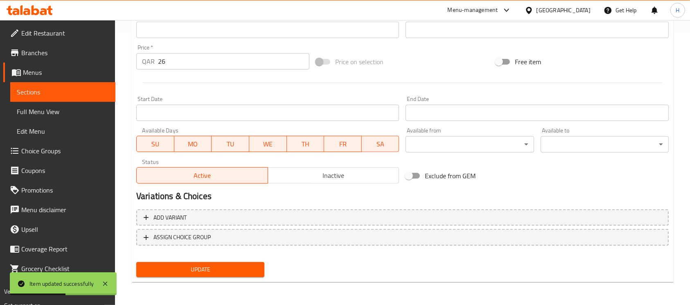
click at [90, 91] on span "Sections" at bounding box center [63, 92] width 92 height 10
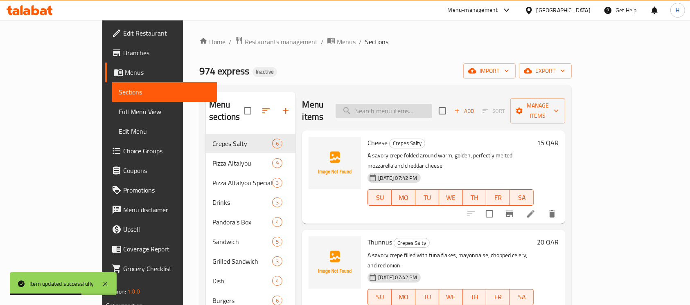
click at [405, 104] on input "search" at bounding box center [384, 111] width 97 height 14
paste input "sauce - vegetables - salad- olive - pickles- olive oil - tuna"
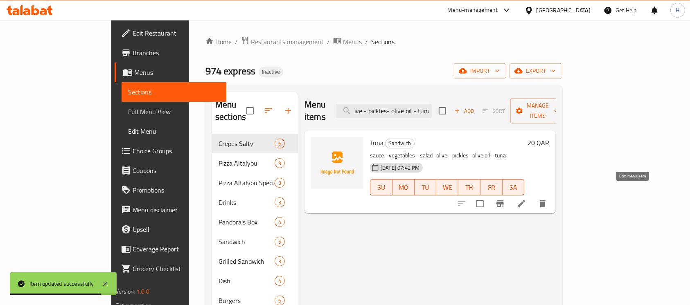
type input "sauce - vegetables - salad- olive - pickles- olive oil - tuna"
click at [527, 199] on icon at bounding box center [522, 204] width 10 height 10
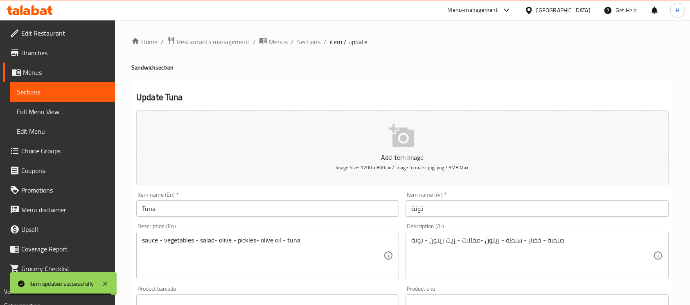
drag, startPoint x: 262, startPoint y: 208, endPoint x: 261, endPoint y: 203, distance: 5.7
click at [262, 208] on input "Tuna" at bounding box center [267, 209] width 263 height 16
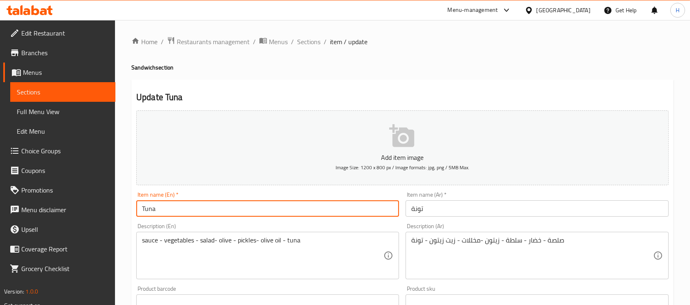
paste input "ساندوتش Sandwich"
click at [172, 212] on input "Tuna ساندوتش Sandwich" at bounding box center [267, 209] width 263 height 16
type input "Tuna Sandwich"
click at [462, 209] on input "تونة" at bounding box center [537, 209] width 263 height 16
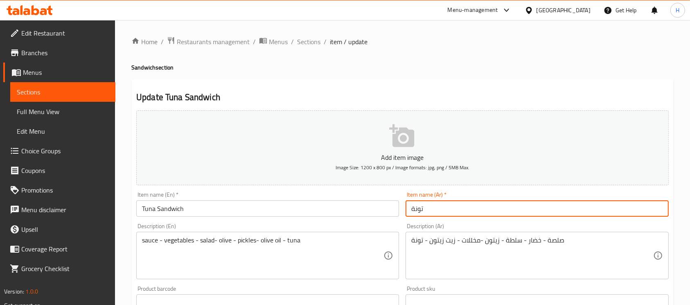
paste input "ساندوتش"
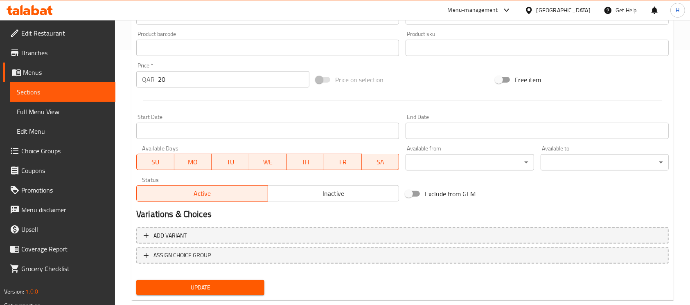
scroll to position [265, 0]
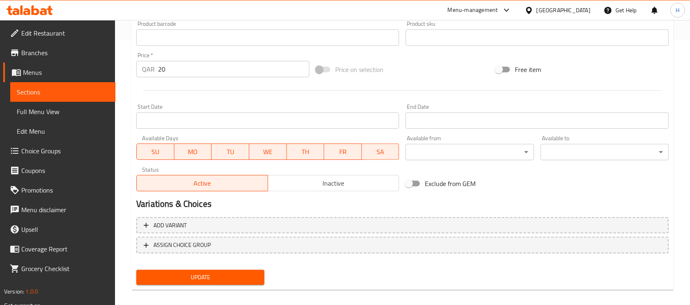
type input "تونة ساندوتش"
click at [188, 276] on span "Update" at bounding box center [200, 278] width 115 height 10
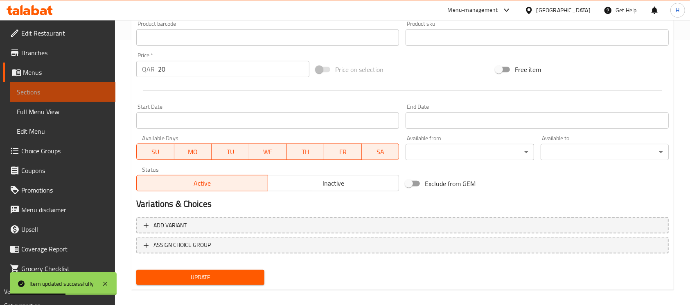
click at [99, 88] on span "Sections" at bounding box center [63, 92] width 92 height 10
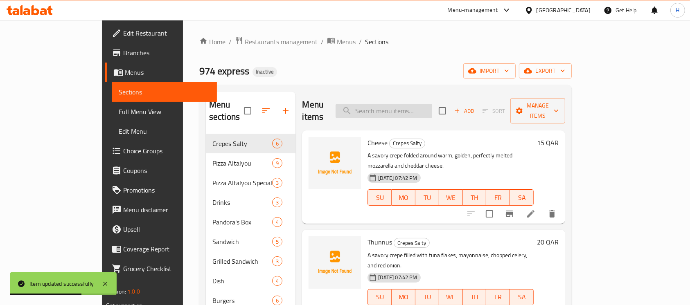
click at [432, 111] on input "search" at bounding box center [384, 111] width 97 height 14
paste input "cheese - crispy chicken - 974 sauces"
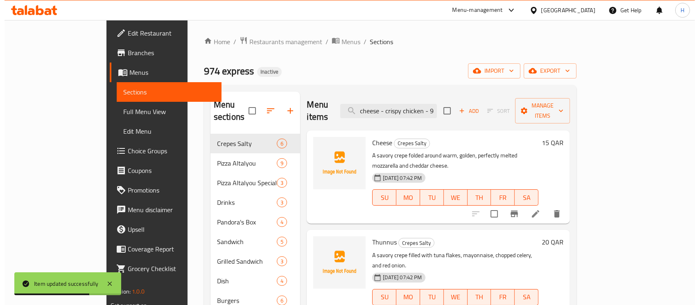
scroll to position [0, 27]
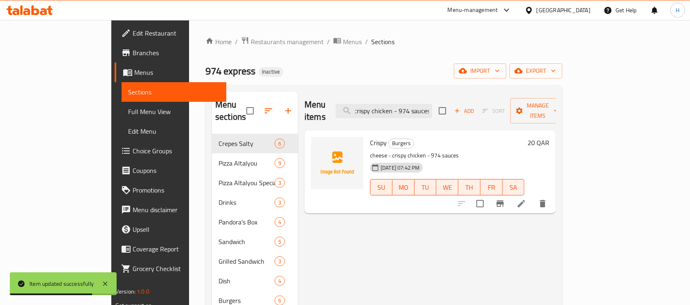
type input "cheese - crispy chicken - 974 sauces"
click at [533, 197] on li at bounding box center [521, 204] width 23 height 15
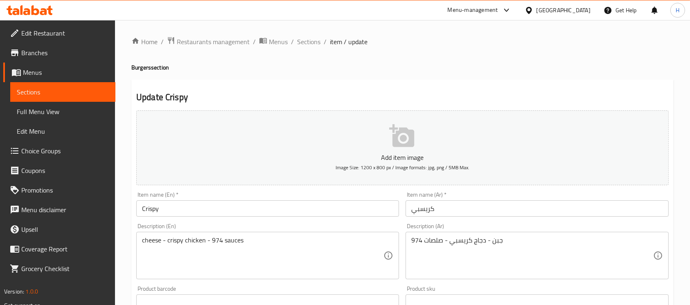
click at [255, 219] on div "Item name (En)   * Crispy Item name (En) *" at bounding box center [267, 205] width 269 height 32
click at [252, 208] on input "Crispy" at bounding box center [267, 209] width 263 height 16
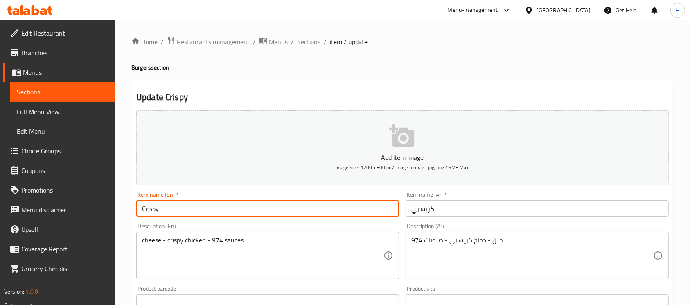
paste input "Burgers"
type input "Crispy Burgers"
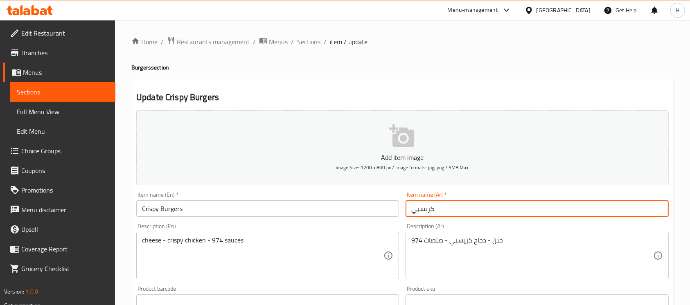
click at [455, 206] on input "كريسبي" at bounding box center [537, 209] width 263 height 16
paste input "برجر"
click at [636, 210] on input "كريسبي برجر" at bounding box center [537, 209] width 263 height 16
click at [660, 208] on input "كريسبي" at bounding box center [537, 209] width 263 height 16
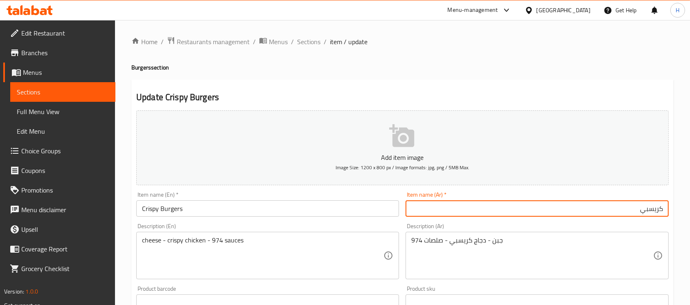
click at [664, 209] on input "كريسبي" at bounding box center [537, 209] width 263 height 16
paste input "برجر"
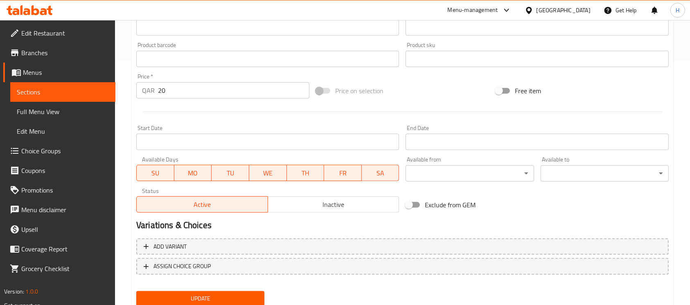
scroll to position [273, 0]
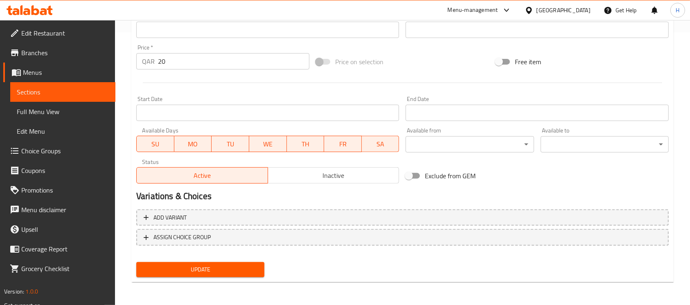
type input "برجر كريسبي"
click at [239, 277] on button "Update" at bounding box center [200, 269] width 128 height 15
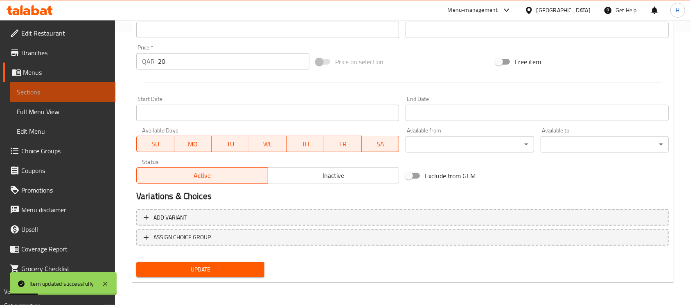
click at [86, 89] on span "Sections" at bounding box center [63, 92] width 92 height 10
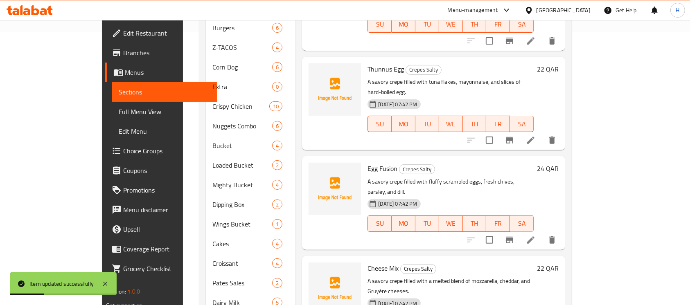
click at [125, 74] on span "Menus" at bounding box center [168, 73] width 86 height 10
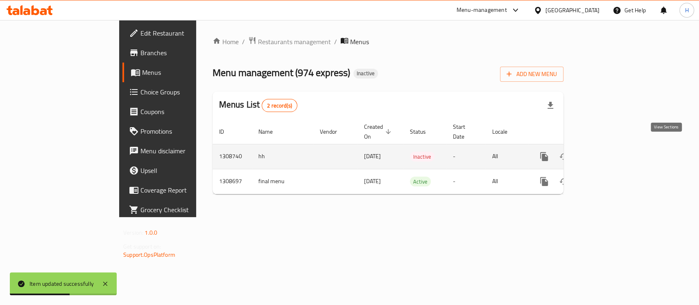
click at [607, 153] on icon "enhanced table" at bounding box center [602, 156] width 7 height 7
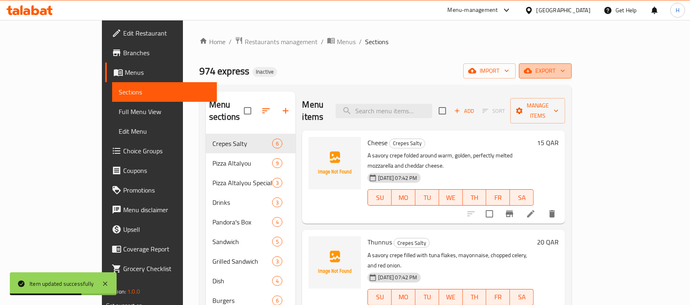
click at [565, 67] on span "export" at bounding box center [546, 71] width 40 height 10
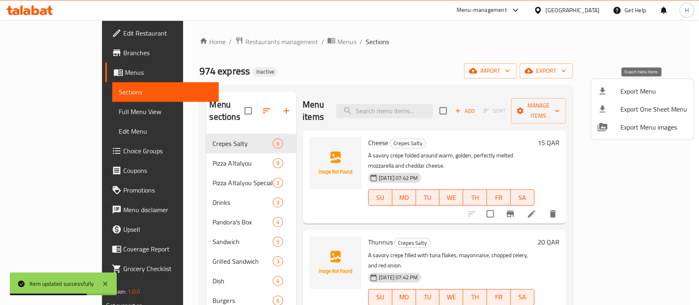
click at [621, 90] on span "Export Menu" at bounding box center [653, 91] width 67 height 10
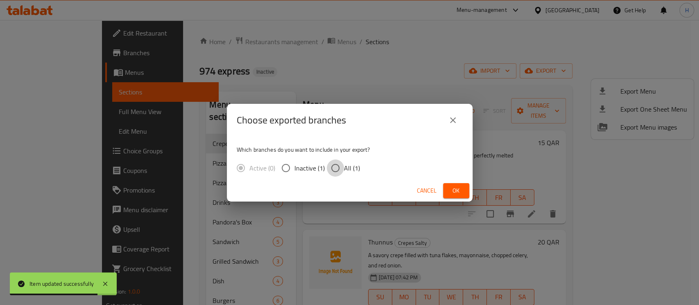
click at [337, 166] on input "All (1)" at bounding box center [335, 168] width 17 height 17
radio input "true"
click at [450, 186] on span "Ok" at bounding box center [456, 191] width 13 height 10
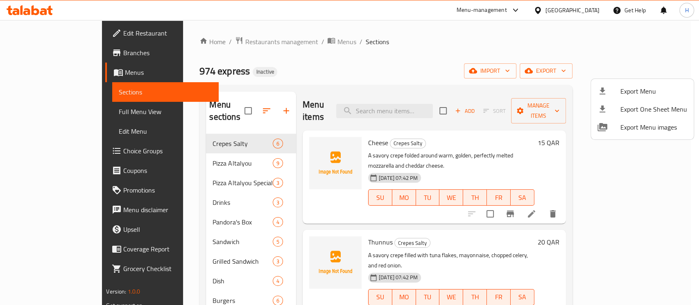
click at [437, 103] on div at bounding box center [349, 152] width 699 height 305
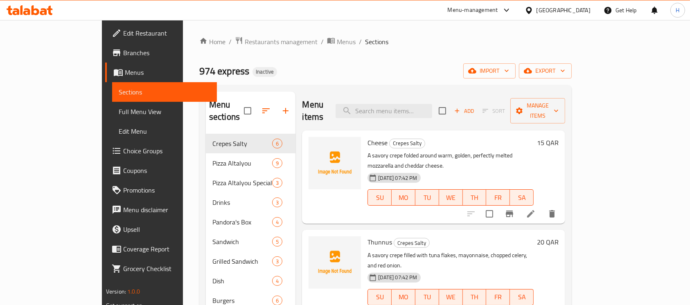
click at [432, 104] on input "search" at bounding box center [384, 111] width 97 height 14
paste input "A savory crepe folded around warm, golden, perfectly melted mozzarella and ched…"
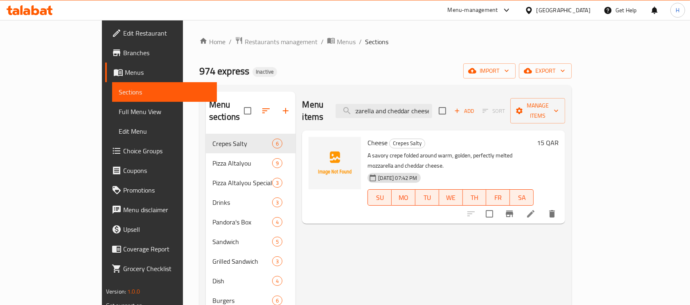
type input "A savory crepe folded around warm, golden, perfectly melted mozzarella and ched…"
click at [543, 207] on li at bounding box center [531, 214] width 23 height 15
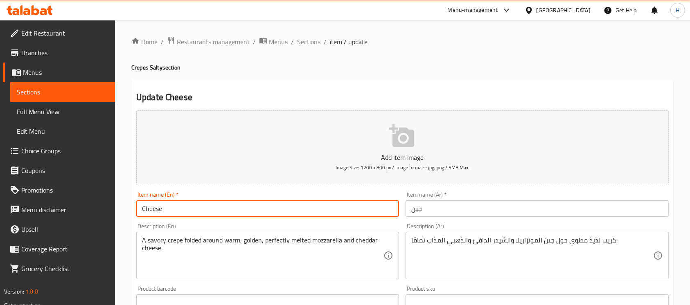
click at [284, 201] on input "Cheese" at bounding box center [267, 209] width 263 height 16
click at [144, 208] on input "Cheese" at bounding box center [267, 209] width 263 height 16
paste input "كريب مملح Crepes Salty"
drag, startPoint x: 180, startPoint y: 211, endPoint x: 130, endPoint y: 211, distance: 50.0
click at [130, 211] on div "Home / Restaurants management / Menus / Sections / item / update Crepes Salty s…" at bounding box center [402, 299] width 575 height 558
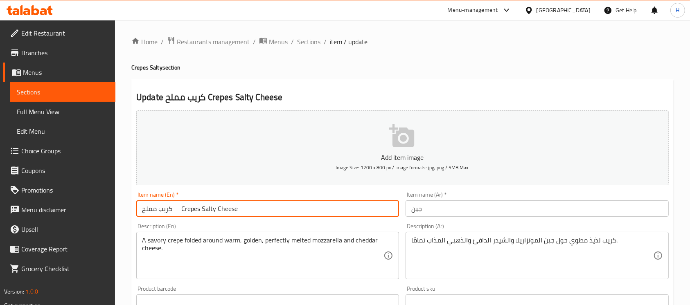
click at [170, 211] on input "كريب مملح Crepes Salty Cheese" at bounding box center [267, 209] width 263 height 16
drag, startPoint x: 173, startPoint y: 211, endPoint x: 133, endPoint y: 213, distance: 39.8
click at [133, 213] on div "Item name (En)   * كريب مملح Crepes Salty Cheese Item name (En) *" at bounding box center [267, 205] width 269 height 32
type input "Crepes Salty Cheese"
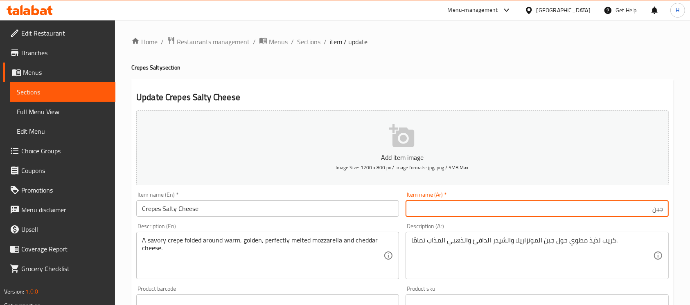
click at [566, 207] on input "جبن" at bounding box center [537, 209] width 263 height 16
click at [647, 211] on input "جبن مالح" at bounding box center [537, 209] width 263 height 16
paste input "ريب مم"
click at [629, 211] on input "جبن كريب مملح" at bounding box center [537, 209] width 263 height 16
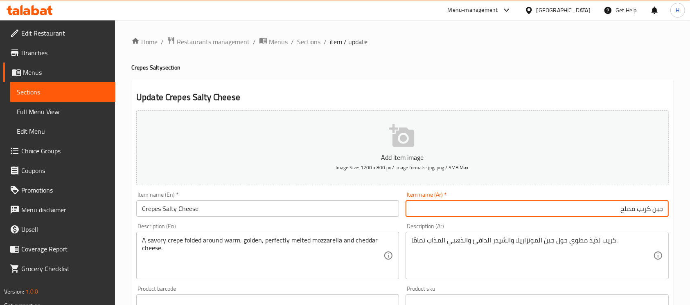
click at [629, 211] on input "جبن كريب مملح" at bounding box center [537, 209] width 263 height 16
click at [656, 211] on input "جبن كريب مالح" at bounding box center [537, 209] width 263 height 16
click at [613, 217] on input "كريب مالح" at bounding box center [537, 209] width 263 height 16
paste input "جبن"
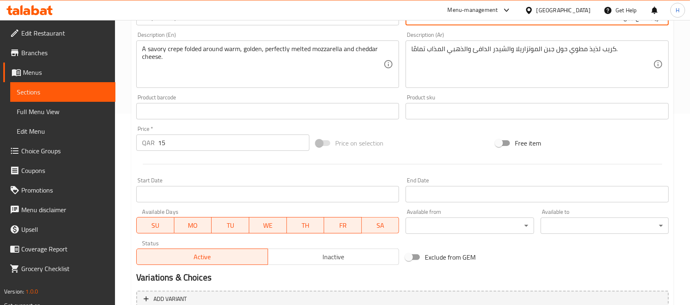
scroll to position [273, 0]
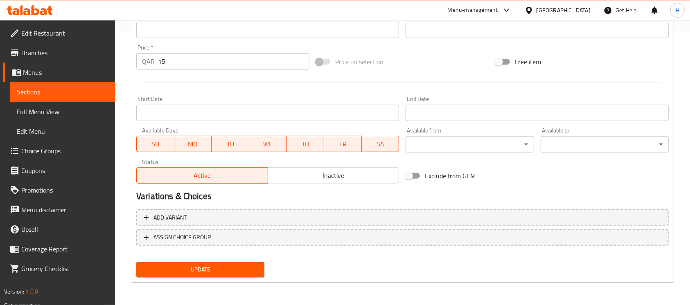
type input "كريب مالح جبن"
click at [245, 267] on span "Update" at bounding box center [200, 270] width 115 height 10
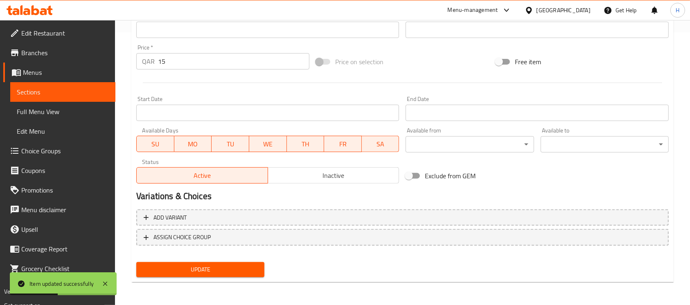
click at [71, 93] on span "Sections" at bounding box center [63, 92] width 92 height 10
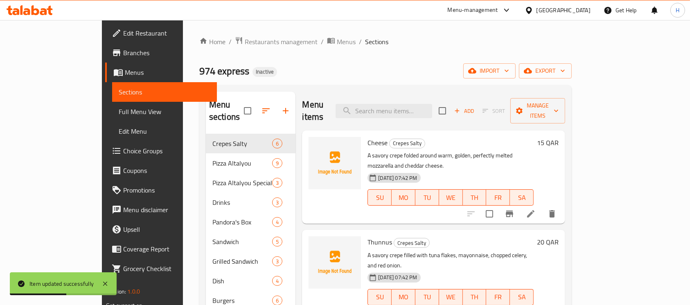
click at [425, 93] on div "Menu items Add Sort Manage items" at bounding box center [433, 111] width 263 height 39
click at [429, 104] on input "search" at bounding box center [384, 111] width 97 height 14
paste input "meat - mashroom - truffles sauce - cheese - 974 sauces"
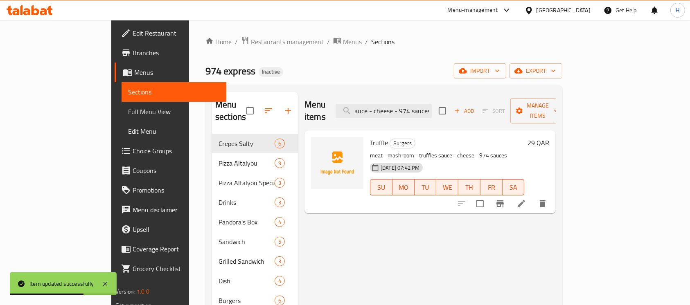
type input "meat - mashroom - truffles sauce - cheese - 974 sauces"
drag, startPoint x: 637, startPoint y: 201, endPoint x: 635, endPoint y: 194, distance: 6.9
click at [553, 200] on div at bounding box center [502, 204] width 101 height 20
click at [527, 199] on icon at bounding box center [522, 204] width 10 height 10
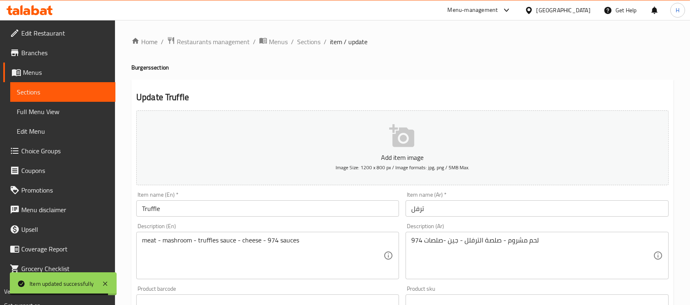
click at [231, 209] on input "Truffle" at bounding box center [267, 209] width 263 height 16
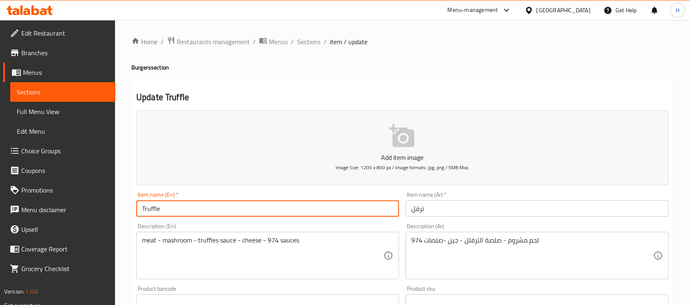
click at [94, 87] on span "Sections" at bounding box center [63, 92] width 92 height 10
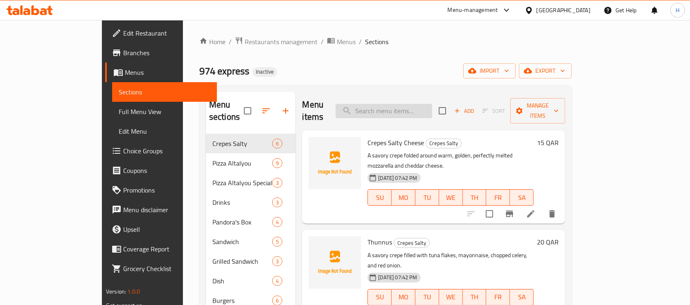
click at [413, 104] on input "search" at bounding box center [384, 111] width 97 height 14
paste input "meat - mashroom - truffles sauce - cheese - 974 sauces"
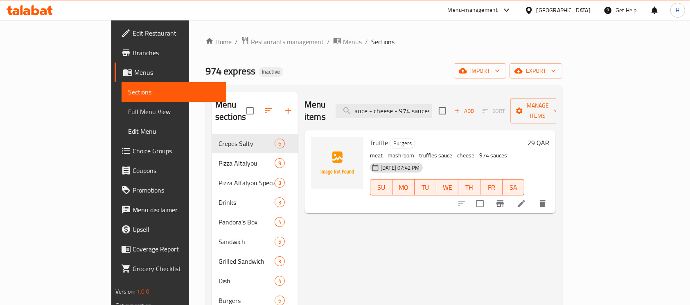
type input "meat - mashroom - truffles sauce - cheese - 974 sauces"
click at [533, 197] on li at bounding box center [521, 204] width 23 height 15
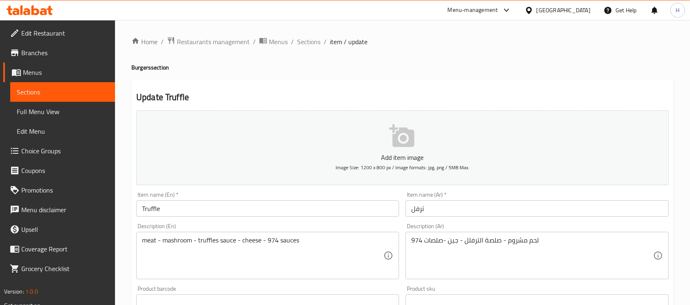
click at [182, 216] on input "Truffle" at bounding box center [267, 209] width 263 height 16
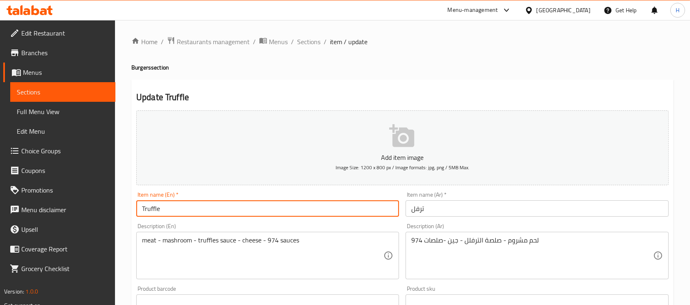
type input "Truffle"
click at [484, 208] on input "ترفل" at bounding box center [537, 209] width 263 height 16
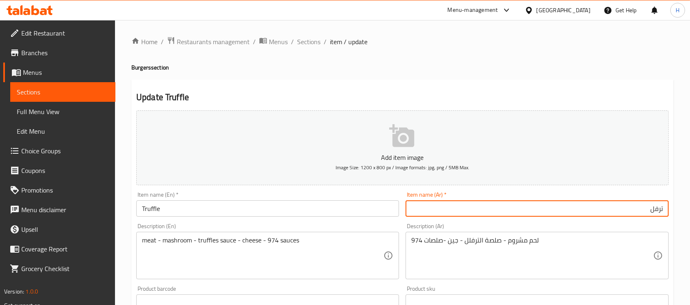
drag, startPoint x: 662, startPoint y: 213, endPoint x: 669, endPoint y: 212, distance: 7.8
click at [662, 212] on input "ترفل" at bounding box center [537, 209] width 263 height 16
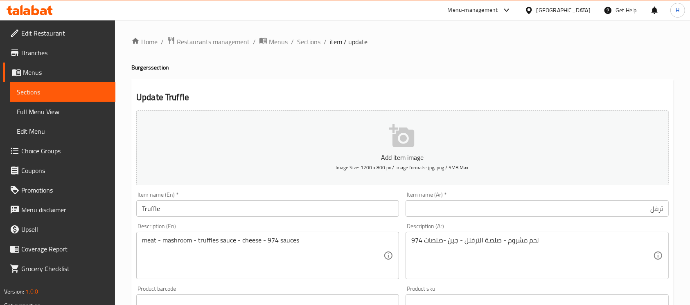
click at [665, 209] on input "ترفل" at bounding box center [537, 209] width 263 height 16
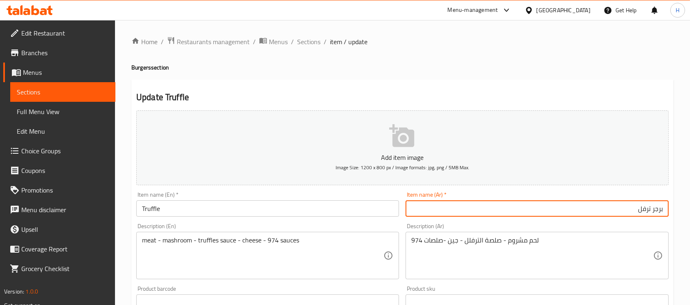
type input "برجر ترفل"
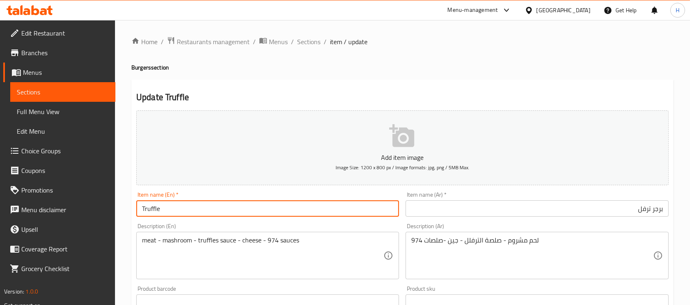
click at [221, 216] on input "Truffle" at bounding box center [267, 209] width 263 height 16
paste input "Truffle"
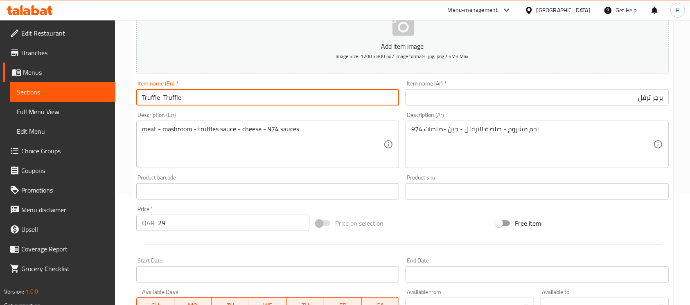
click at [175, 93] on input "Truffle Truffle" at bounding box center [267, 97] width 263 height 16
paste input "Burgers"
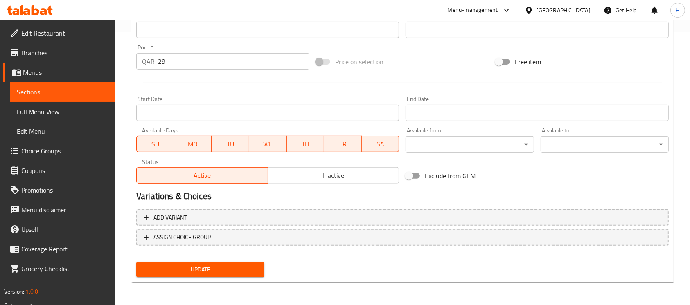
type input "Truffle Burger"
click at [249, 267] on span "Update" at bounding box center [200, 270] width 115 height 10
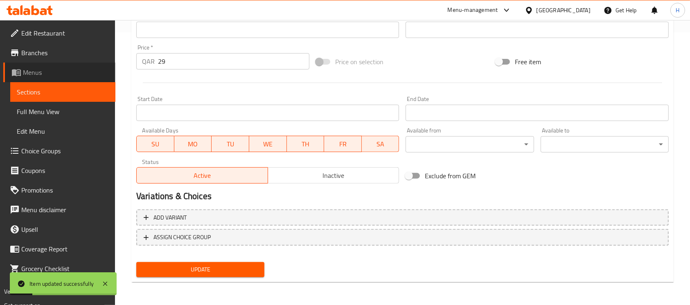
click at [62, 76] on span "Menus" at bounding box center [66, 73] width 86 height 10
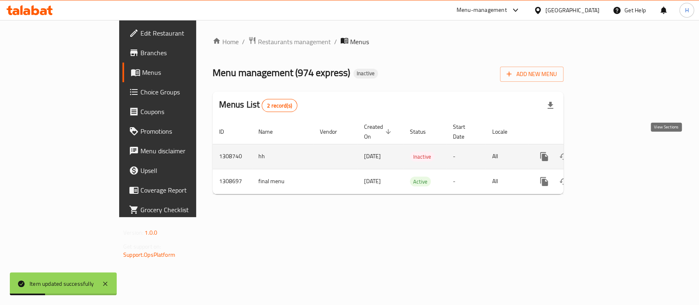
click at [608, 152] on icon "enhanced table" at bounding box center [603, 157] width 10 height 10
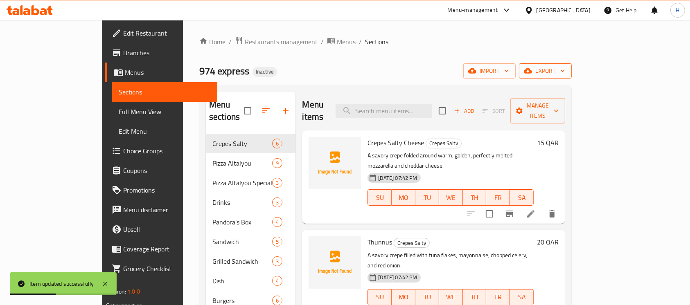
click at [565, 69] on span "export" at bounding box center [546, 71] width 40 height 10
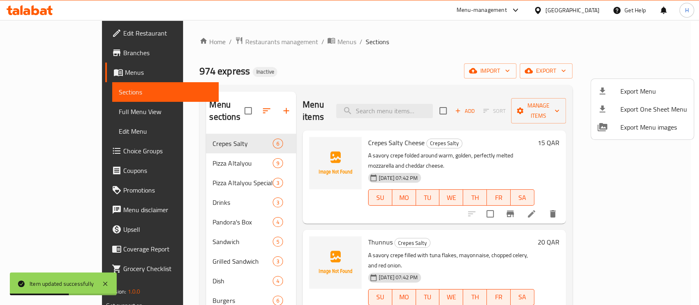
click at [208, 135] on div at bounding box center [349, 152] width 699 height 305
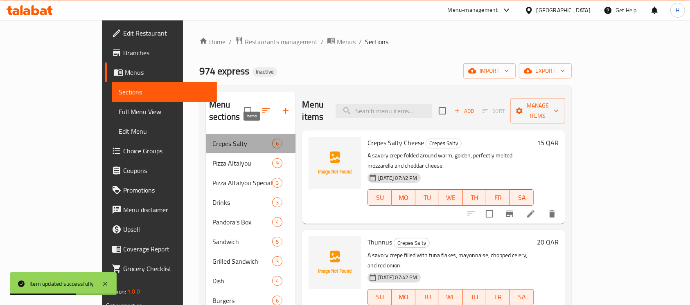
click at [273, 140] on span "6" at bounding box center [277, 144] width 9 height 8
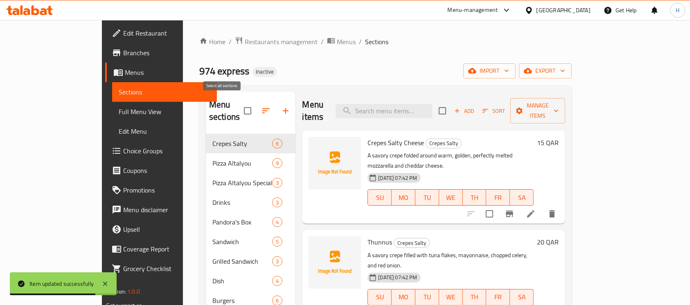
click at [239, 108] on input "checkbox" at bounding box center [247, 110] width 17 height 17
checkbox input "true"
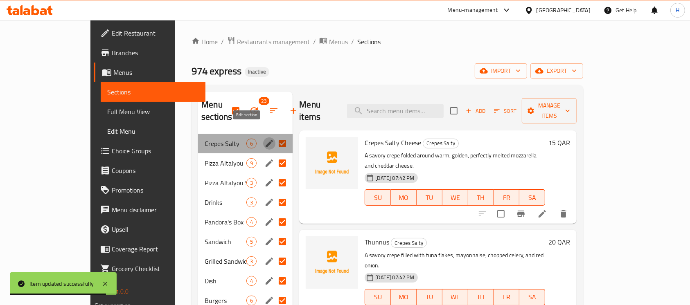
click at [265, 139] on icon "edit" at bounding box center [270, 144] width 10 height 10
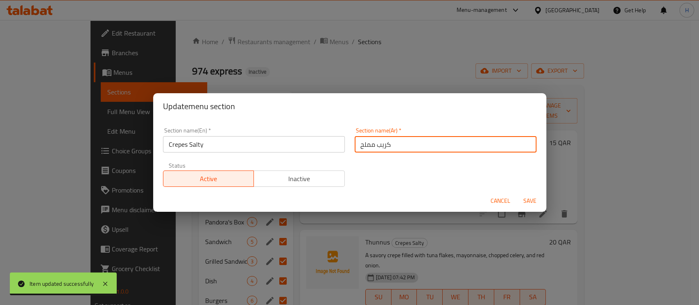
click at [362, 146] on input "كريب مملح" at bounding box center [446, 144] width 182 height 16
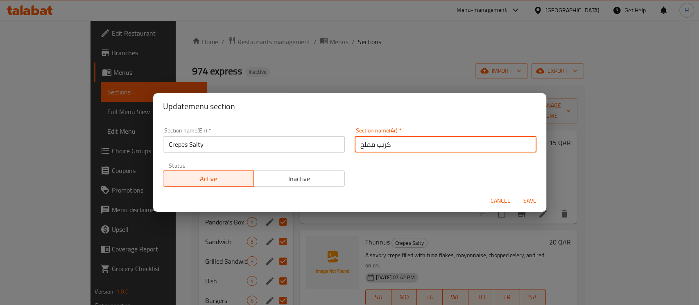
click at [366, 146] on input "كريب مملح" at bounding box center [446, 144] width 182 height 16
type input "كريب مالح"
click at [536, 198] on span "Save" at bounding box center [530, 201] width 20 height 10
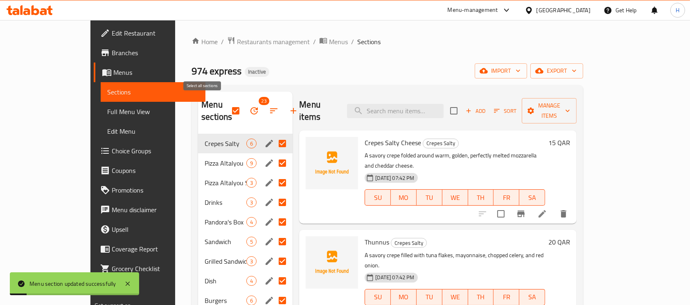
click at [227, 103] on input "checkbox" at bounding box center [235, 110] width 17 height 17
checkbox input "false"
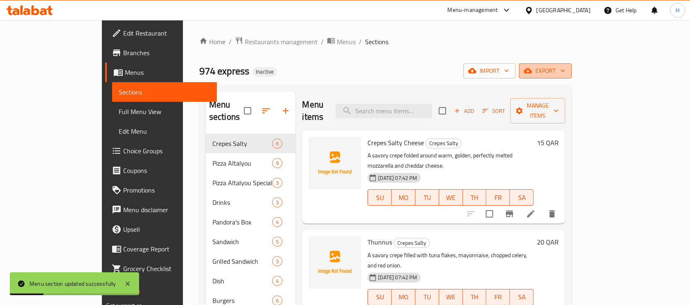
click at [572, 77] on button "export" at bounding box center [545, 70] width 53 height 15
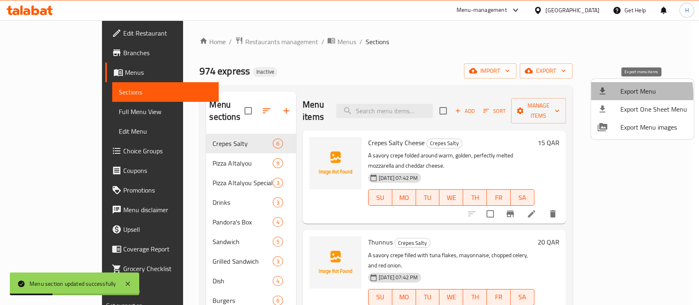
click at [603, 95] on icon at bounding box center [602, 91] width 10 height 10
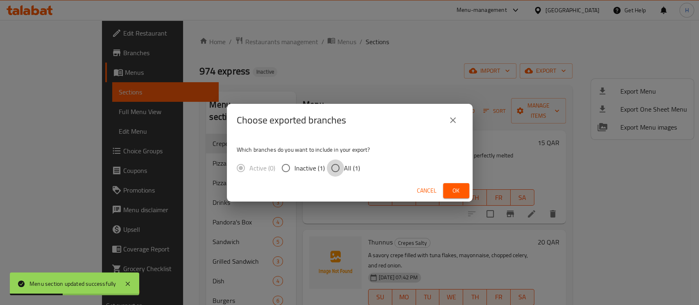
click at [342, 163] on input "All (1)" at bounding box center [335, 168] width 17 height 17
radio input "true"
click at [452, 186] on span "Ok" at bounding box center [456, 191] width 13 height 10
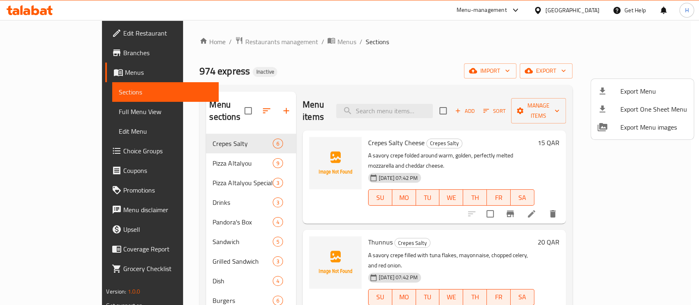
click at [77, 112] on div at bounding box center [349, 152] width 699 height 305
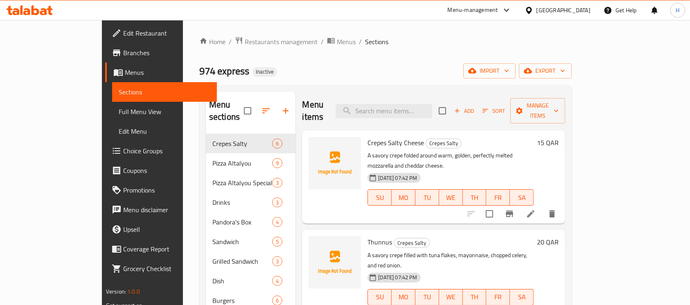
click at [119, 112] on span "Full Menu View" at bounding box center [165, 112] width 92 height 10
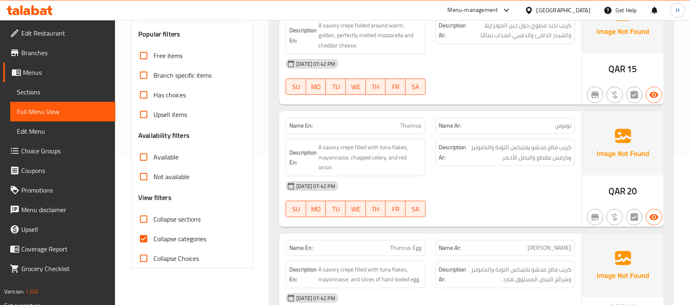
scroll to position [164, 0]
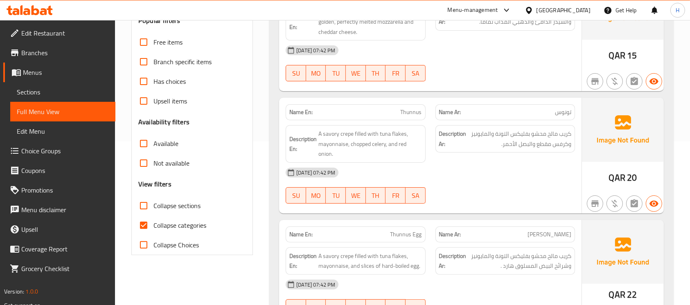
click at [200, 222] on span "Collapse categories" at bounding box center [180, 226] width 53 height 10
click at [154, 222] on input "Collapse categories" at bounding box center [144, 226] width 20 height 20
checkbox input "false"
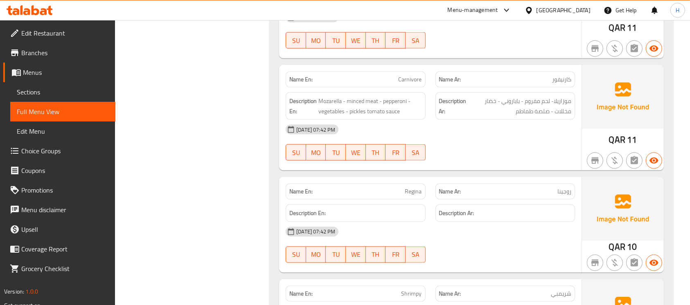
scroll to position [1255, 0]
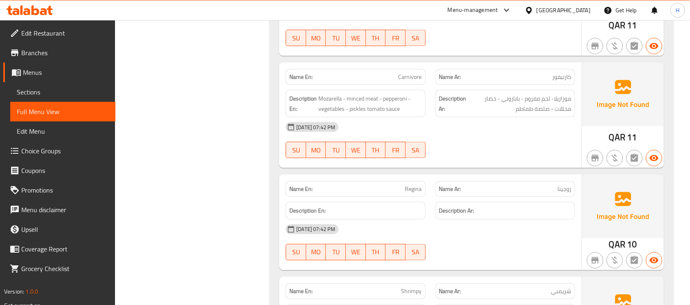
click at [400, 123] on div "[DATE] 07:42 PM" at bounding box center [430, 128] width 299 height 20
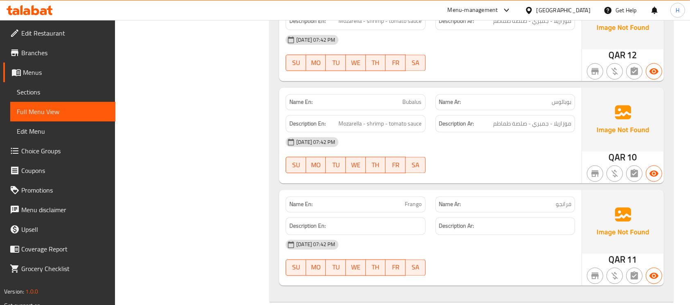
scroll to position [1583, 0]
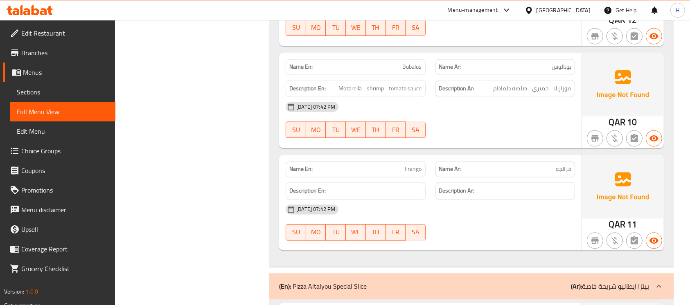
click at [417, 169] on span "Frango" at bounding box center [413, 169] width 17 height 9
copy span "Frango"
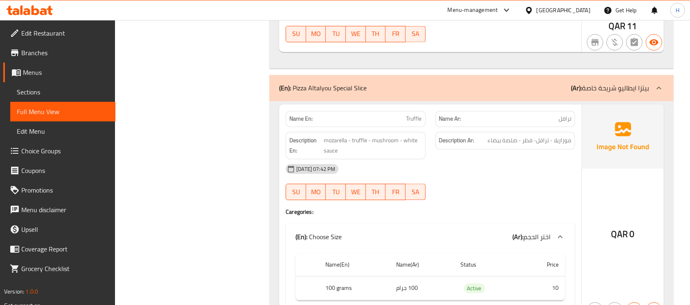
scroll to position [1802, 0]
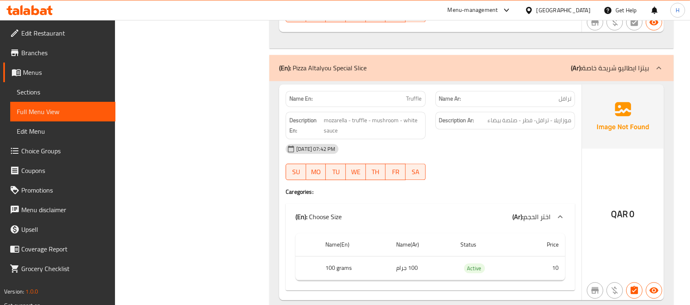
click at [423, 146] on div "[DATE] 07:42 PM" at bounding box center [430, 149] width 299 height 20
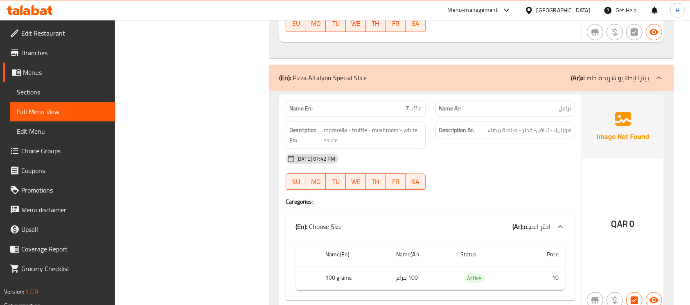
scroll to position [1747, 0]
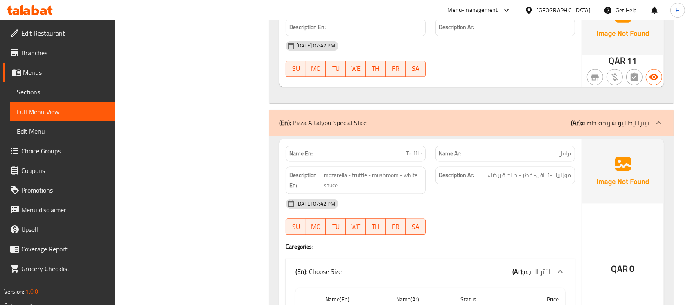
click at [400, 150] on p "Name En: Truffle" at bounding box center [355, 153] width 132 height 9
copy span "Truffle"
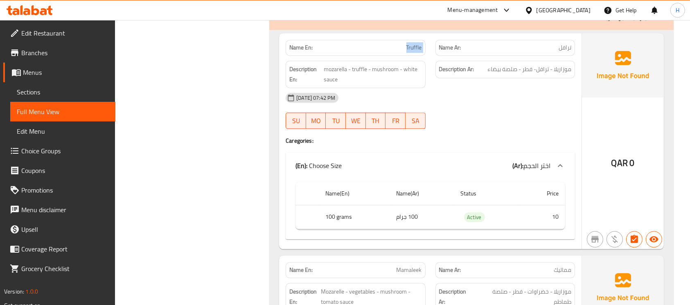
scroll to position [1856, 0]
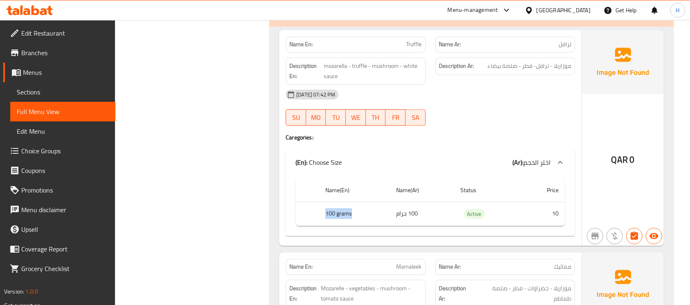
drag, startPoint x: 353, startPoint y: 211, endPoint x: 307, endPoint y: 217, distance: 47.0
click at [307, 217] on tr "100 grams 100 جرام Active 10" at bounding box center [431, 214] width 270 height 24
copy tr "100 grams"
click at [415, 209] on td "100 جرام" at bounding box center [422, 214] width 64 height 24
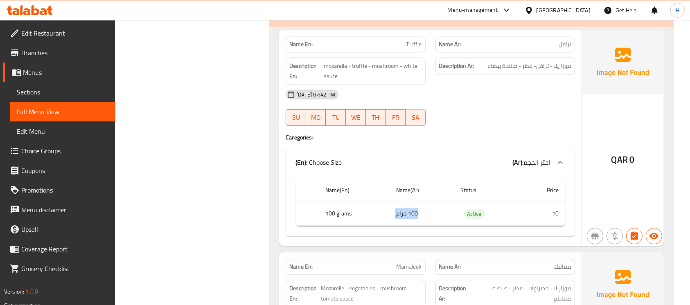
click at [415, 209] on td "100 جرام" at bounding box center [422, 214] width 64 height 24
copy td "100 جرام"
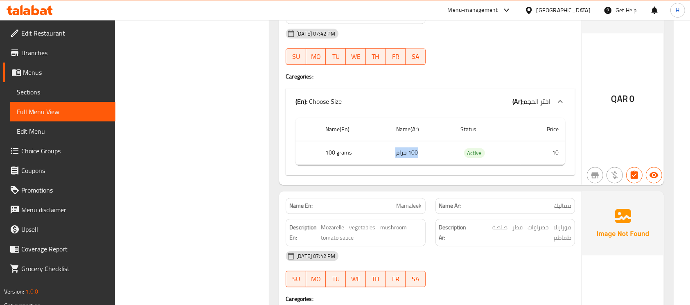
scroll to position [1965, 0]
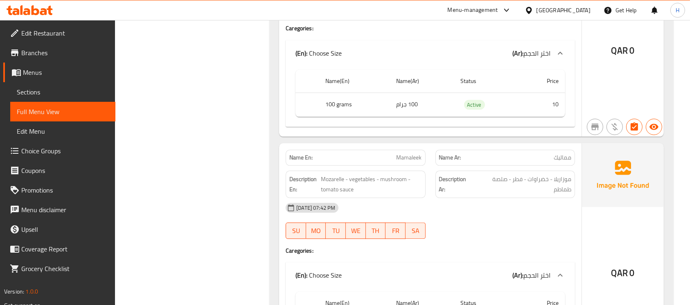
click at [395, 156] on p "Name En: [PERSON_NAME]" at bounding box center [355, 158] width 132 height 9
copy span "Mamaleek"
click at [416, 155] on span "Mamaleek" at bounding box center [409, 158] width 25 height 9
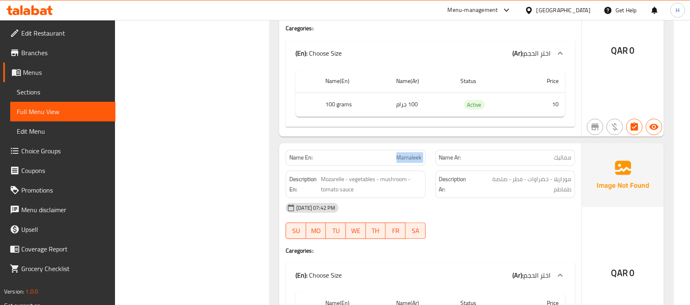
click at [416, 155] on span "Mamaleek" at bounding box center [409, 158] width 25 height 9
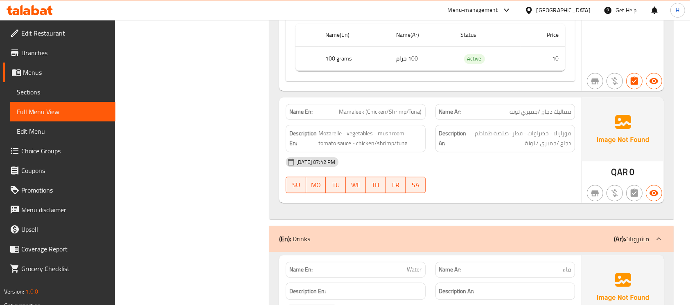
scroll to position [2238, 0]
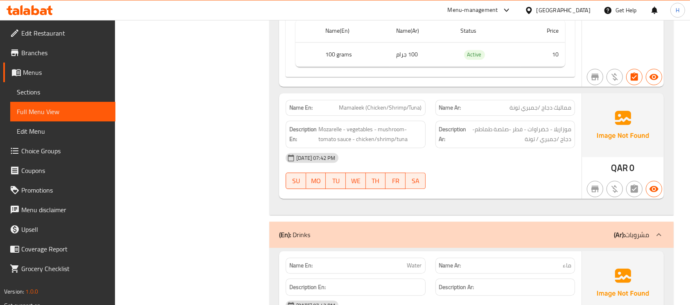
drag, startPoint x: 532, startPoint y: 180, endPoint x: 497, endPoint y: 163, distance: 38.8
click at [532, 180] on div "[DATE] 07:42 PM SU MO TU WE TH FR SA" at bounding box center [430, 171] width 299 height 46
click at [386, 107] on span "Mamaleek (Chicken/Shrimp/Tuna)" at bounding box center [380, 108] width 83 height 9
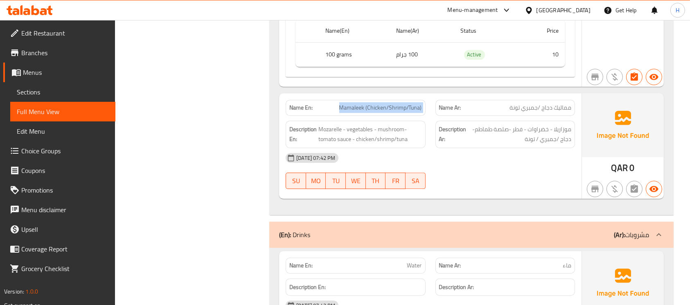
copy span "Mamaleek (Chicken/Shrimp/Tuna)"
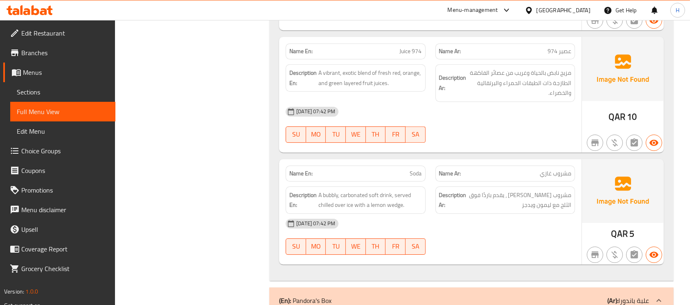
scroll to position [2566, 0]
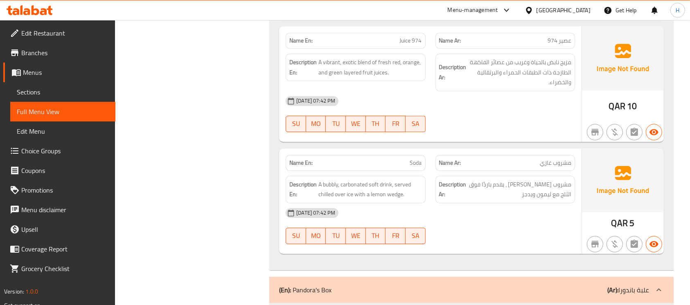
click at [411, 162] on span "Soda" at bounding box center [416, 163] width 12 height 9
copy span "Soda"
click at [349, 176] on div "Description En: A bubbly, carbonated soft drink, served chilled over ice with a…" at bounding box center [356, 189] width 140 height 27
click at [347, 176] on div "Description En: A bubbly, carbonated soft drink, served chilled over ice with a…" at bounding box center [356, 189] width 140 height 27
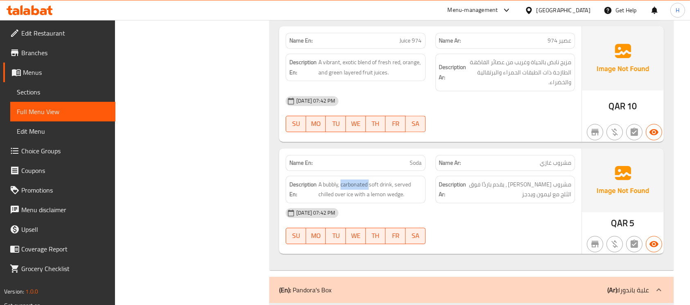
click at [347, 176] on div "Description En: A bubbly, carbonated soft drink, served chilled over ice with a…" at bounding box center [356, 189] width 140 height 27
copy span "carbonated"
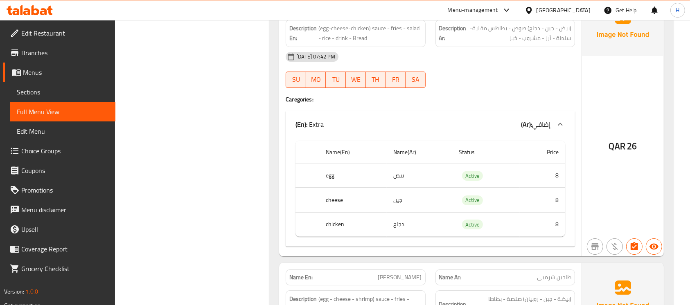
scroll to position [2893, 0]
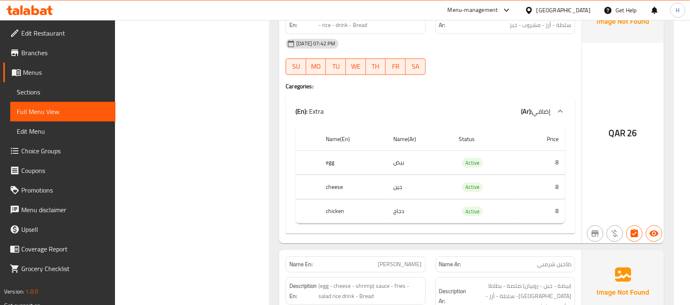
drag, startPoint x: 469, startPoint y: 76, endPoint x: 284, endPoint y: 25, distance: 192.0
click at [470, 76] on div at bounding box center [505, 75] width 149 height 10
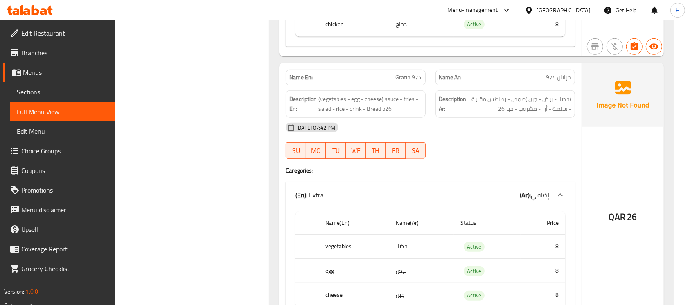
scroll to position [3712, 0]
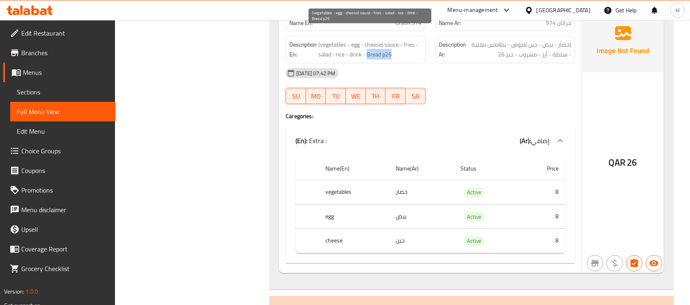
drag, startPoint x: 367, startPoint y: 43, endPoint x: 412, endPoint y: 46, distance: 45.2
click at [412, 46] on span "(vegetables - egg - cheese) sauce - fries - salad - rice - drink - Bread p26" at bounding box center [370, 50] width 103 height 20
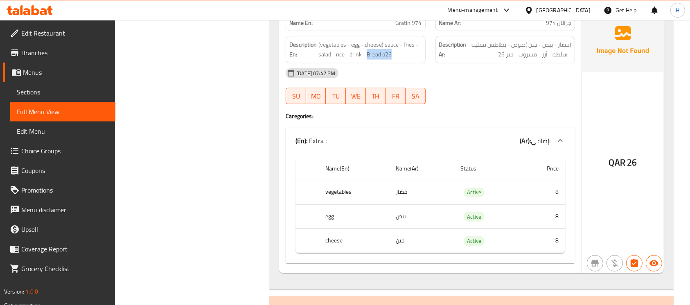
copy span "Bread p26"
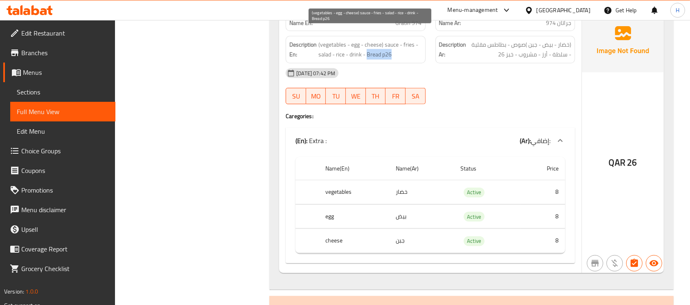
click at [381, 44] on span "(vegetables - egg - cheese) sauce - fries - salad - rice - drink - Bread p26" at bounding box center [370, 50] width 103 height 20
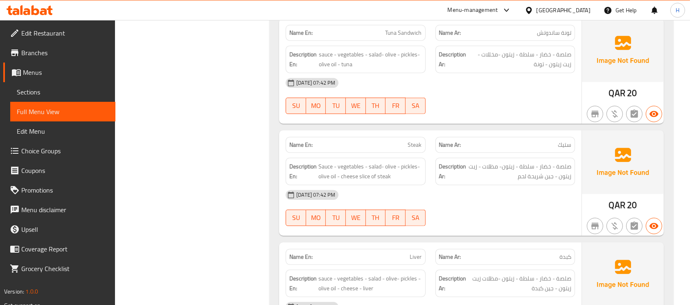
scroll to position [4040, 0]
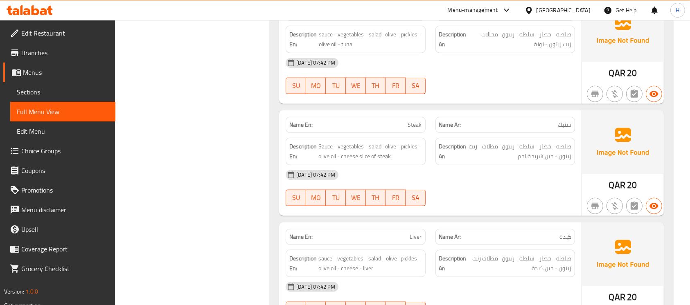
click at [402, 121] on p "Name En: Steak" at bounding box center [355, 125] width 132 height 9
copy span "Steak"
click at [495, 29] on span "صلصة - خضار - سلطة - زيتون -مخللات - زيت زيتون - تونة" at bounding box center [519, 39] width 103 height 20
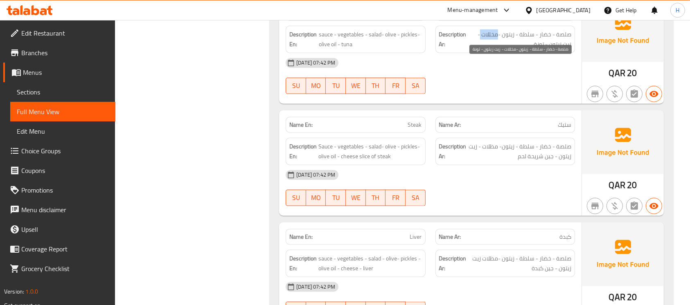
click at [494, 29] on span "صلصة - خضار - سلطة - زيتون -مخللات - زيت زيتون - تونة" at bounding box center [519, 39] width 103 height 20
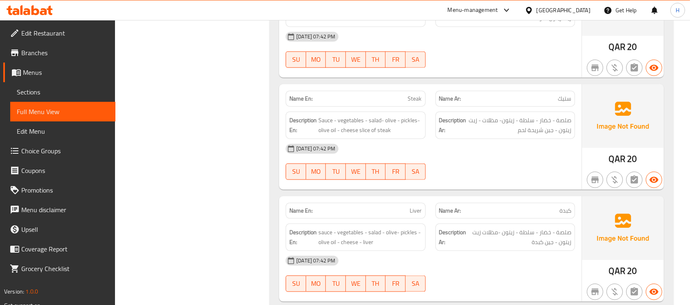
scroll to position [4095, 0]
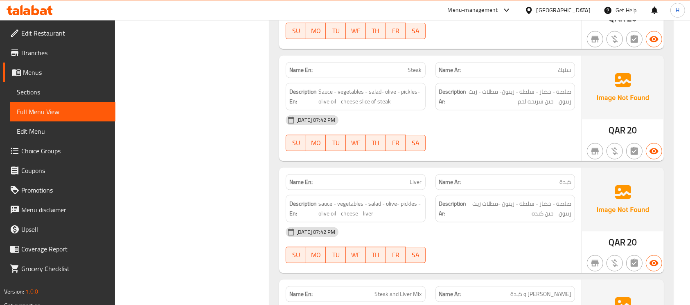
click at [415, 178] on span "Liver" at bounding box center [416, 182] width 12 height 9
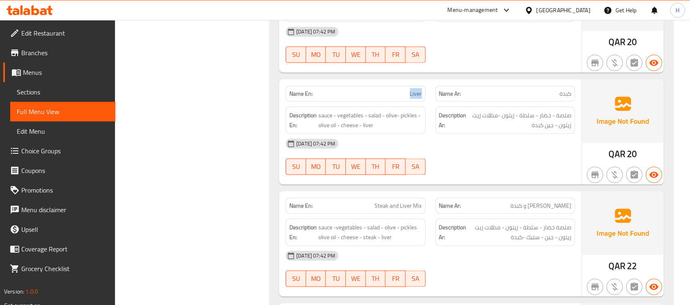
scroll to position [4203, 0]
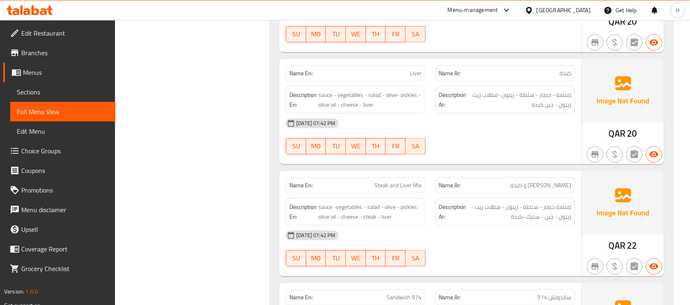
click at [400, 181] on span "Steak and Liver Mix" at bounding box center [398, 185] width 47 height 9
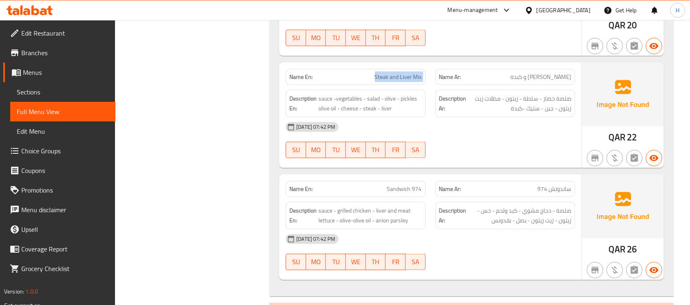
scroll to position [4313, 0]
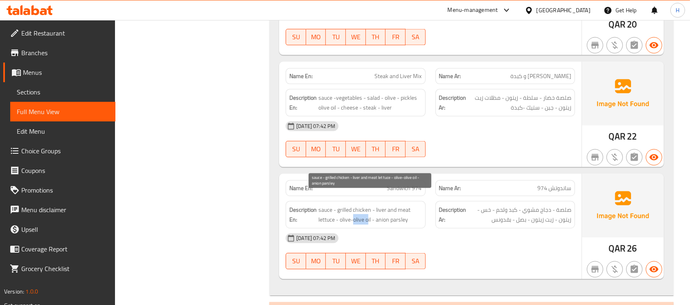
drag, startPoint x: 354, startPoint y: 210, endPoint x: 368, endPoint y: 210, distance: 13.9
click at [368, 210] on span "sauce - grilled chicken - liver and meat lettuce - olive-olive oil - anion pars…" at bounding box center [370, 215] width 103 height 20
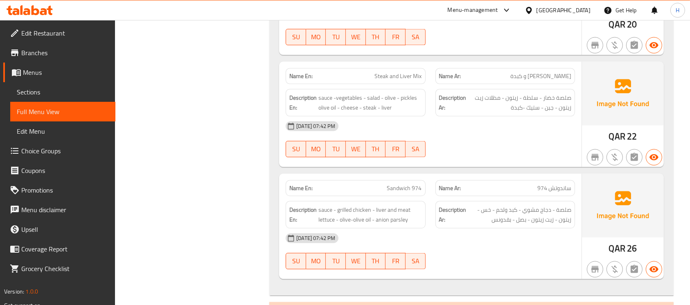
click at [387, 184] on p "Name En: Sandwich 974" at bounding box center [355, 188] width 132 height 9
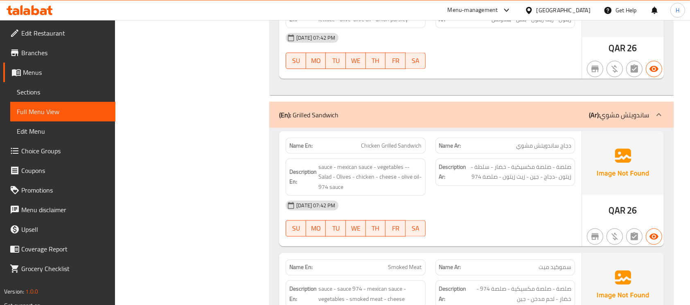
scroll to position [4531, 0]
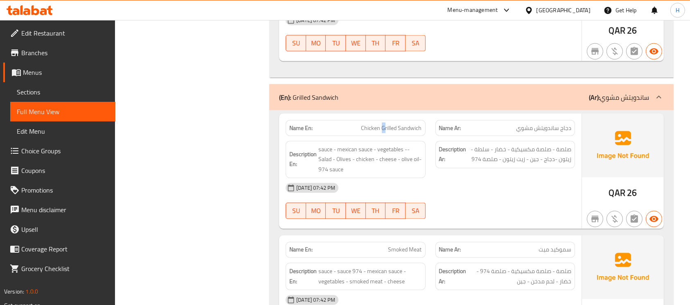
click at [384, 124] on span "Chicken Grilled Sandwich" at bounding box center [392, 128] width 61 height 9
click at [535, 146] on span "صلصة - صلصة مكسيكية - خضار - سلطة - زيتون -دجاج - جين - زيت زيتون - صلصة 974" at bounding box center [519, 155] width 103 height 20
drag, startPoint x: 535, startPoint y: 146, endPoint x: 579, endPoint y: 176, distance: 53.1
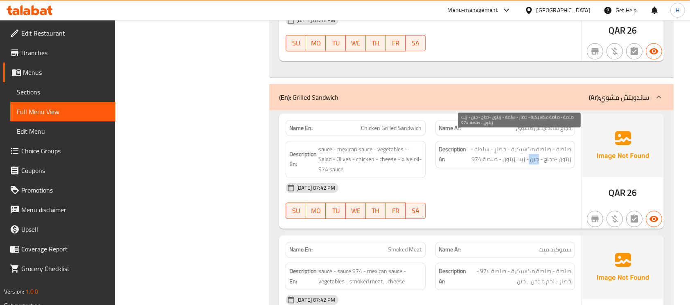
click at [541, 146] on span "صلصة - صلصة مكسيكية - خضار - سلطة - زيتون -دجاج - جين - زيت زيتون - صلصة 974" at bounding box center [519, 155] width 103 height 20
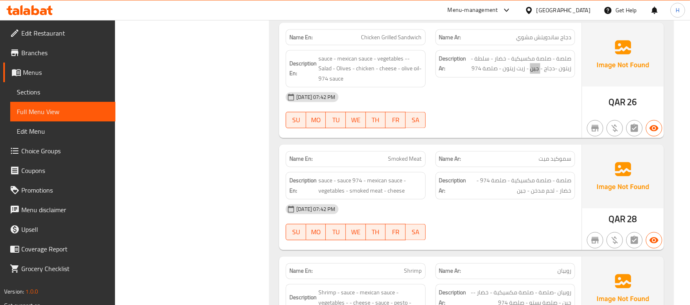
scroll to position [4640, 0]
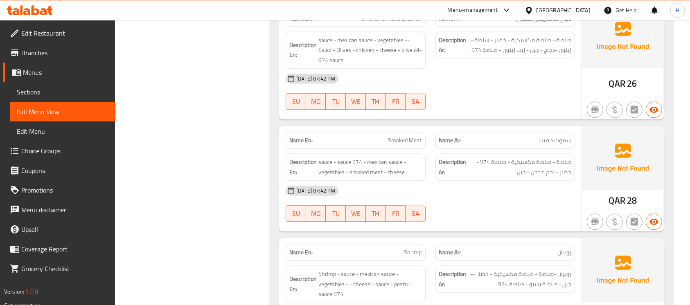
click at [373, 134] on div "Name En: Smoked Meat" at bounding box center [356, 141] width 140 height 16
click at [521, 161] on span "صلصة - صلصة مكسيكية - صلصة 974 - خضار - لحم مدخن - جين" at bounding box center [519, 168] width 103 height 20
drag, startPoint x: 521, startPoint y: 161, endPoint x: 529, endPoint y: 169, distance: 11.3
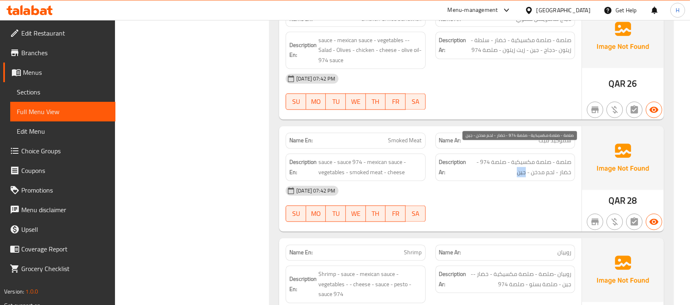
click at [521, 162] on span "صلصة - صلصة مكسيكية - صلصة 974 - خضار - لحم مدخن - جين" at bounding box center [519, 168] width 103 height 20
click at [385, 137] on p "Name En: Smoked Meat" at bounding box center [355, 141] width 132 height 9
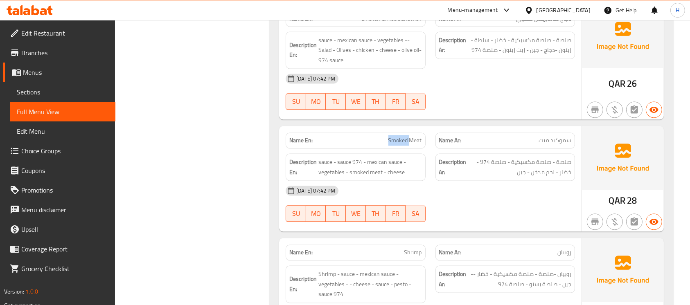
click at [384, 137] on p "Name En: Smoked Meat" at bounding box center [355, 141] width 132 height 9
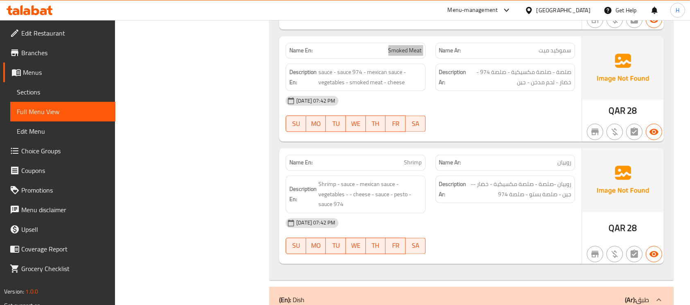
scroll to position [4750, 0]
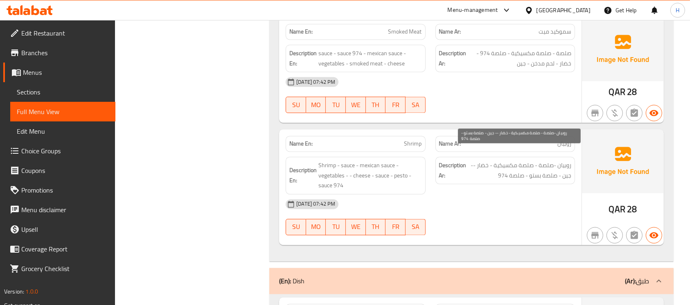
click at [567, 168] on span "روبيان -صلصة - صلصة مكسيكية - خضار -- جين - صلصة بستو - صلصة 974" at bounding box center [519, 171] width 103 height 20
click at [567, 167] on span "روبيان -صلصة - صلصة مكسيكية - خضار -- جين - صلصة بستو - صلصة 974" at bounding box center [519, 171] width 103 height 20
click at [401, 140] on p "Name En: Shrimp" at bounding box center [355, 144] width 132 height 9
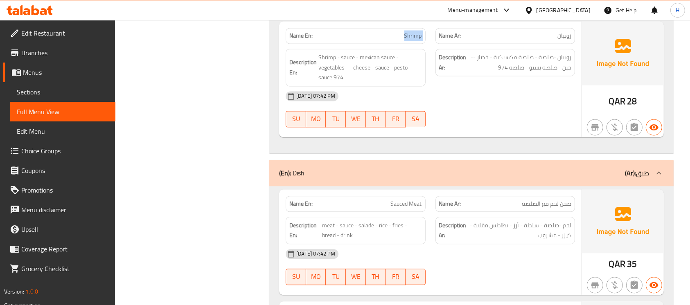
scroll to position [4859, 0]
click at [390, 199] on p "Name En: Sauced Meat" at bounding box center [355, 203] width 132 height 9
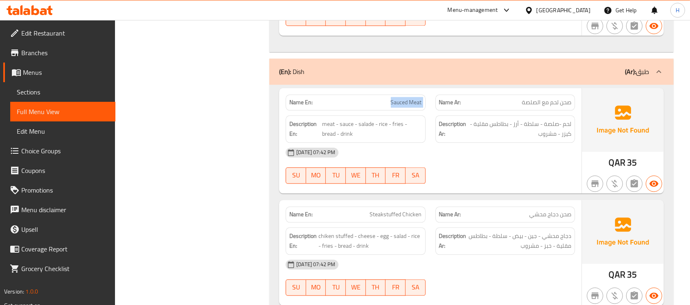
scroll to position [4968, 0]
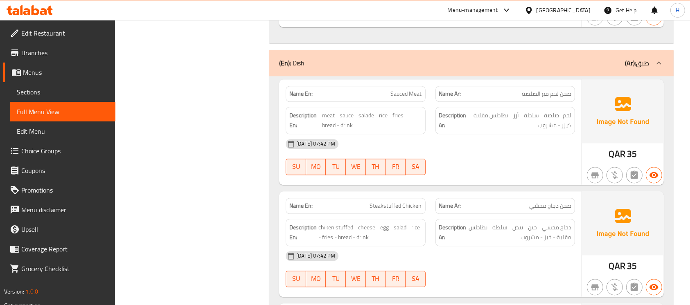
click at [385, 202] on span "Steakstuffed Chicken" at bounding box center [396, 206] width 52 height 9
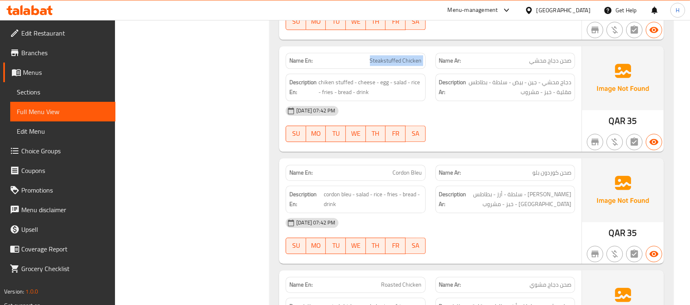
scroll to position [5132, 0]
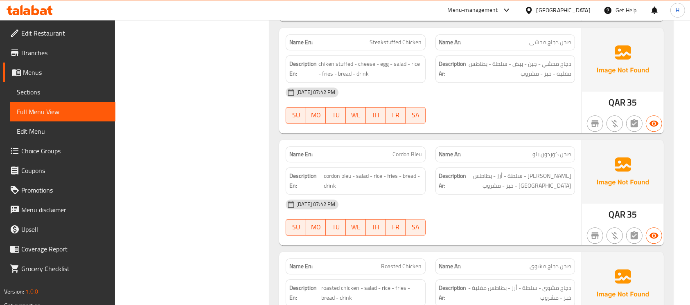
click at [410, 150] on span "Cordon Bleu" at bounding box center [407, 154] width 29 height 9
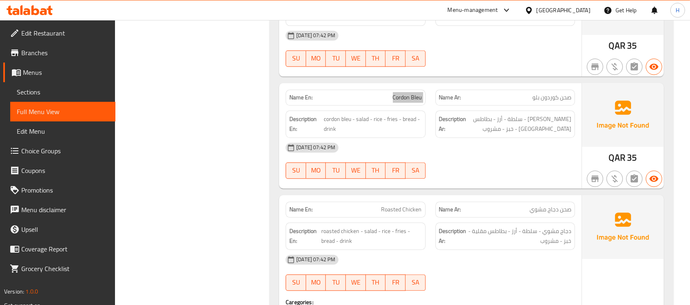
scroll to position [5241, 0]
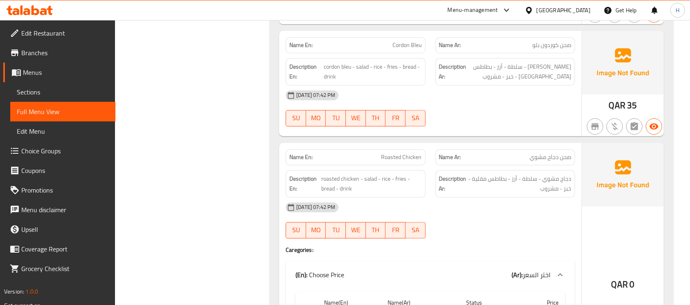
click at [386, 153] on span "Roasted Chicken" at bounding box center [402, 157] width 41 height 9
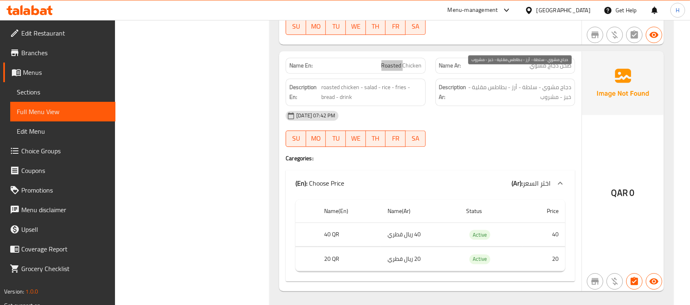
scroll to position [5350, 0]
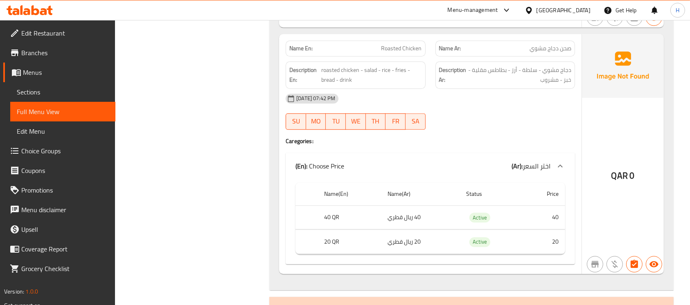
click at [409, 44] on span "Roasted Chicken" at bounding box center [402, 48] width 41 height 9
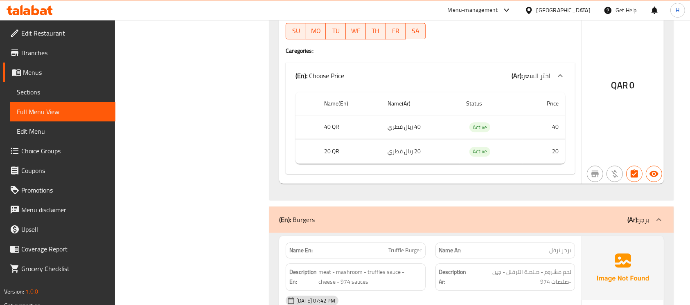
scroll to position [5514, 0]
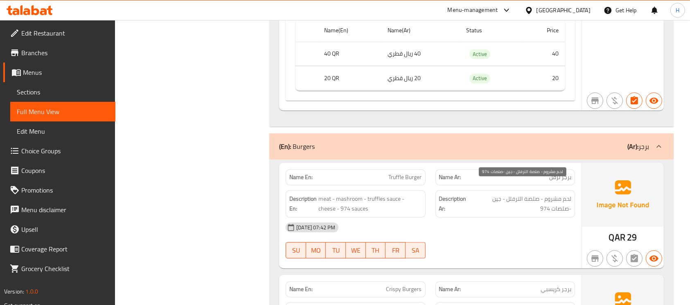
click at [500, 194] on span "لحم مشروم - صلصة الترفلل - جين -صلصات 974" at bounding box center [521, 204] width 99 height 20
click at [400, 173] on span "Truffle Burger" at bounding box center [405, 177] width 33 height 9
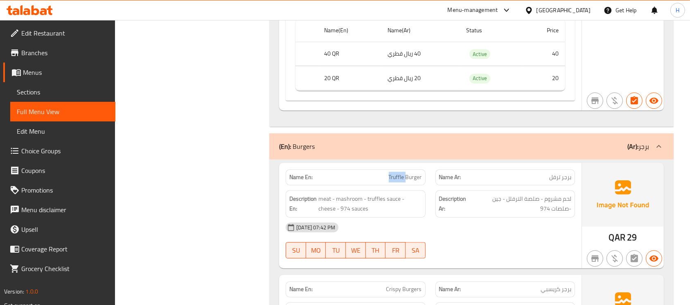
click at [400, 173] on span "Truffle Burger" at bounding box center [405, 177] width 33 height 9
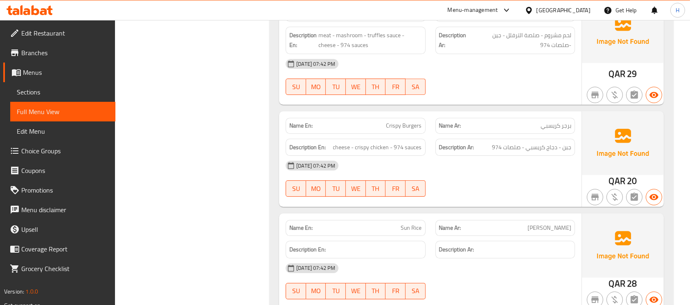
scroll to position [5732, 0]
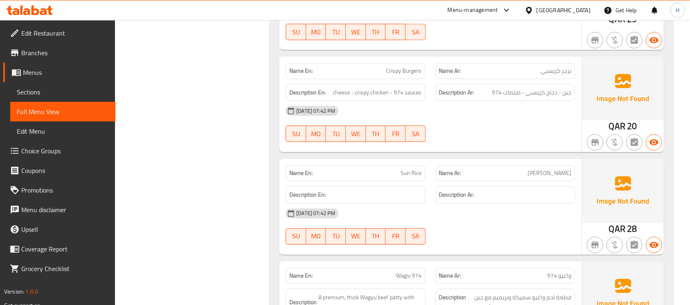
click at [407, 169] on span "Sun Rice" at bounding box center [411, 173] width 21 height 9
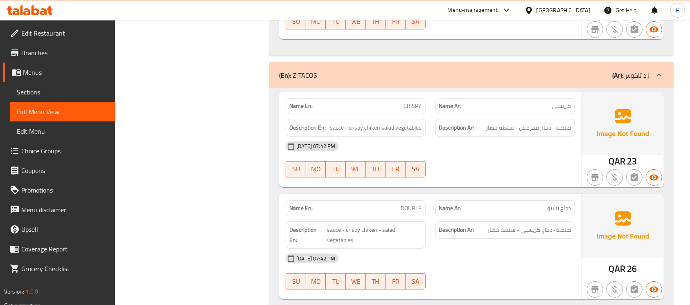
scroll to position [6333, 0]
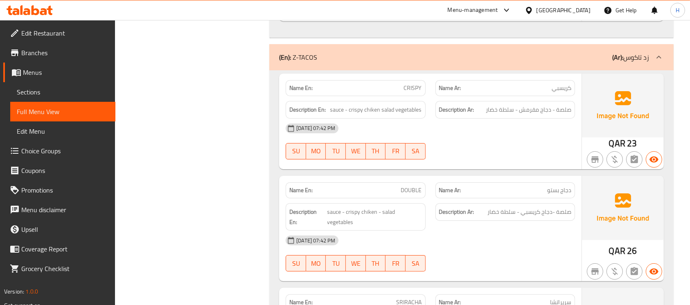
click at [394, 186] on p "Name En: DOUBLE" at bounding box center [355, 190] width 132 height 9
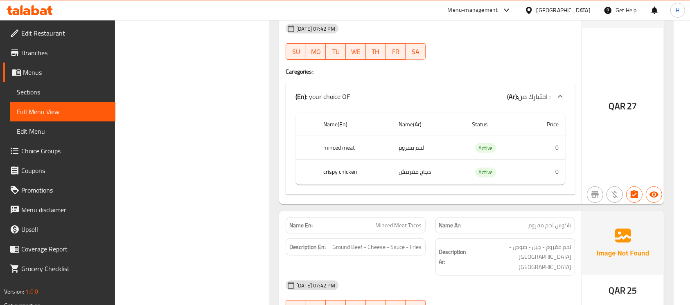
scroll to position [6660, 0]
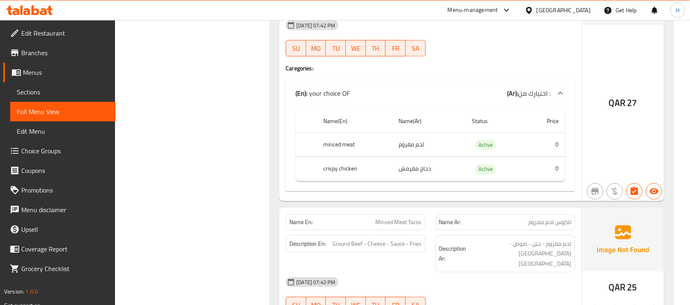
click at [383, 210] on div "Name En: Minced Meat Tacos" at bounding box center [355, 223] width 149 height 26
click at [385, 218] on span "Minced Meat Tacos" at bounding box center [399, 222] width 46 height 9
click at [395, 218] on span "Minced Meat Tacos" at bounding box center [399, 222] width 46 height 9
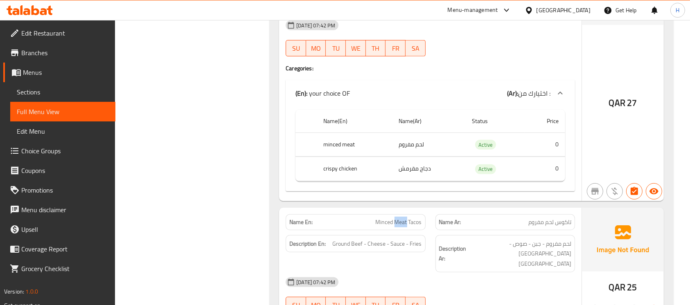
click at [395, 218] on span "Minced Meat Tacos" at bounding box center [399, 222] width 46 height 9
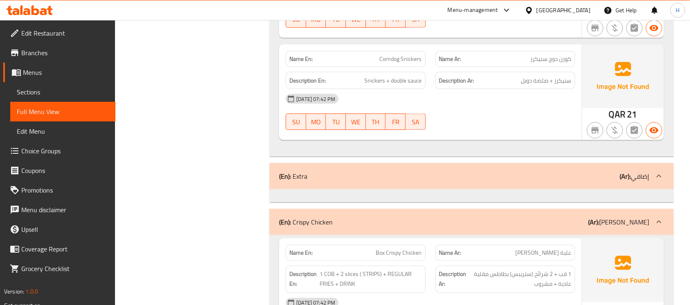
scroll to position [7534, 0]
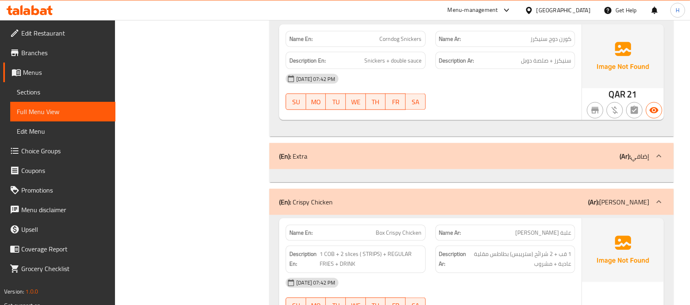
drag, startPoint x: 432, startPoint y: 38, endPoint x: 352, endPoint y: 19, distance: 82.9
click at [432, 47] on div "Description Ar: سنيكرز + صلصة دوبل" at bounding box center [505, 60] width 149 height 27
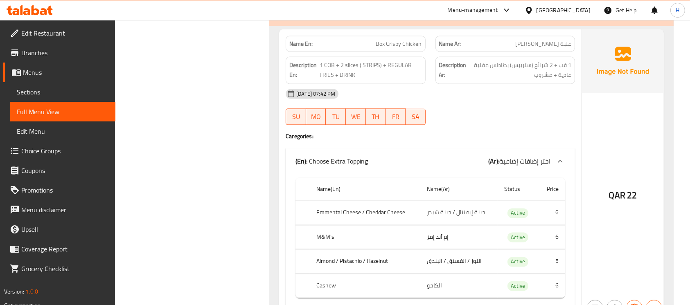
scroll to position [7698, 0]
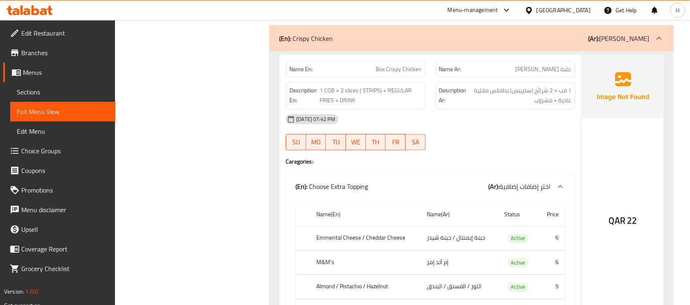
click at [383, 65] on span "Box Crispy Chicken" at bounding box center [399, 69] width 46 height 9
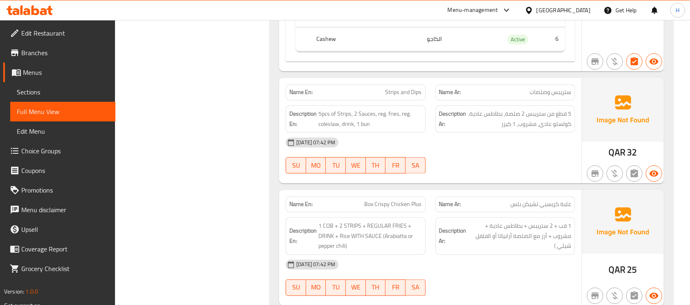
scroll to position [8025, 0]
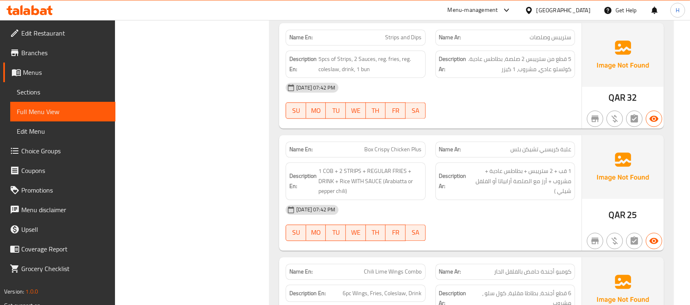
click at [426, 158] on div "Description En: 1 COB + 2 STRIPS + REGULAR FRIES + DRINK + Rice WITH SAUCE (Ara…" at bounding box center [355, 181] width 149 height 47
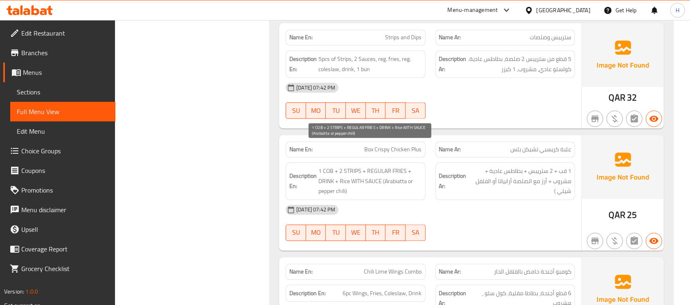
click at [393, 166] on span "1 COB + 2 STRIPS + REGULAR FRIES + DRINK + Rice WITH SAUCE (Arabiatta or pepper…" at bounding box center [370, 181] width 103 height 30
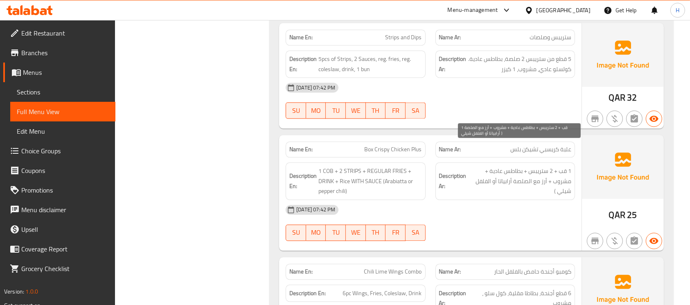
click at [500, 166] on span "1 قب + 2 ستريبس + بطاطس عادية + مشروب + أرز مع الصلصة أرابياتا أو الفلفل شيلي )" at bounding box center [519, 181] width 103 height 30
click at [507, 166] on span "1 قب + 2 ستريبس + بطاطس عادية + مشروب + أرز مع الصلصة أرابياتا أو الفلفل شيلي )" at bounding box center [519, 181] width 103 height 30
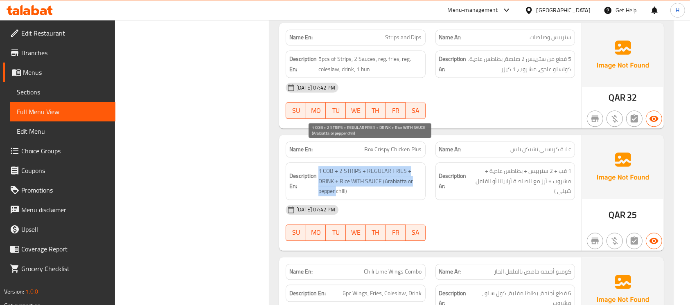
drag, startPoint x: 315, startPoint y: 169, endPoint x: 337, endPoint y: 171, distance: 21.8
click at [337, 171] on h6 "Description En: 1 COB + 2 STRIPS + REGULAR FRIES + DRINK + Rice WITH SAUCE (Ara…" at bounding box center [355, 181] width 132 height 30
click at [339, 171] on span "1 COB + 2 STRIPS + REGULAR FRIES + DRINK + Rice WITH SAUCE (Arabiatta or pepper…" at bounding box center [370, 181] width 103 height 30
drag, startPoint x: 317, startPoint y: 169, endPoint x: 327, endPoint y: 171, distance: 10.4
click at [327, 171] on h6 "Description En: 1 COB + 2 STRIPS + REGULAR FRIES + DRINK + Rice WITH SAUCE (Ara…" at bounding box center [355, 181] width 132 height 30
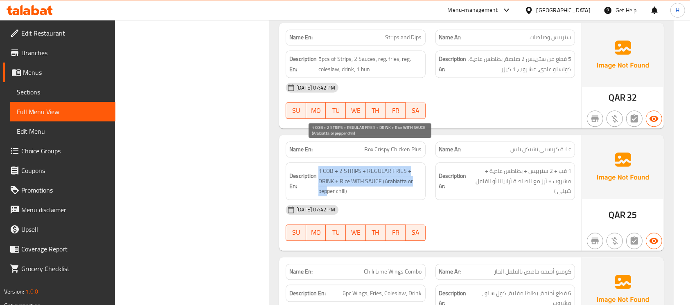
click at [327, 171] on span "1 COB + 2 STRIPS + REGULAR FRIES + DRINK + Rice WITH SAUCE (Arabiatta or pepper…" at bounding box center [370, 181] width 103 height 30
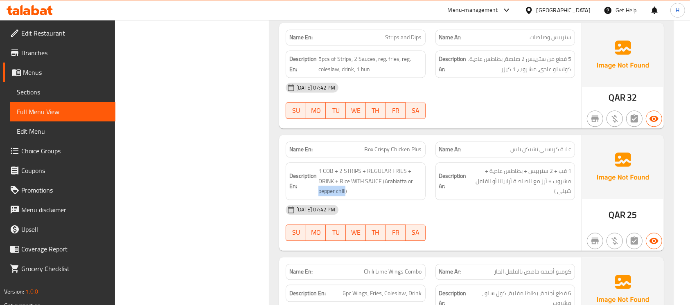
drag, startPoint x: 318, startPoint y: 170, endPoint x: 346, endPoint y: 174, distance: 28.5
click at [346, 174] on div "Description En: 1 COB + 2 STRIPS + REGULAR FRIES + DRINK + Rice WITH SAUCE (Ara…" at bounding box center [356, 182] width 140 height 38
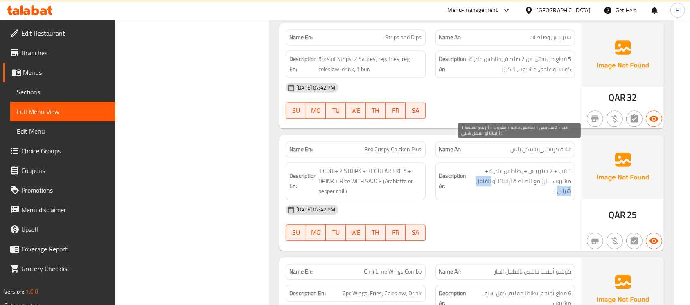
drag, startPoint x: 559, startPoint y: 171, endPoint x: 524, endPoint y: 162, distance: 36.3
click at [492, 166] on span "1 قب + 2 ستريبس + بطاطس عادية + مشروب + أرز مع الصلصة أرابياتا أو الفلفل شيلي )" at bounding box center [519, 181] width 103 height 30
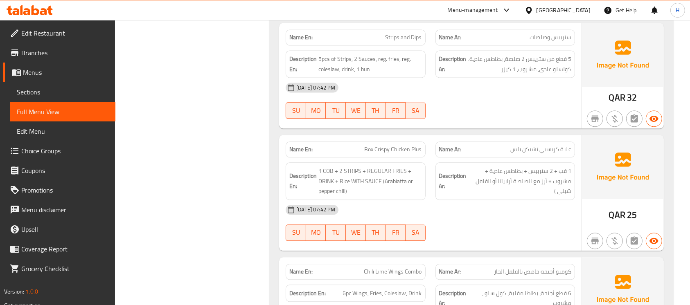
click at [365, 145] on span "Box Crispy Chicken Plus" at bounding box center [393, 149] width 57 height 9
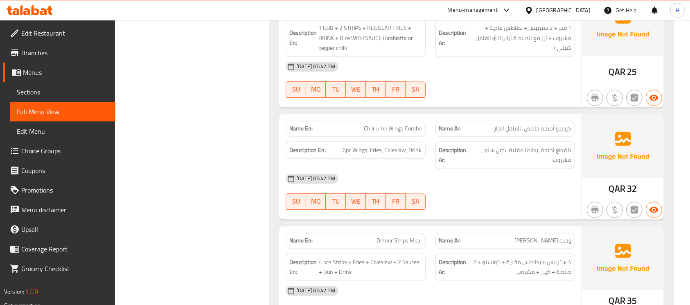
scroll to position [8244, 0]
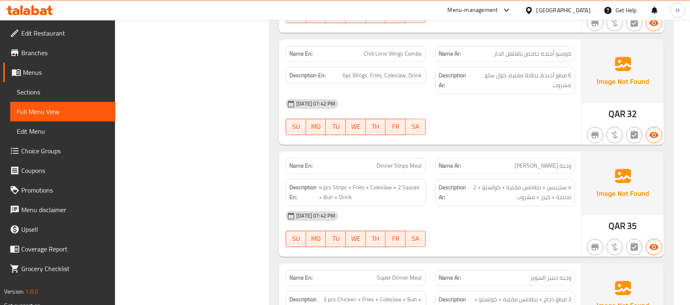
click at [386, 162] on span "Dinner Strips Meal" at bounding box center [399, 166] width 45 height 9
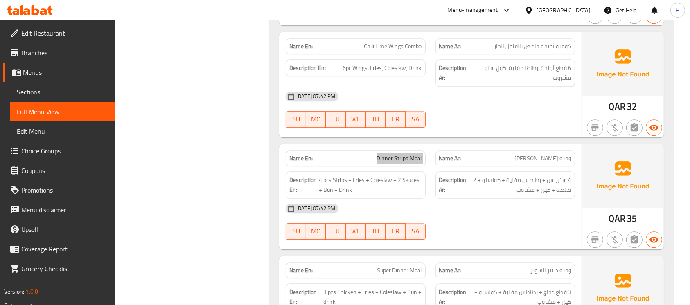
scroll to position [8353, 0]
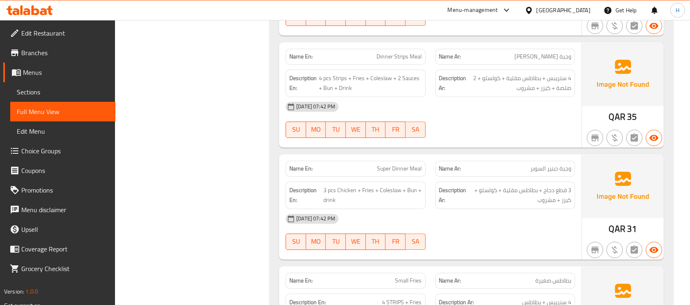
click at [377, 165] on p "Name En: Super Dinner Meal" at bounding box center [355, 169] width 132 height 9
click at [408, 165] on span "Super Dinner Meal" at bounding box center [400, 169] width 45 height 9
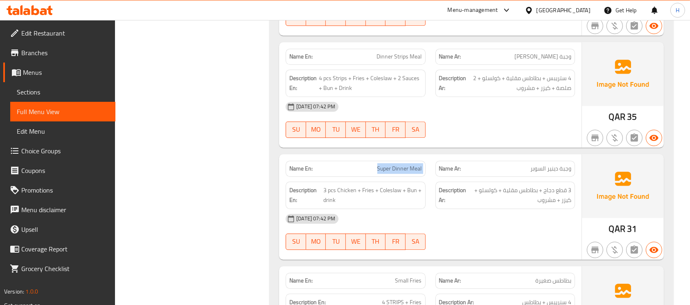
click at [408, 165] on span "Super Dinner Meal" at bounding box center [400, 169] width 45 height 9
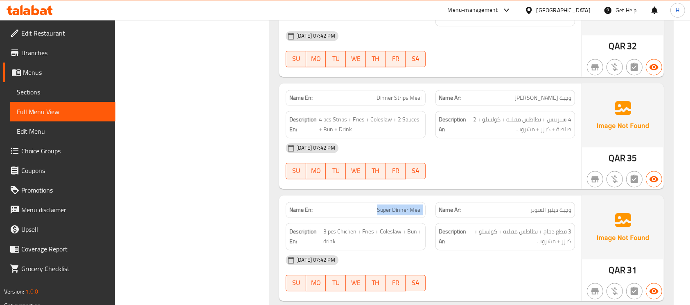
scroll to position [8298, 0]
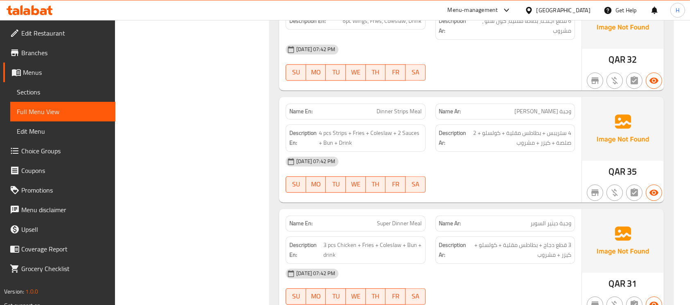
click at [400, 107] on span "Dinner Strips Meal" at bounding box center [399, 111] width 45 height 9
click at [399, 107] on span "Dinner Strips Meal" at bounding box center [399, 111] width 45 height 9
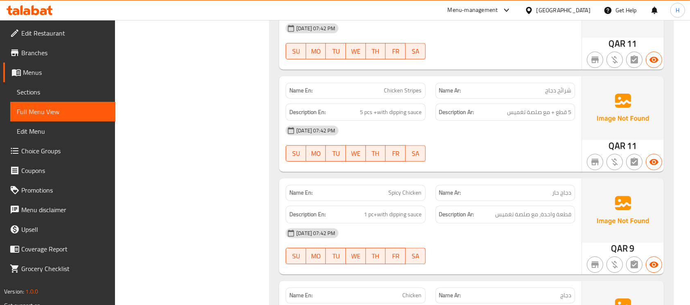
scroll to position [8626, 0]
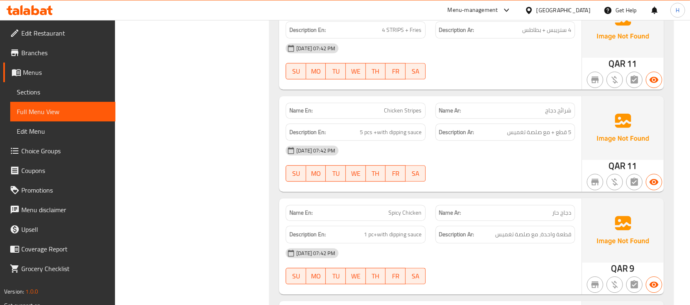
click at [385, 106] on span "Chicken Stripes" at bounding box center [403, 110] width 38 height 9
click at [446, 230] on strong "Description Ar:" at bounding box center [456, 235] width 35 height 10
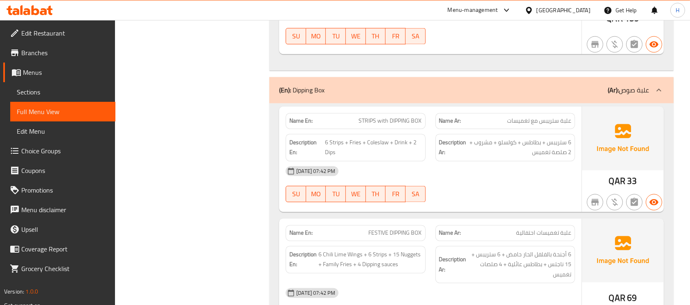
scroll to position [10919, 0]
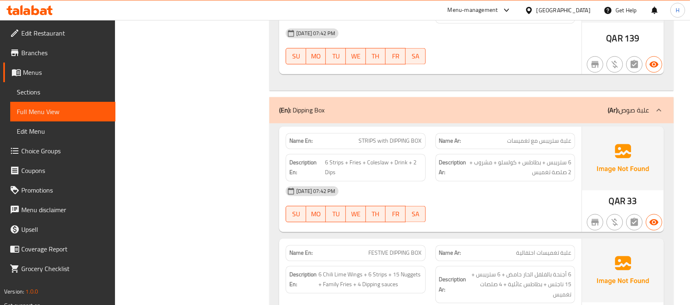
click at [446, 181] on div "[DATE] 07:42 PM" at bounding box center [430, 191] width 299 height 20
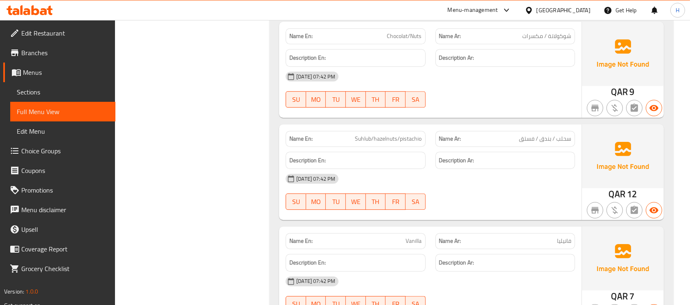
scroll to position [11683, 0]
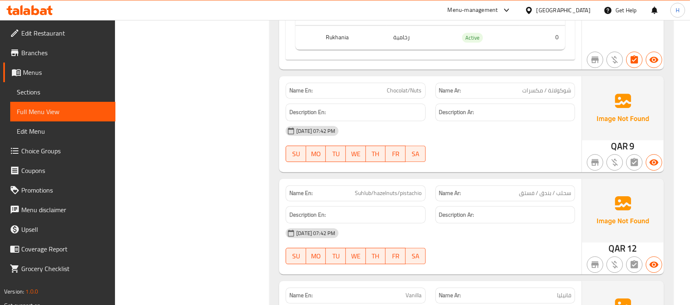
drag, startPoint x: 380, startPoint y: 76, endPoint x: 373, endPoint y: 77, distance: 7.0
click at [380, 99] on div "Description En:" at bounding box center [355, 112] width 149 height 27
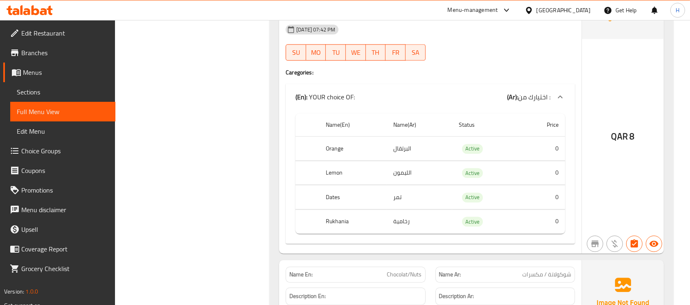
scroll to position [11519, 0]
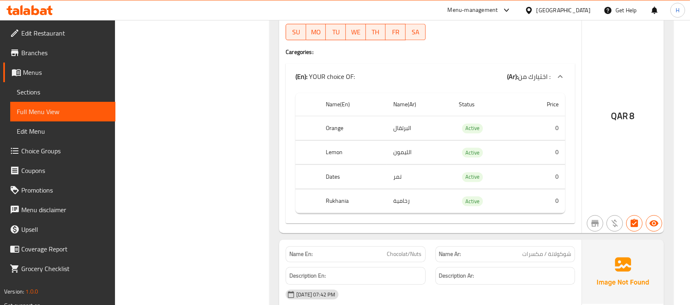
click at [396, 250] on span "Chocolat/Nuts" at bounding box center [404, 254] width 35 height 9
click at [395, 250] on span "Chocolat/Nuts" at bounding box center [404, 254] width 35 height 9
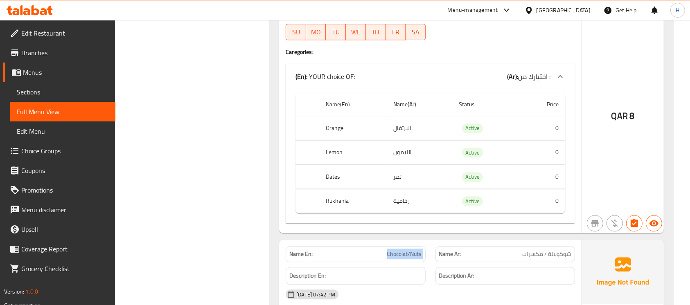
drag, startPoint x: 547, startPoint y: 201, endPoint x: 556, endPoint y: 217, distance: 17.8
click at [553, 215] on div "Name En: Orange/Lemon/Dates/Rukhania Name Ar: برتقال / اليمون / تمر / رخامية De…" at bounding box center [471, 254] width 405 height 606
click at [538, 250] on span "شوكولاتة / مكسرات" at bounding box center [546, 254] width 49 height 9
click at [537, 250] on span "شوكولاتة / مكسرات" at bounding box center [546, 254] width 49 height 9
click at [564, 250] on span "شوكولاتة / مكسرات" at bounding box center [546, 254] width 49 height 9
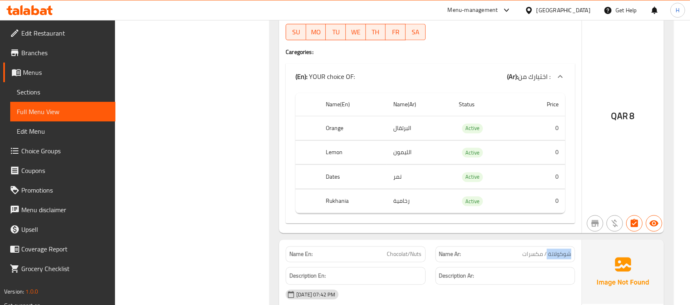
click at [564, 250] on span "شوكولاتة / مكسرات" at bounding box center [546, 254] width 49 height 9
click at [534, 250] on span "شوكولاتة / مكسرات" at bounding box center [546, 254] width 49 height 9
click at [396, 242] on div "Name En: Chocolat/Nuts" at bounding box center [355, 255] width 149 height 26
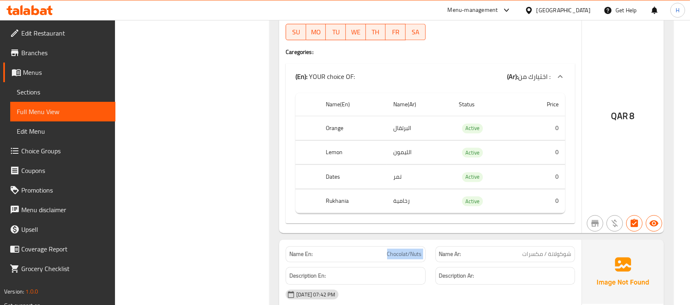
click at [396, 242] on div "Name En: Chocolat/Nuts" at bounding box center [355, 255] width 149 height 26
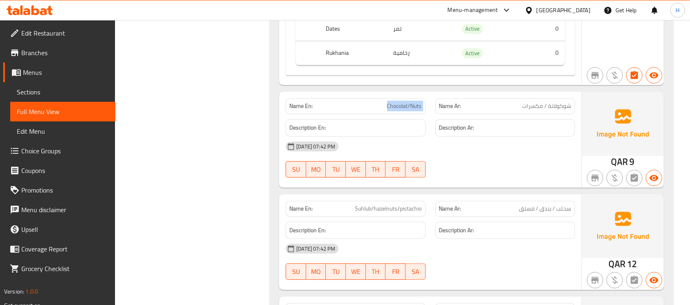
scroll to position [11683, 0]
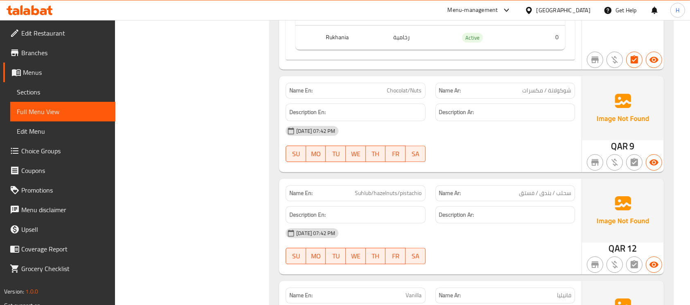
click at [367, 189] on span "Suhlub/hazelnuts/pistachio" at bounding box center [388, 193] width 67 height 9
click at [366, 189] on span "Suhlub/hazelnuts/pistachio" at bounding box center [388, 193] width 67 height 9
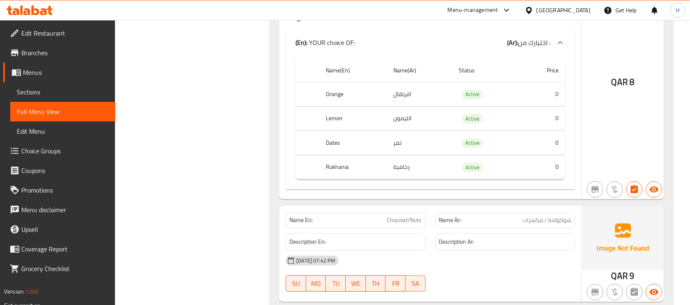
scroll to position [11574, 0]
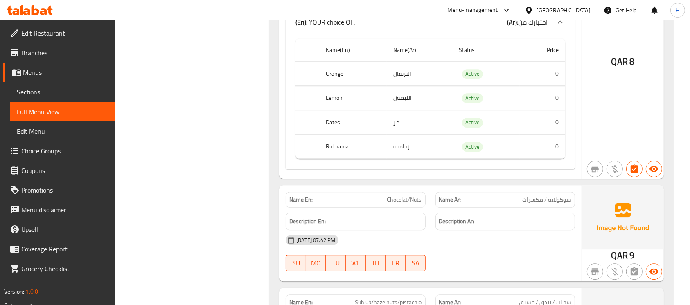
click at [488, 231] on div "[DATE] 07:42 PM" at bounding box center [430, 241] width 299 height 20
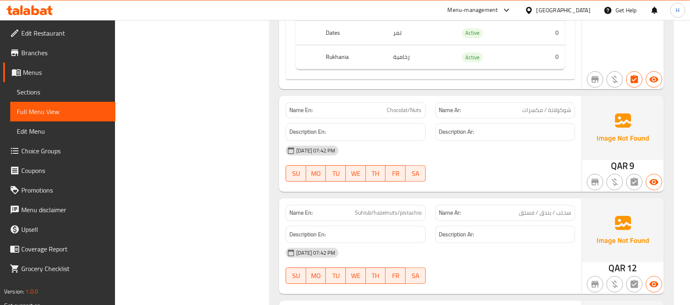
scroll to position [11683, 0]
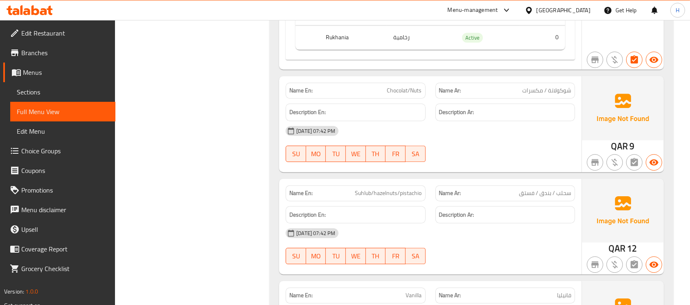
click at [371, 189] on span "Suhlub/hazelnuts/pistachio" at bounding box center [388, 193] width 67 height 9
click at [559, 189] on span "سحلب / بندق / فستق" at bounding box center [545, 193] width 52 height 9
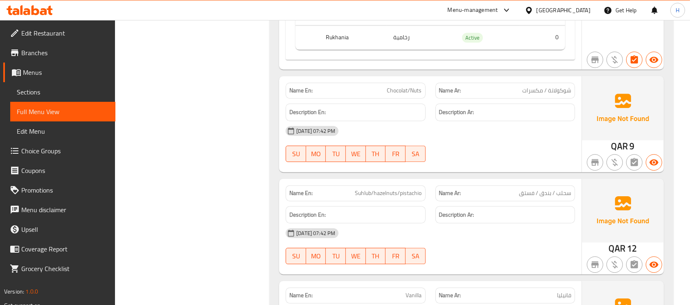
click at [372, 185] on div "Name En: Suhlub/hazelnuts/pistachio" at bounding box center [356, 193] width 140 height 16
click at [385, 189] on span "Suhlub/hazelnuts/pistachio" at bounding box center [388, 193] width 67 height 9
click at [540, 189] on span "سحلب / بندق / فستق" at bounding box center [545, 193] width 52 height 9
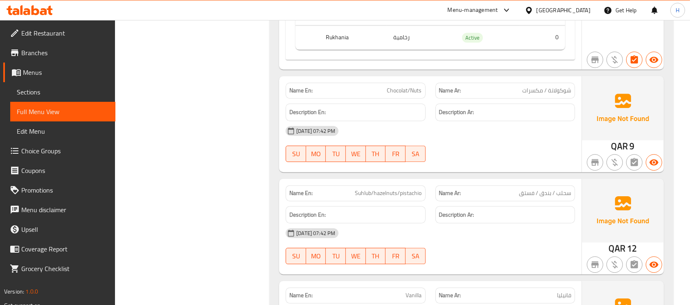
click at [545, 189] on span "سحلب / بندق / فستق" at bounding box center [545, 193] width 52 height 9
click at [402, 189] on span "Suhlub/hazelnuts/pistachio" at bounding box center [388, 193] width 67 height 9
click at [528, 189] on span "سحلب / بندق / فستق" at bounding box center [545, 193] width 52 height 9
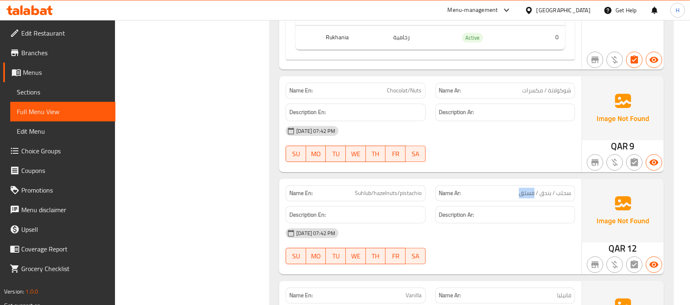
click at [528, 189] on span "سحلب / بندق / فستق" at bounding box center [545, 193] width 52 height 9
click at [357, 189] on span "Suhlub/hazelnuts/pistachio" at bounding box center [388, 193] width 67 height 9
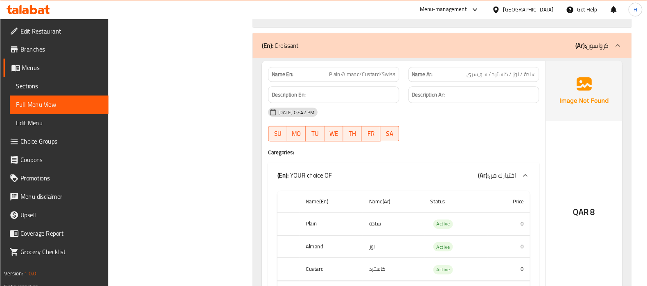
scroll to position [12065, 0]
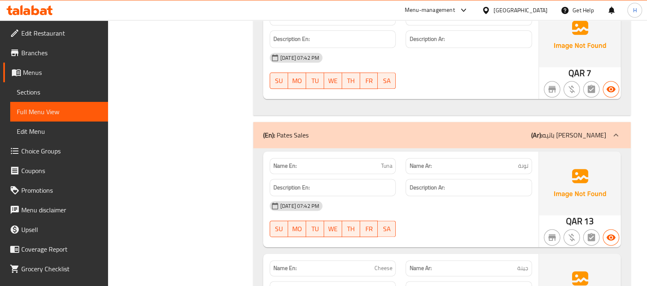
scroll to position [12935, 0]
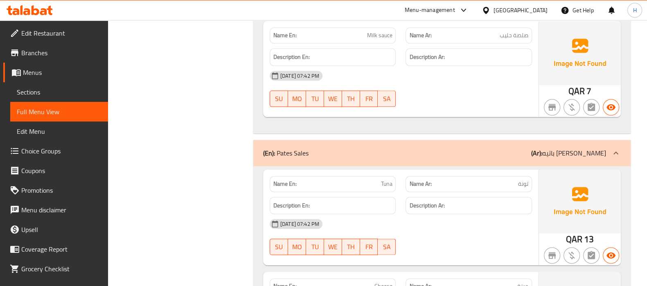
click at [376, 180] on p "Name En: Tuna" at bounding box center [333, 184] width 119 height 9
click at [375, 180] on p "Name En: Tuna" at bounding box center [333, 184] width 119 height 9
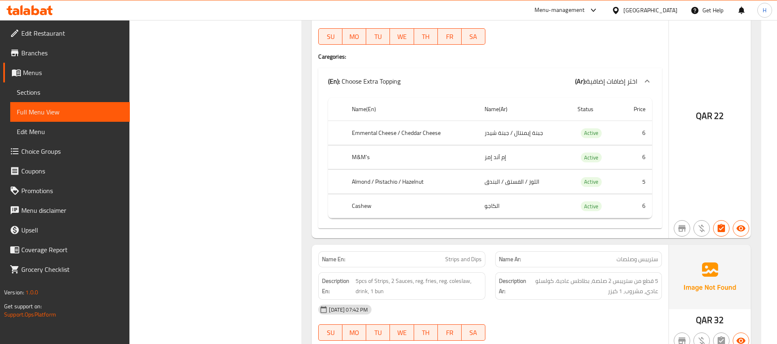
scroll to position [12844, 0]
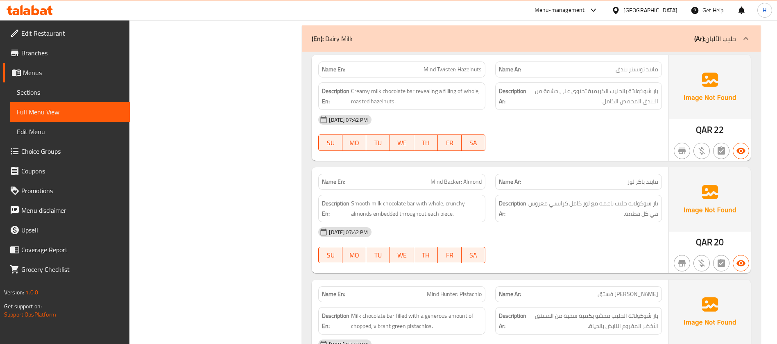
click at [45, 90] on span "Sections" at bounding box center [70, 92] width 106 height 10
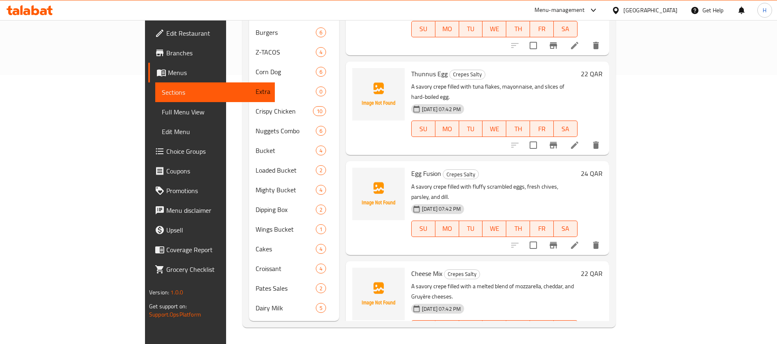
scroll to position [115, 0]
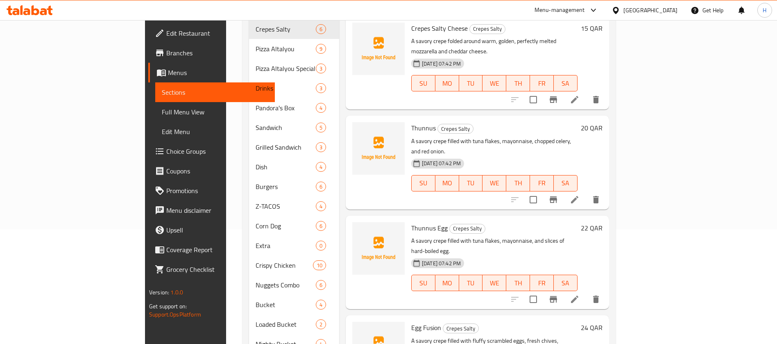
click at [155, 104] on link "Full Menu View" at bounding box center [215, 112] width 120 height 20
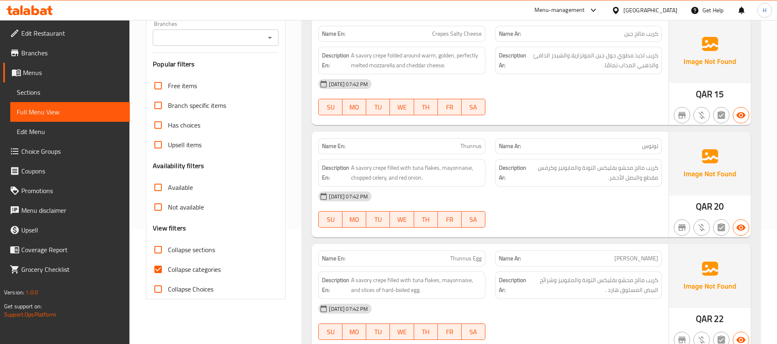
click at [195, 209] on span "Not available" at bounding box center [186, 207] width 36 height 10
click at [168, 209] on input "Not available" at bounding box center [158, 207] width 20 height 20
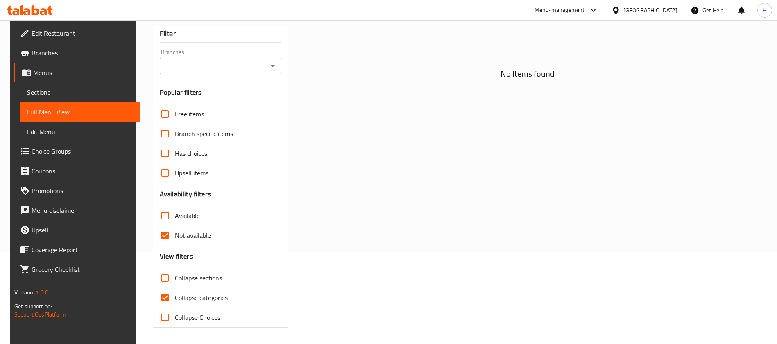
scroll to position [72, 0]
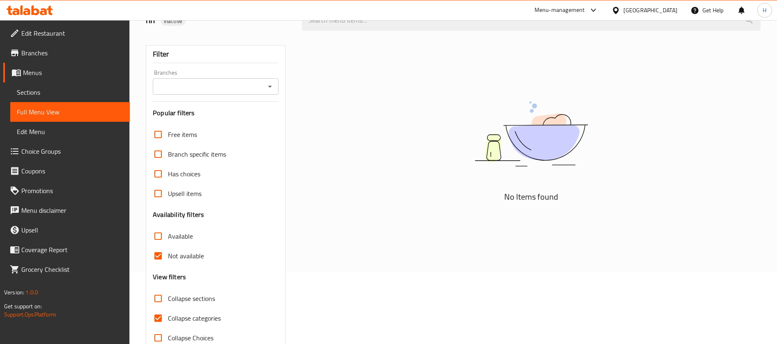
click at [173, 255] on span "Not available" at bounding box center [186, 256] width 36 height 10
click at [168, 255] on input "Not available" at bounding box center [158, 256] width 20 height 20
checkbox input "false"
click at [190, 305] on span "Collapse categories" at bounding box center [194, 318] width 53 height 10
click at [168, 305] on input "Collapse categories" at bounding box center [158, 318] width 20 height 20
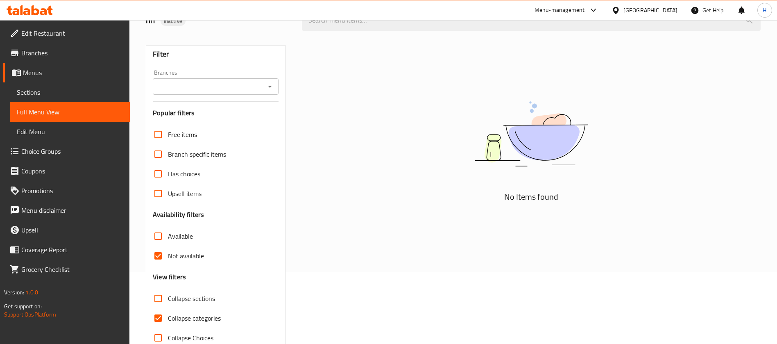
checkbox input "false"
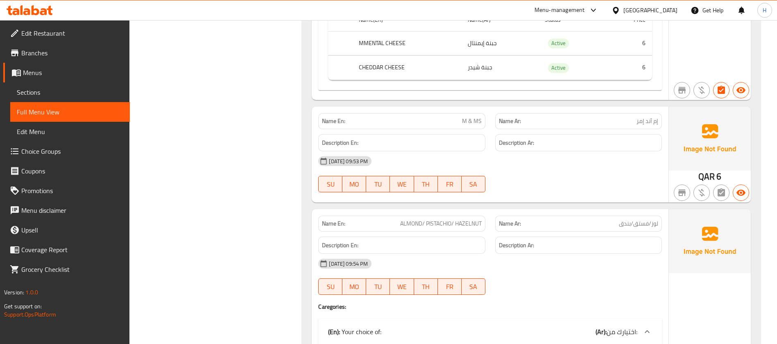
scroll to position [7242, 0]
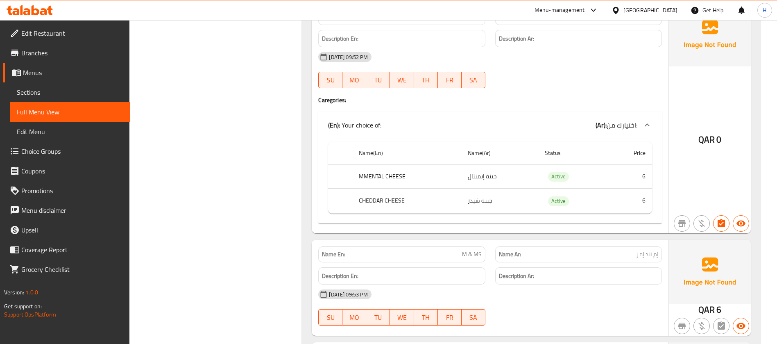
scroll to position [6997, 0]
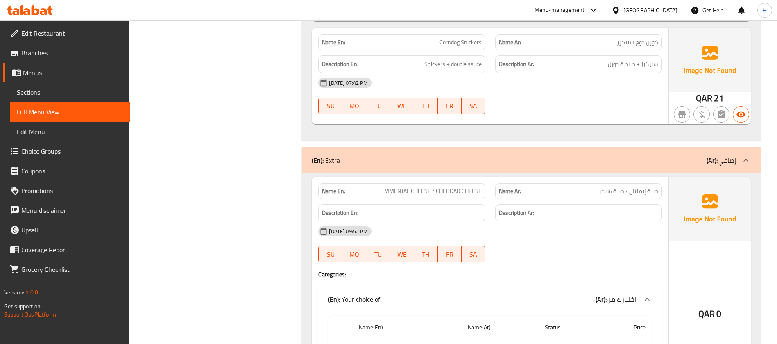
click at [90, 88] on span "Sections" at bounding box center [70, 92] width 106 height 10
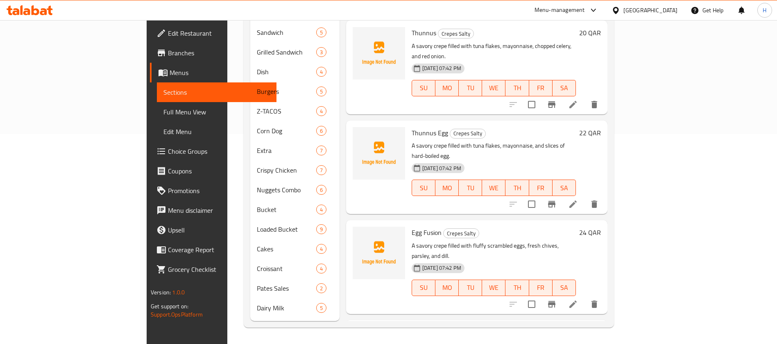
scroll to position [115, 0]
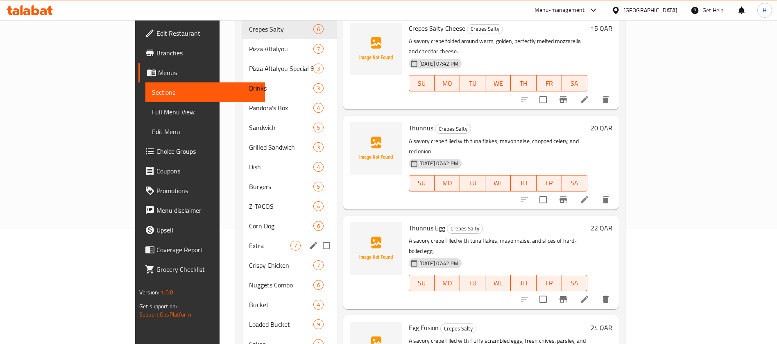
click at [242, 235] on div "Extra 7" at bounding box center [289, 245] width 94 height 20
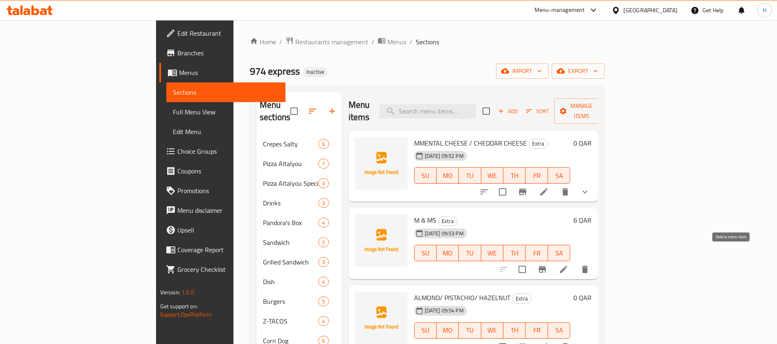
click at [595, 259] on button "delete" at bounding box center [585, 269] width 20 height 20
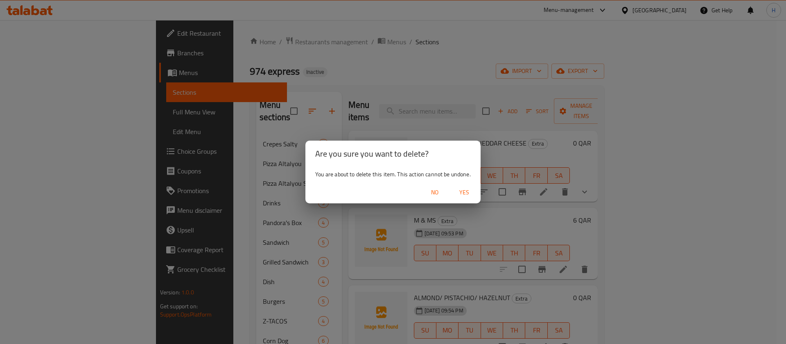
click at [472, 194] on span "Yes" at bounding box center [464, 192] width 20 height 10
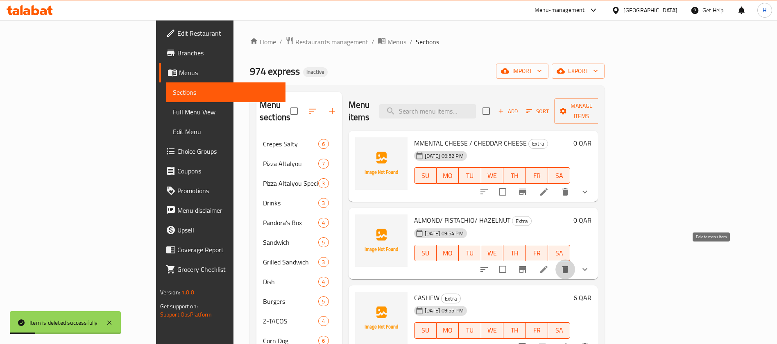
click at [570, 264] on icon "delete" at bounding box center [565, 269] width 10 height 10
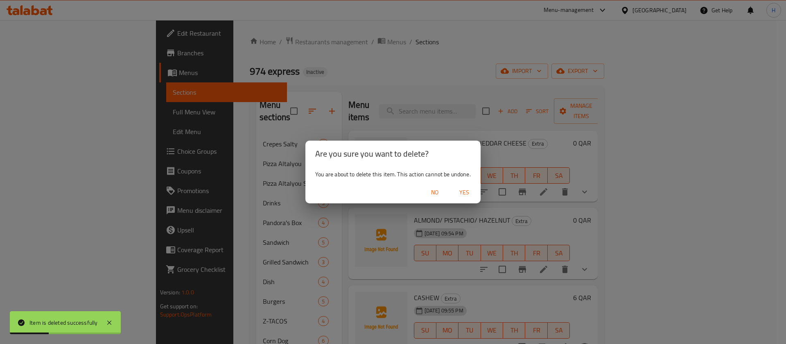
click at [469, 192] on span "Yes" at bounding box center [464, 192] width 20 height 10
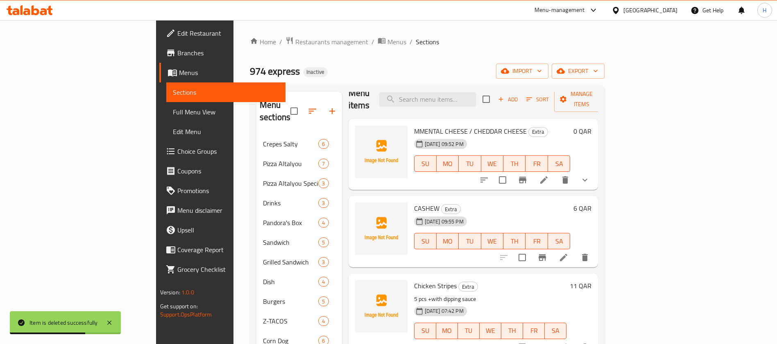
scroll to position [17, 0]
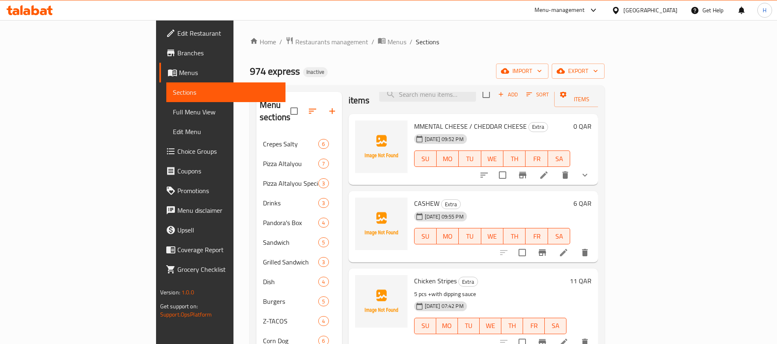
click at [511, 275] on h6 "Chicken Stripes Extra" at bounding box center [490, 280] width 153 height 11
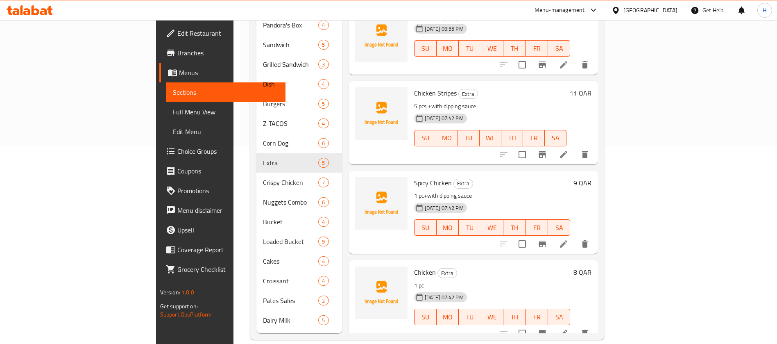
scroll to position [0, 0]
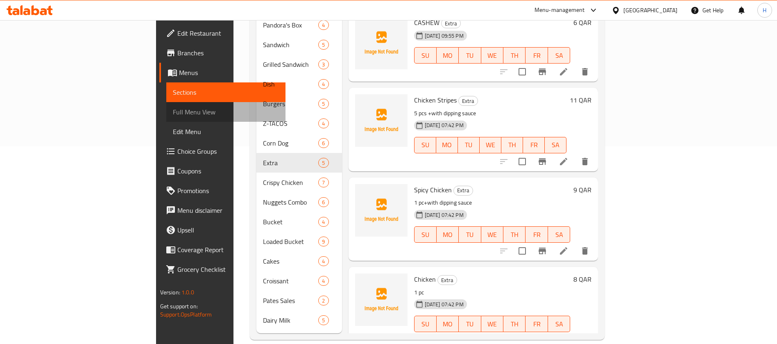
click at [166, 102] on link "Full Menu View" at bounding box center [226, 112] width 120 height 20
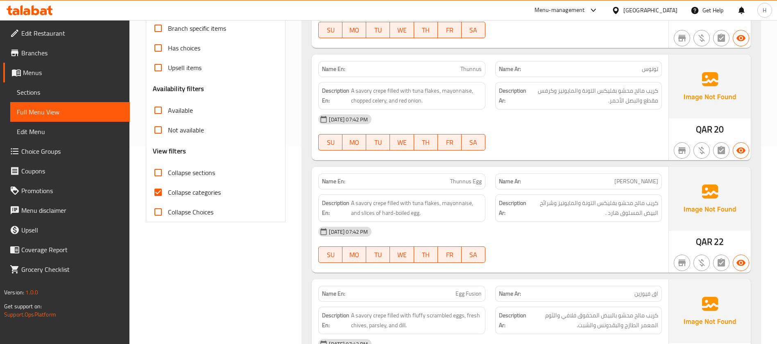
click at [201, 190] on span "Collapse categories" at bounding box center [194, 192] width 53 height 10
click at [168, 190] on input "Collapse categories" at bounding box center [158, 192] width 20 height 20
checkbox input "false"
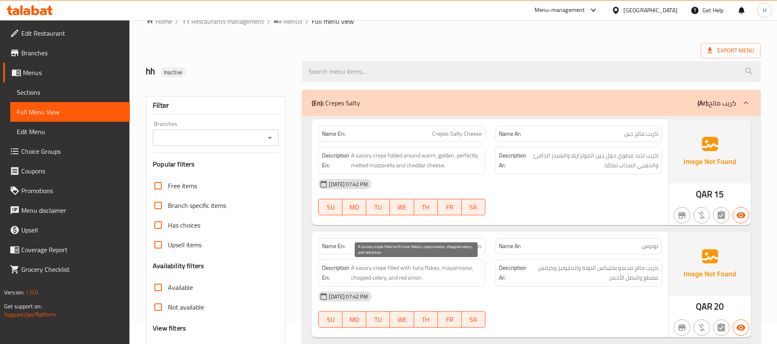
scroll to position [13, 0]
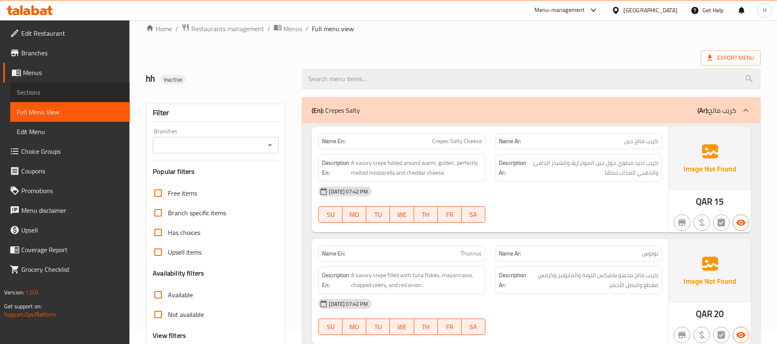
click at [102, 90] on span "Sections" at bounding box center [70, 92] width 106 height 10
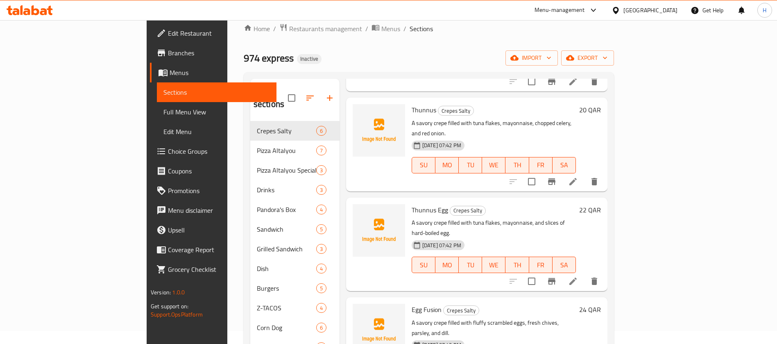
scroll to position [123, 0]
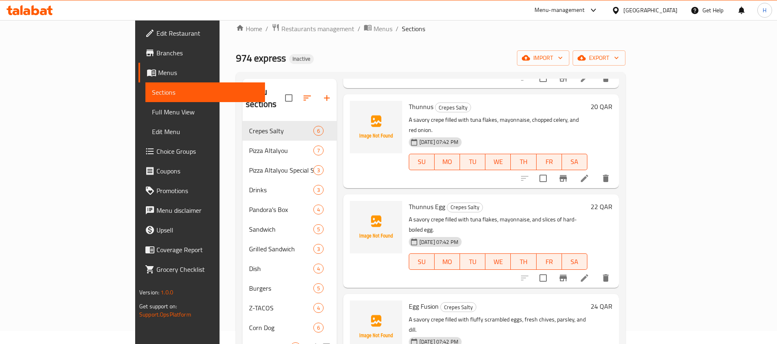
click at [249, 305] on span "Extra" at bounding box center [269, 347] width 41 height 10
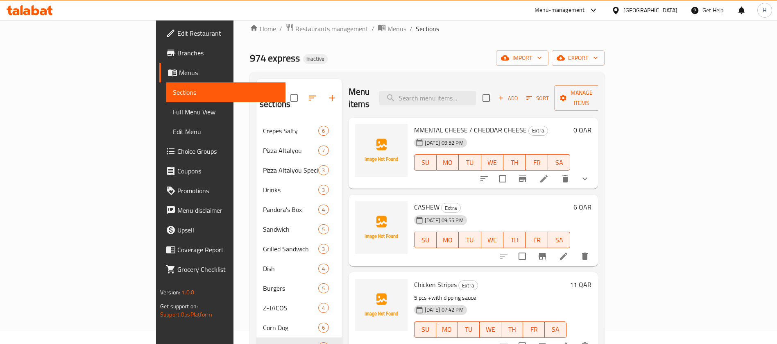
click at [414, 201] on span "CASHEW" at bounding box center [426, 207] width 25 height 12
click at [414, 124] on span "MMENTAL CHEESE / CHEDDAR CHEESE" at bounding box center [470, 130] width 113 height 12
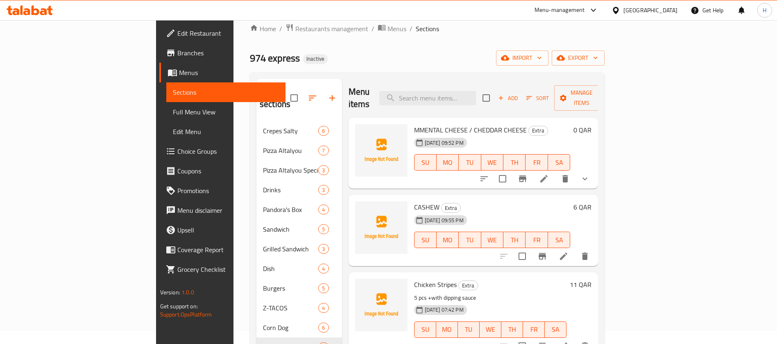
click at [414, 278] on span "Chicken Stripes" at bounding box center [435, 284] width 43 height 12
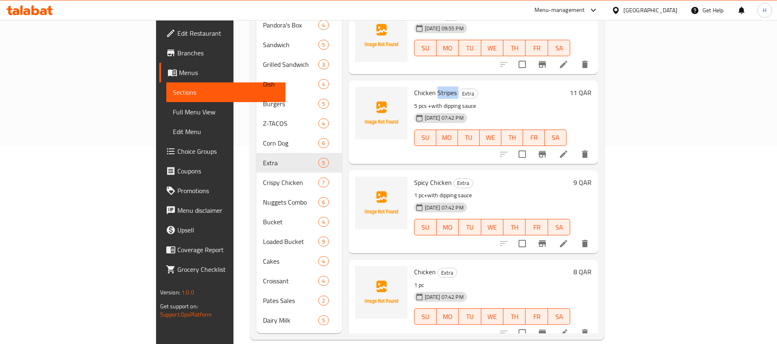
scroll to position [17, 0]
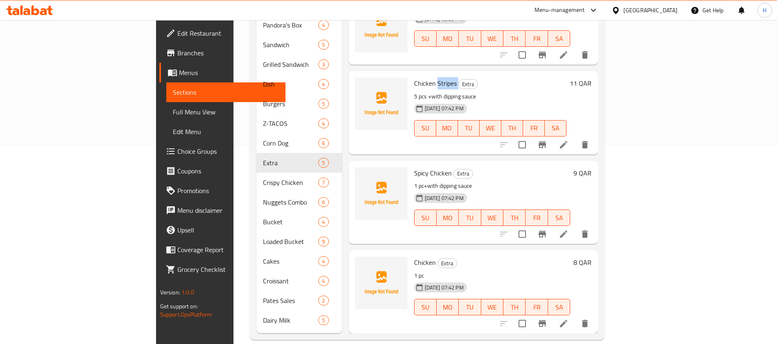
click at [173, 115] on span "Full Menu View" at bounding box center [226, 112] width 106 height 10
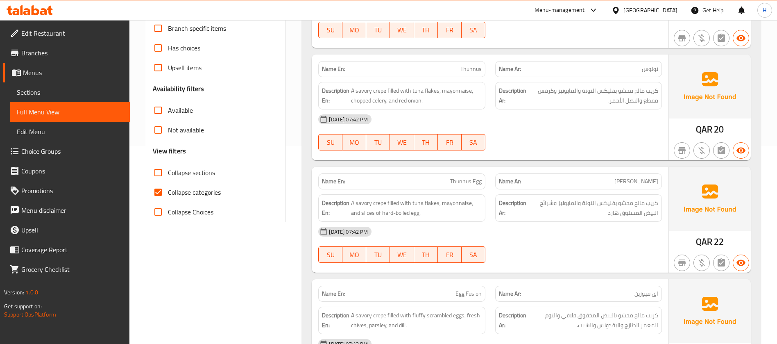
click at [206, 191] on span "Collapse categories" at bounding box center [194, 192] width 53 height 10
click at [168, 191] on input "Collapse categories" at bounding box center [158, 192] width 20 height 20
checkbox input "false"
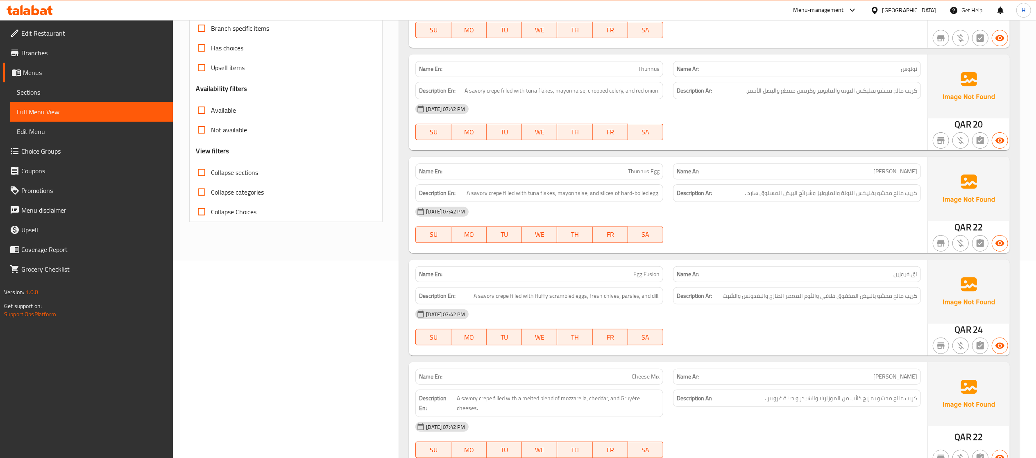
drag, startPoint x: 613, startPoint y: 21, endPoint x: 706, endPoint y: 131, distance: 143.5
click at [690, 144] on div at bounding box center [797, 140] width 258 height 10
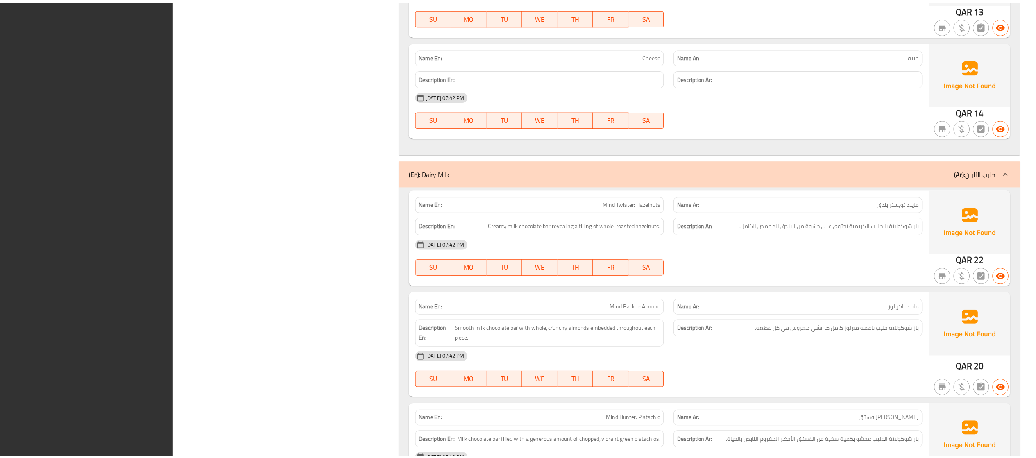
scroll to position [12702, 0]
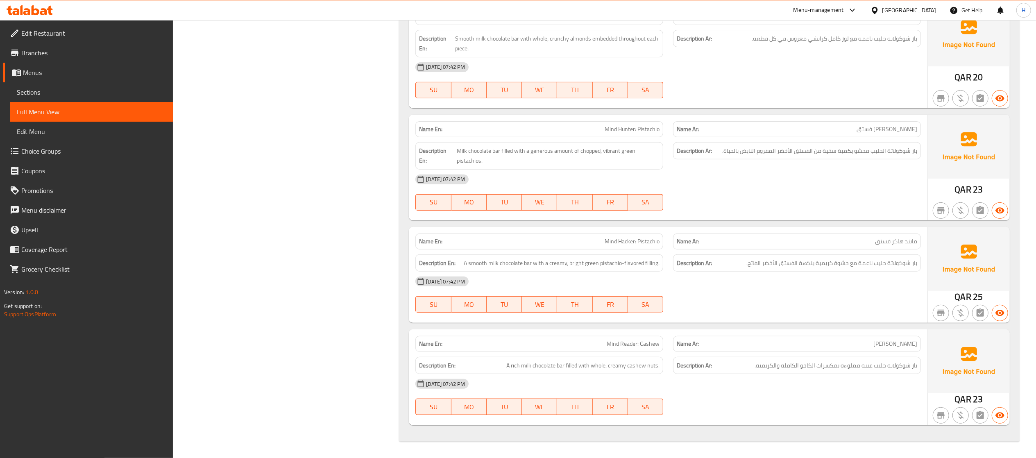
click at [95, 84] on link "Sections" at bounding box center [91, 92] width 163 height 20
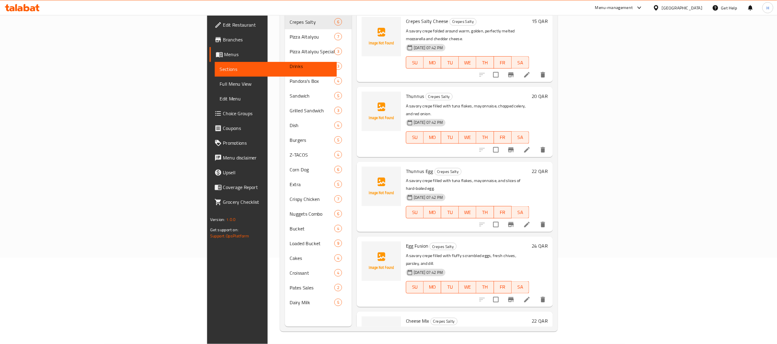
scroll to position [115, 0]
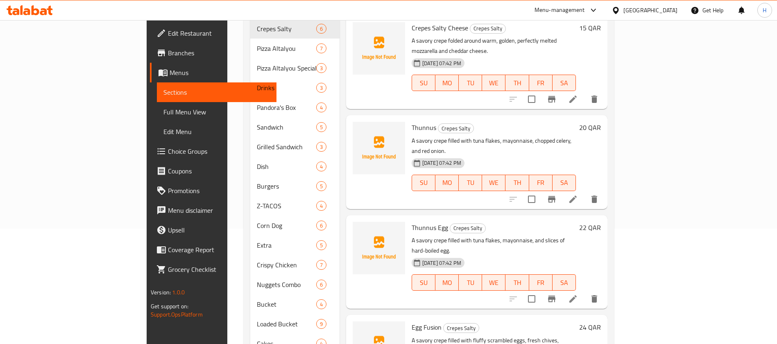
drag, startPoint x: 886, startPoint y: 0, endPoint x: 482, endPoint y: 116, distance: 420.4
click at [482, 136] on p "A savory crepe filled with tuna flakes, mayonnaise, chopped celery, and red oni…" at bounding box center [494, 146] width 164 height 20
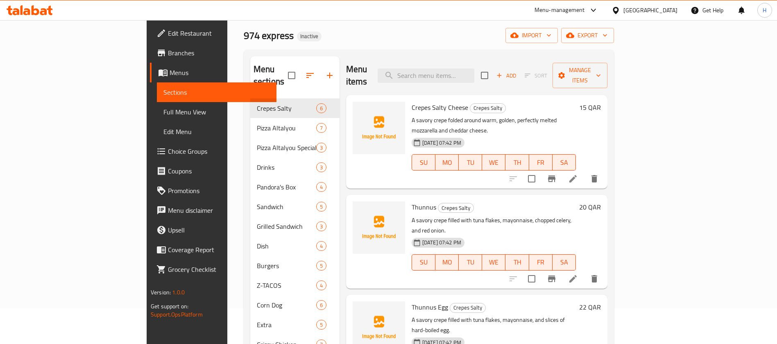
scroll to position [0, 0]
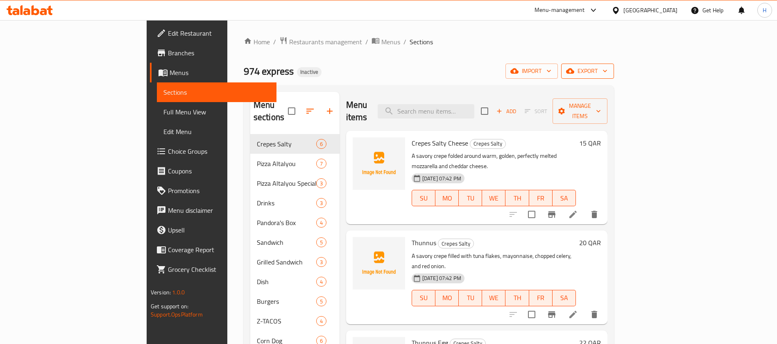
click at [614, 63] on button "export" at bounding box center [587, 70] width 53 height 15
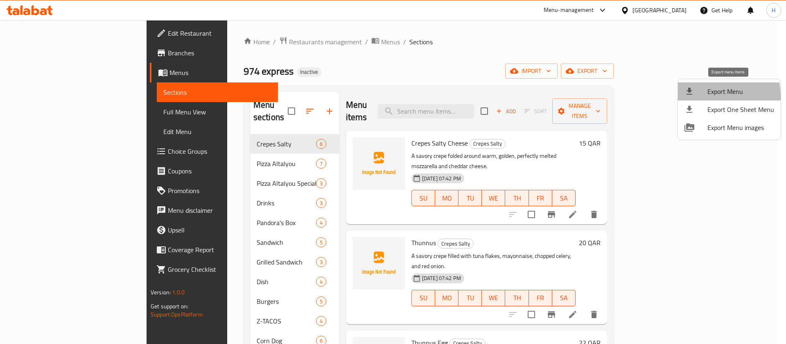
click at [699, 96] on div at bounding box center [696, 91] width 23 height 10
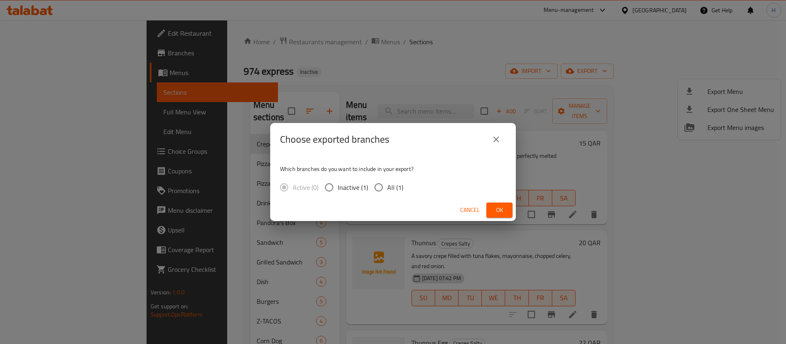
click at [380, 183] on input "All (1)" at bounding box center [378, 187] width 17 height 17
radio input "true"
click at [499, 210] on span "Ok" at bounding box center [499, 210] width 13 height 10
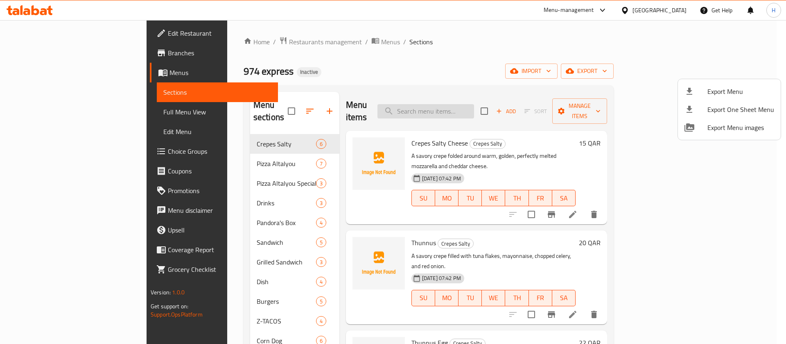
click at [504, 96] on div at bounding box center [393, 172] width 786 height 344
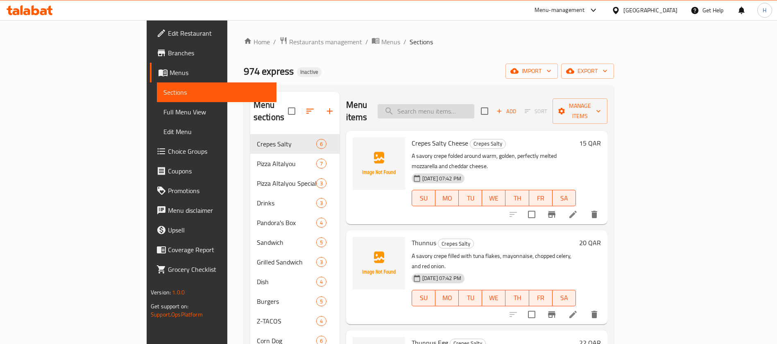
click at [474, 106] on input "search" at bounding box center [426, 111] width 97 height 14
paste input "Banana"
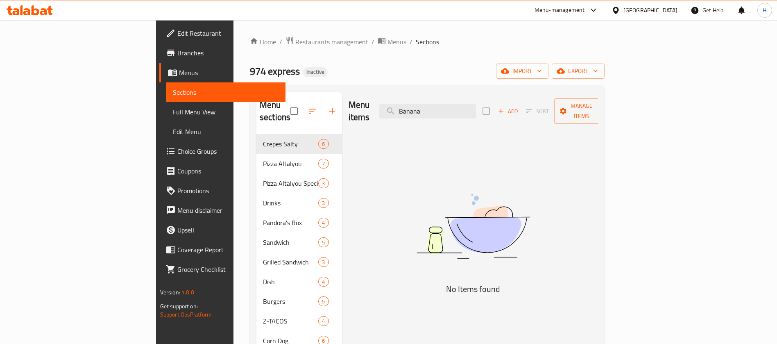
type input "Banana"
click at [387, 41] on span "Menus" at bounding box center [396, 42] width 19 height 10
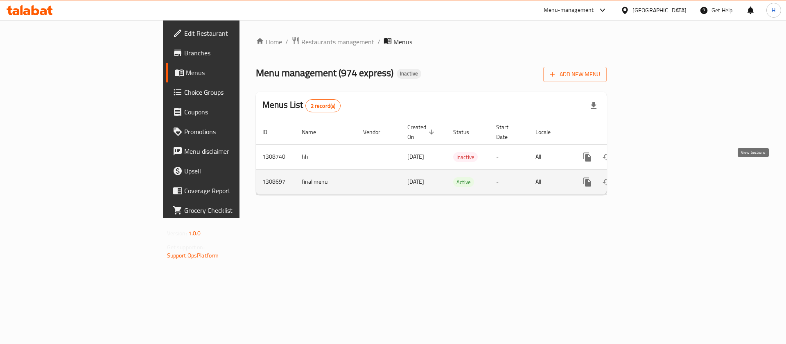
click at [651, 177] on icon "enhanced table" at bounding box center [647, 182] width 10 height 10
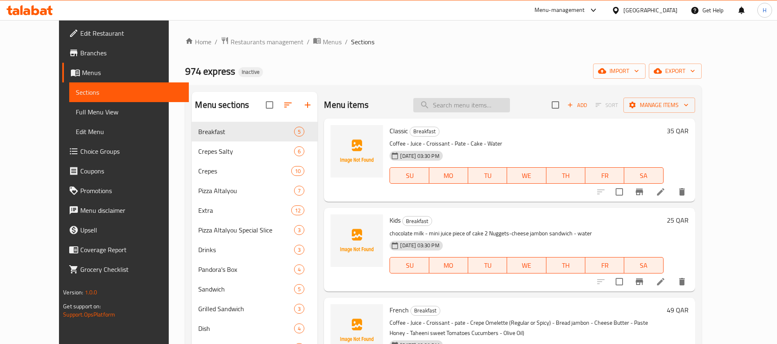
click at [468, 107] on input "search" at bounding box center [461, 105] width 97 height 14
paste input "Banana"
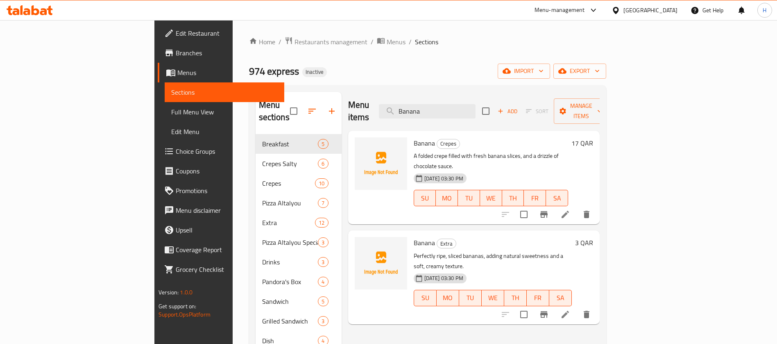
type input "Banana"
click at [414, 137] on h6 "Banana Crepes" at bounding box center [491, 142] width 154 height 11
click at [437, 139] on span "Crepes" at bounding box center [448, 143] width 23 height 9
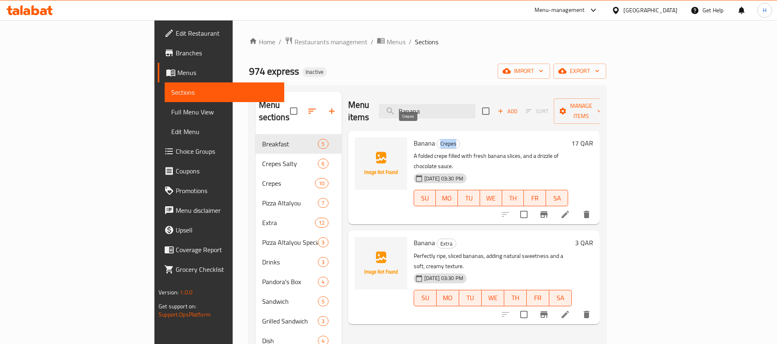
click at [437, 139] on span "Crepes" at bounding box center [448, 143] width 23 height 9
click at [570, 209] on icon at bounding box center [565, 214] width 10 height 10
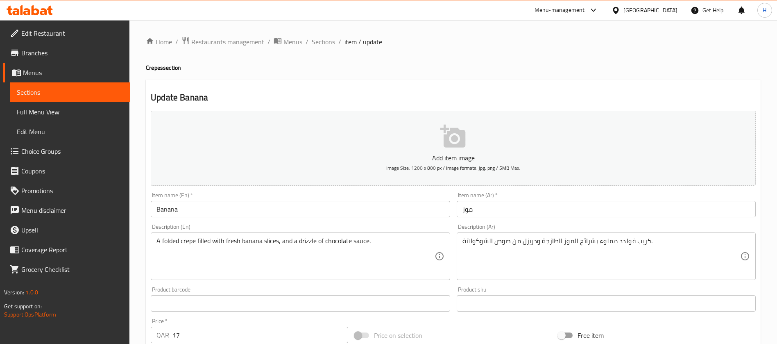
click at [157, 209] on div at bounding box center [388, 172] width 777 height 344
drag, startPoint x: 156, startPoint y: 206, endPoint x: 199, endPoint y: 217, distance: 45.3
click at [156, 206] on input "Banana" at bounding box center [300, 209] width 299 height 16
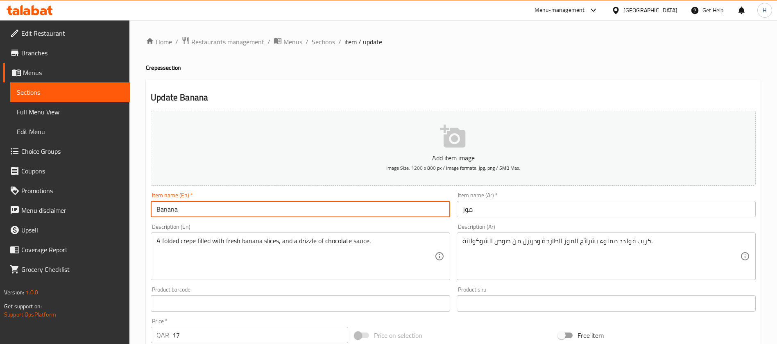
paste input "Crepes"
type input "Crepe Banana"
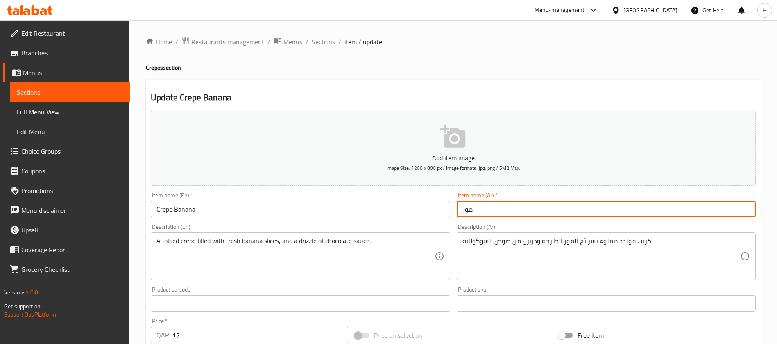
click at [529, 207] on input "موز" at bounding box center [606, 209] width 299 height 16
click at [699, 210] on input "موز" at bounding box center [606, 209] width 299 height 16
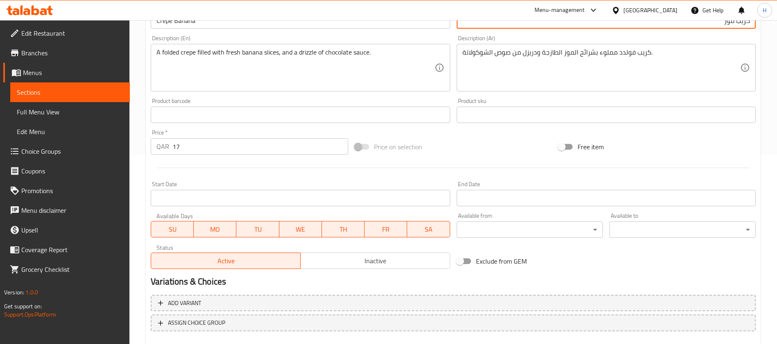
scroll to position [235, 0]
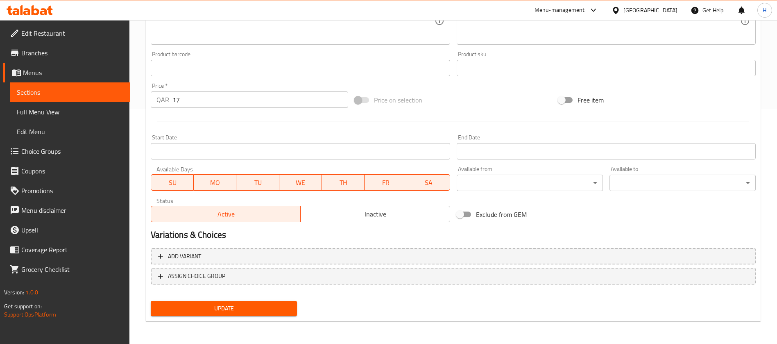
type input "كريب موز"
click at [246, 302] on button "Update" at bounding box center [224, 308] width 146 height 15
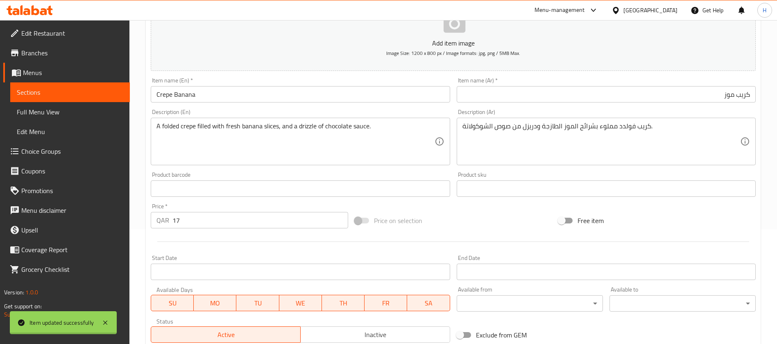
scroll to position [112, 0]
click at [93, 93] on span "Sections" at bounding box center [70, 92] width 106 height 10
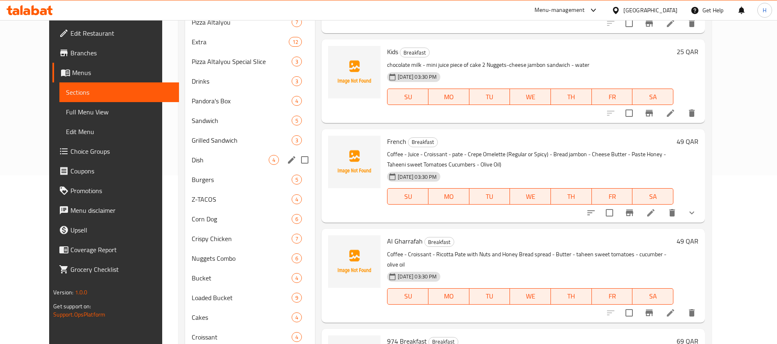
scroll to position [237, 0]
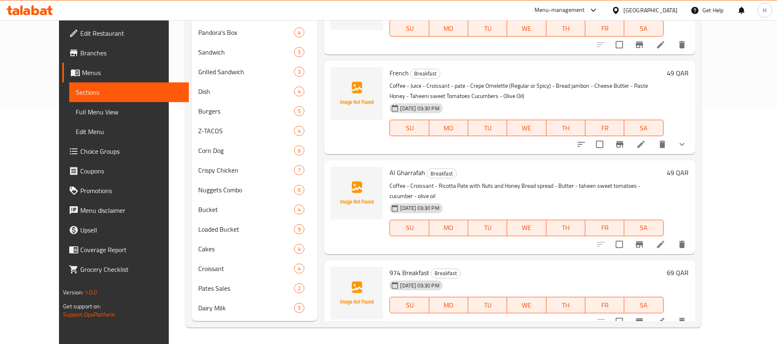
click at [71, 105] on link "Full Menu View" at bounding box center [129, 112] width 120 height 20
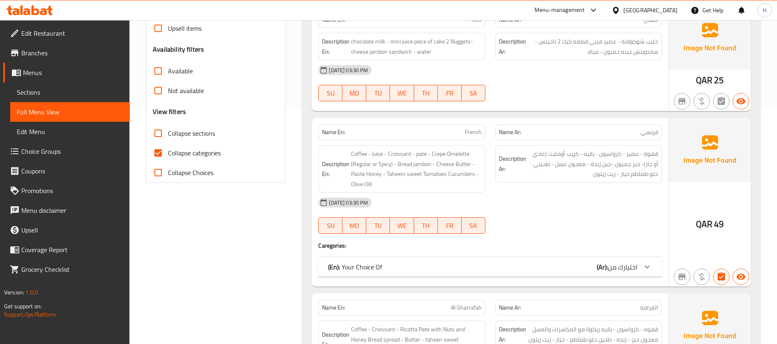
scroll to position [175, 0]
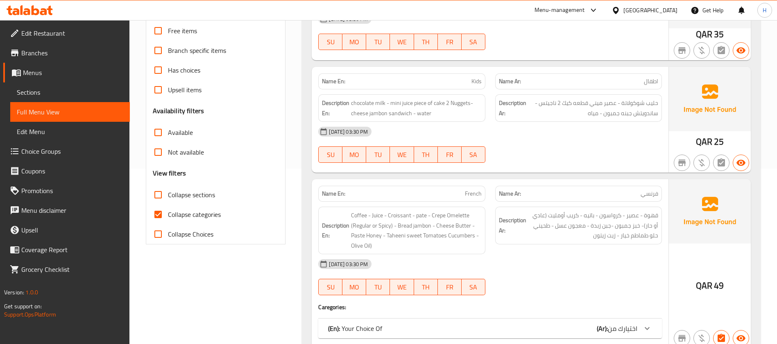
click at [200, 214] on span "Collapse categories" at bounding box center [194, 214] width 53 height 10
click at [168, 214] on input "Collapse categories" at bounding box center [158, 214] width 20 height 20
checkbox input "false"
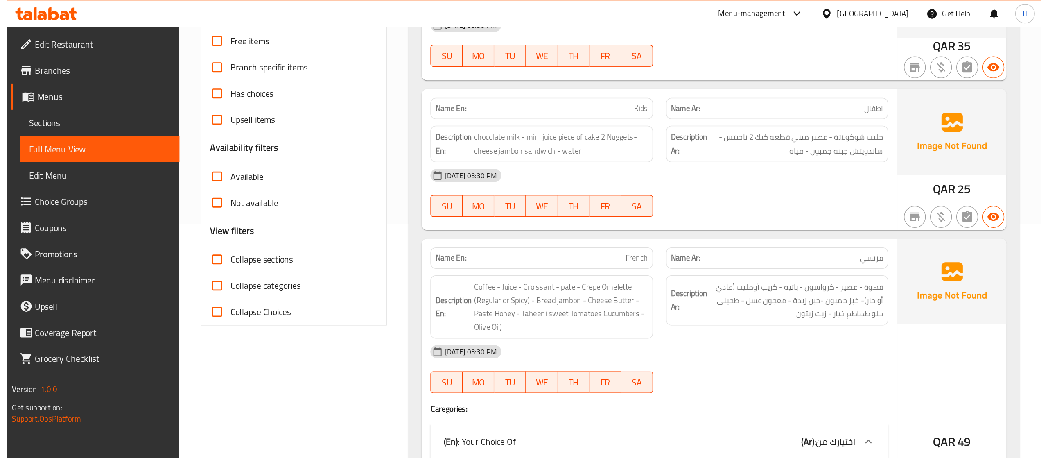
scroll to position [0, 0]
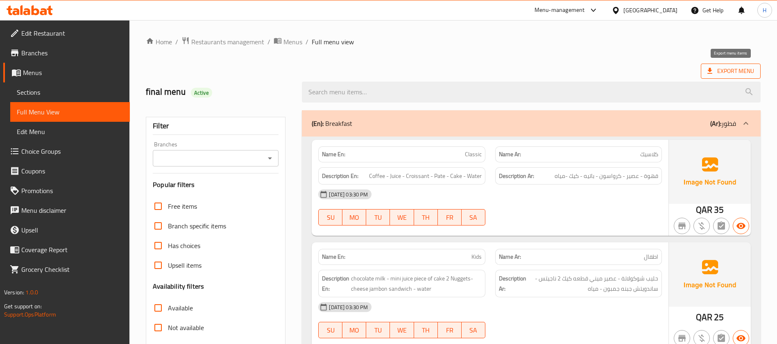
click at [699, 64] on span "Export Menu" at bounding box center [731, 70] width 60 height 15
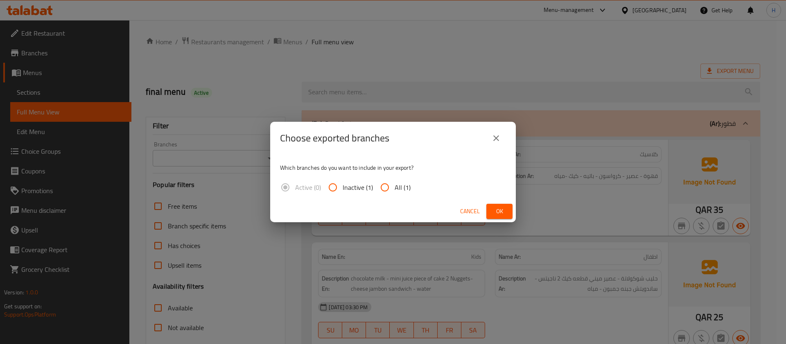
click at [405, 184] on span "All (1)" at bounding box center [403, 187] width 16 height 10
click at [395, 184] on input "All (1)" at bounding box center [385, 187] width 20 height 20
radio input "true"
click at [505, 208] on span "Ok" at bounding box center [499, 211] width 13 height 10
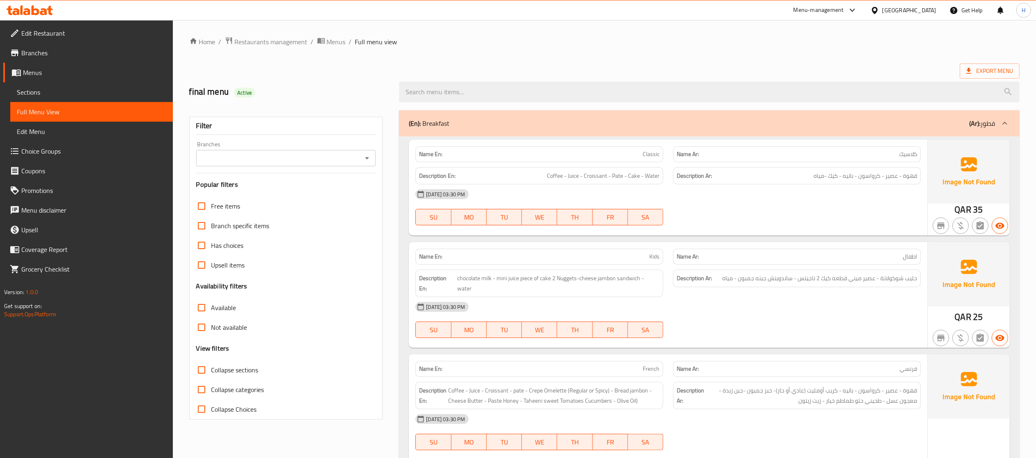
drag, startPoint x: 698, startPoint y: 1, endPoint x: 624, endPoint y: 221, distance: 231.6
click at [657, 174] on span "Coffee - Juice - Croissant - Pate - Cake - Water" at bounding box center [603, 176] width 113 height 10
click at [699, 225] on div at bounding box center [797, 225] width 258 height 10
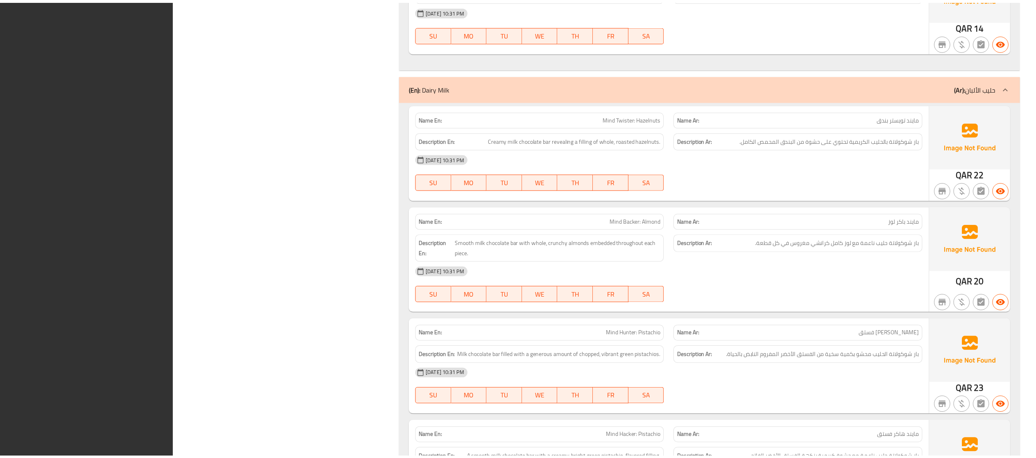
scroll to position [15260, 0]
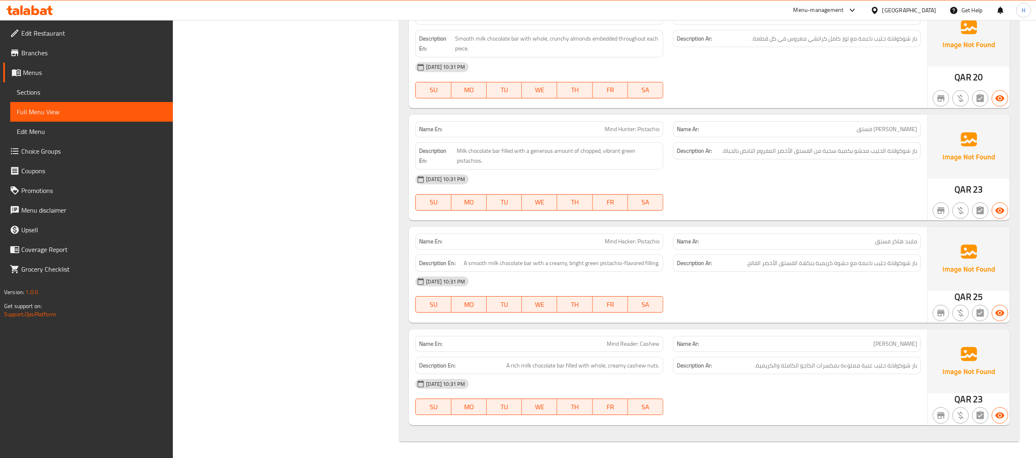
drag, startPoint x: 837, startPoint y: 4, endPoint x: 222, endPoint y: 9, distance: 614.6
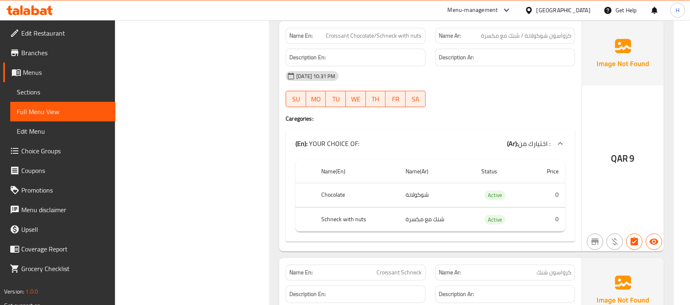
scroll to position [4215, 0]
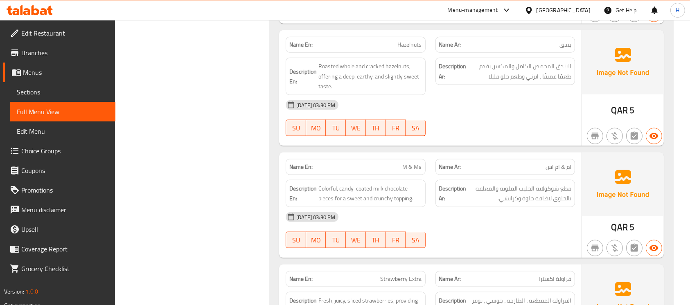
click at [56, 85] on link "Sections" at bounding box center [62, 92] width 105 height 20
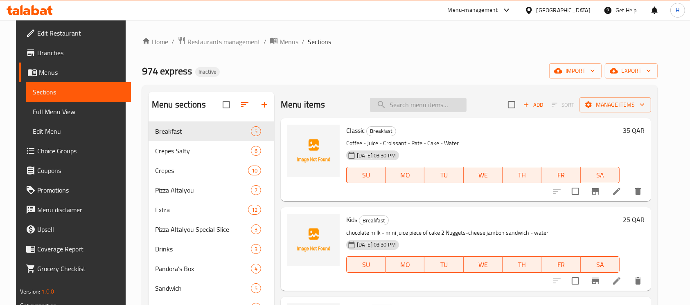
click at [428, 106] on input "search" at bounding box center [418, 105] width 97 height 14
paste input "M & MS"
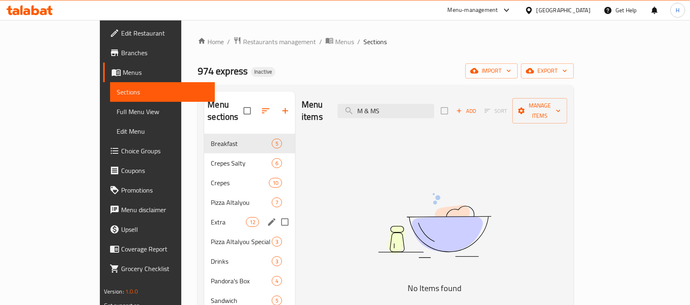
type input "M & MS"
click at [211, 217] on span "Extra" at bounding box center [228, 222] width 35 height 10
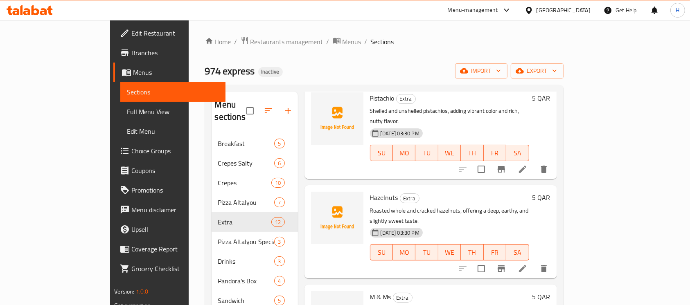
scroll to position [328, 0]
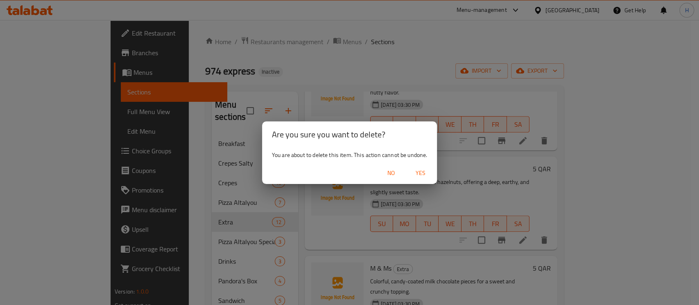
click at [412, 176] on span "Yes" at bounding box center [421, 173] width 20 height 10
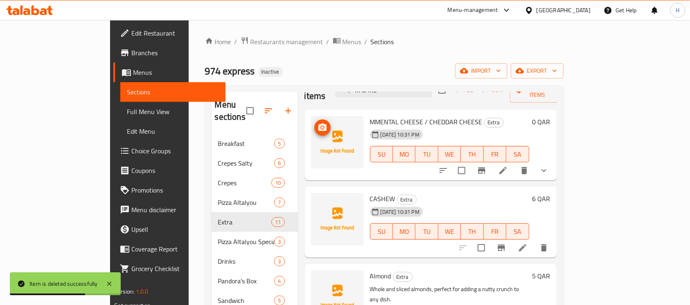
scroll to position [0, 0]
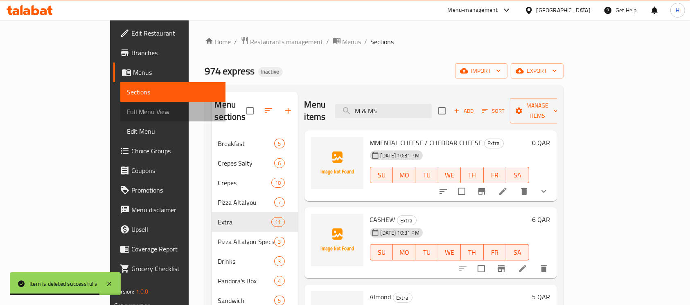
click at [127, 114] on span "Full Menu View" at bounding box center [173, 112] width 92 height 10
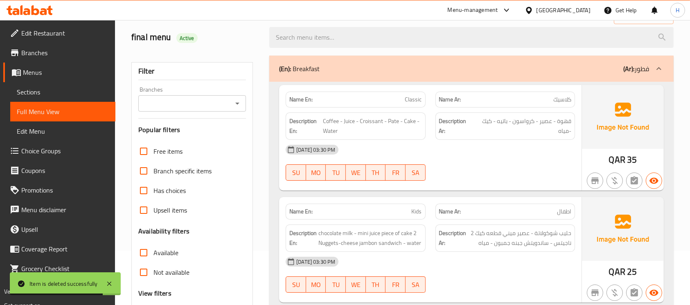
checkbox input "false"
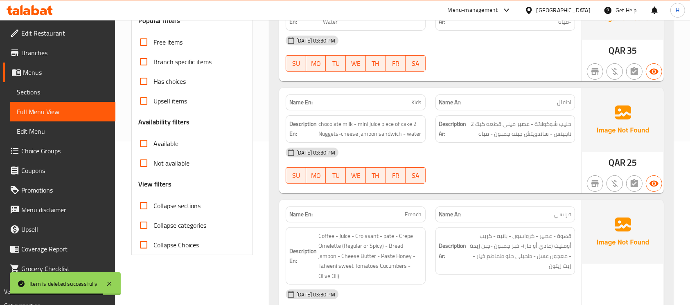
click at [138, 221] on div "Free items Branch specific items Has choices Upsell items Availability filters …" at bounding box center [192, 143] width 108 height 223
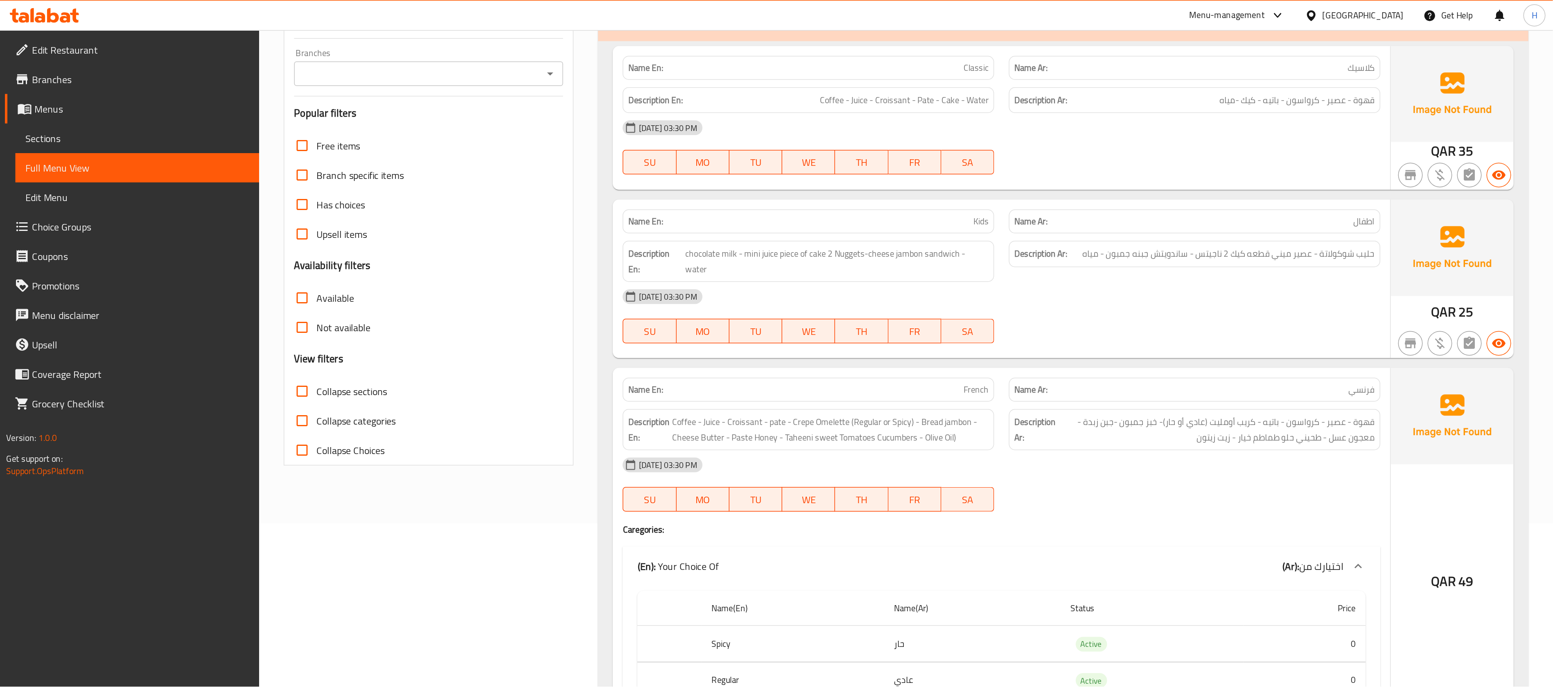
scroll to position [109, 0]
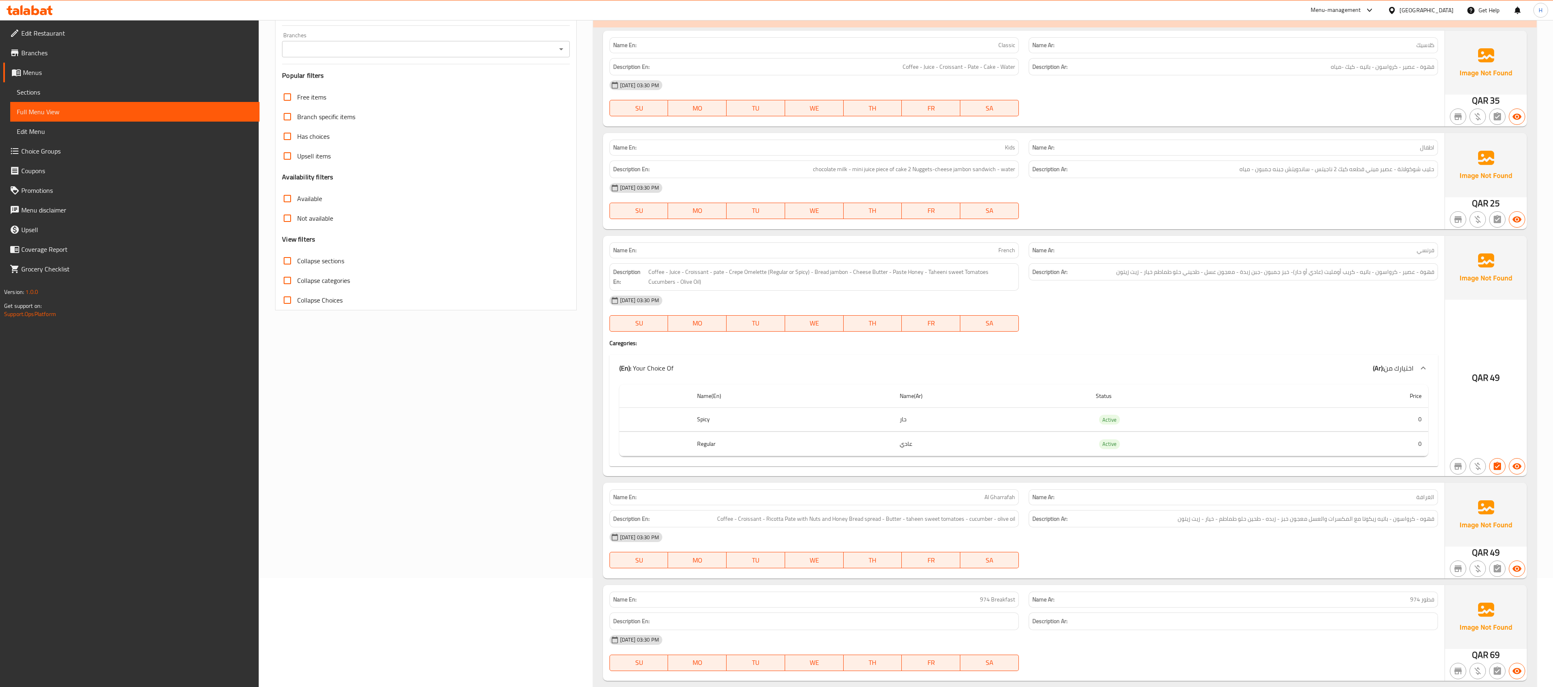
drag, startPoint x: 541, startPoint y: 19, endPoint x: 1007, endPoint y: 180, distance: 493.0
click at [699, 178] on div "Description En: chocolate milk - mini juice piece of cake 2 Nuggets-cheese jamb…" at bounding box center [814, 170] width 409 height 18
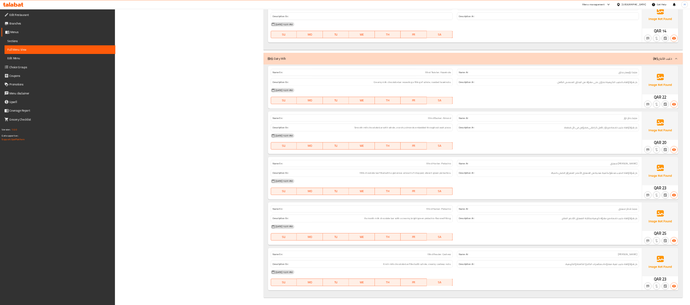
scroll to position [14918, 0]
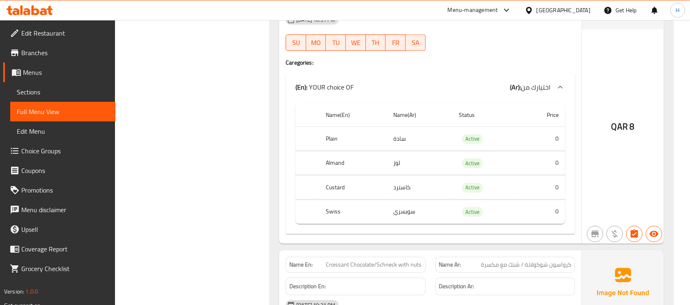
drag, startPoint x: 1560, startPoint y: 0, endPoint x: 233, endPoint y: 82, distance: 1330.0
click at [71, 49] on span "Branches" at bounding box center [65, 53] width 88 height 10
